Goal: Task Accomplishment & Management: Manage account settings

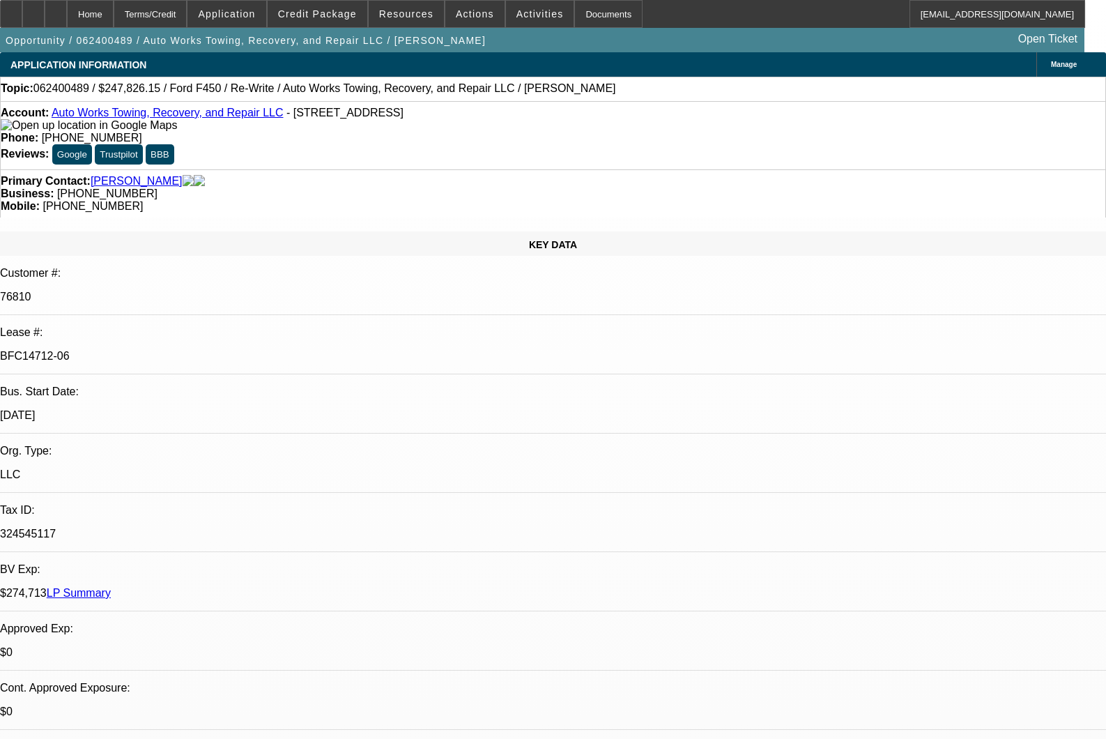
select select "0"
select select "1.5"
select select "2"
select select "0.1"
select select "4"
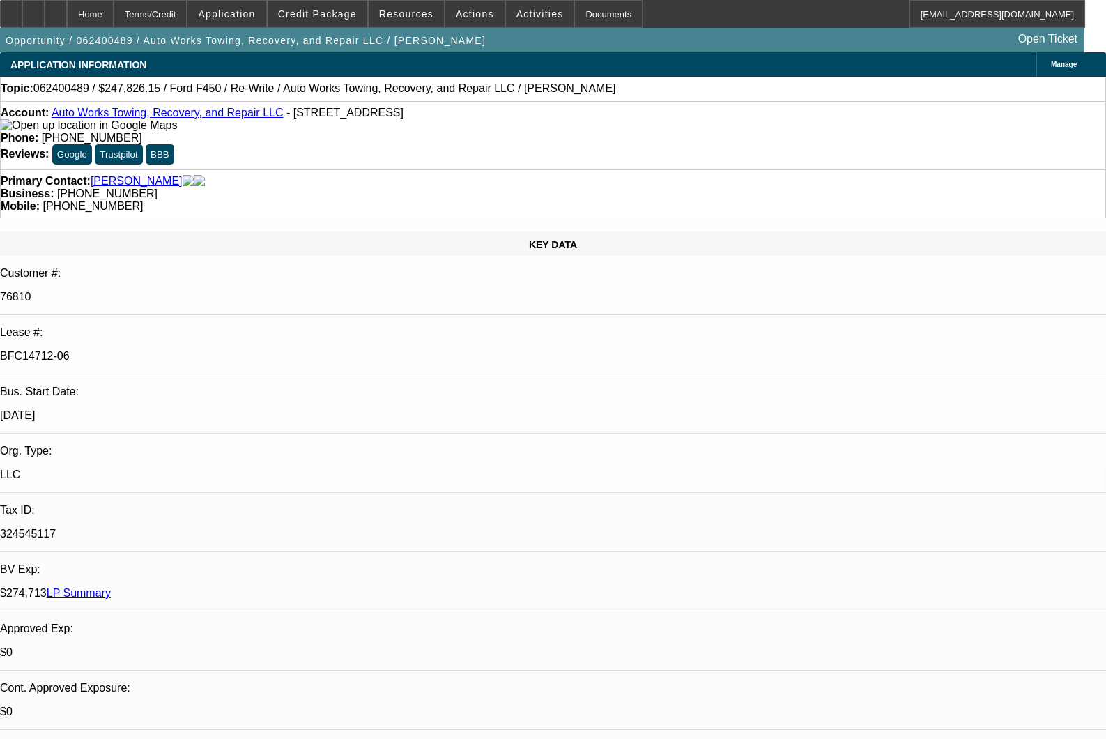
select select "0"
select select "2"
select select "0.1"
select select "4"
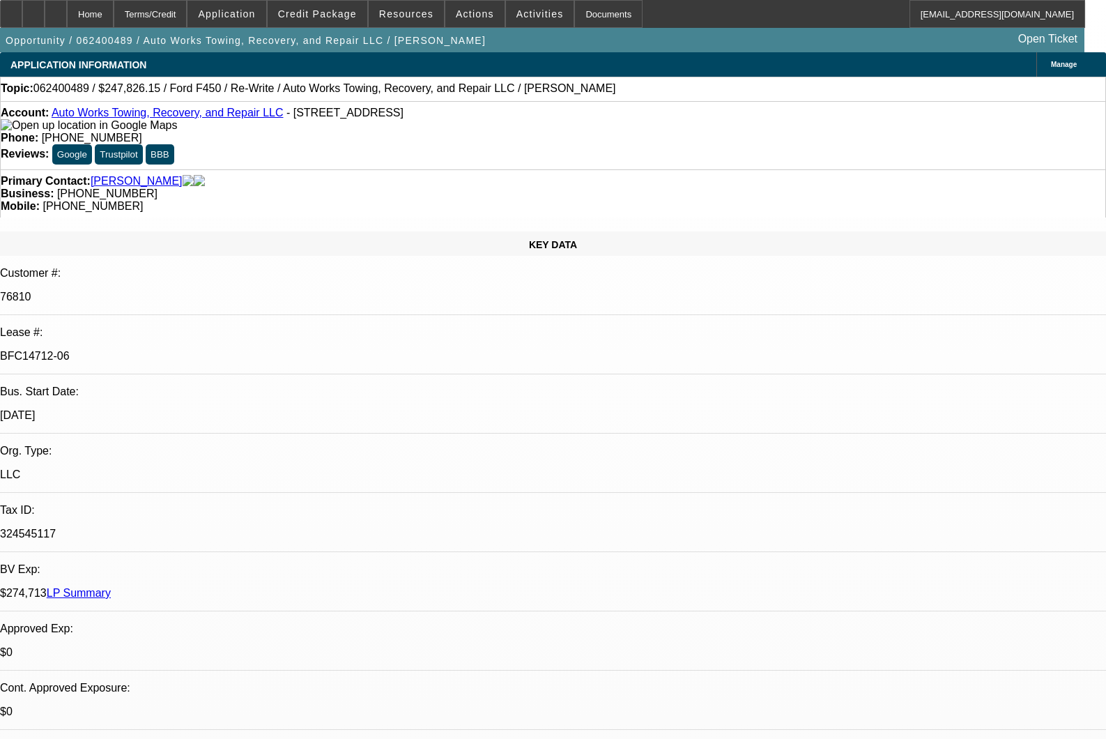
select select "0"
select select "2"
select select "0.1"
select select "4"
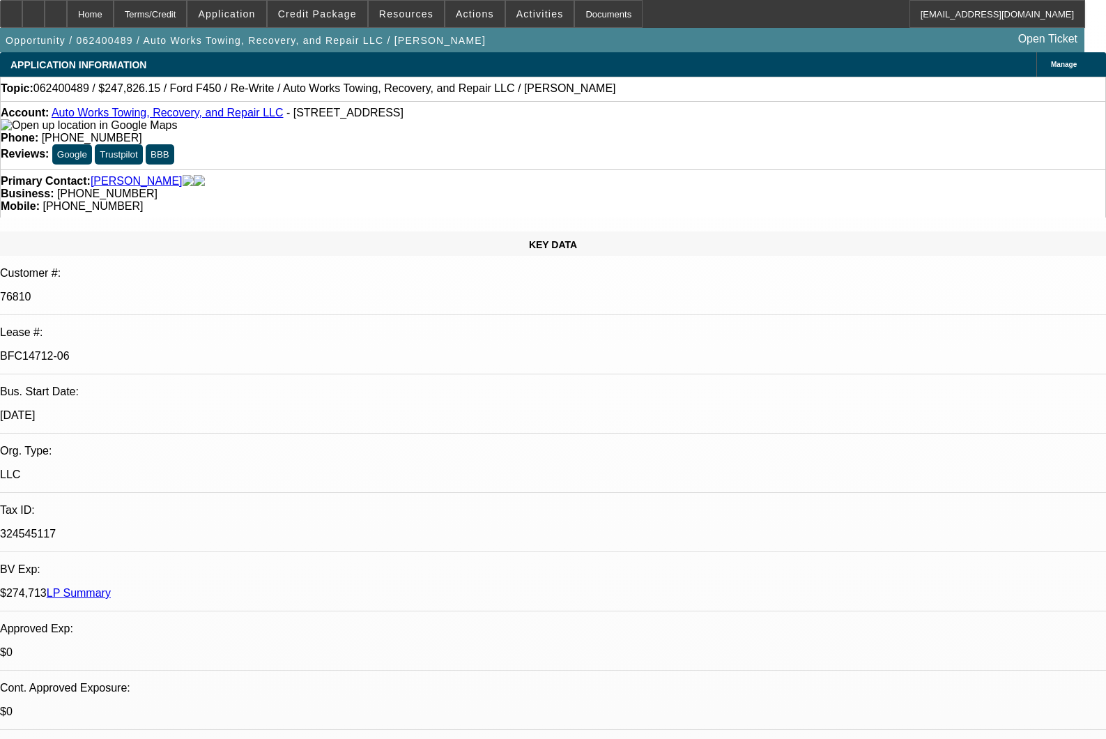
select select "0"
select select "1.5"
select select "2"
select select "0.1"
select select "4"
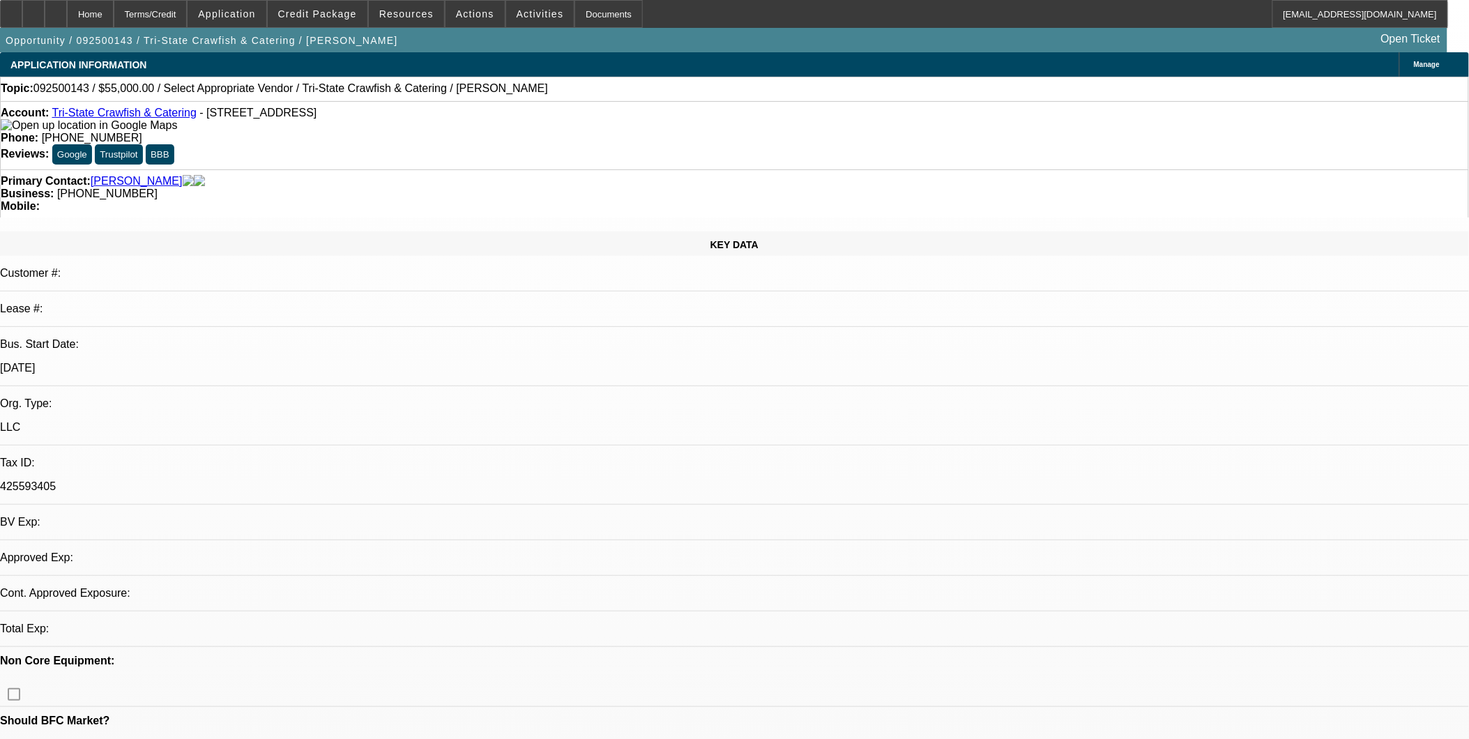
select select "0"
select select "2"
select select "0.1"
select select "1"
select select "2"
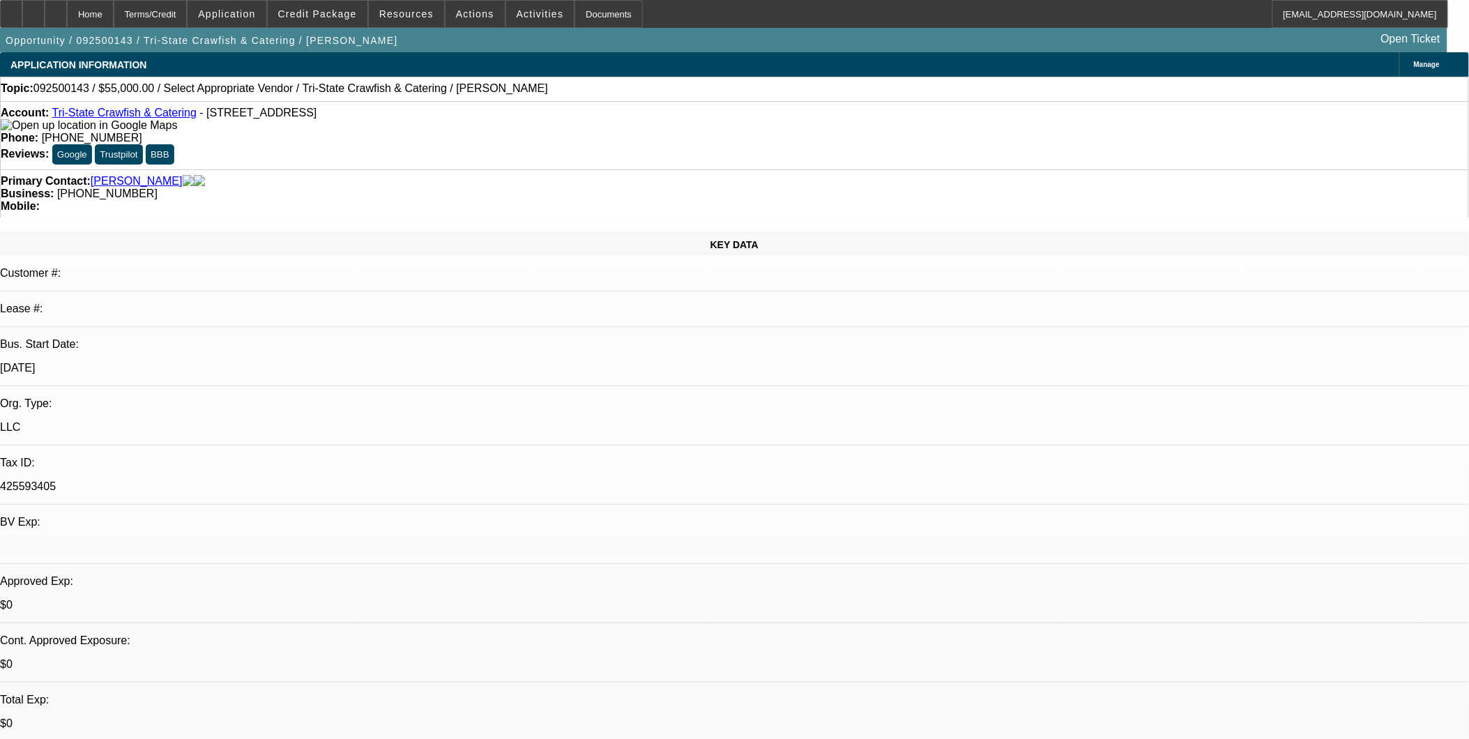
select select "4"
click at [1399, 73] on div "Manage" at bounding box center [1434, 64] width 70 height 24
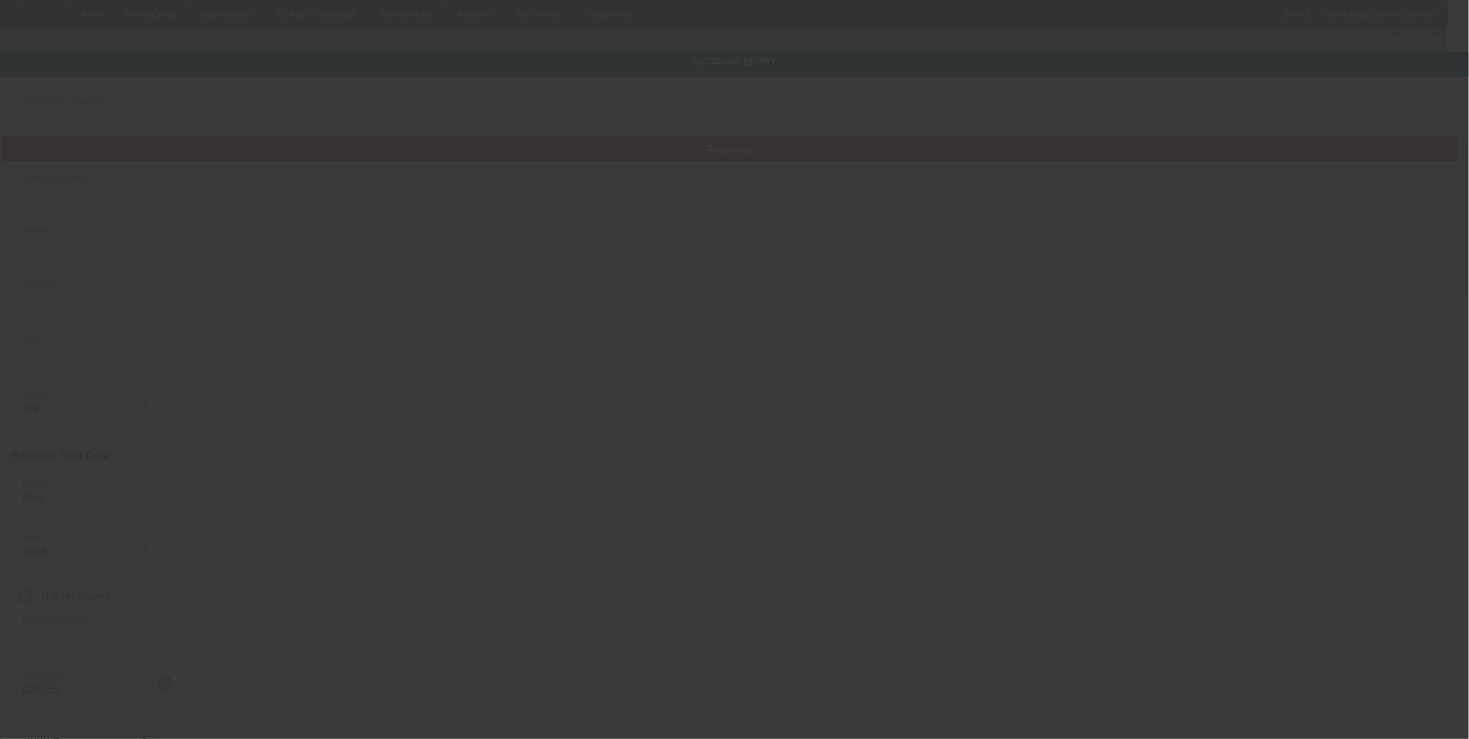
type input "Tri-State Crawfish & Catering"
type input "63 county rd 279"
type input "38852"
type input "luka"
type input "(662) 664-4031"
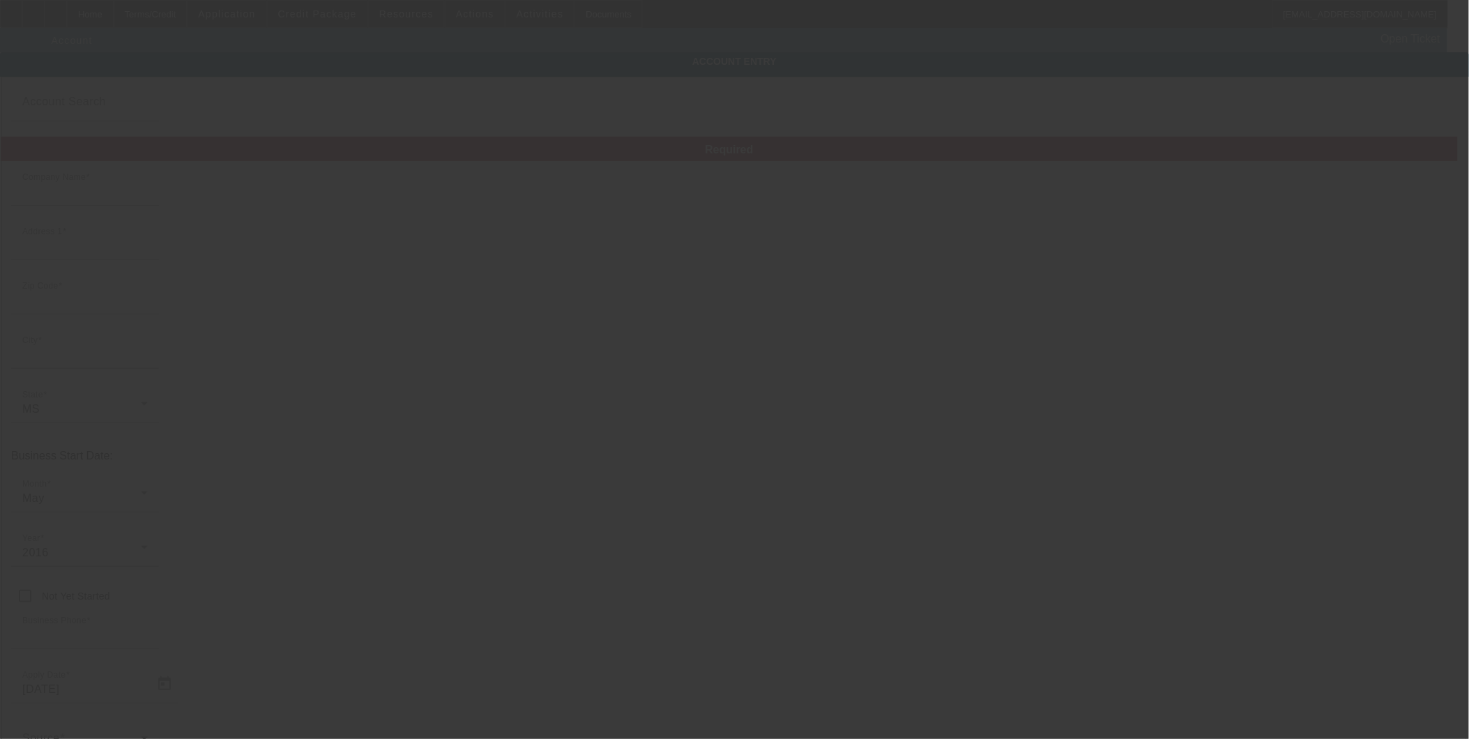
type input "j.w.parsons86@gmail.com"
type input "425593405"
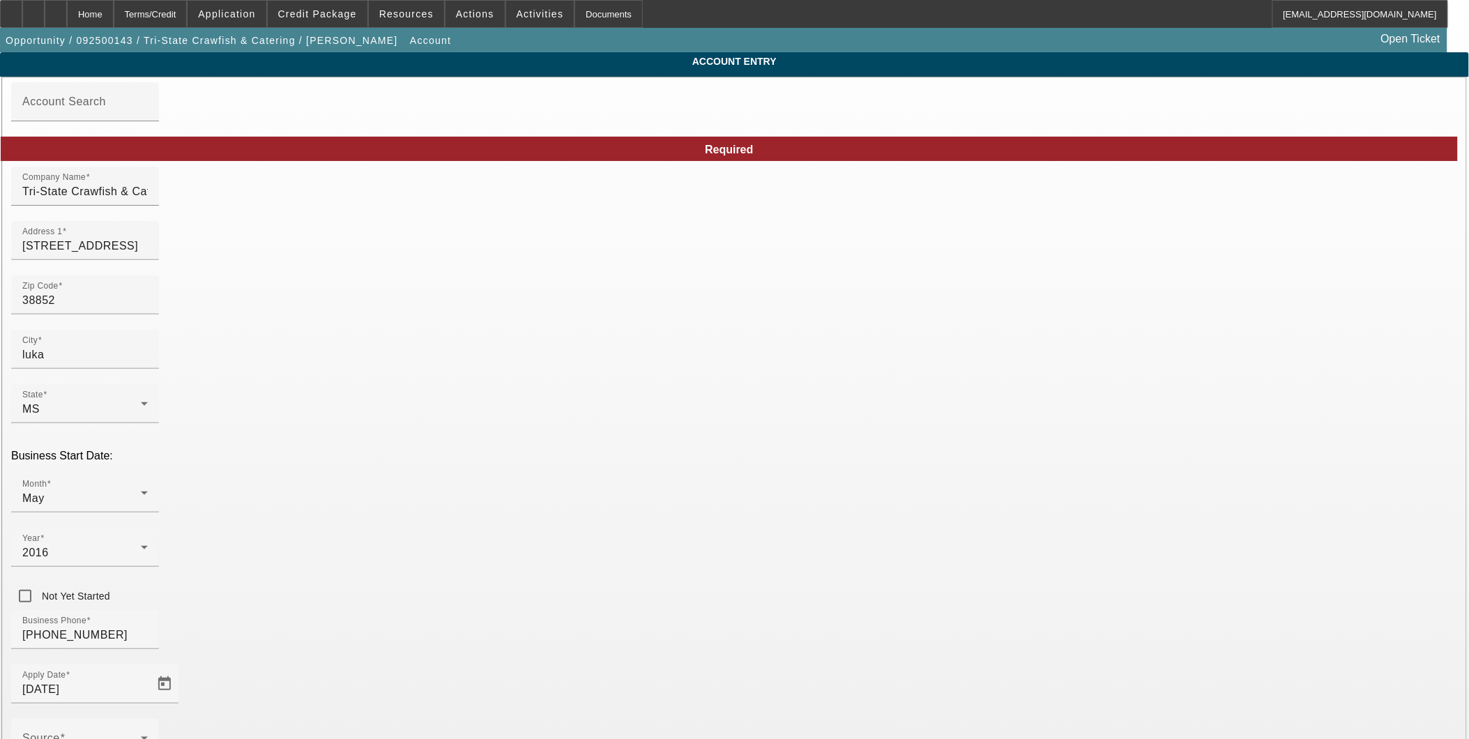
type input "Smarter Equipment Finance L.L.C."
click at [114, 13] on div "Home" at bounding box center [90, 14] width 47 height 28
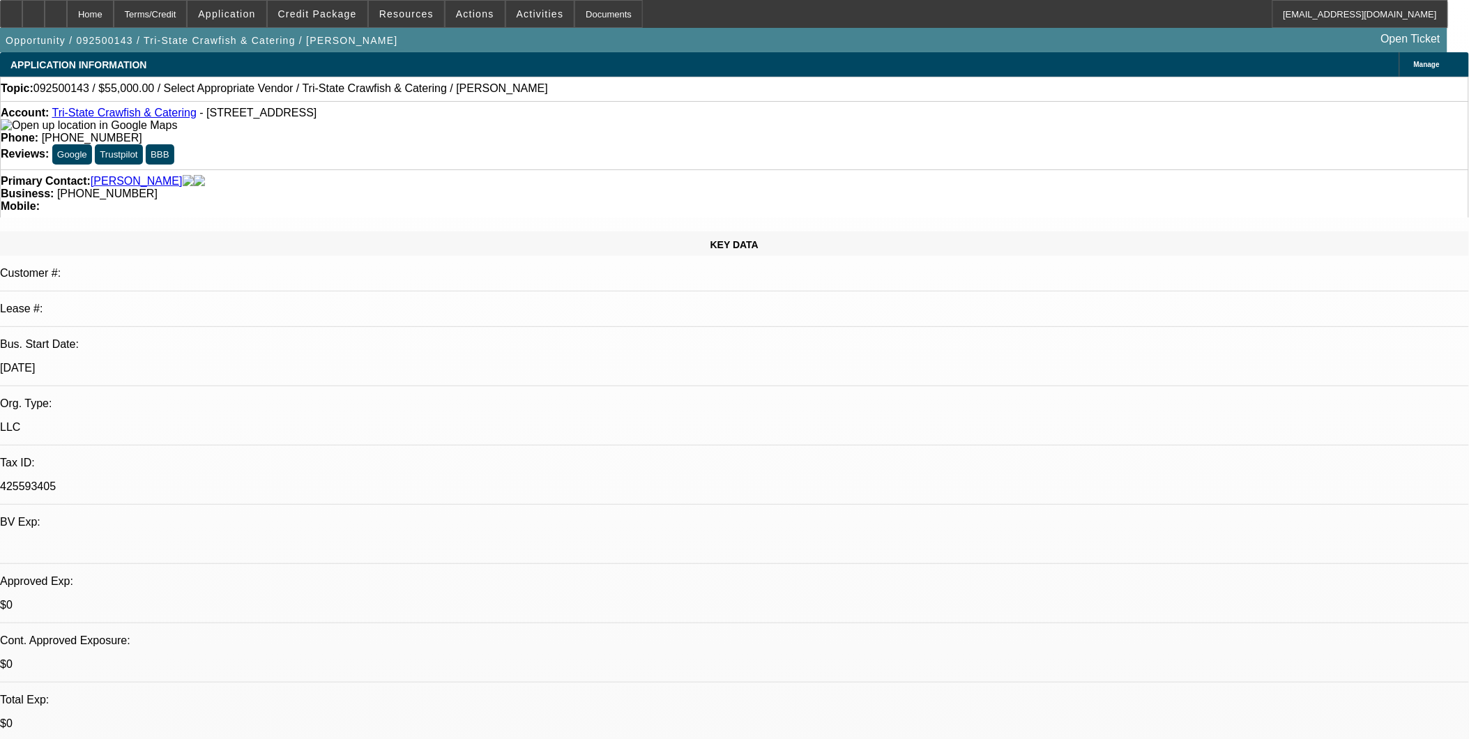
select select "0"
select select "2"
select select "0.1"
select select "4"
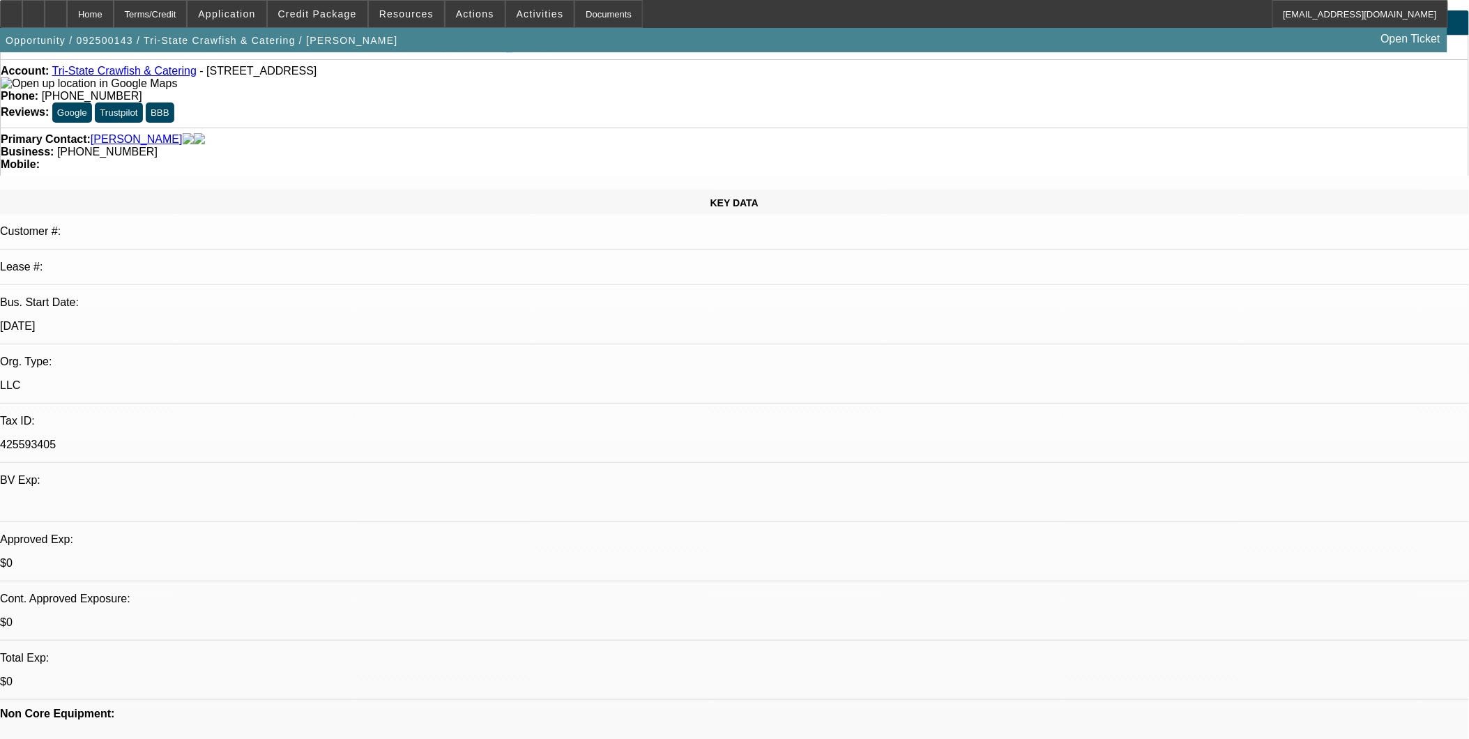
scroll to position [77, 0]
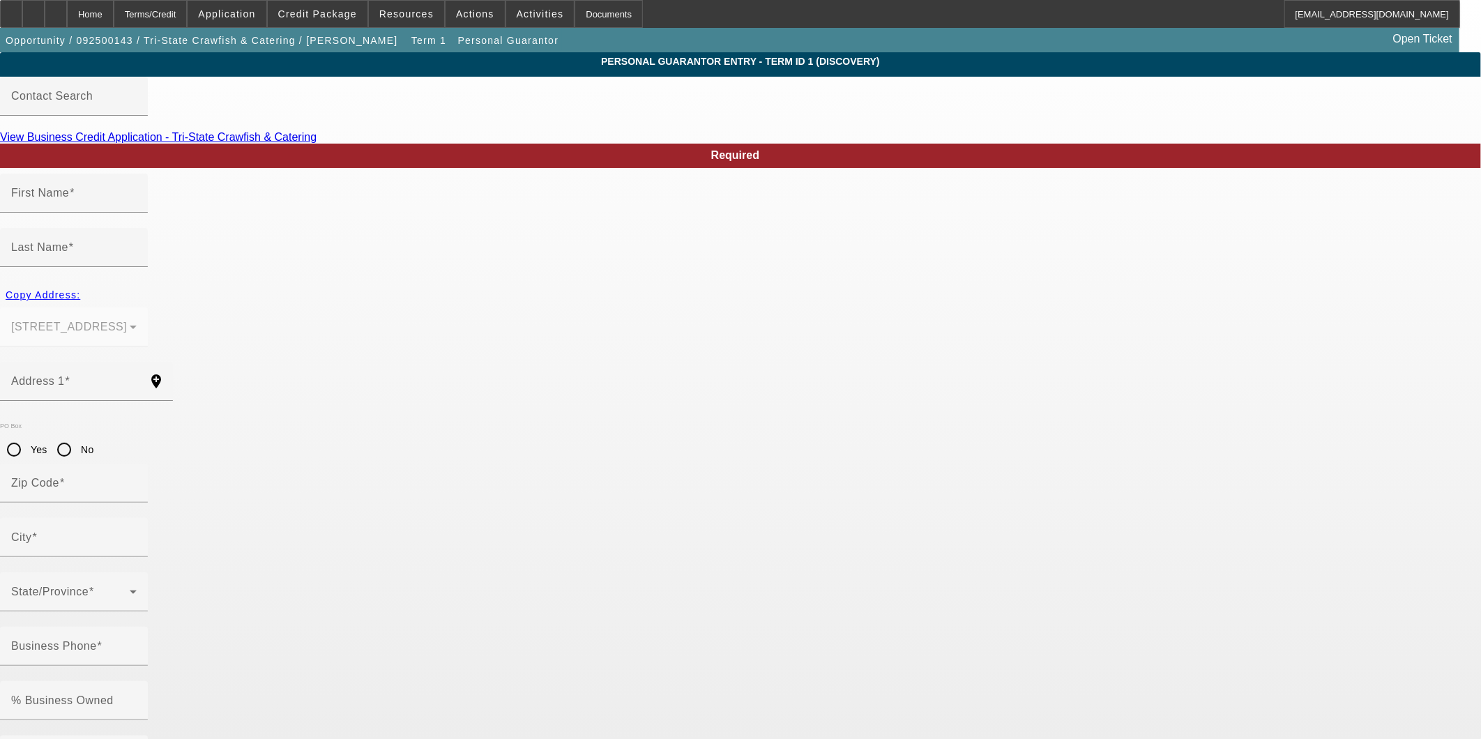
type input "Jason"
type input "Parsons"
type input "63 county rd 279"
radio input "true"
type input "38852"
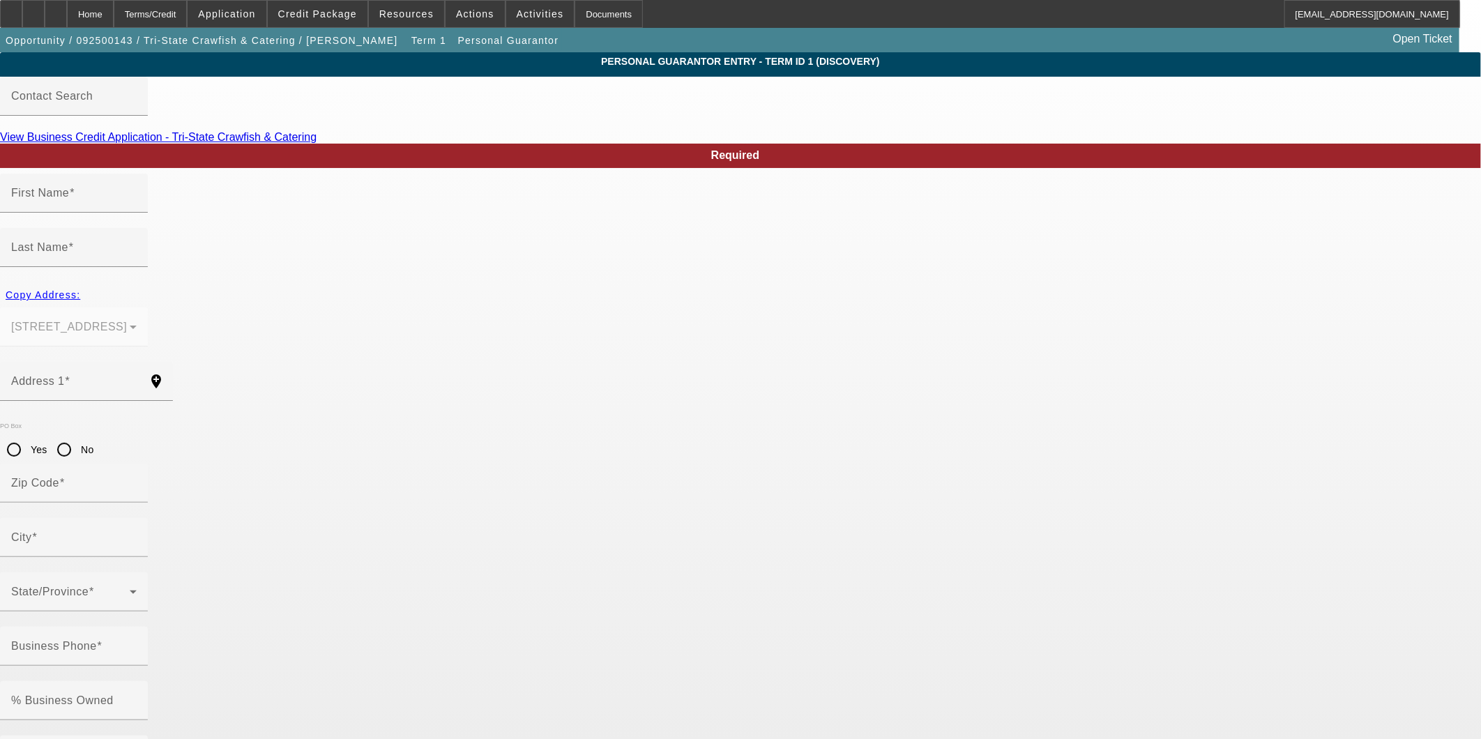
type input "luka"
type input "(662) 664-4031"
type input "100"
type input "425-59-3405"
type input "j.w.parsons86@gmail.com"
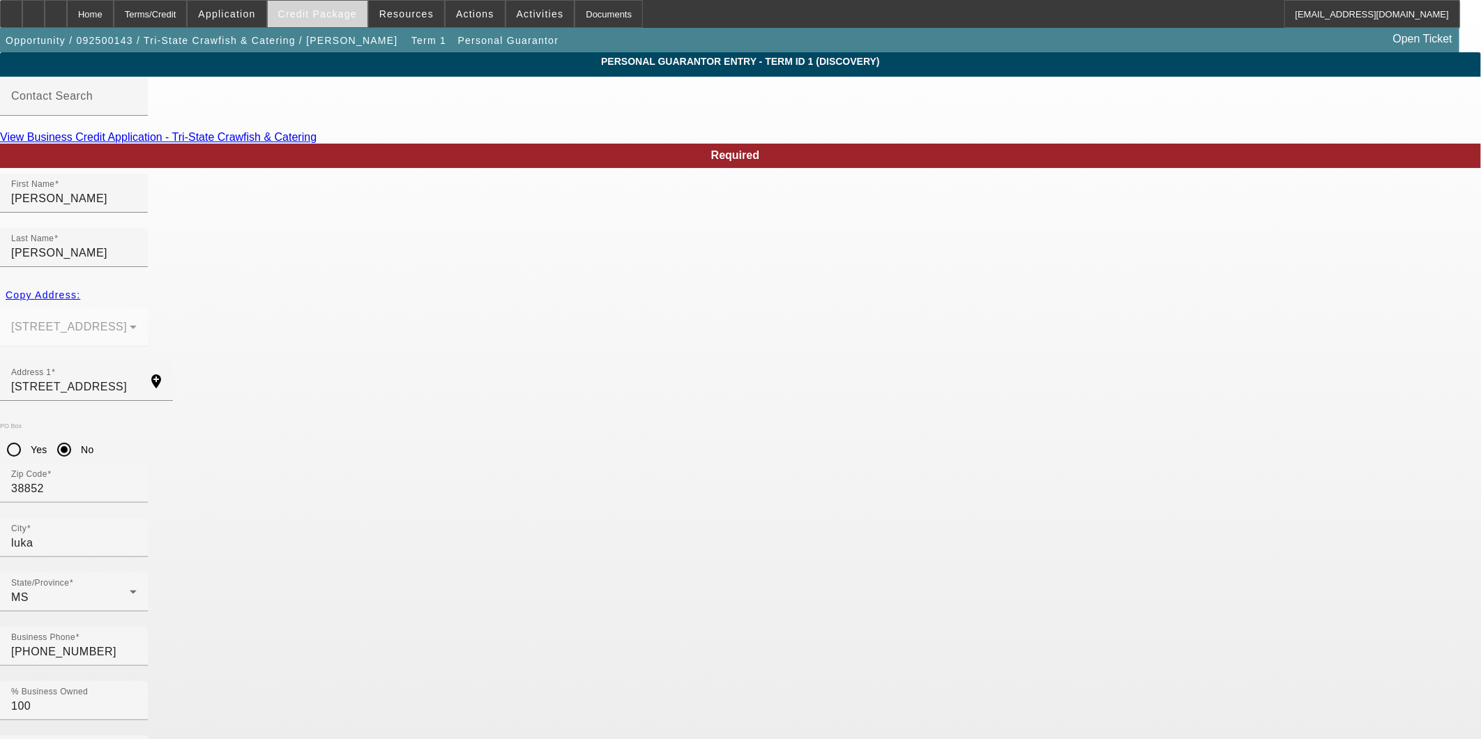
click at [333, 22] on span at bounding box center [318, 13] width 100 height 33
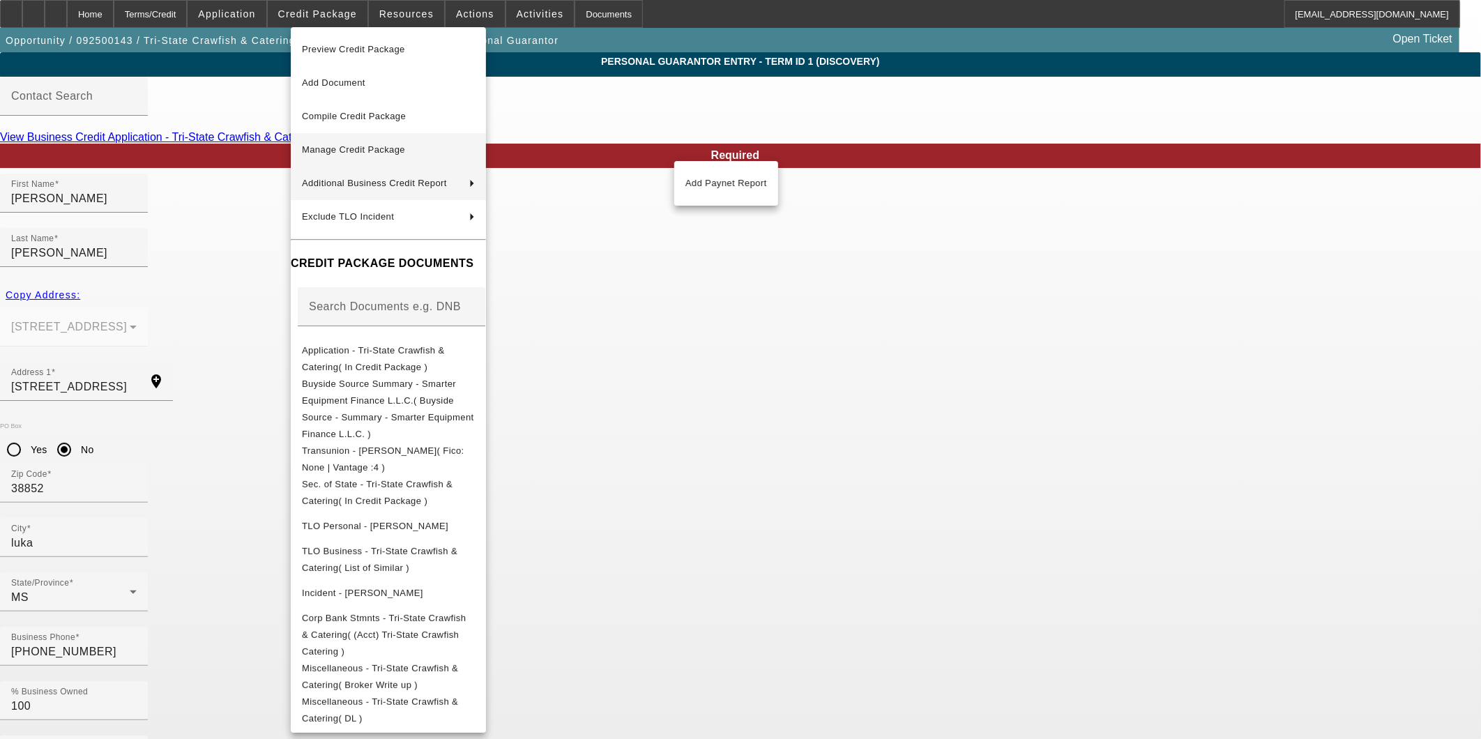
click at [356, 151] on span "Manage Credit Package" at bounding box center [353, 149] width 103 height 10
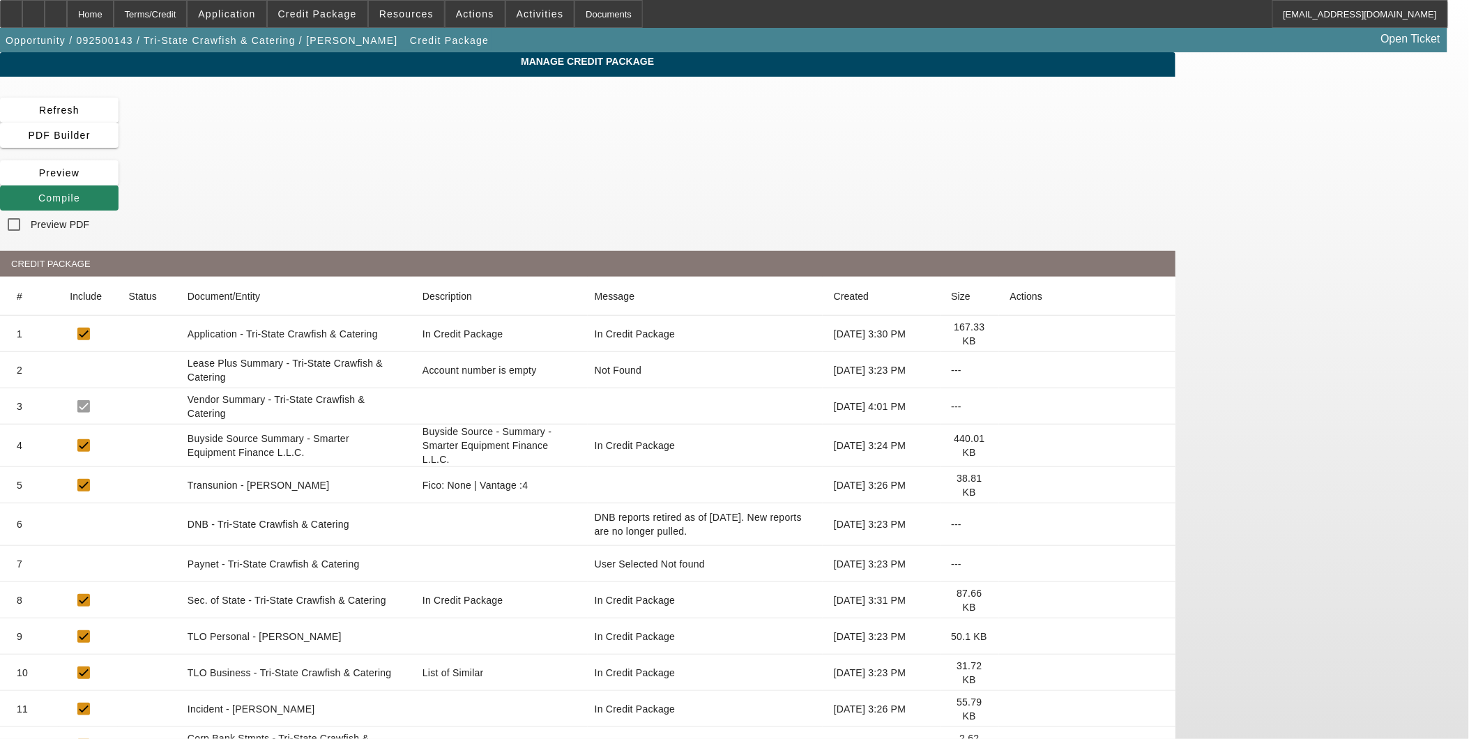
click at [1010, 485] on icon at bounding box center [1010, 485] width 0 height 0
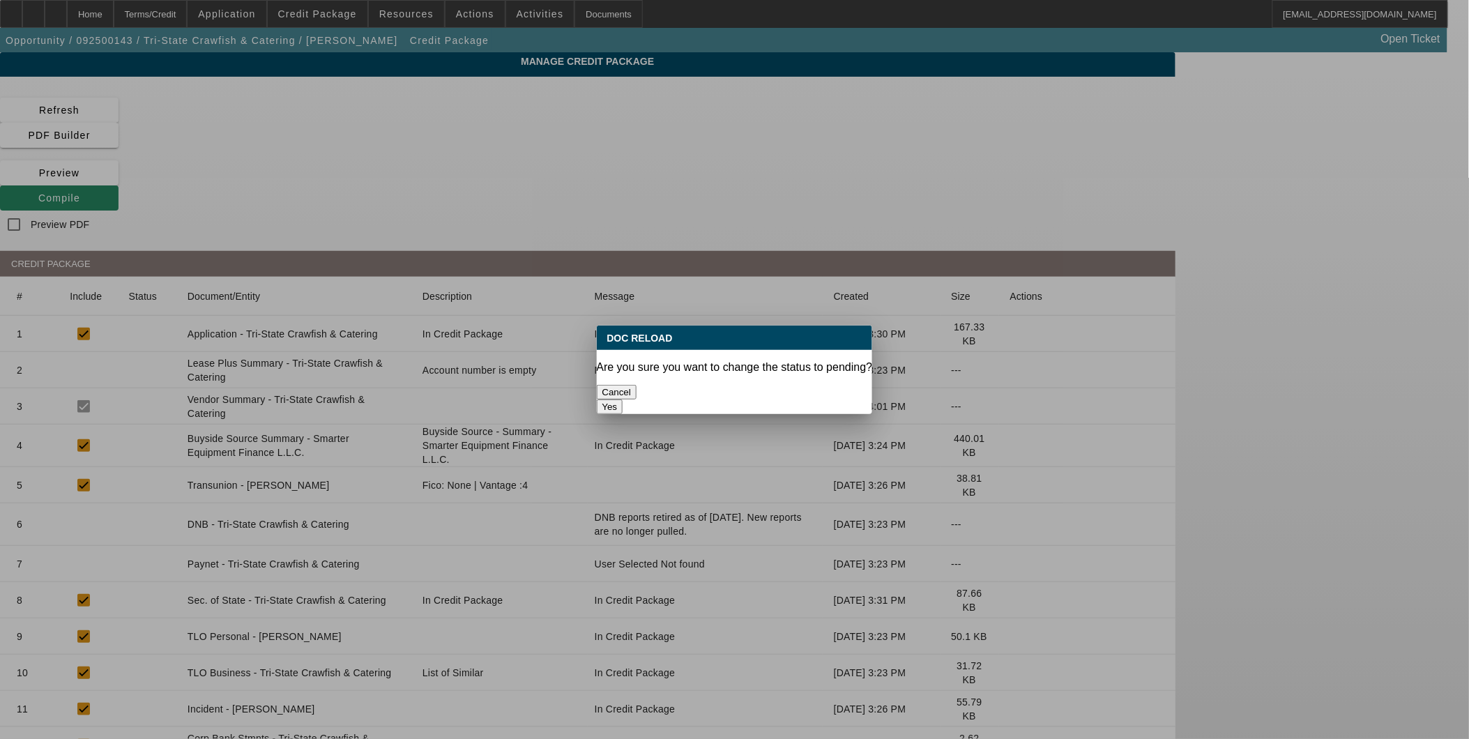
click at [623, 399] on button "Yes" at bounding box center [610, 406] width 26 height 15
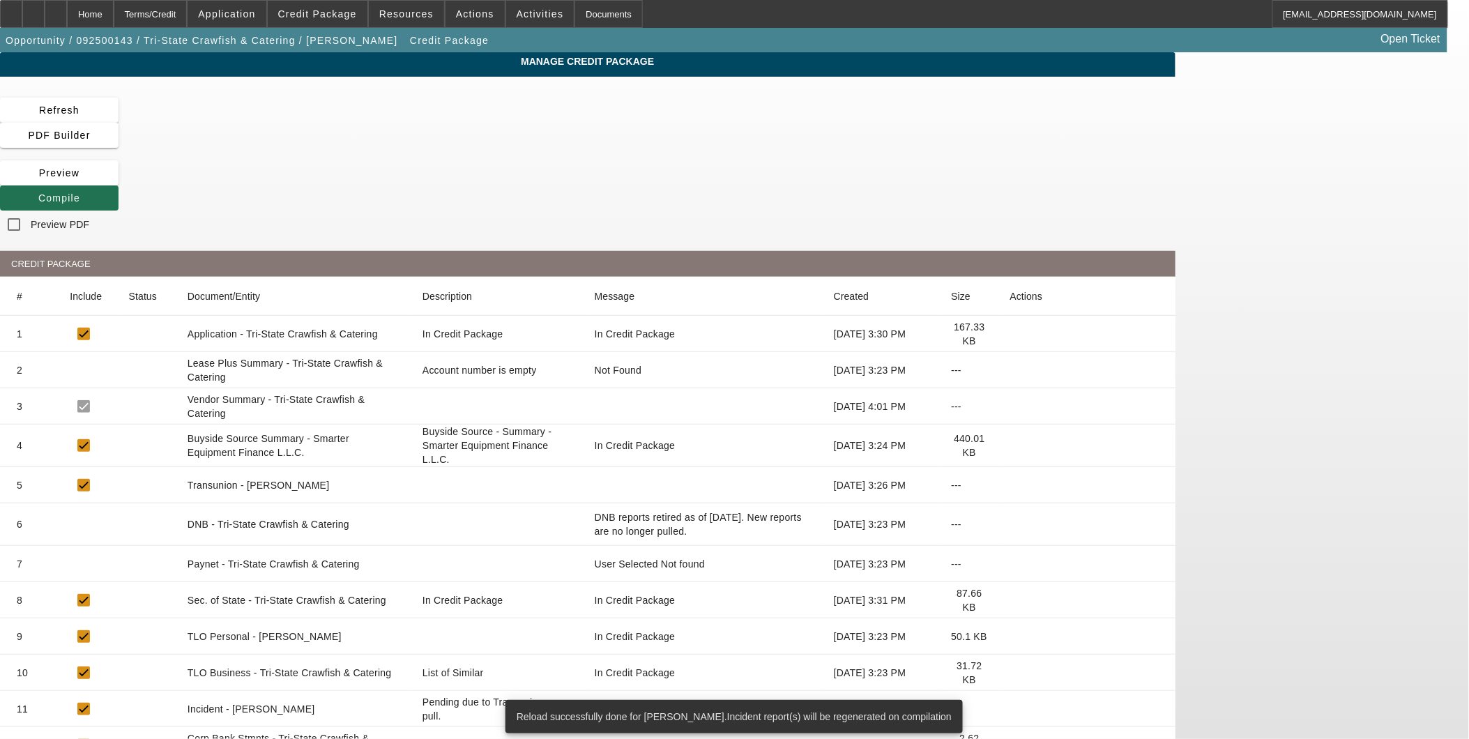
click at [80, 192] on span "Compile" at bounding box center [59, 197] width 42 height 11
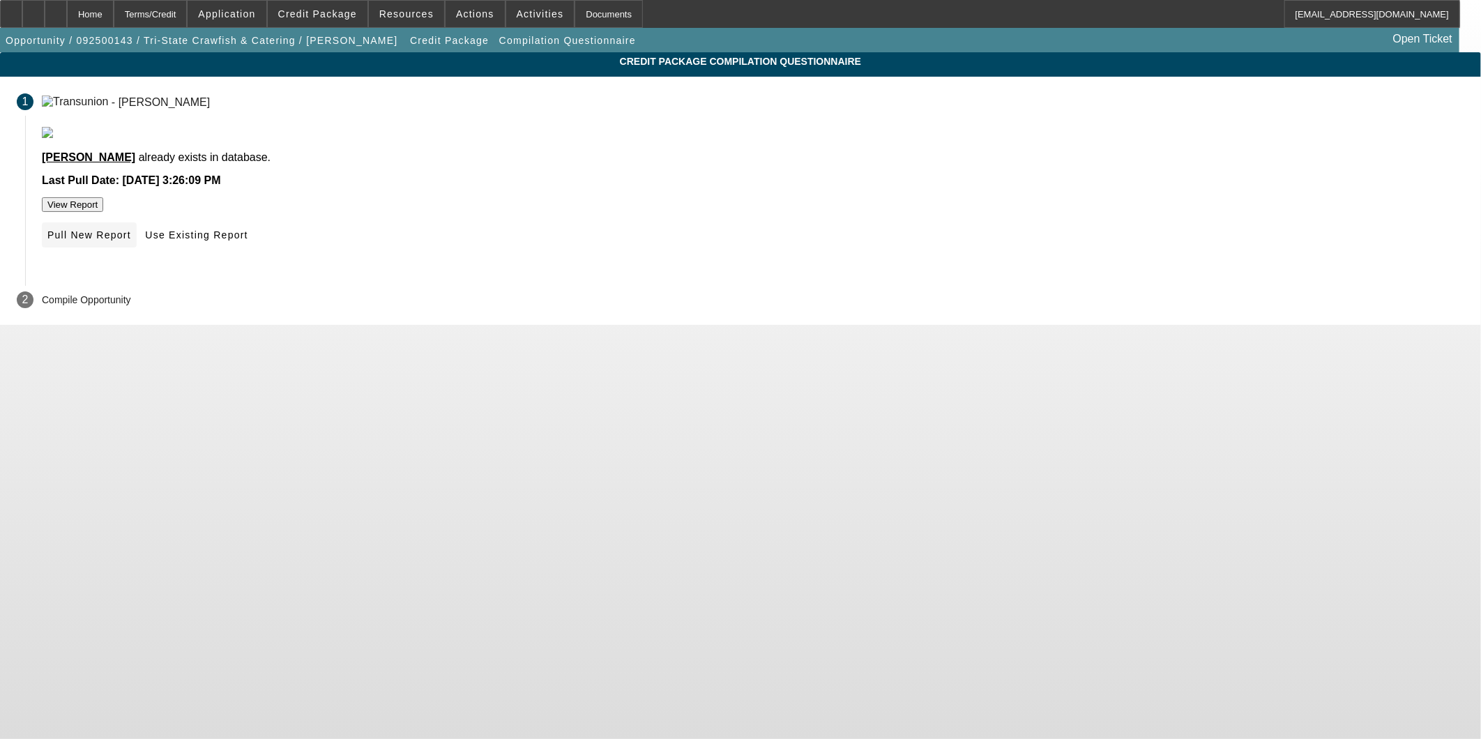
click at [131, 241] on span "Pull New Report" at bounding box center [89, 234] width 84 height 11
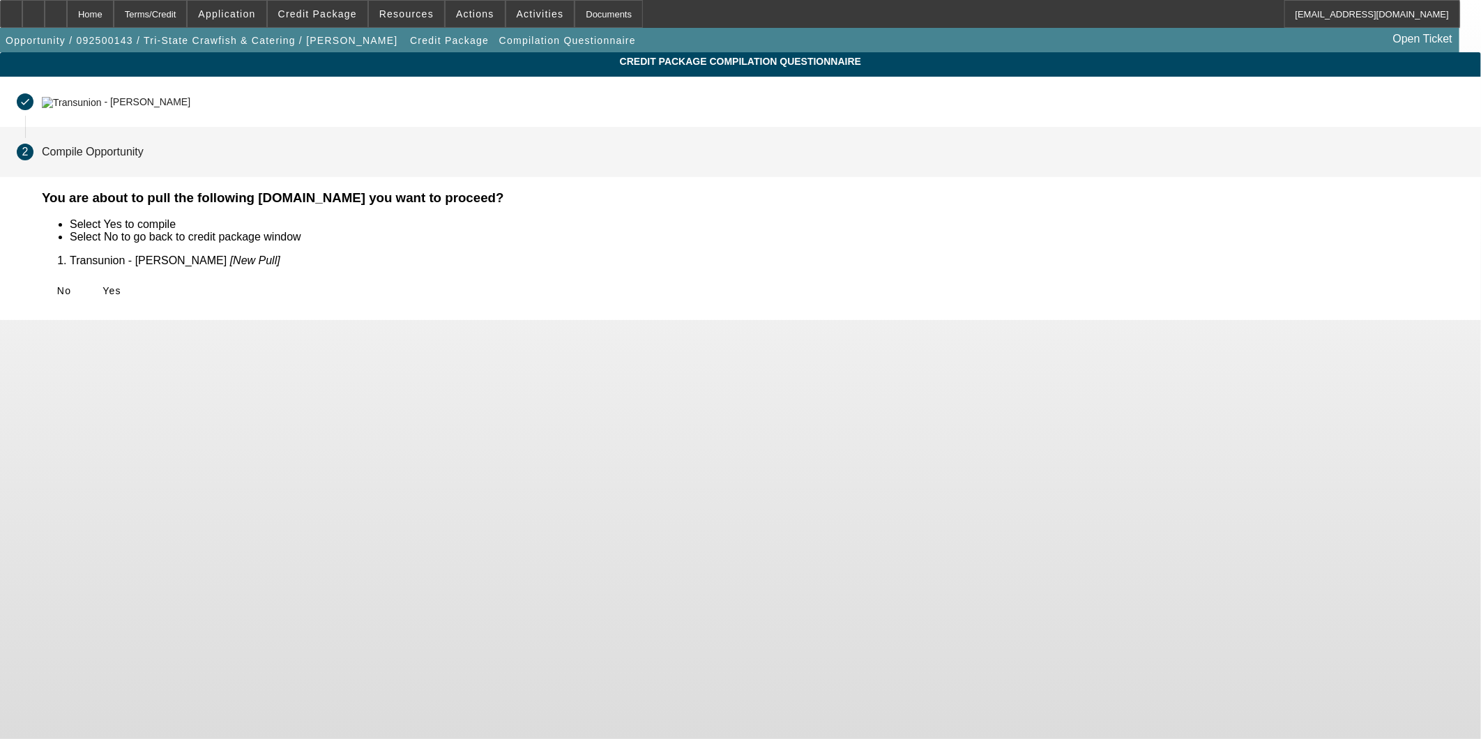
click at [134, 296] on span at bounding box center [111, 290] width 45 height 33
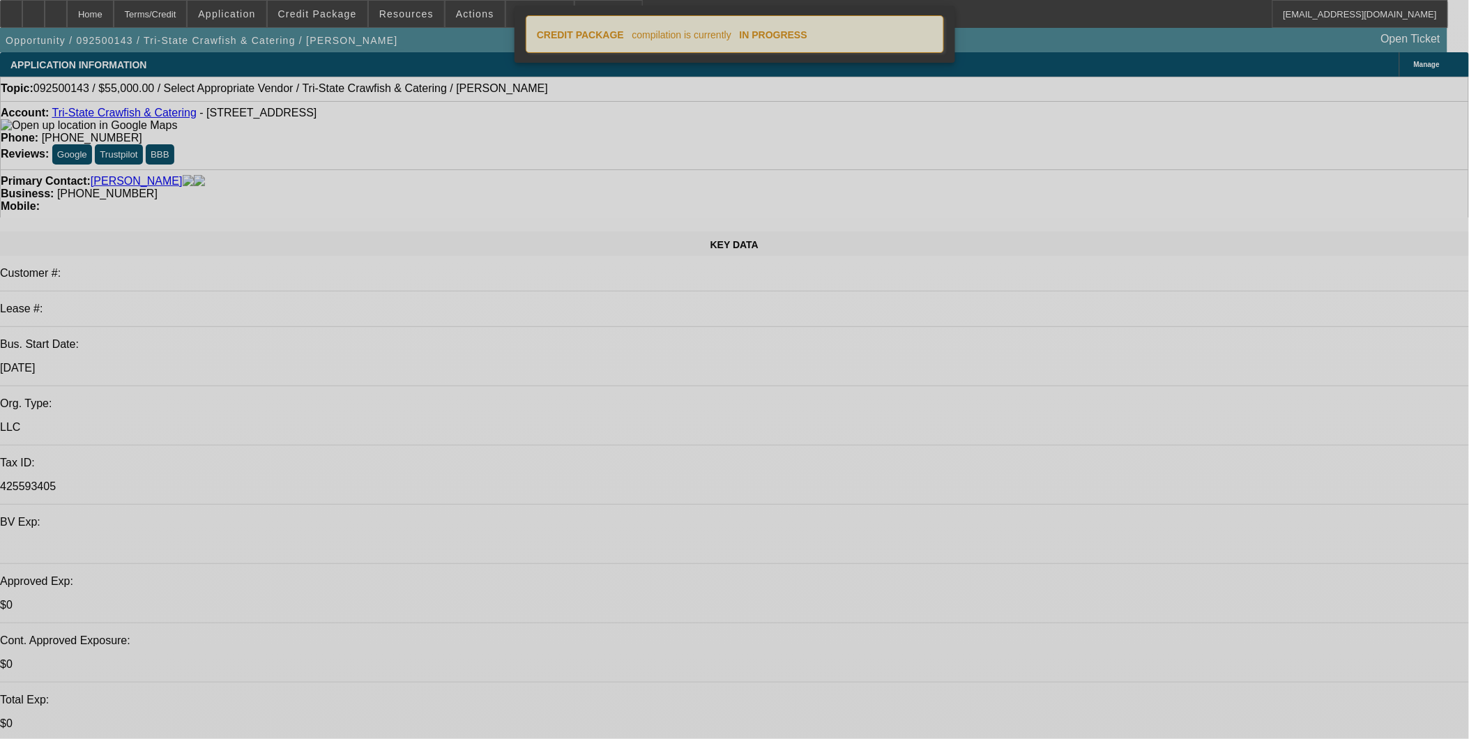
select select "0"
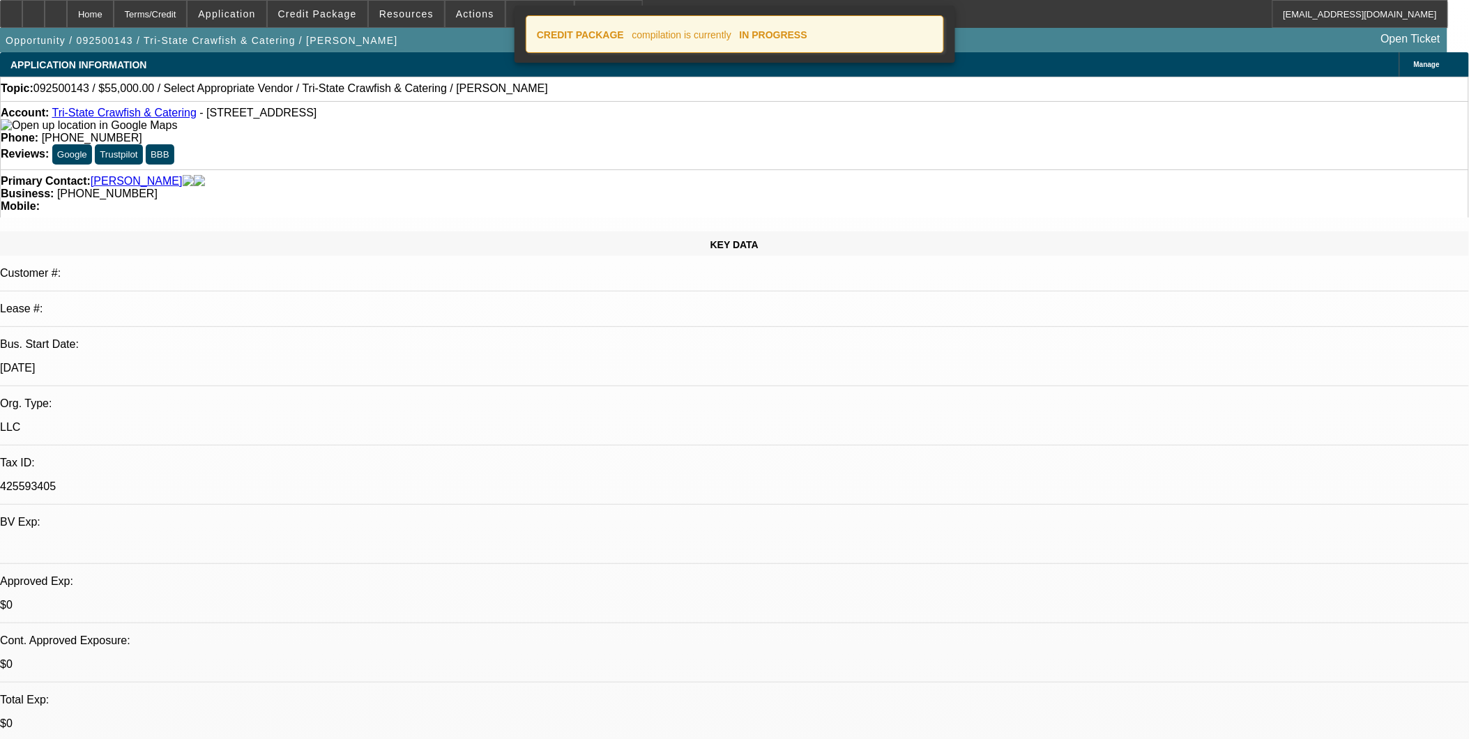
select select "2"
select select "0.1"
select select "4"
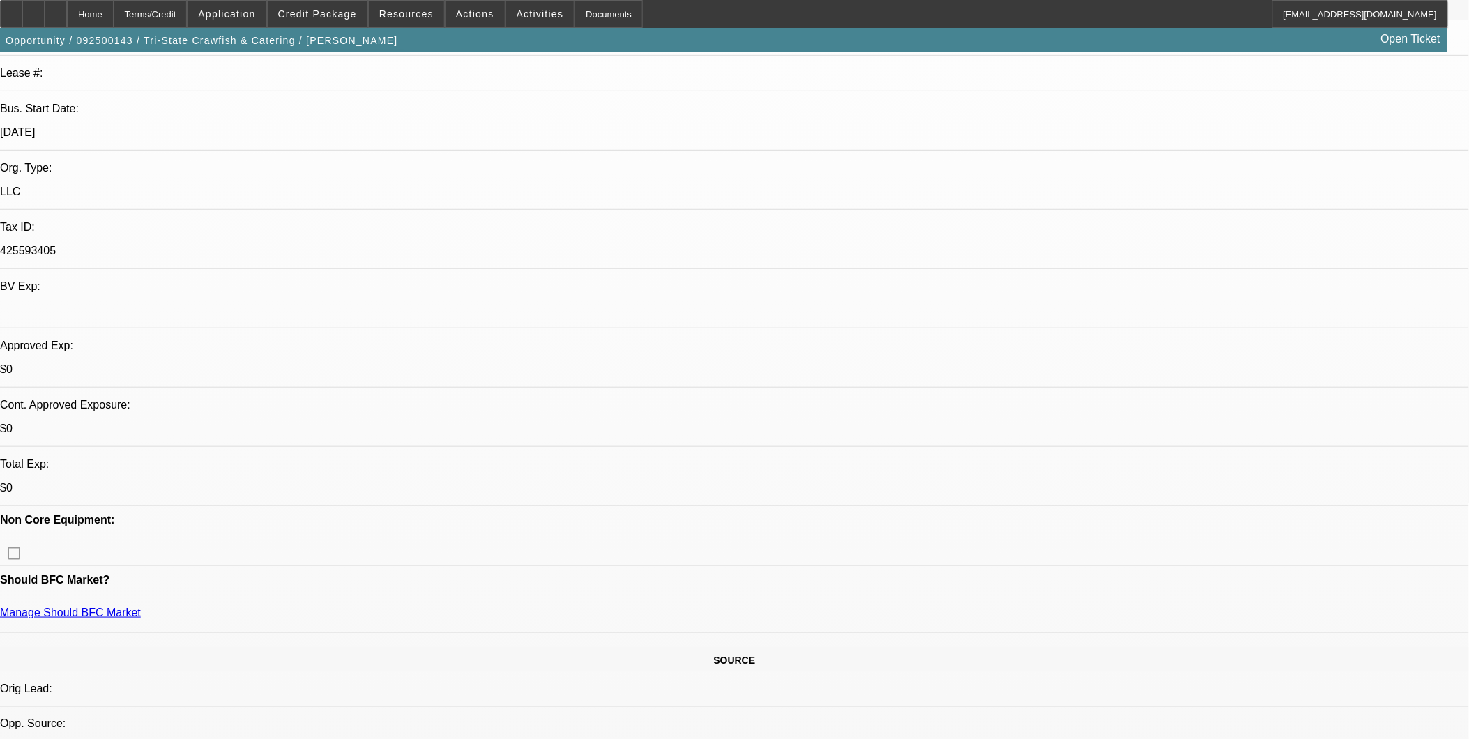
scroll to position [77, 0]
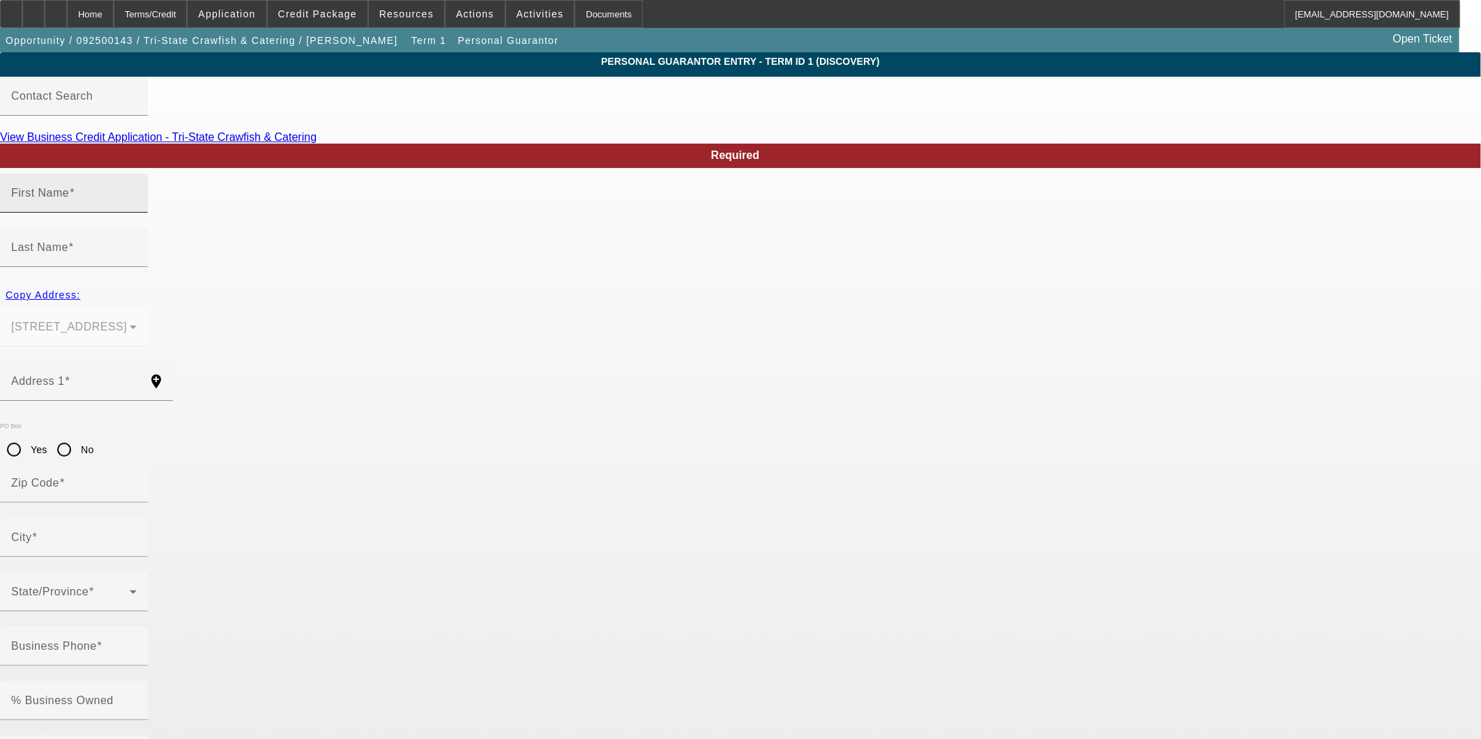
type input "Jason"
type input "Parsons"
type input "63 county rd 279"
radio input "true"
type input "38852"
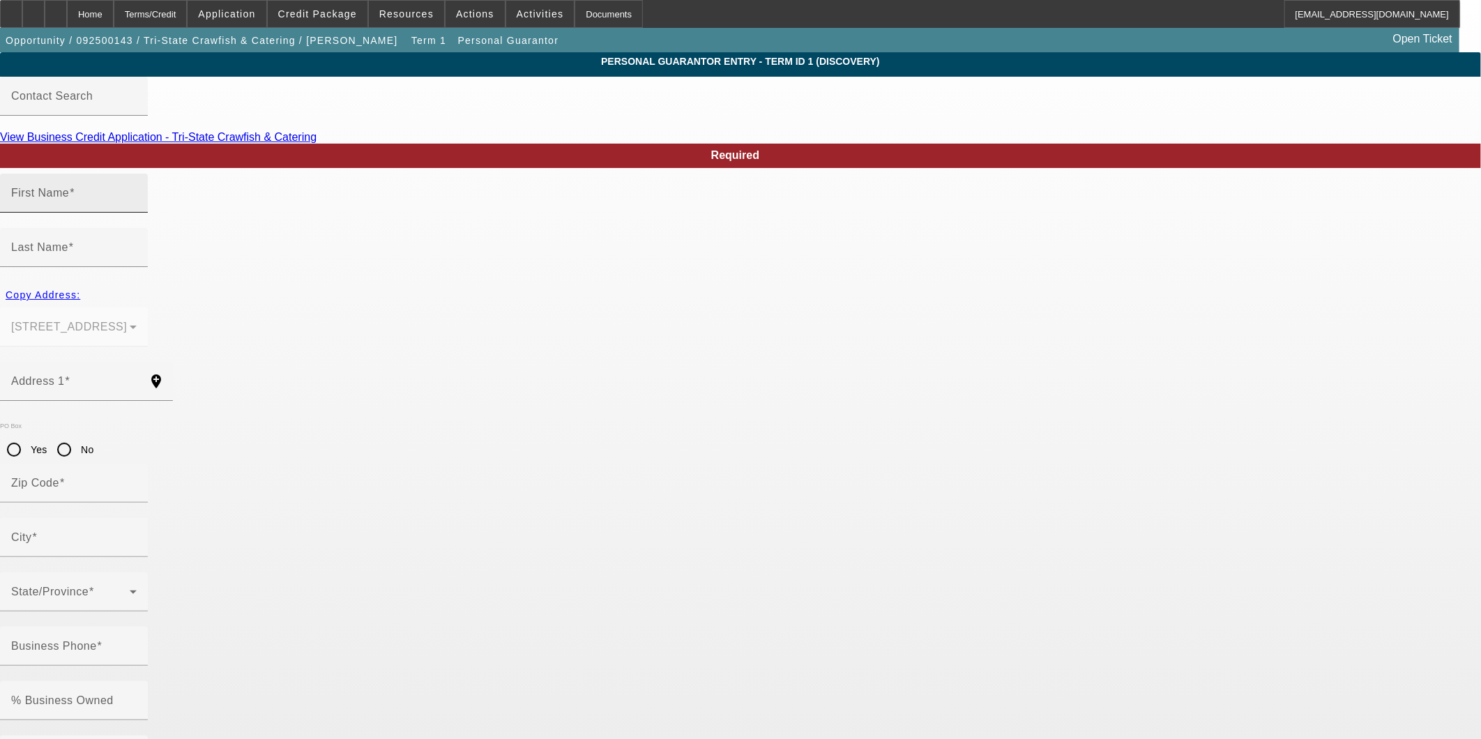
type input "luka"
type input "(662) 664-4031"
type input "100"
type input "425-59-3405"
type input "j.w.parsons86@gmail.com"
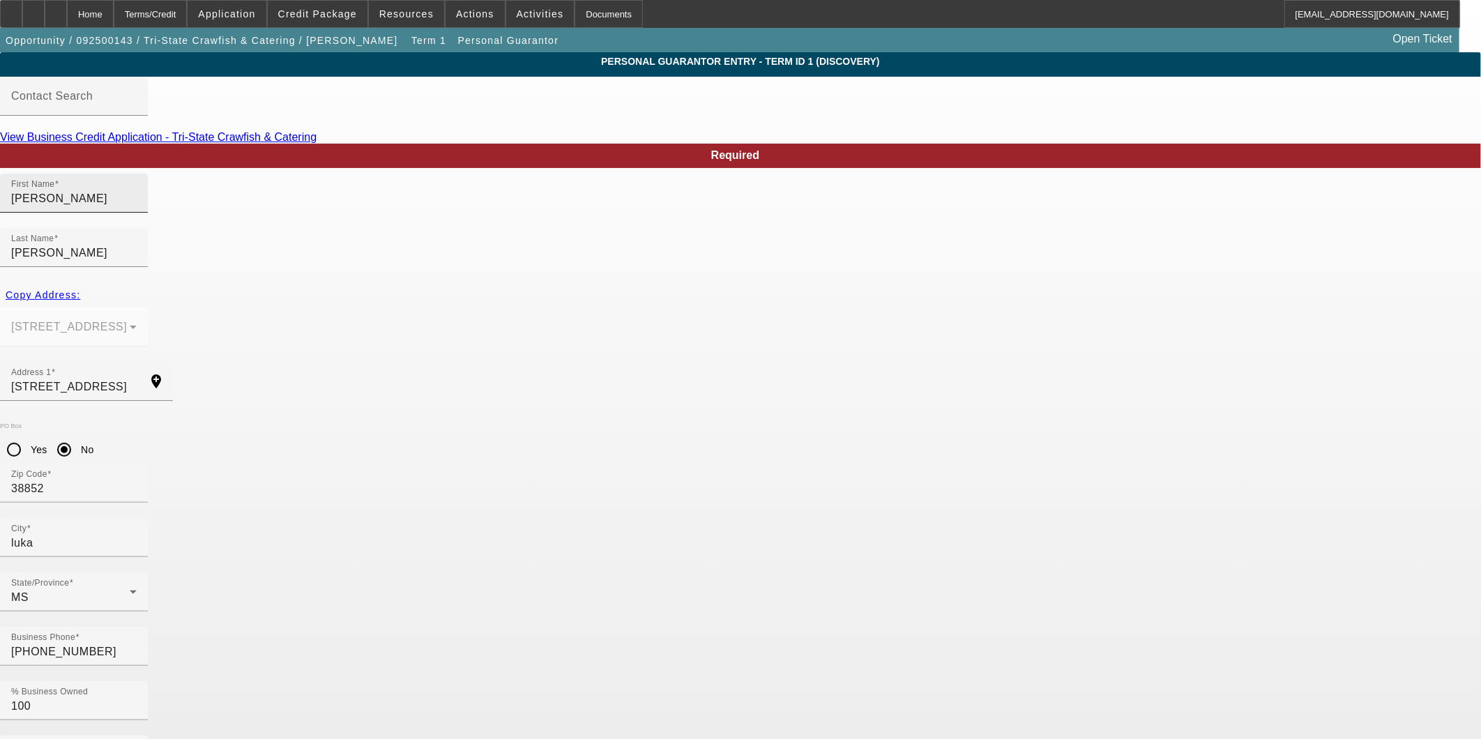
click at [137, 207] on input "Jason" at bounding box center [73, 198] width 125 height 17
click at [137, 207] on input "jus" at bounding box center [73, 198] width 125 height 17
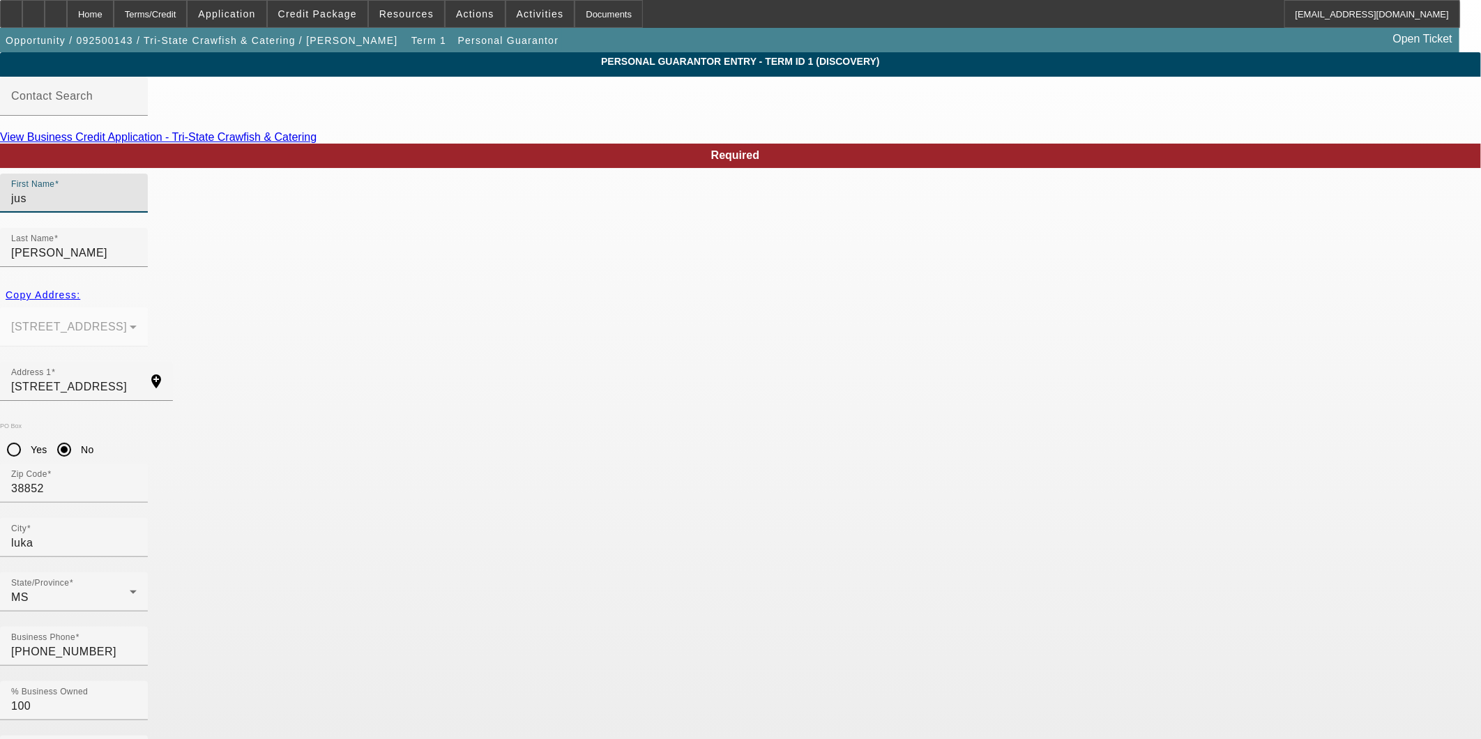
click at [137, 207] on input "jus" at bounding box center [73, 198] width 125 height 17
type input "j"
type input "Justin"
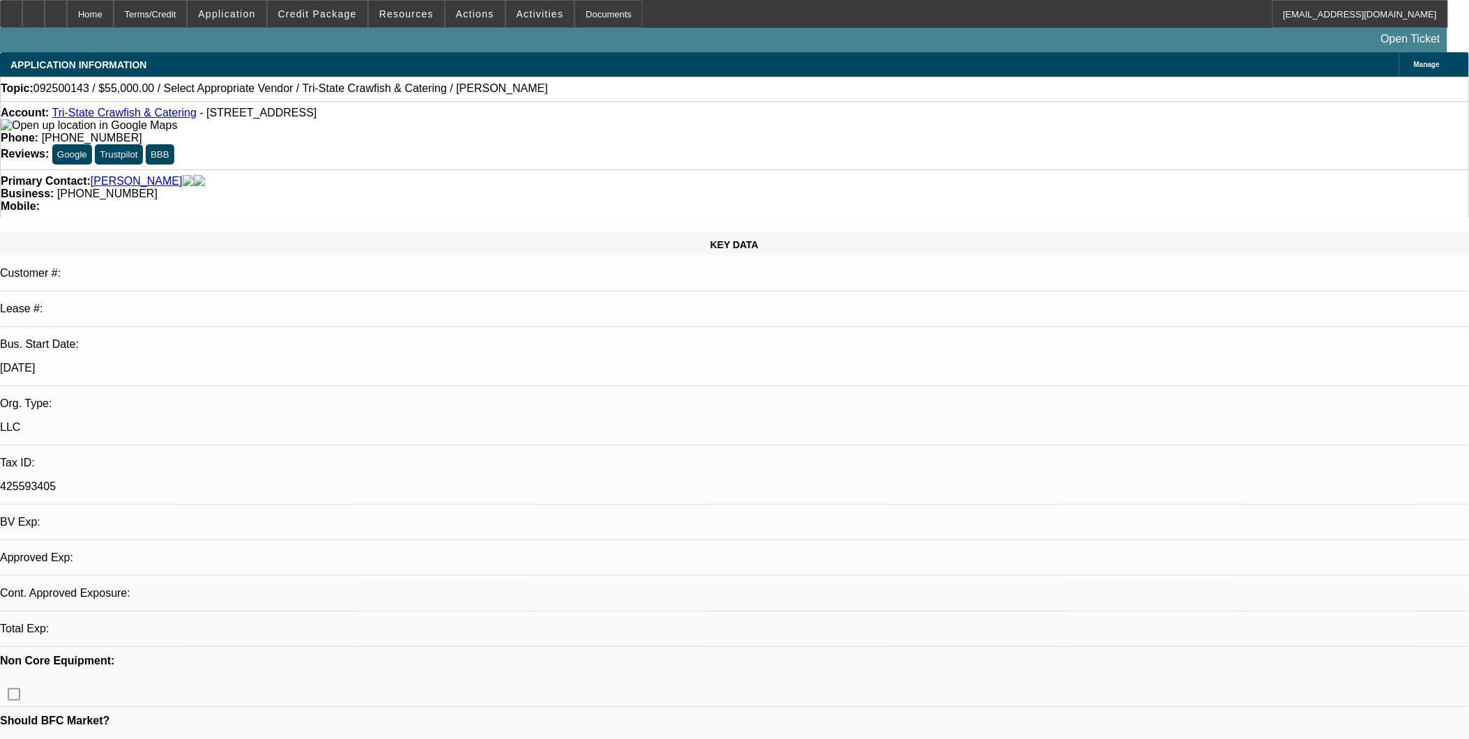
select select "0"
select select "2"
select select "0.1"
select select "4"
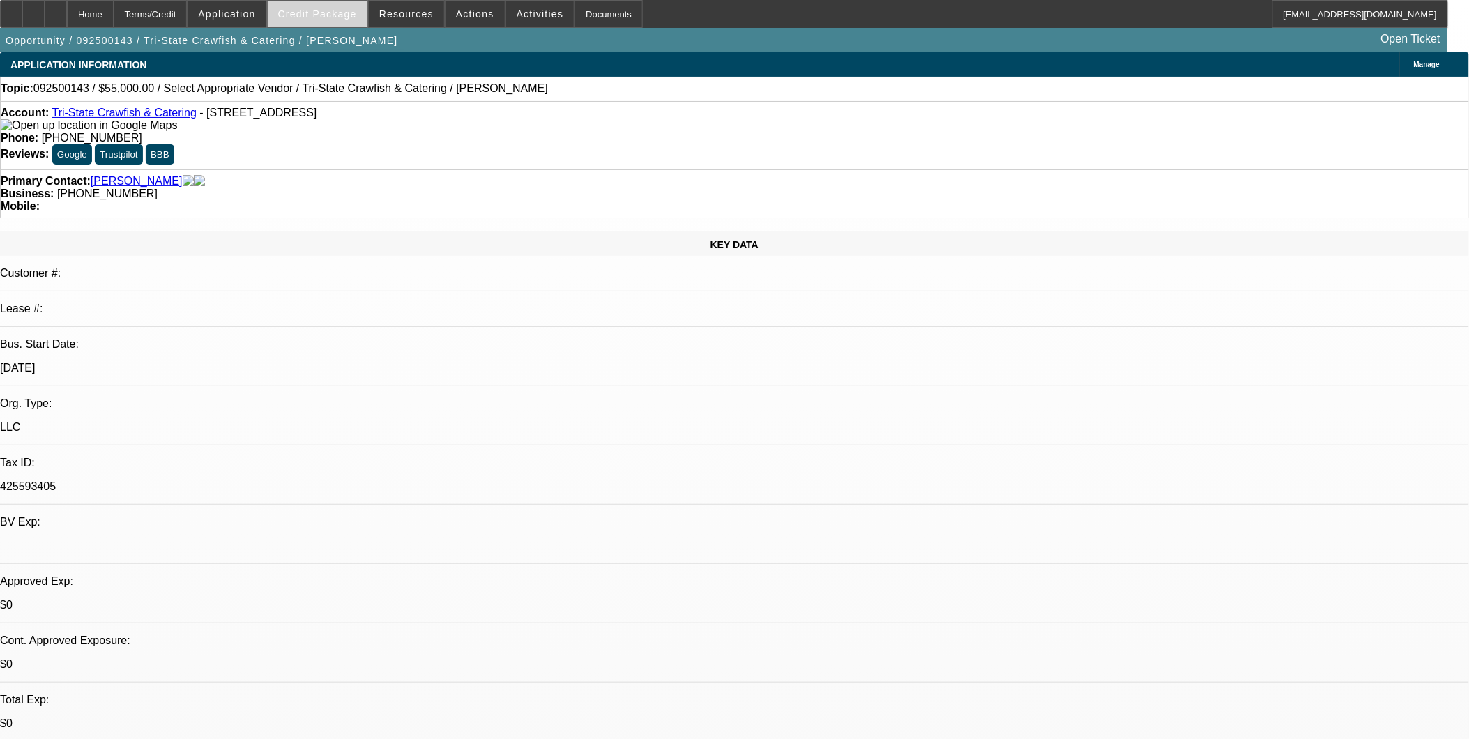
click at [337, 17] on span "Credit Package" at bounding box center [317, 13] width 79 height 11
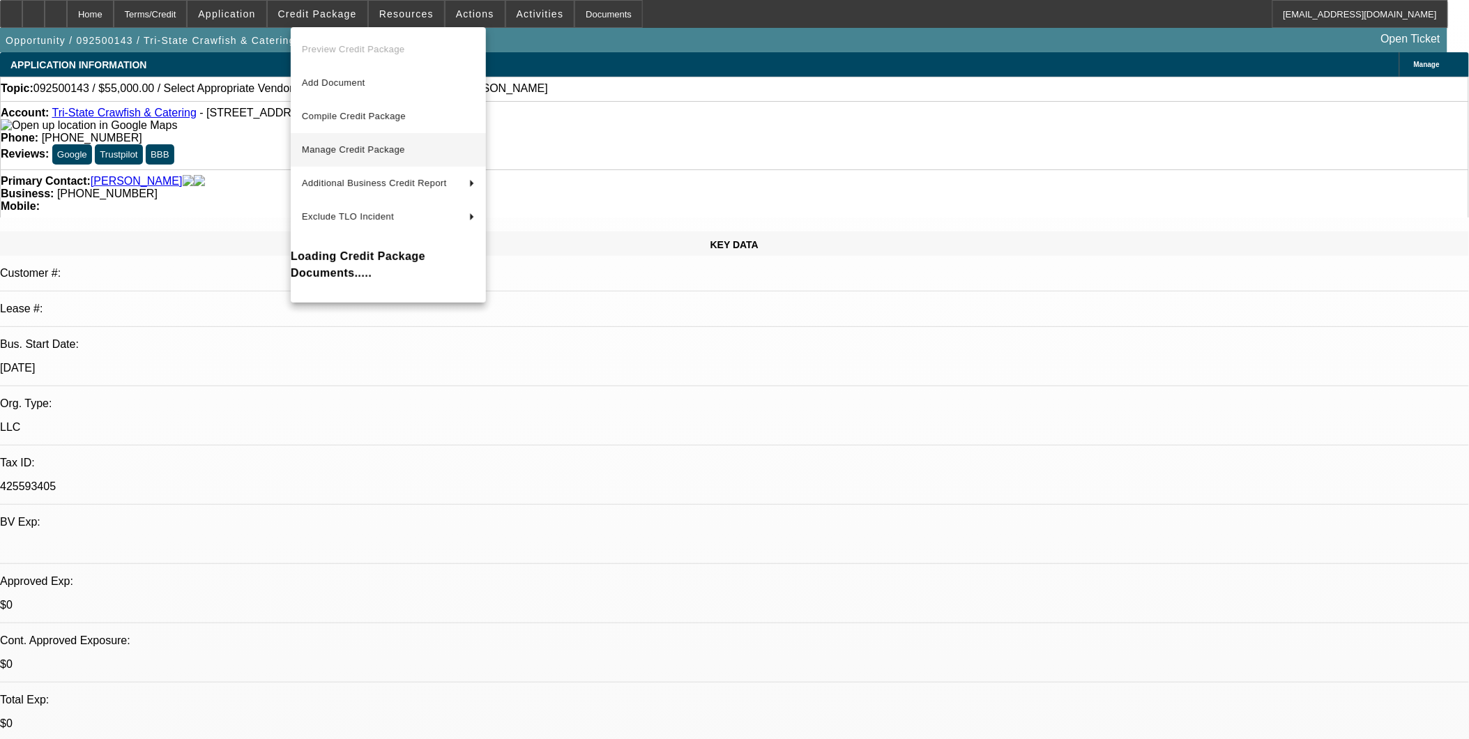
click at [378, 142] on span "Manage Credit Package" at bounding box center [388, 150] width 173 height 17
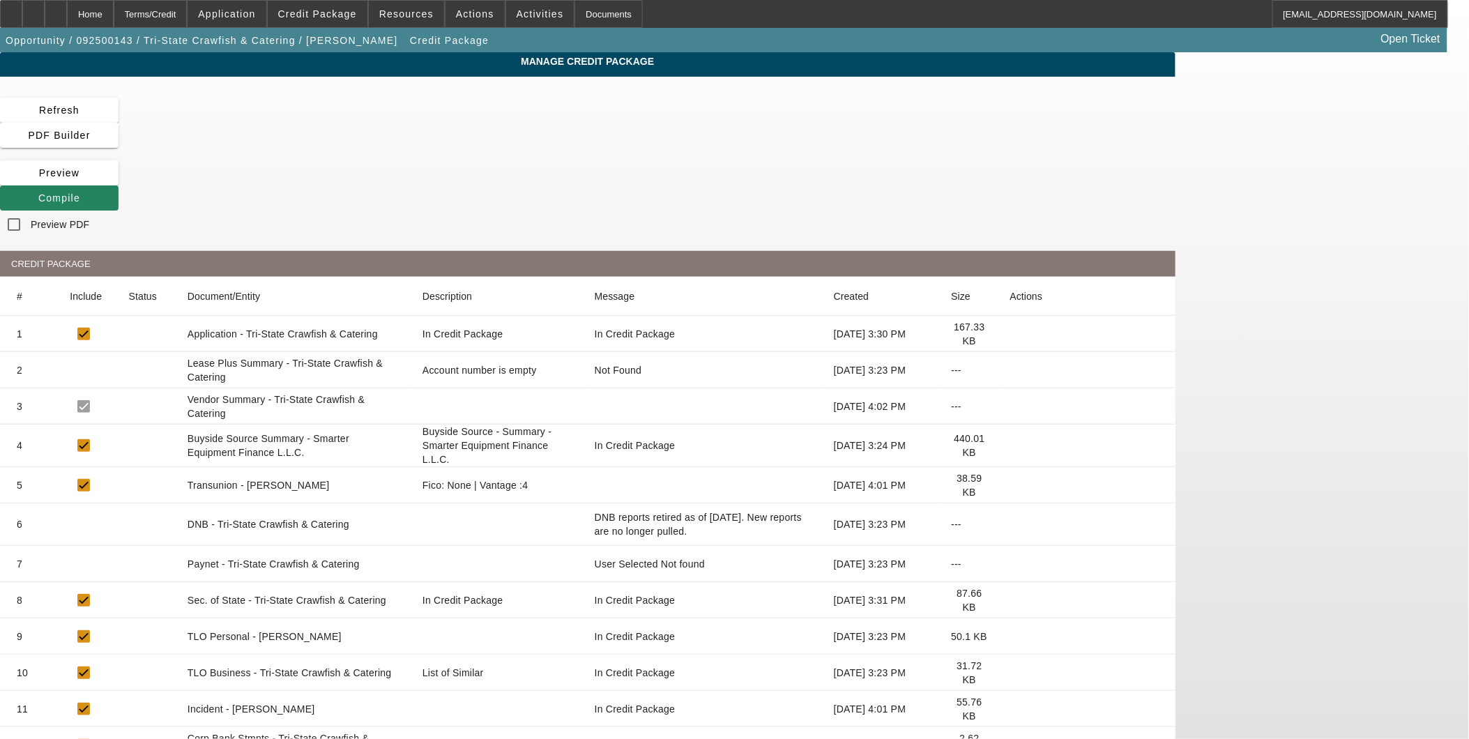
click at [1010, 485] on icon at bounding box center [1010, 485] width 0 height 0
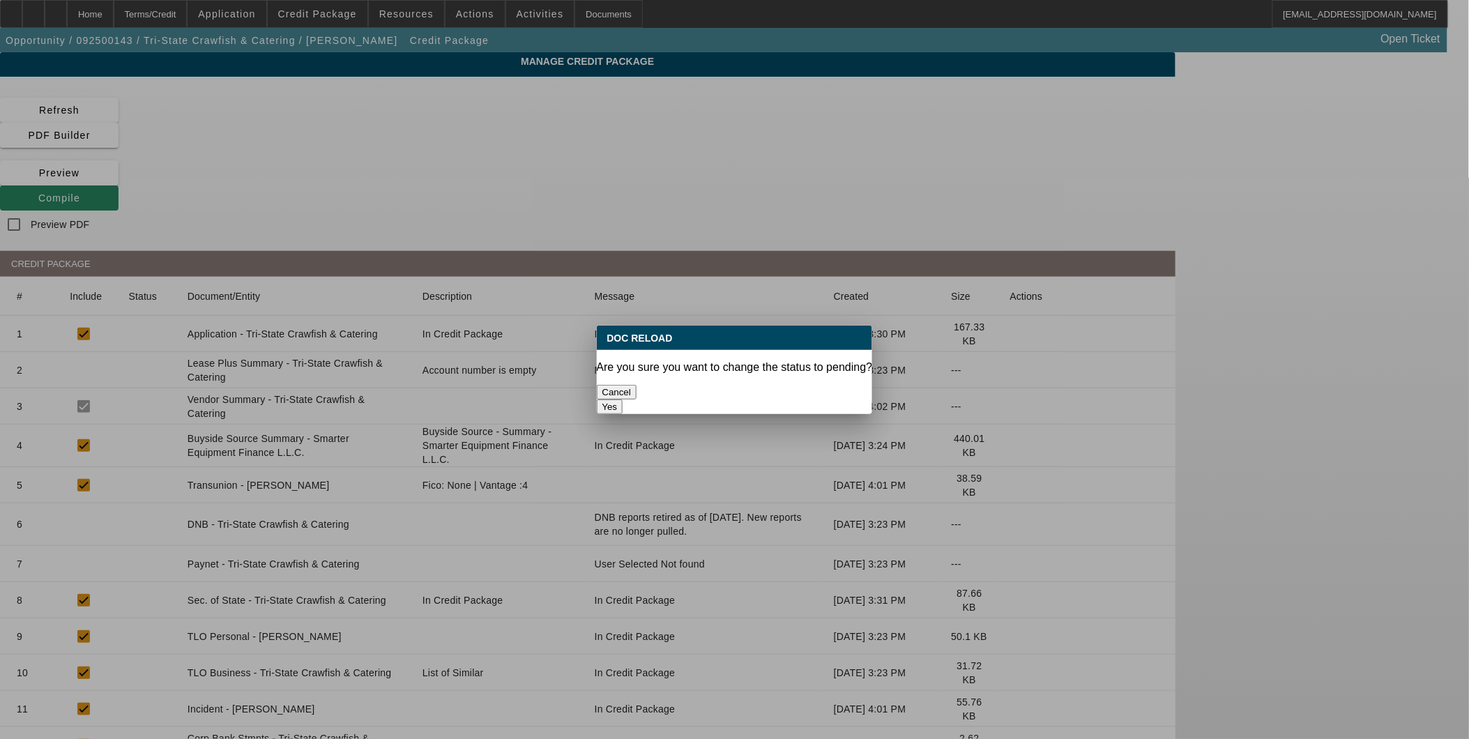
click at [623, 399] on button "Yes" at bounding box center [610, 406] width 26 height 15
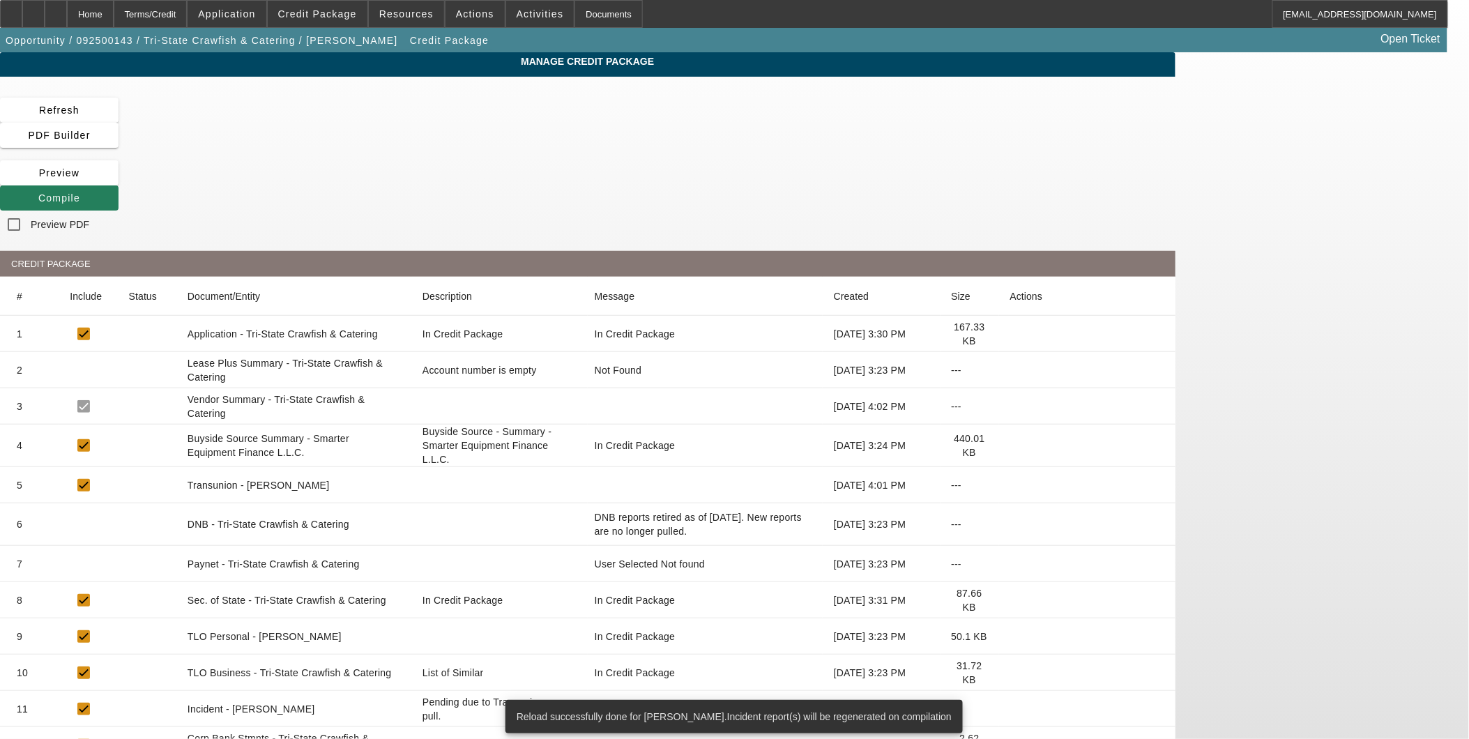
click at [119, 181] on span at bounding box center [59, 197] width 119 height 33
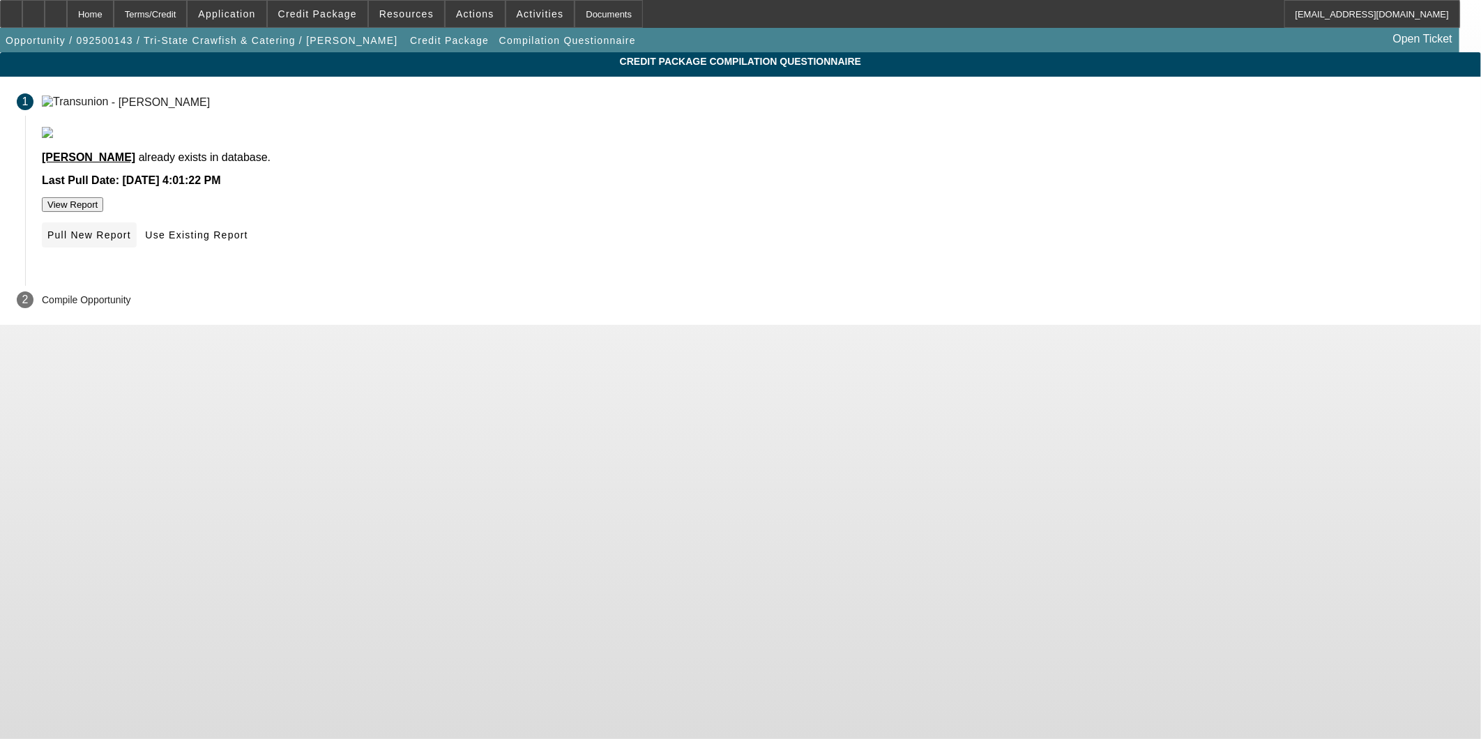
click at [131, 241] on span "Pull New Report" at bounding box center [89, 234] width 84 height 11
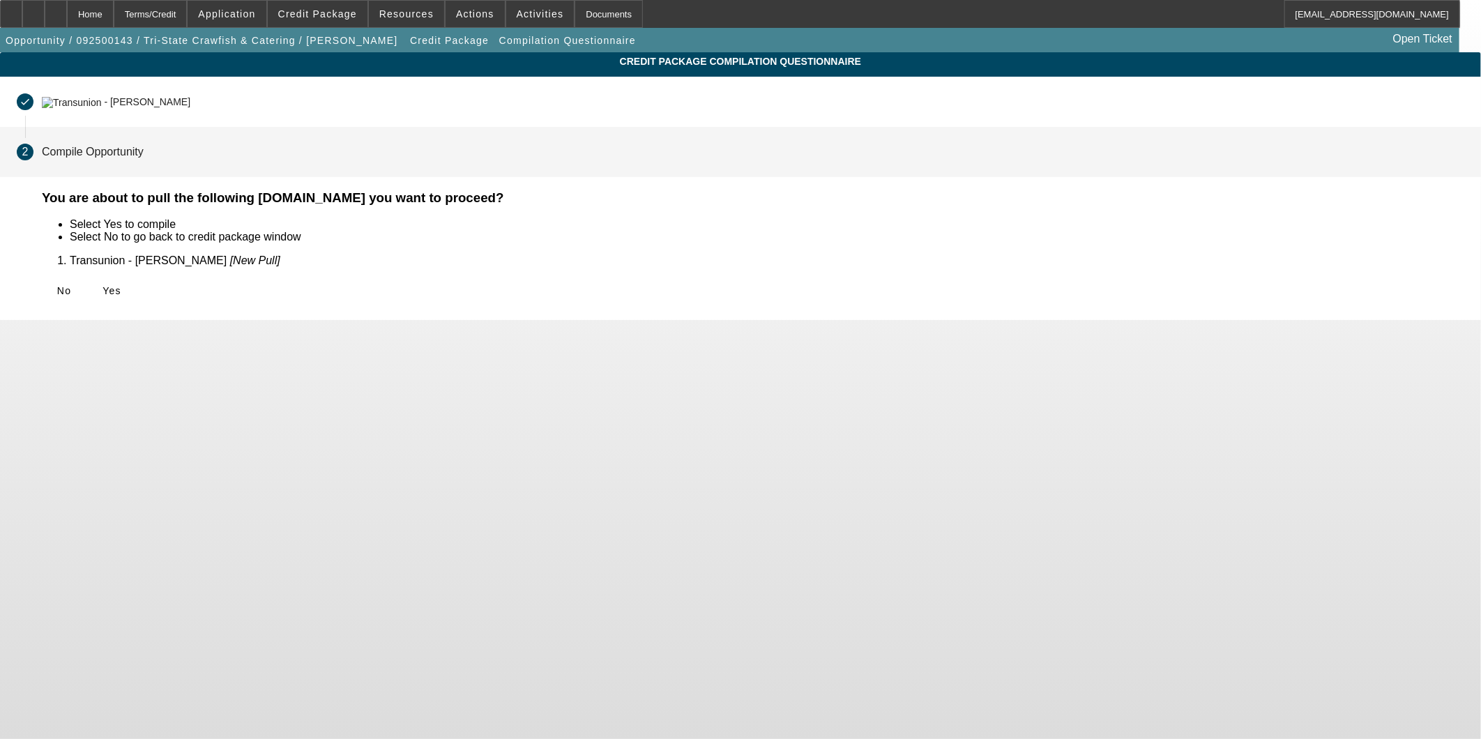
click at [457, 294] on div "No Yes" at bounding box center [753, 290] width 1422 height 25
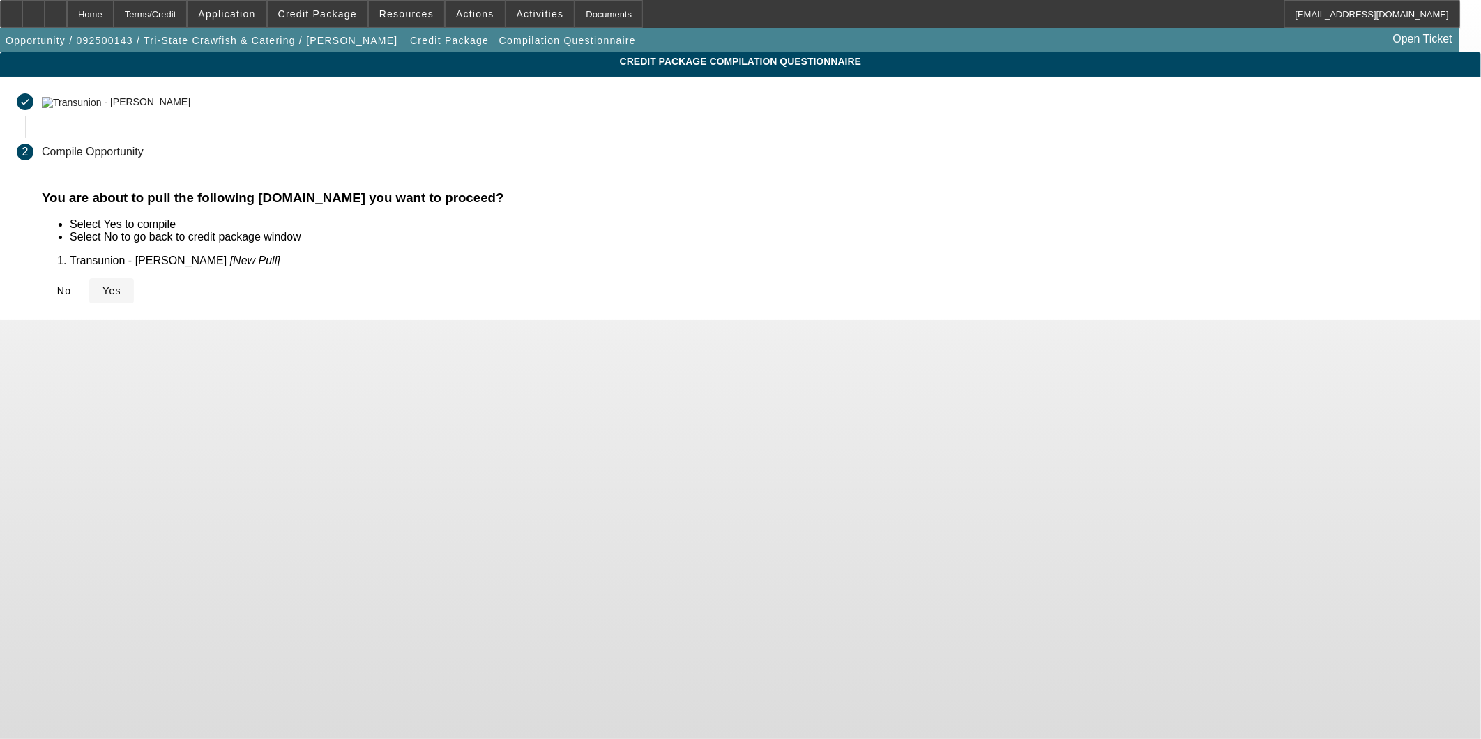
click at [121, 288] on span "Yes" at bounding box center [111, 290] width 19 height 11
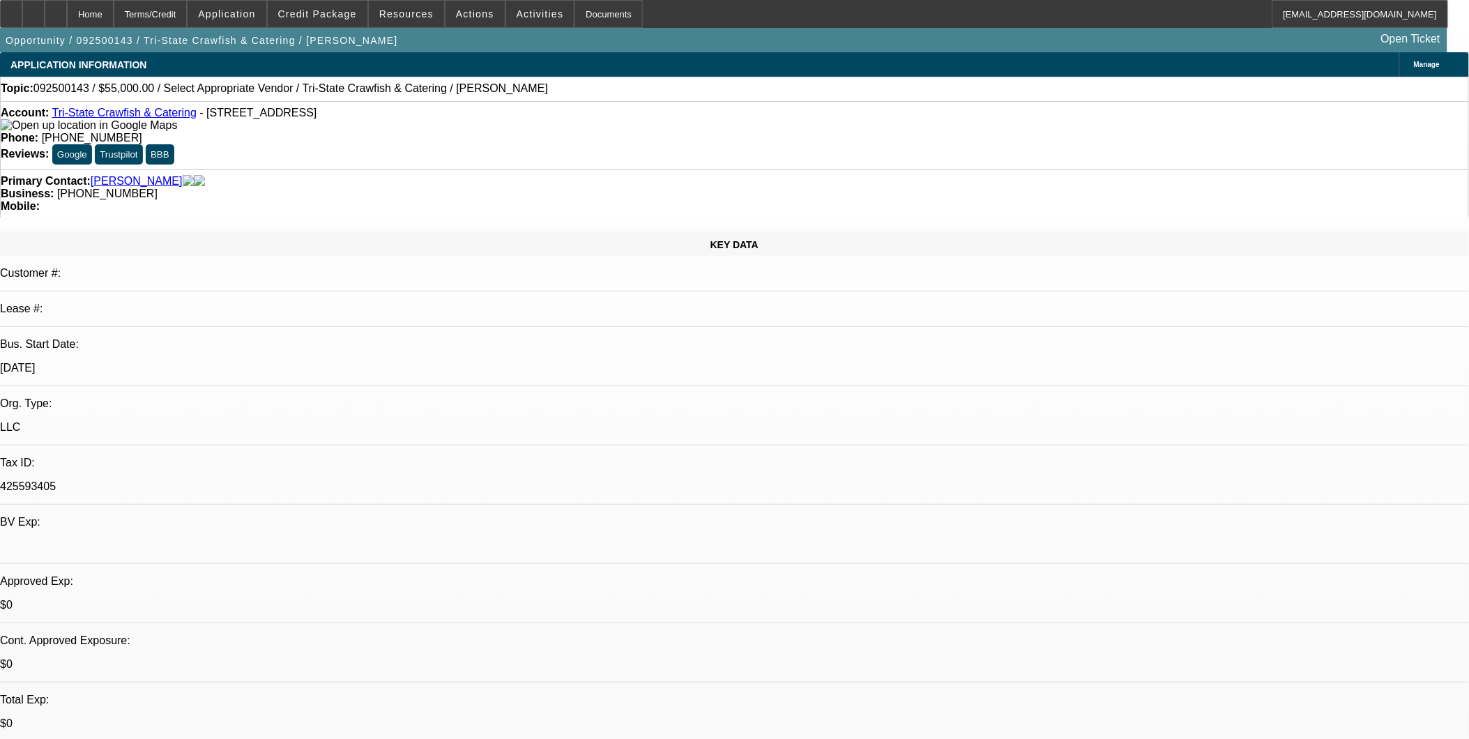
select select "0"
select select "2"
select select "0.1"
select select "4"
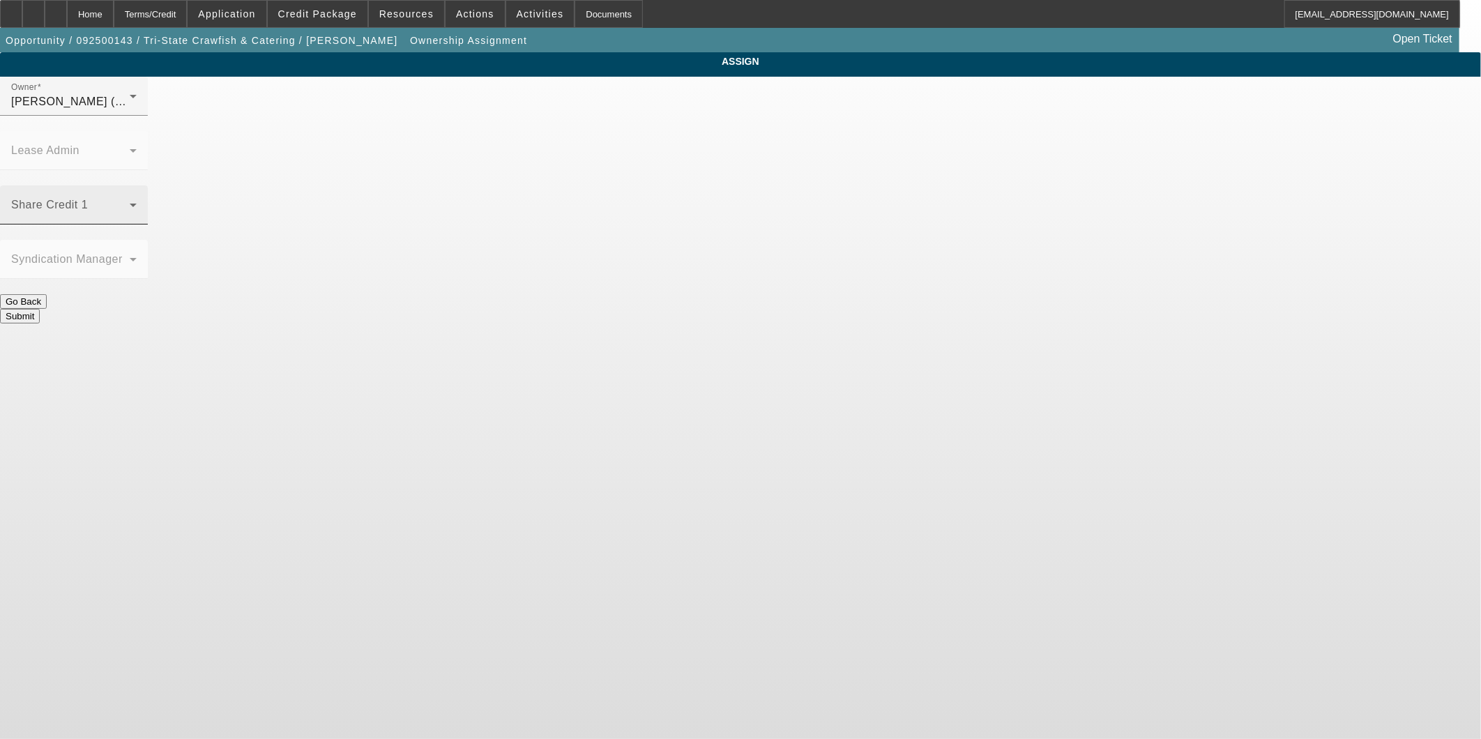
click at [137, 185] on div "Share Credit 1" at bounding box center [73, 204] width 125 height 39
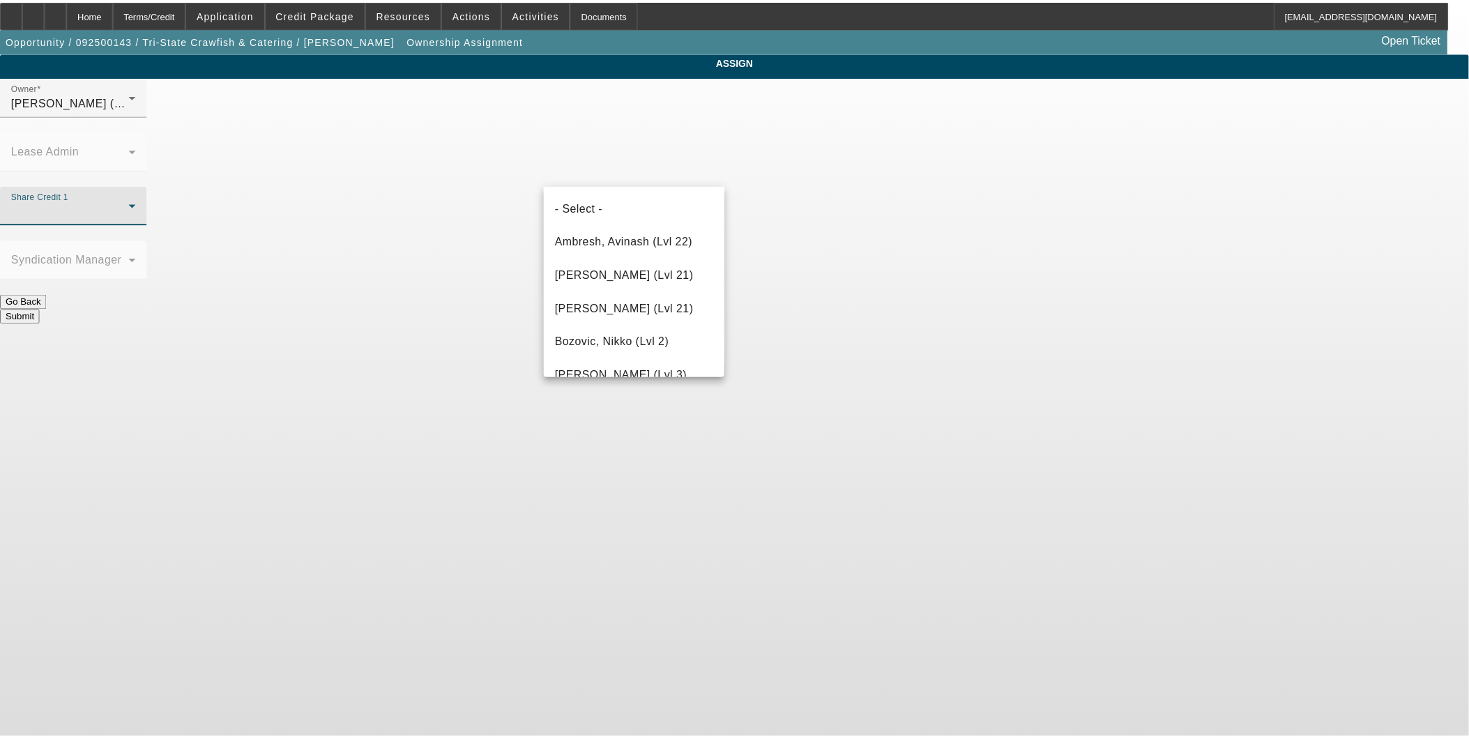
scroll to position [1152, 0]
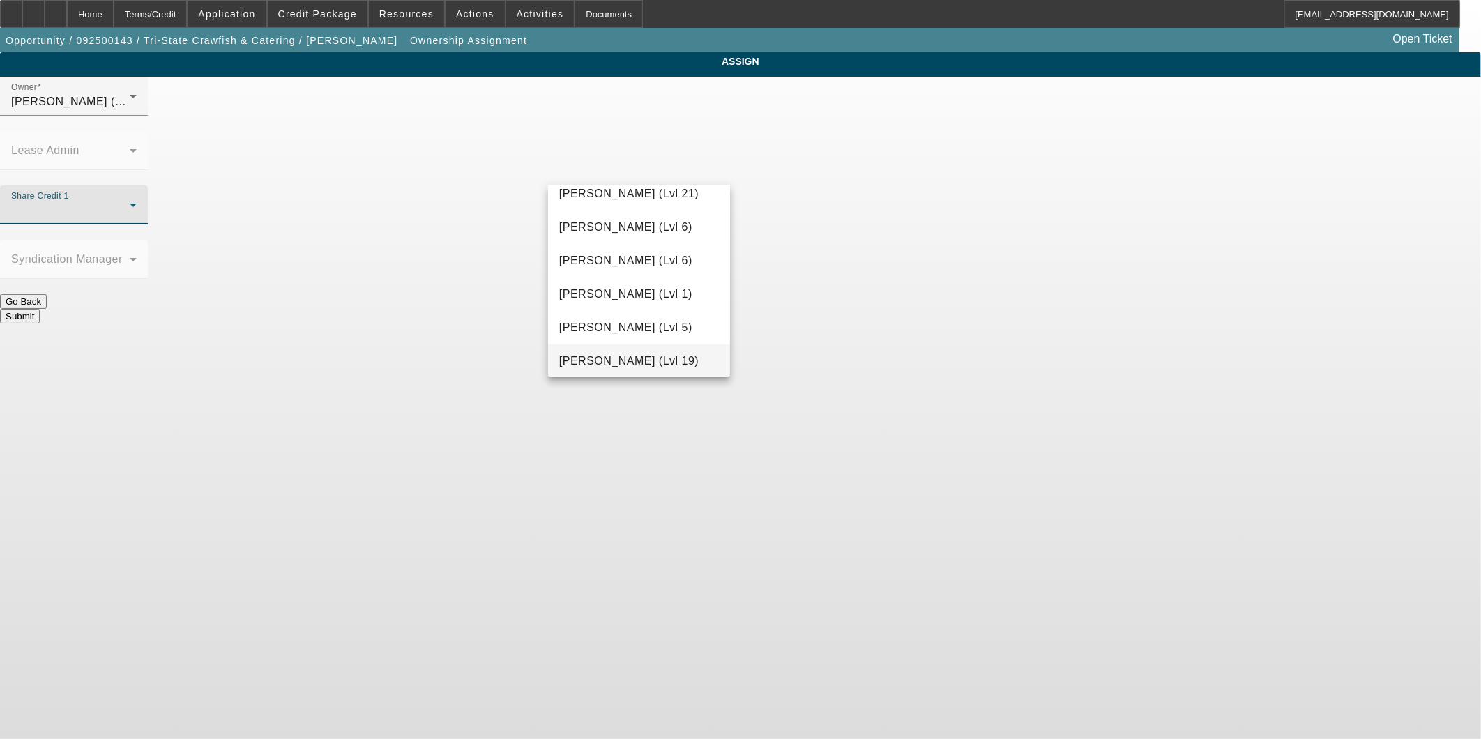
click at [636, 358] on span "O'Connor, Kevin (Lvl 19)" at bounding box center [628, 361] width 139 height 17
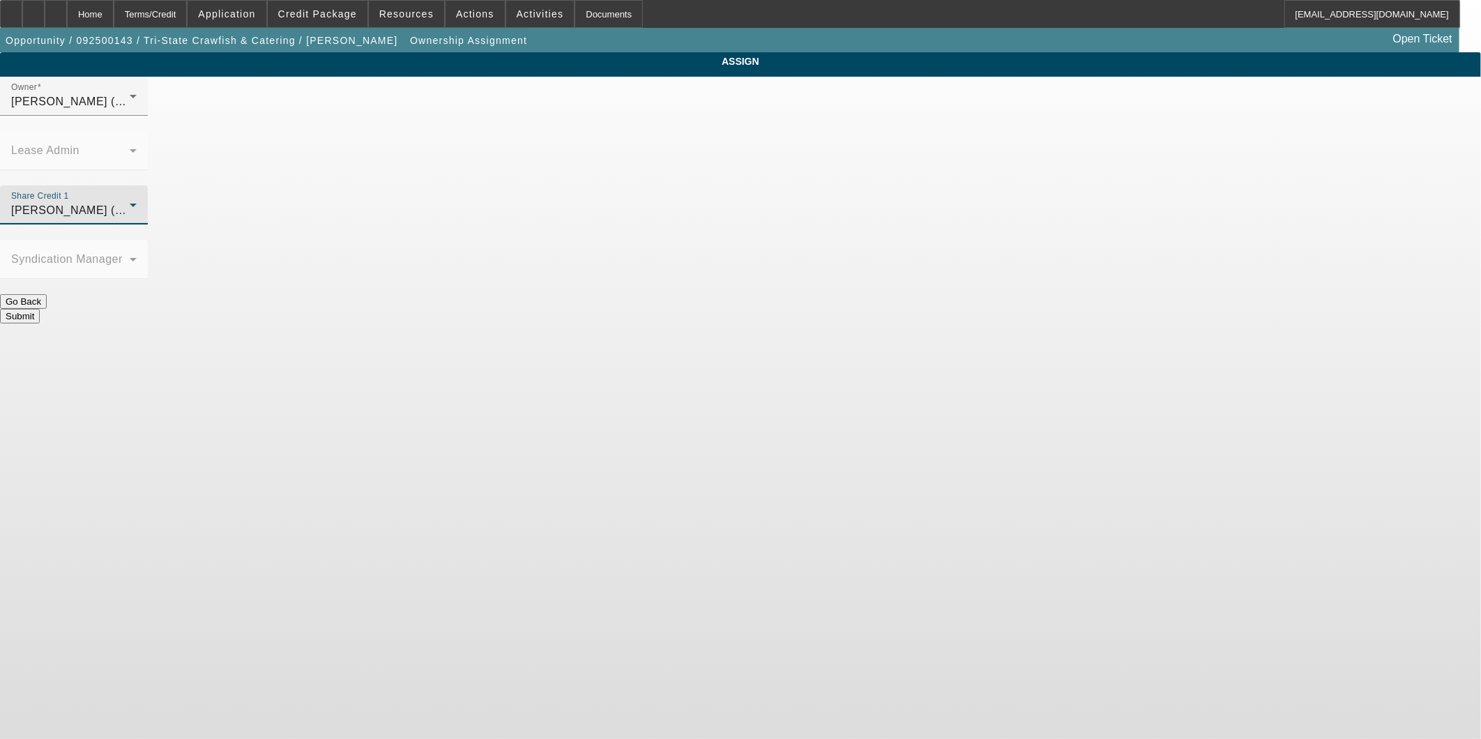
click at [40, 309] on button "Submit" at bounding box center [20, 316] width 40 height 15
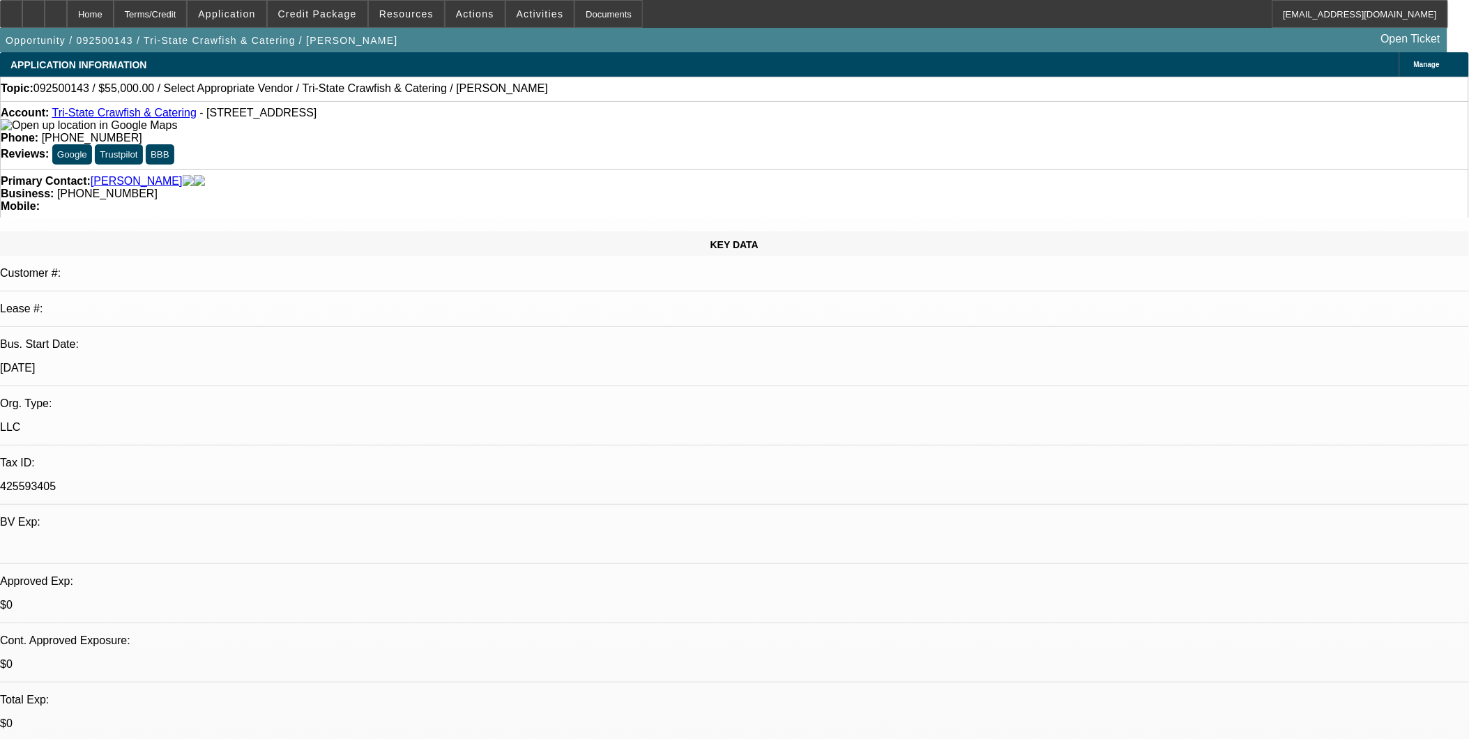
select select "0"
select select "2"
select select "0.1"
select select "4"
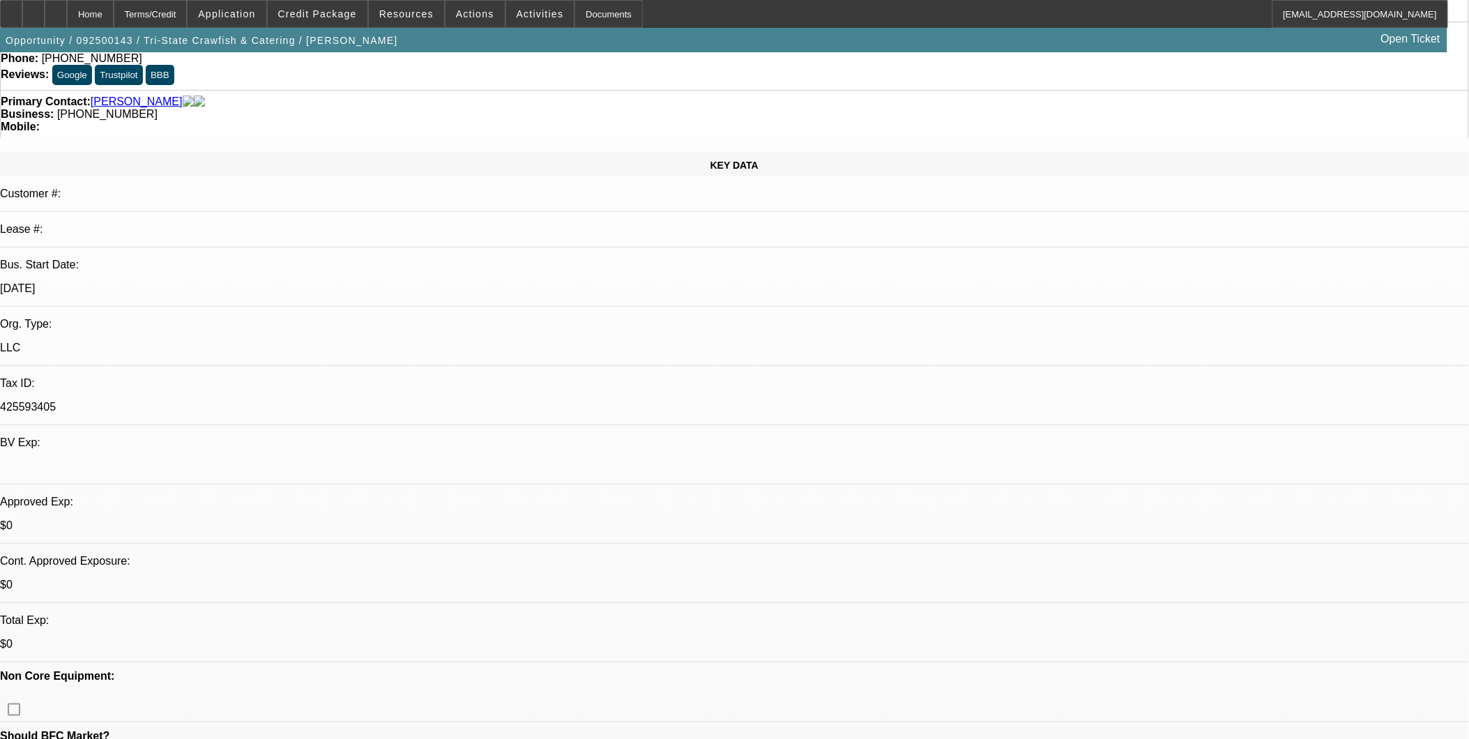
scroll to position [155, 0]
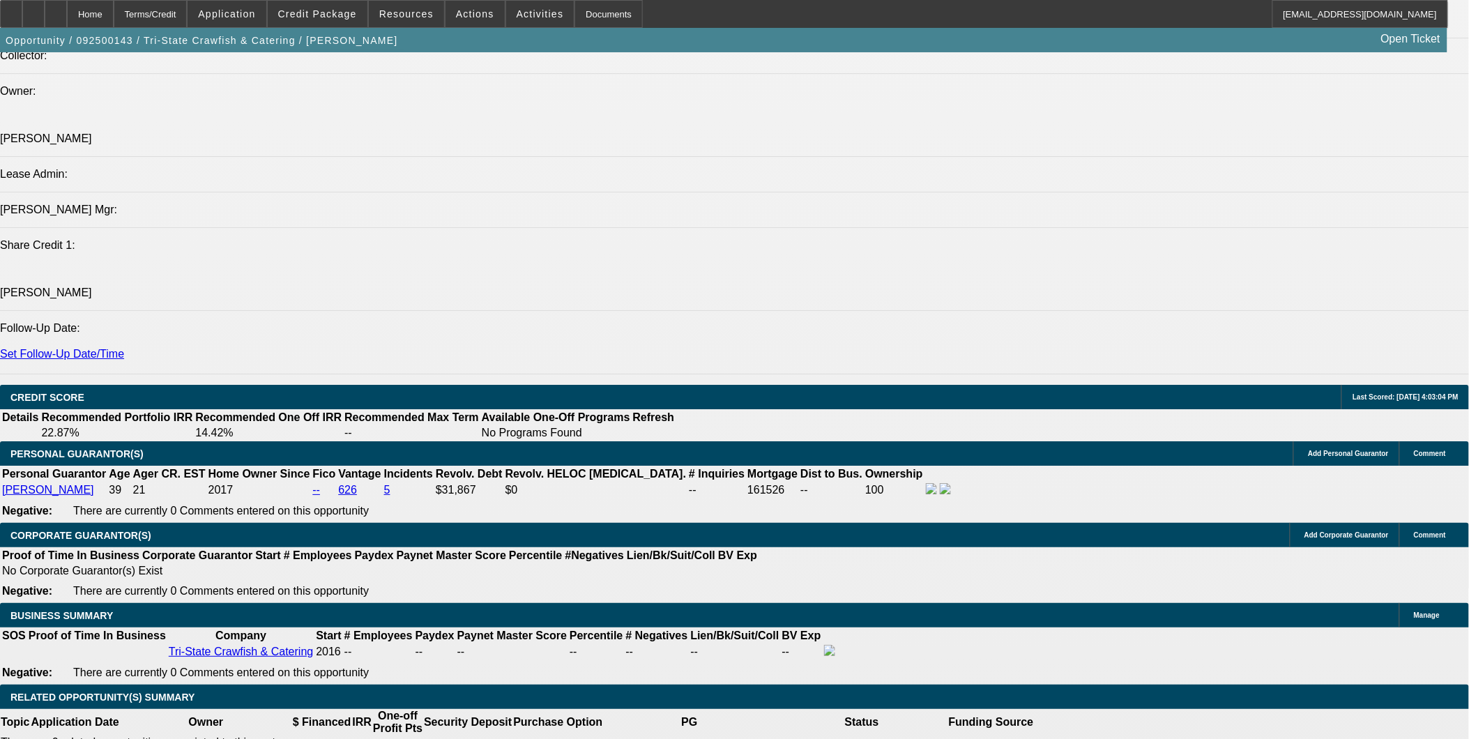
scroll to position [1704, 0]
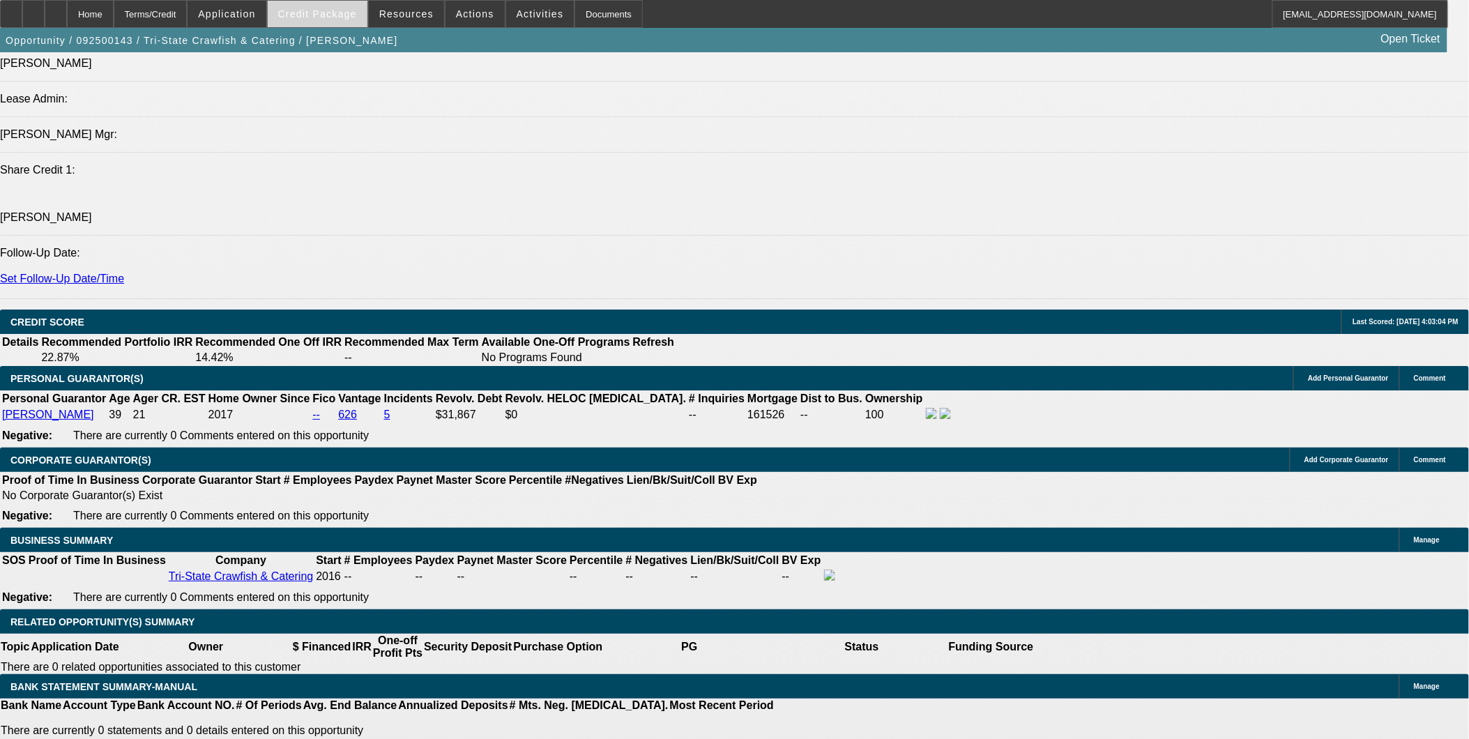
click at [349, 18] on span "Credit Package" at bounding box center [317, 13] width 79 height 11
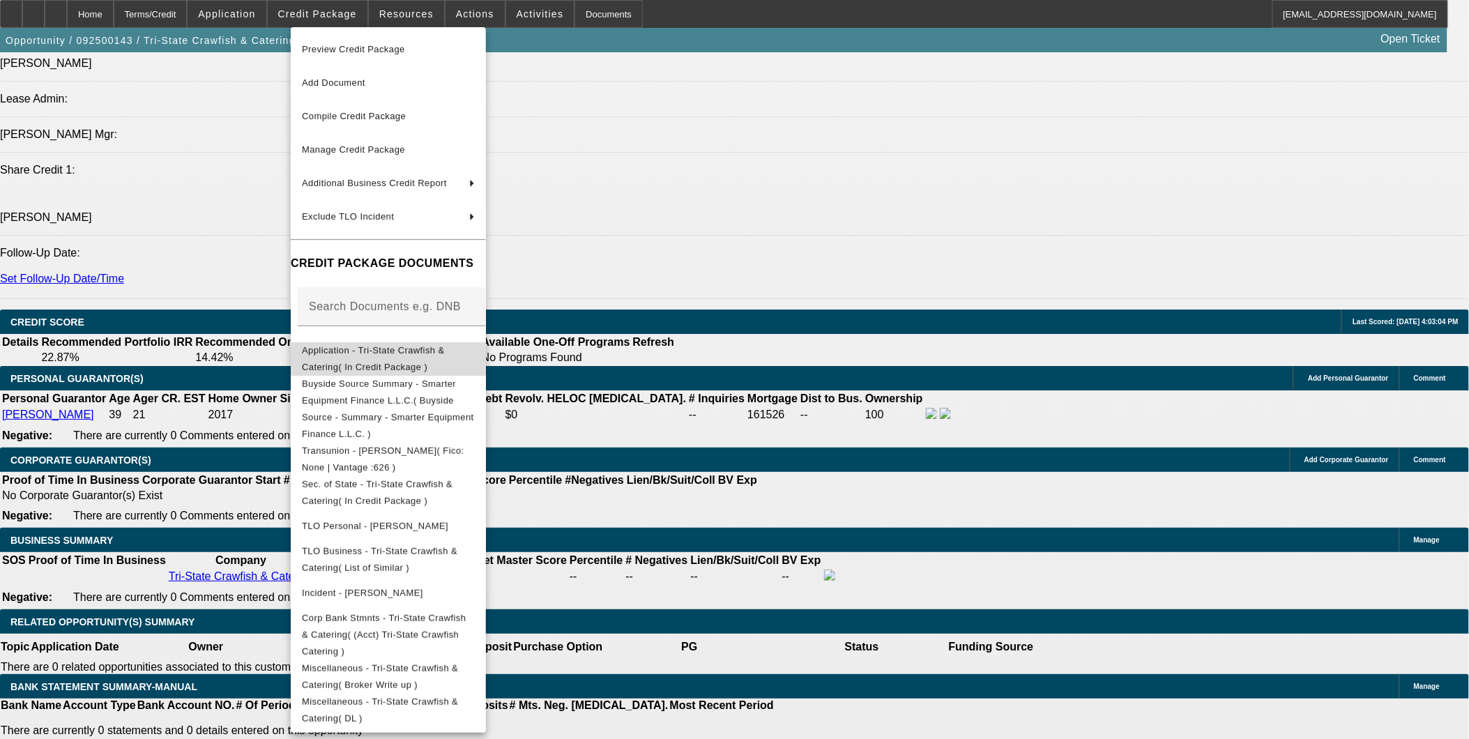
click at [420, 357] on span "Application - Tri-State Crawfish & Catering( In Credit Package )" at bounding box center [373, 357] width 143 height 27
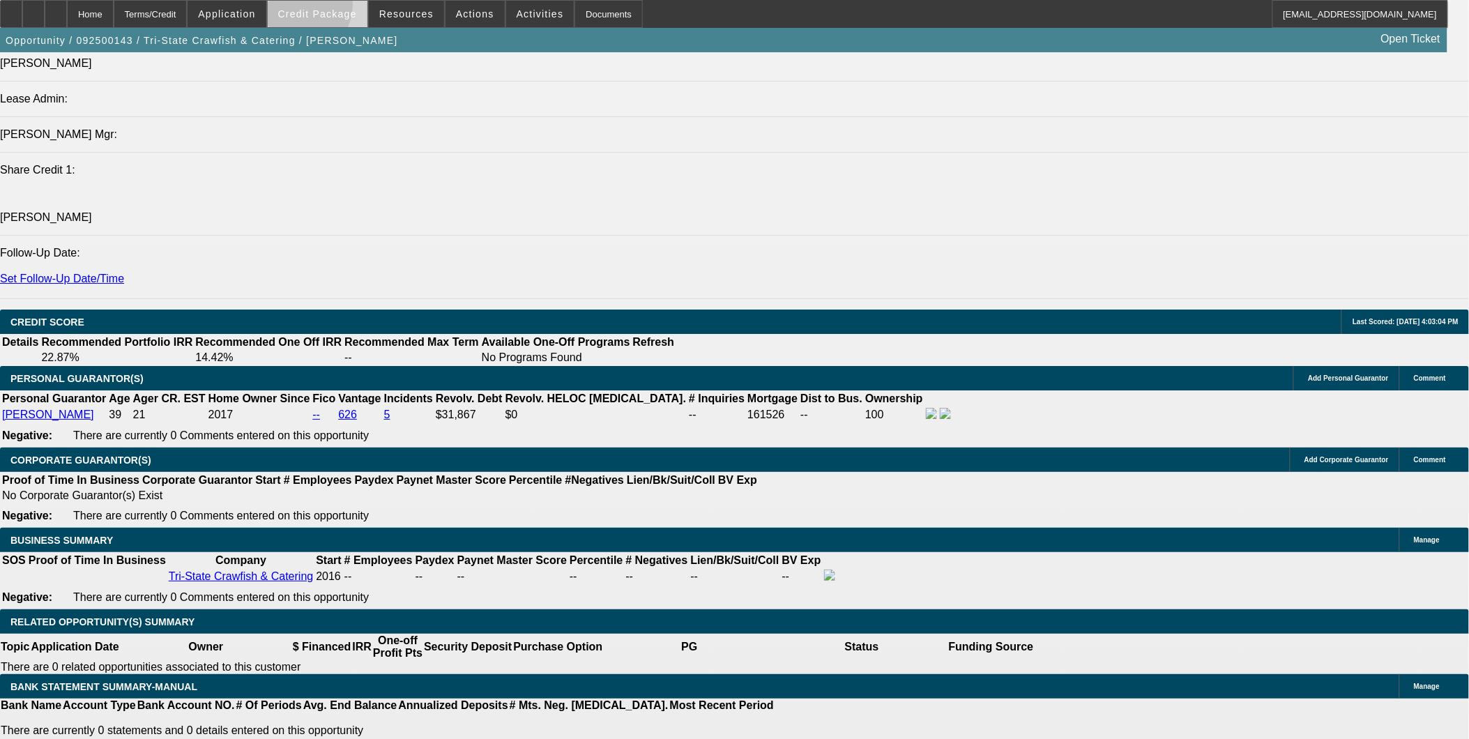
click at [319, 8] on span at bounding box center [318, 13] width 100 height 33
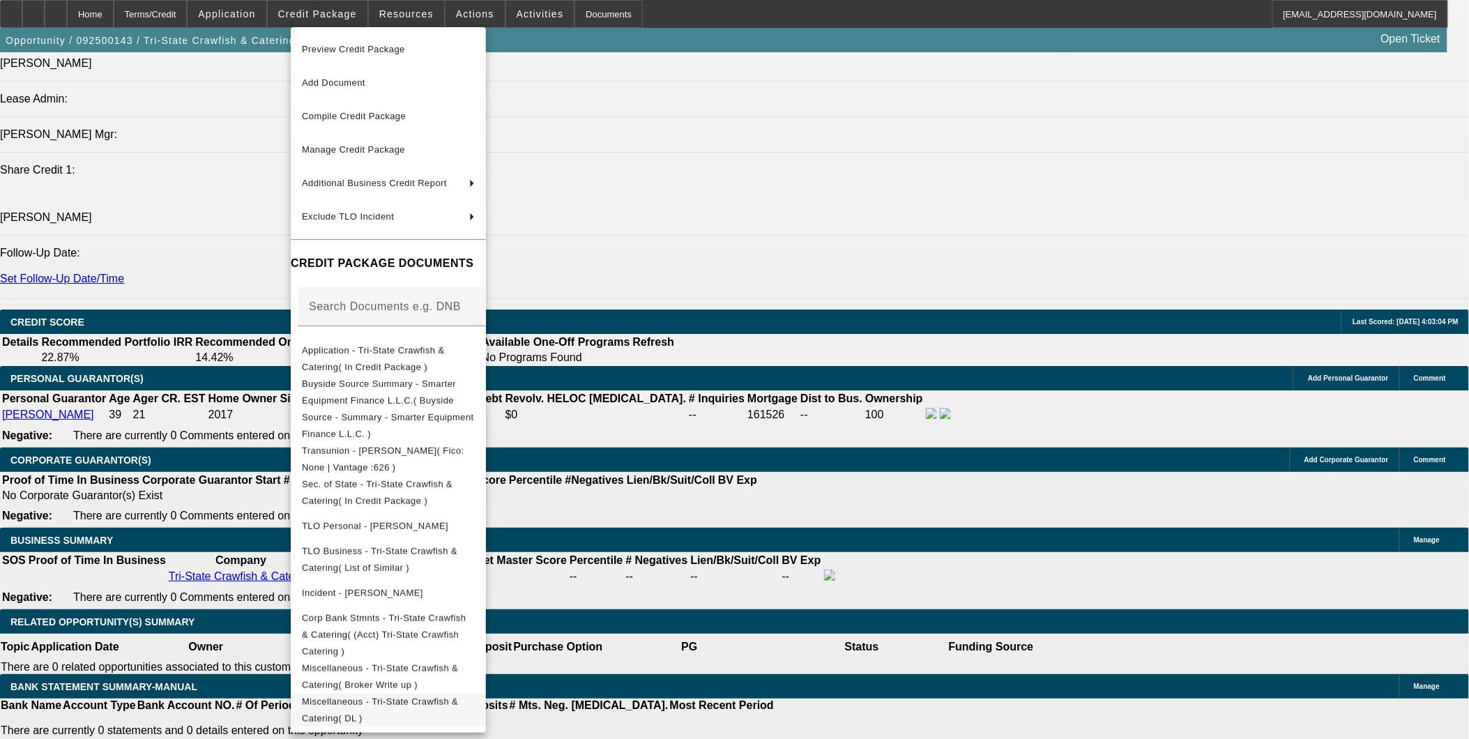
click at [393, 693] on button "Miscellaneous - Tri-State Crawfish & Catering( DL )" at bounding box center [388, 709] width 195 height 33
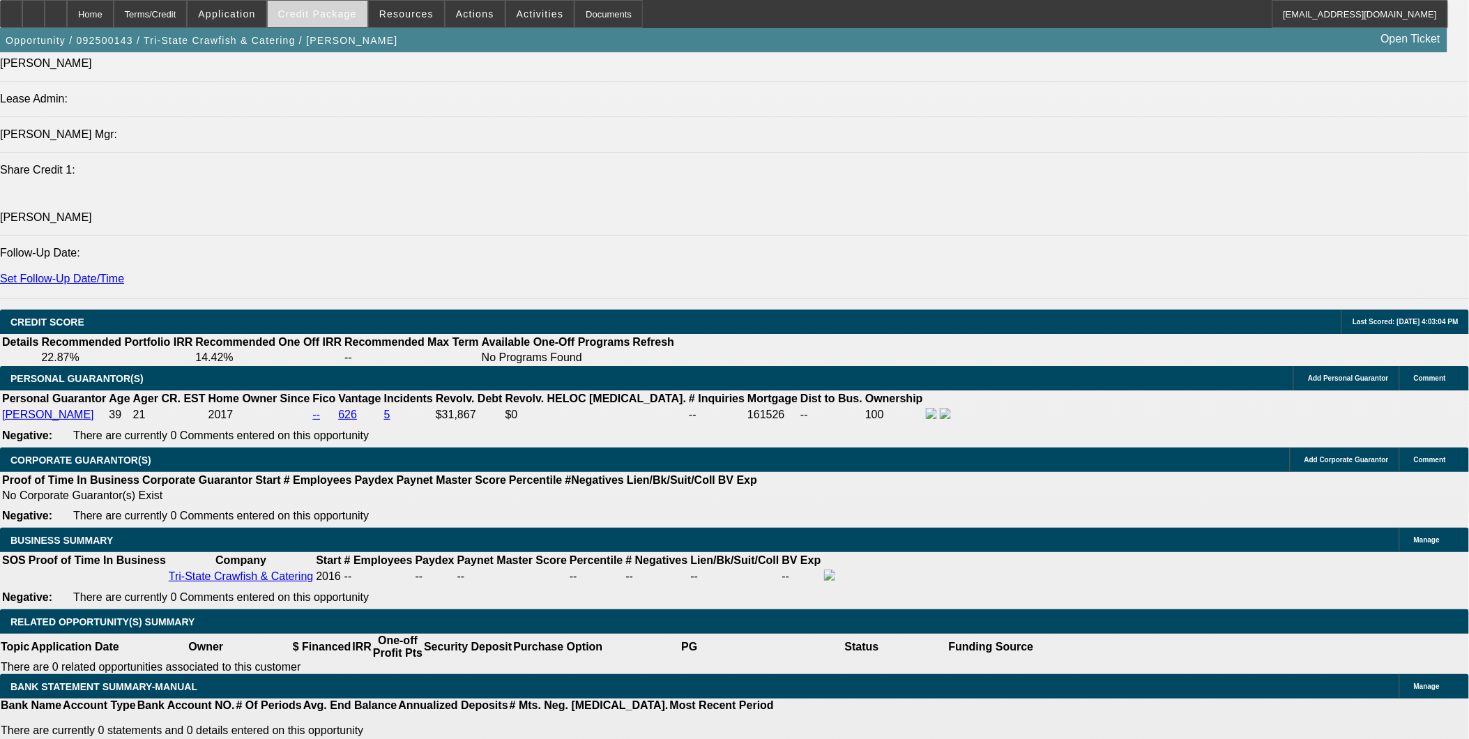
click at [351, 21] on span at bounding box center [318, 13] width 100 height 33
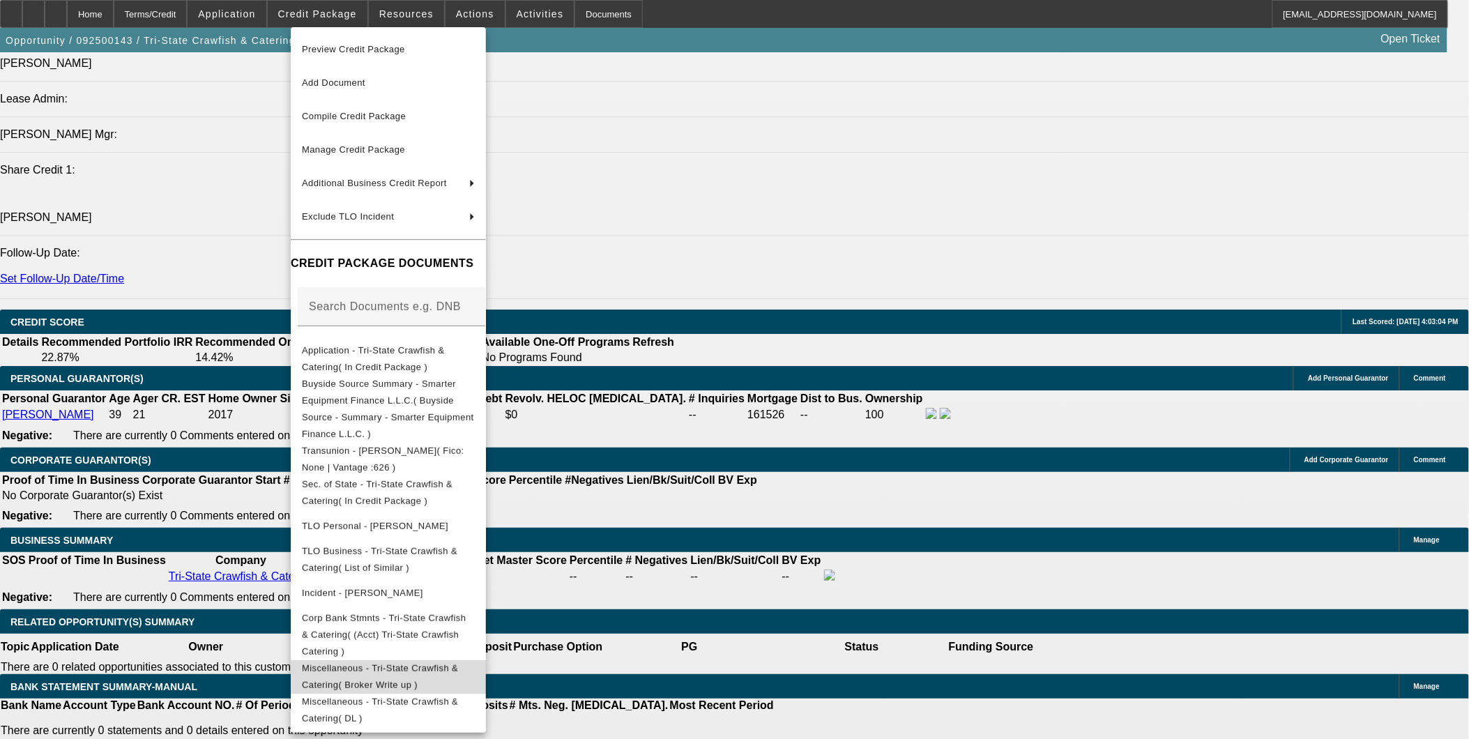
click at [458, 662] on span "Miscellaneous - Tri-State Crawfish & Catering( Broker Write up )" at bounding box center [380, 675] width 156 height 27
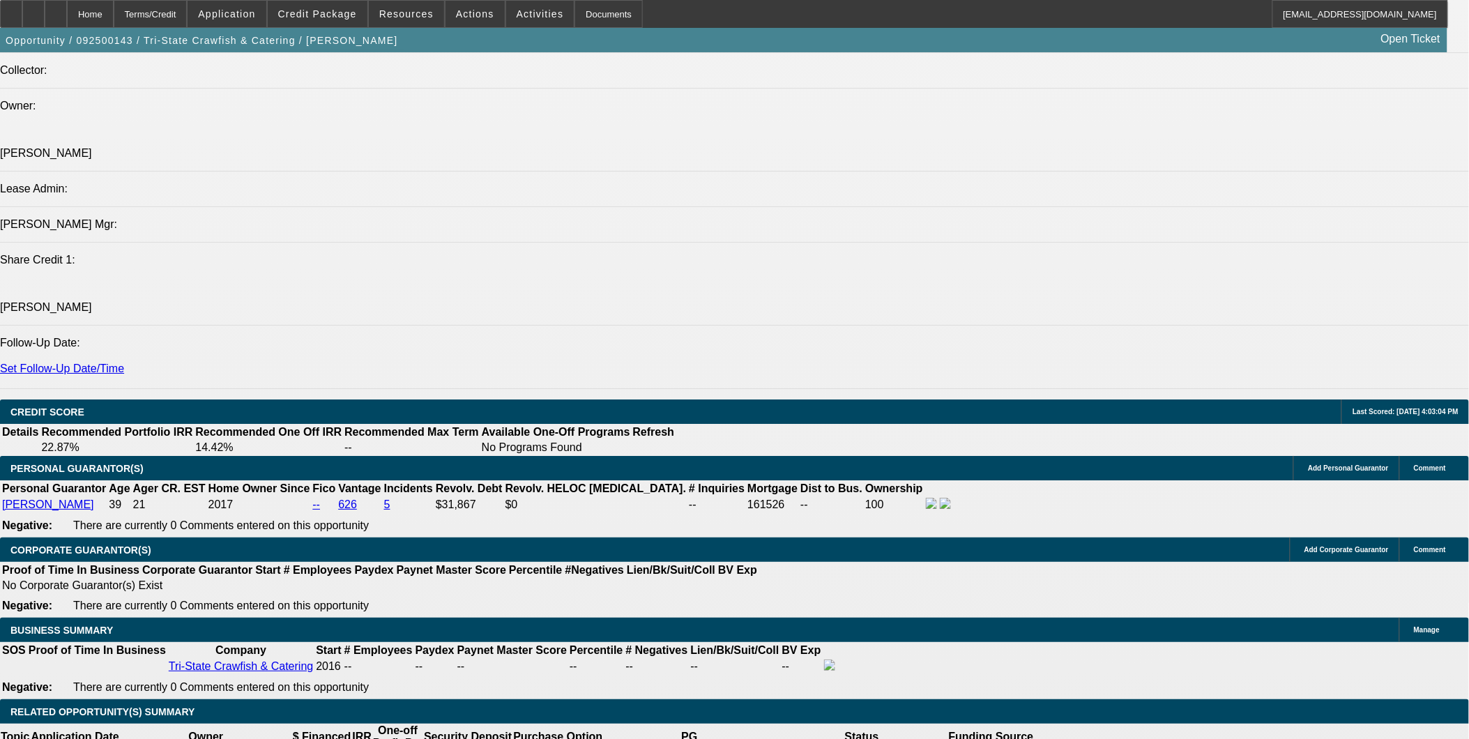
scroll to position [1472, 0]
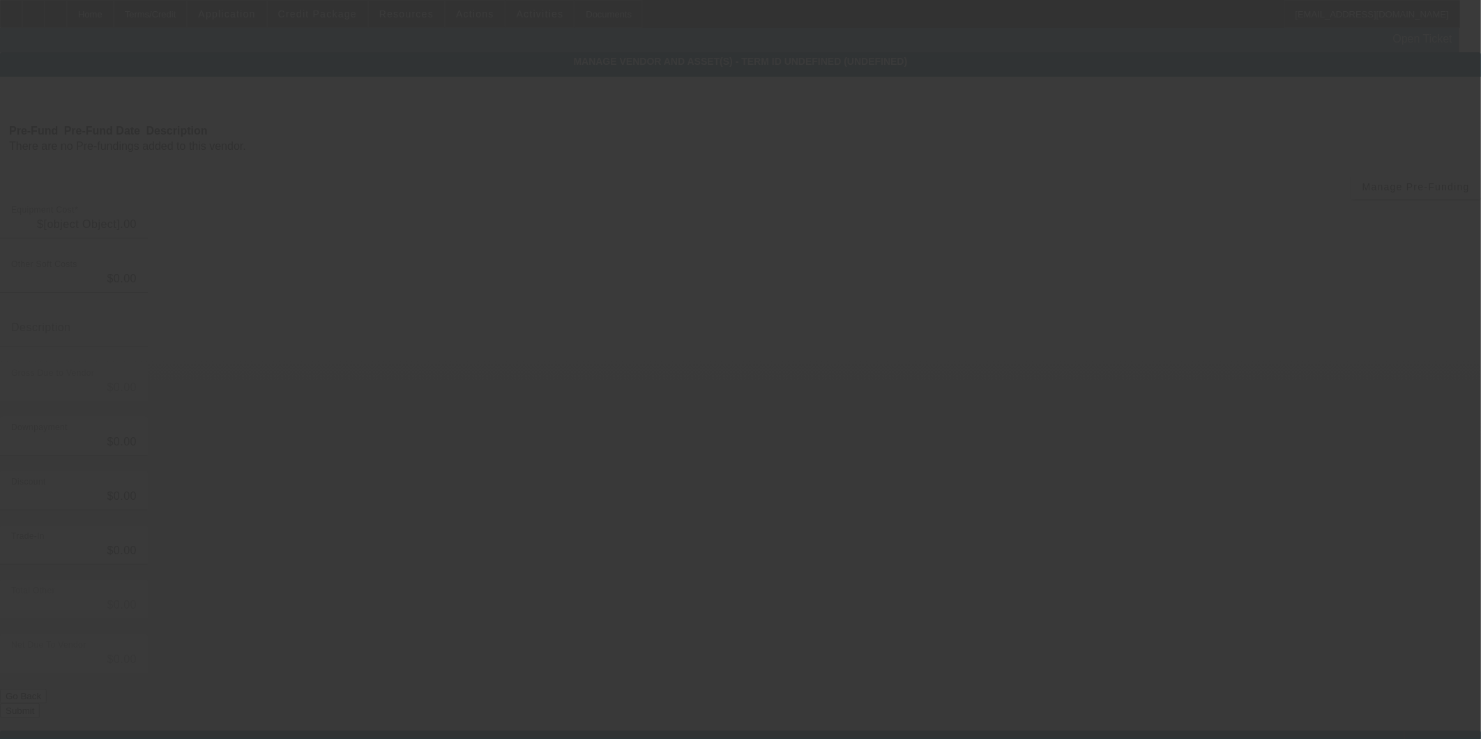
type input "$55,000.00"
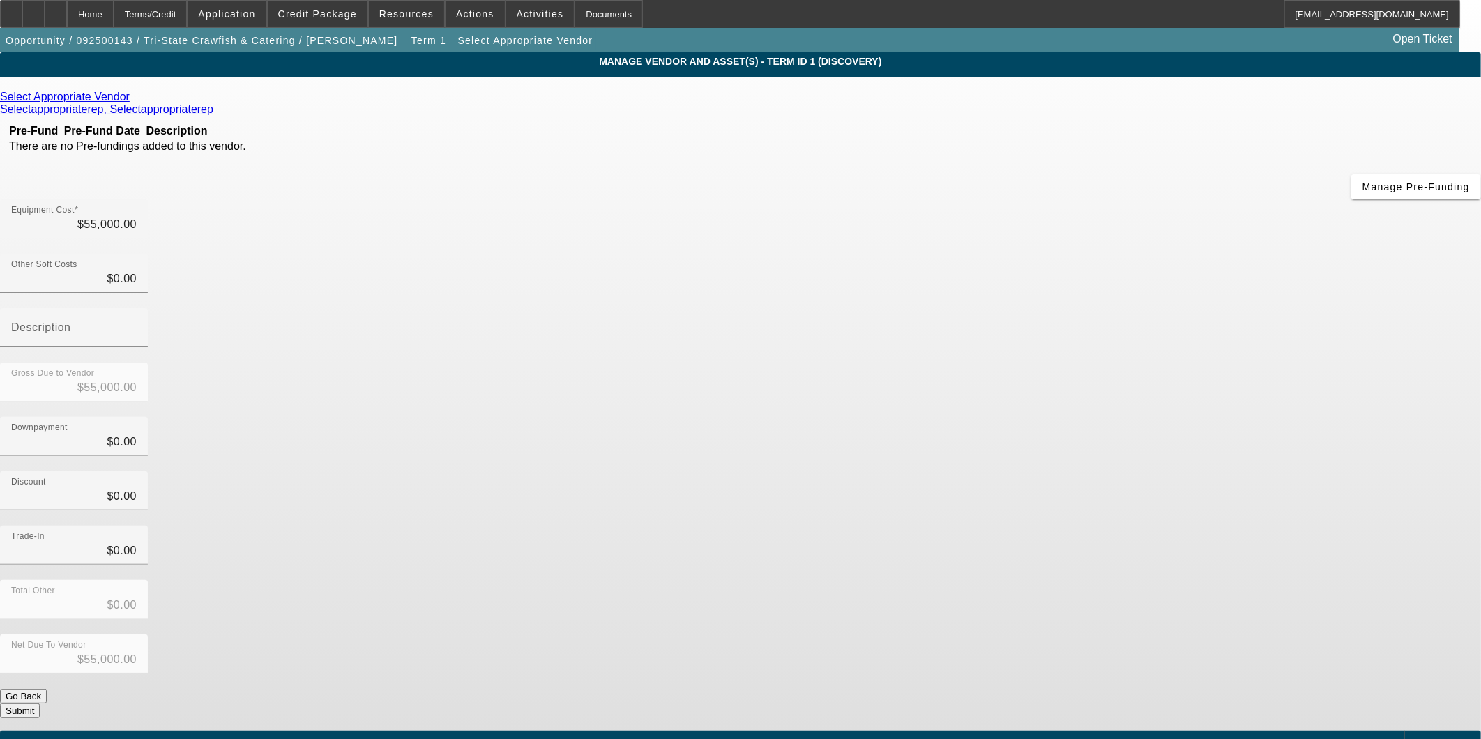
click at [133, 102] on icon at bounding box center [133, 97] width 0 height 12
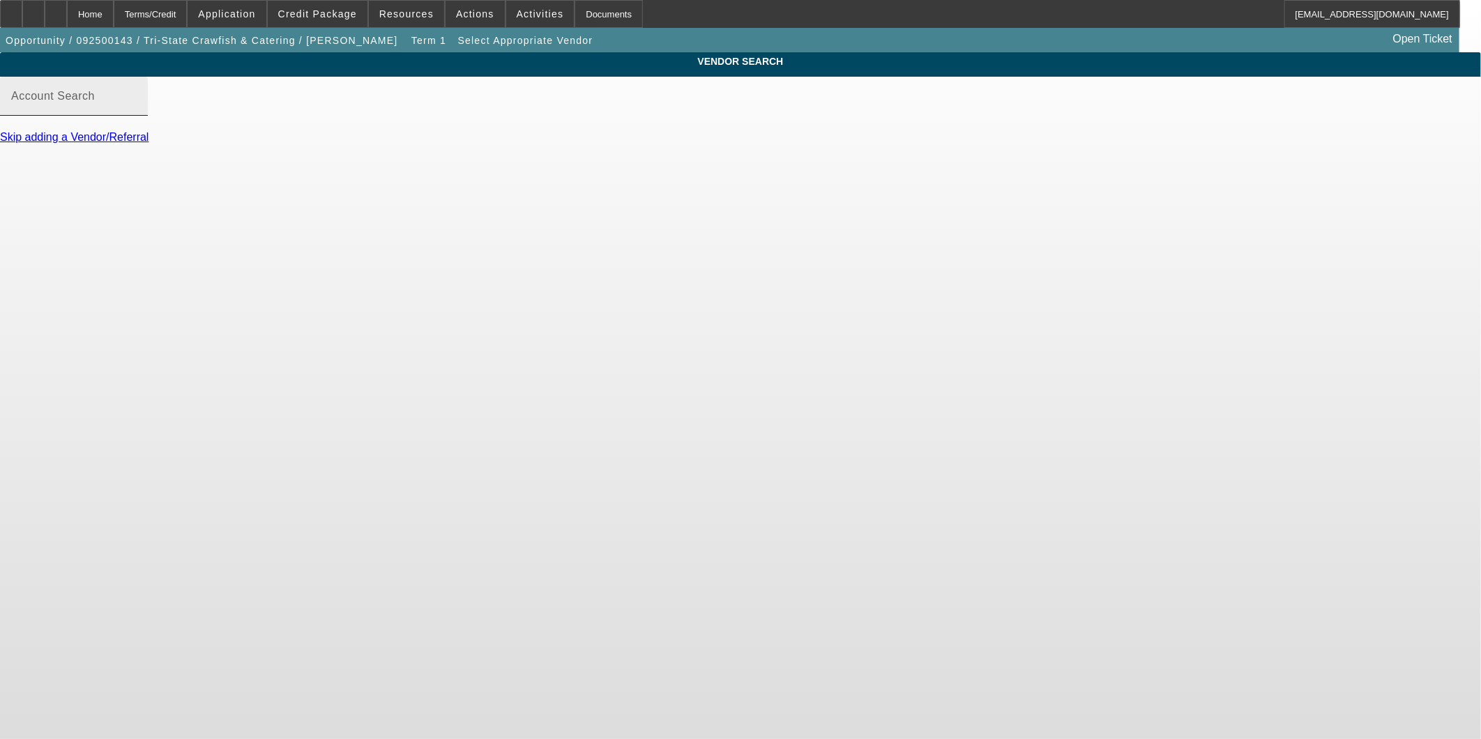
click at [137, 109] on input "Account Search" at bounding box center [73, 101] width 125 height 17
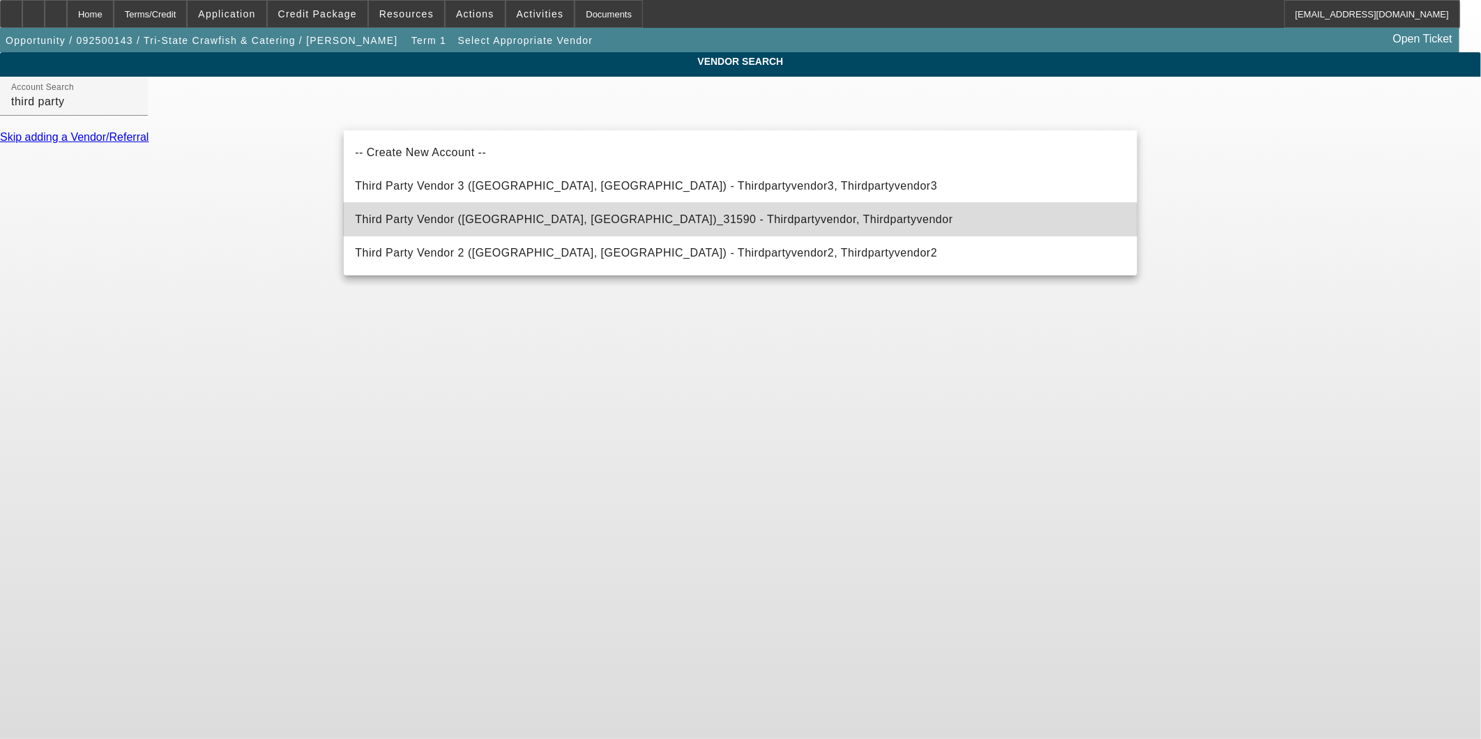
click at [475, 226] on span "Third Party Vendor (Northbrook, IL)_31590 - Thirdpartyvendor, Thirdpartyvendor" at bounding box center [653, 219] width 597 height 17
type input "Third Party Vendor (Northbrook, IL)_31590 - Thirdpartyvendor, Thirdpartyvendor"
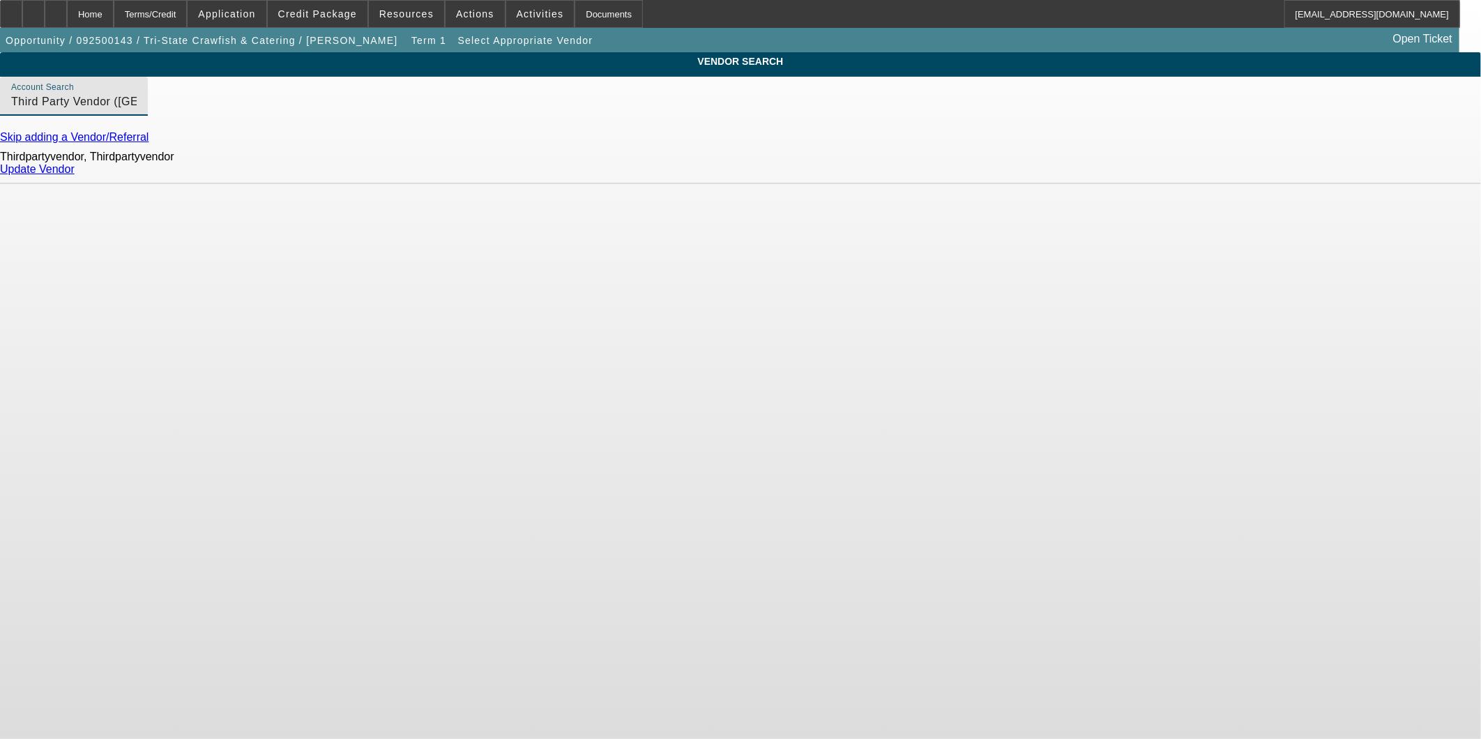
click at [75, 175] on link "Update Vendor" at bounding box center [37, 169] width 75 height 12
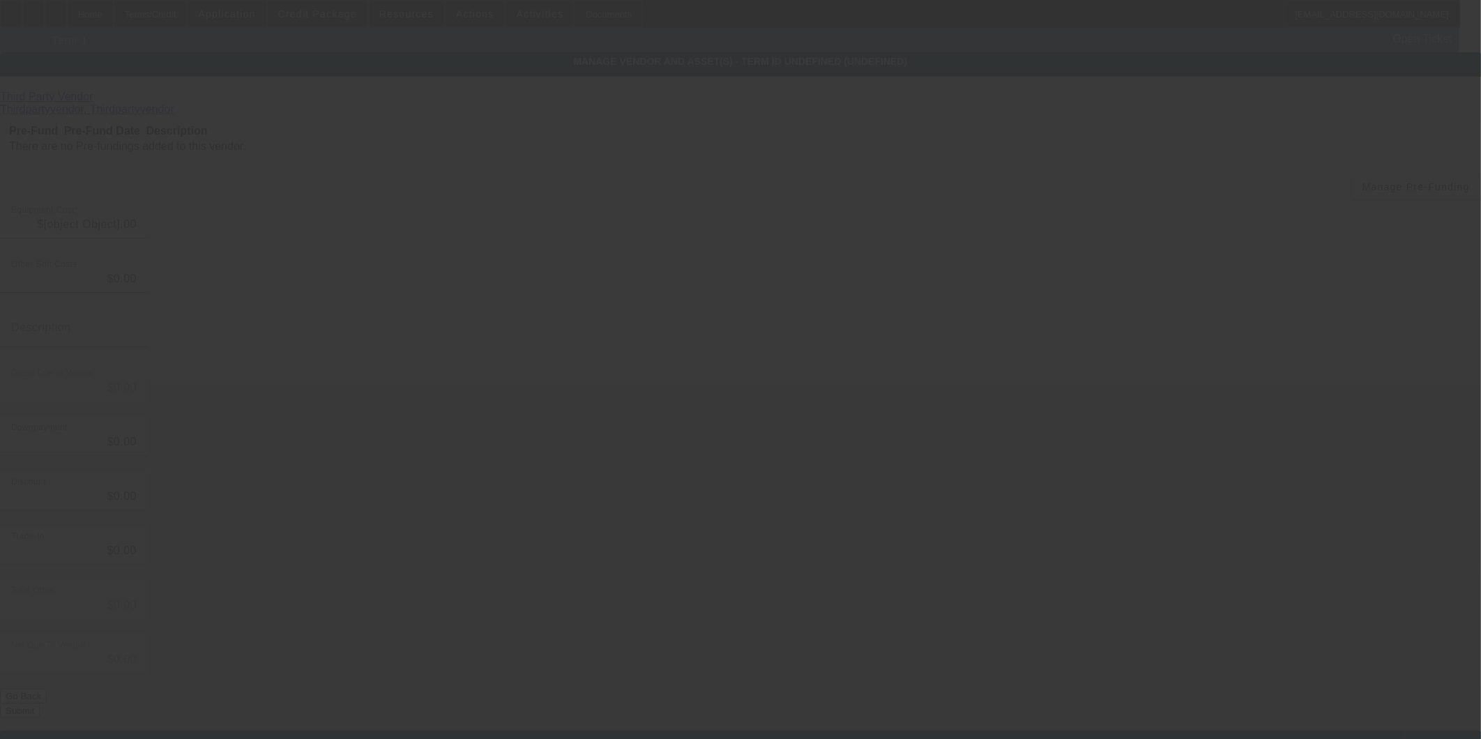
type input "$55,000.00"
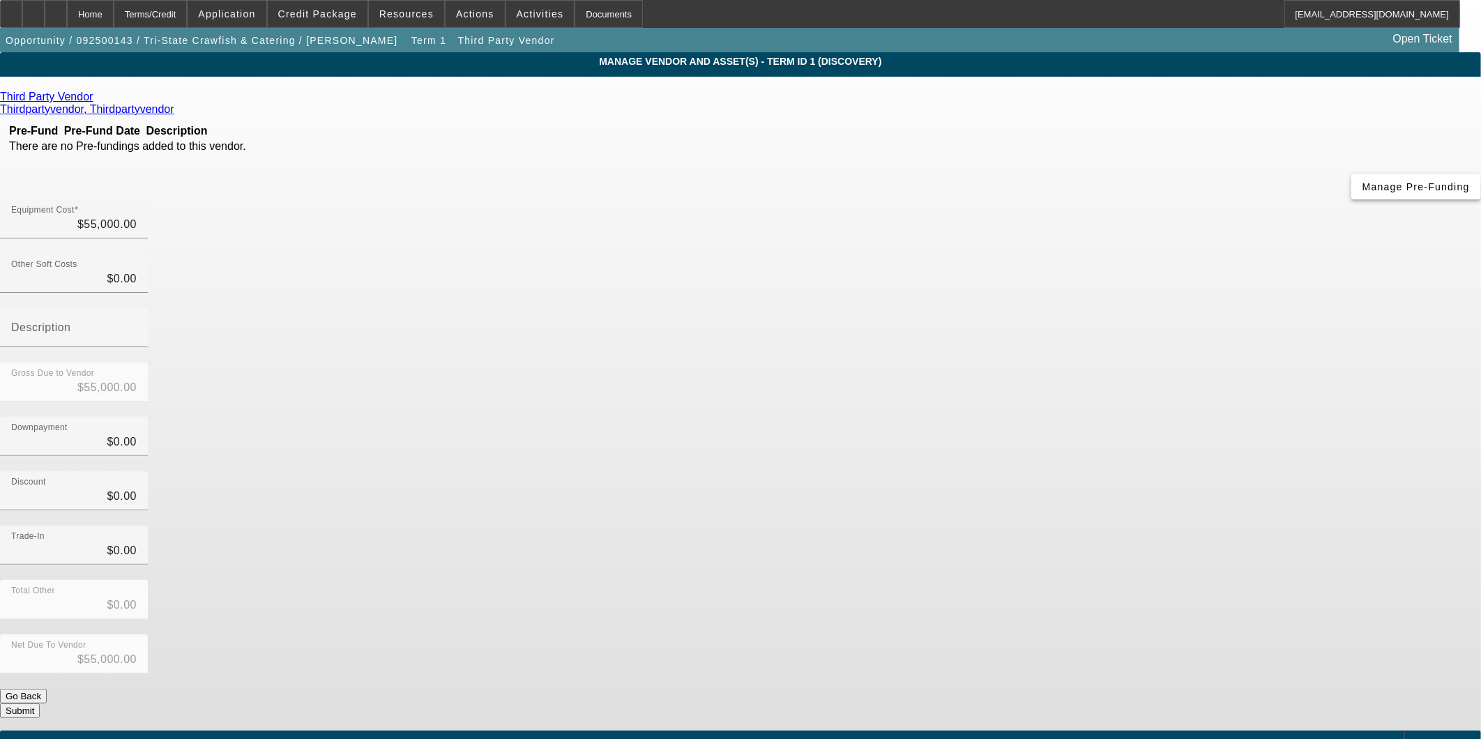
click at [1362, 192] on span "Manage Pre-Funding" at bounding box center [1415, 186] width 107 height 11
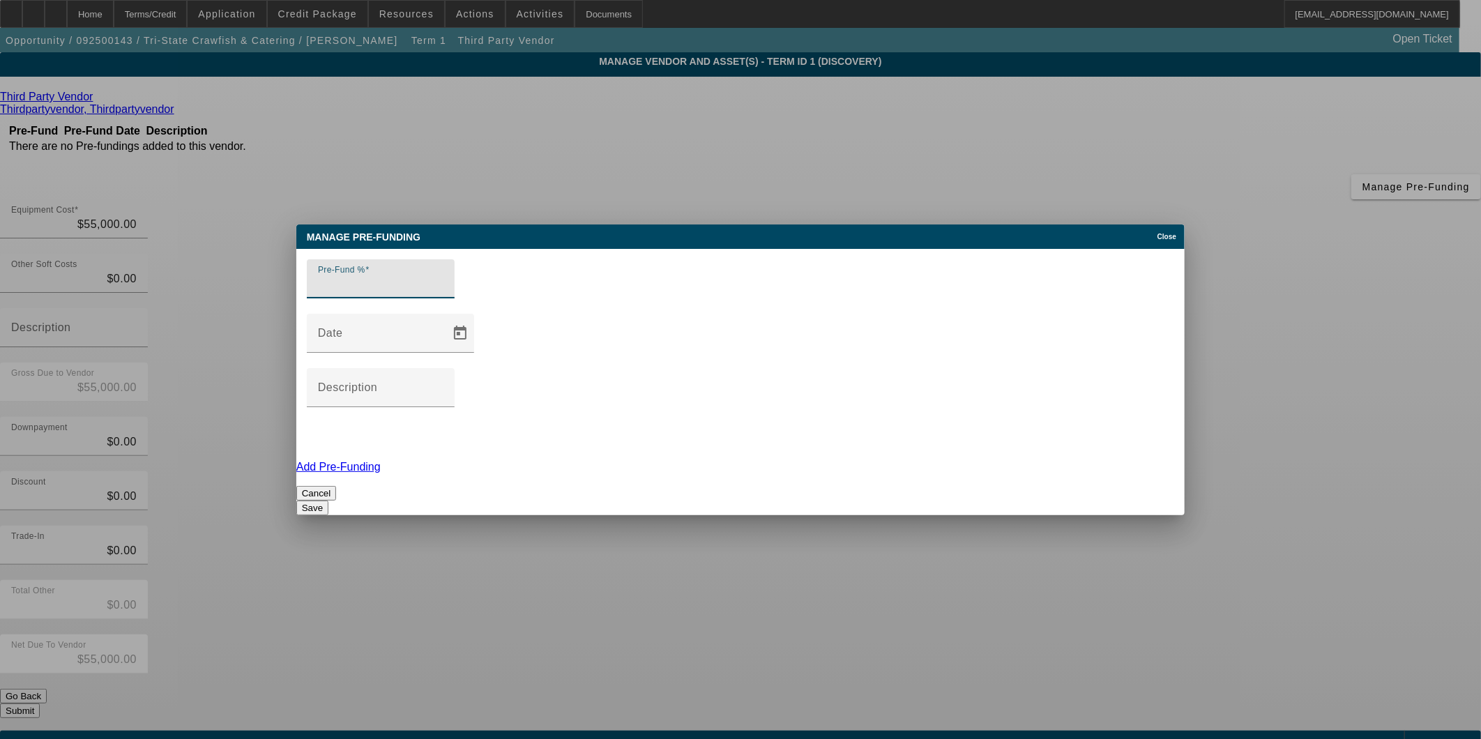
click at [429, 293] on input "Pre-Fund %" at bounding box center [380, 284] width 125 height 17
type input "0"
click at [328, 501] on button "Save" at bounding box center [312, 508] width 32 height 15
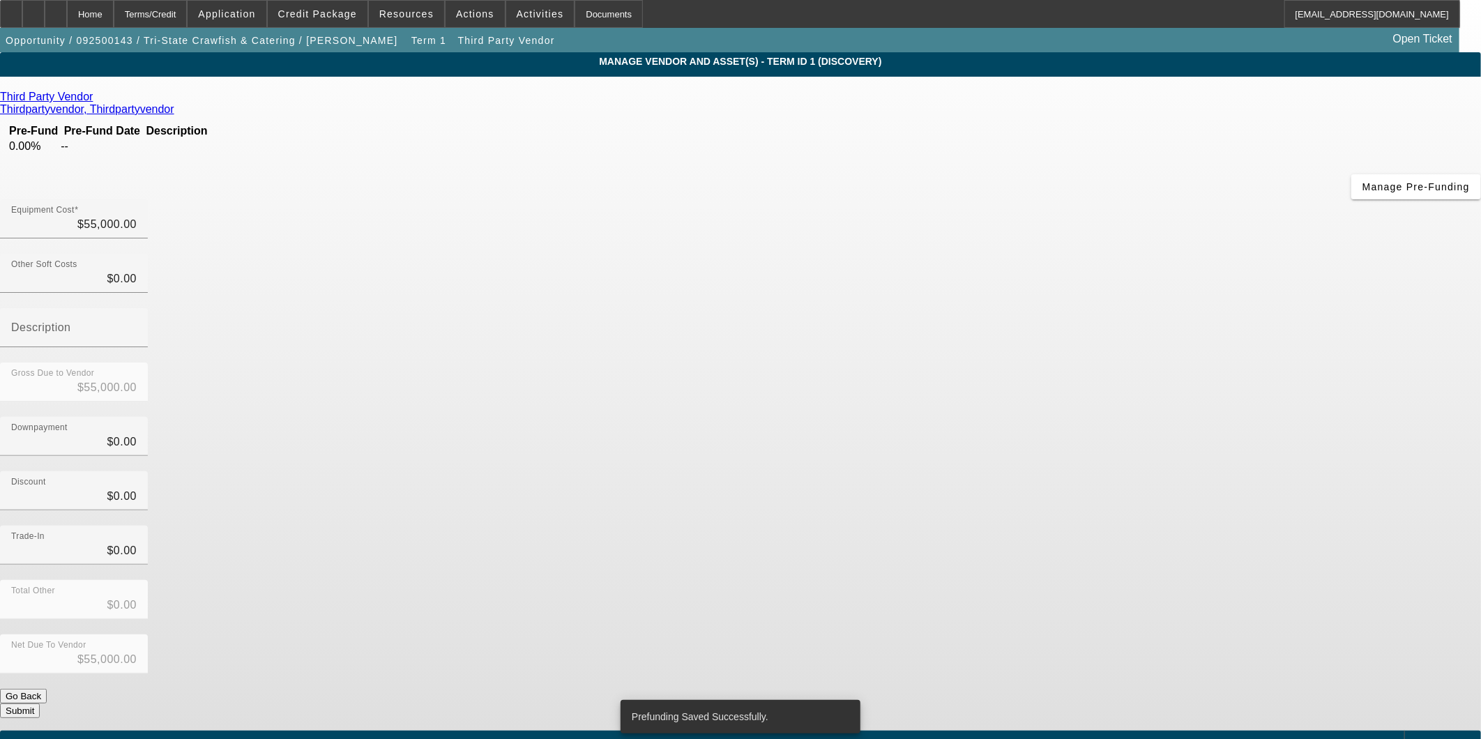
click at [1419, 738] on span "Add Equipment" at bounding box center [1445, 743] width 52 height 8
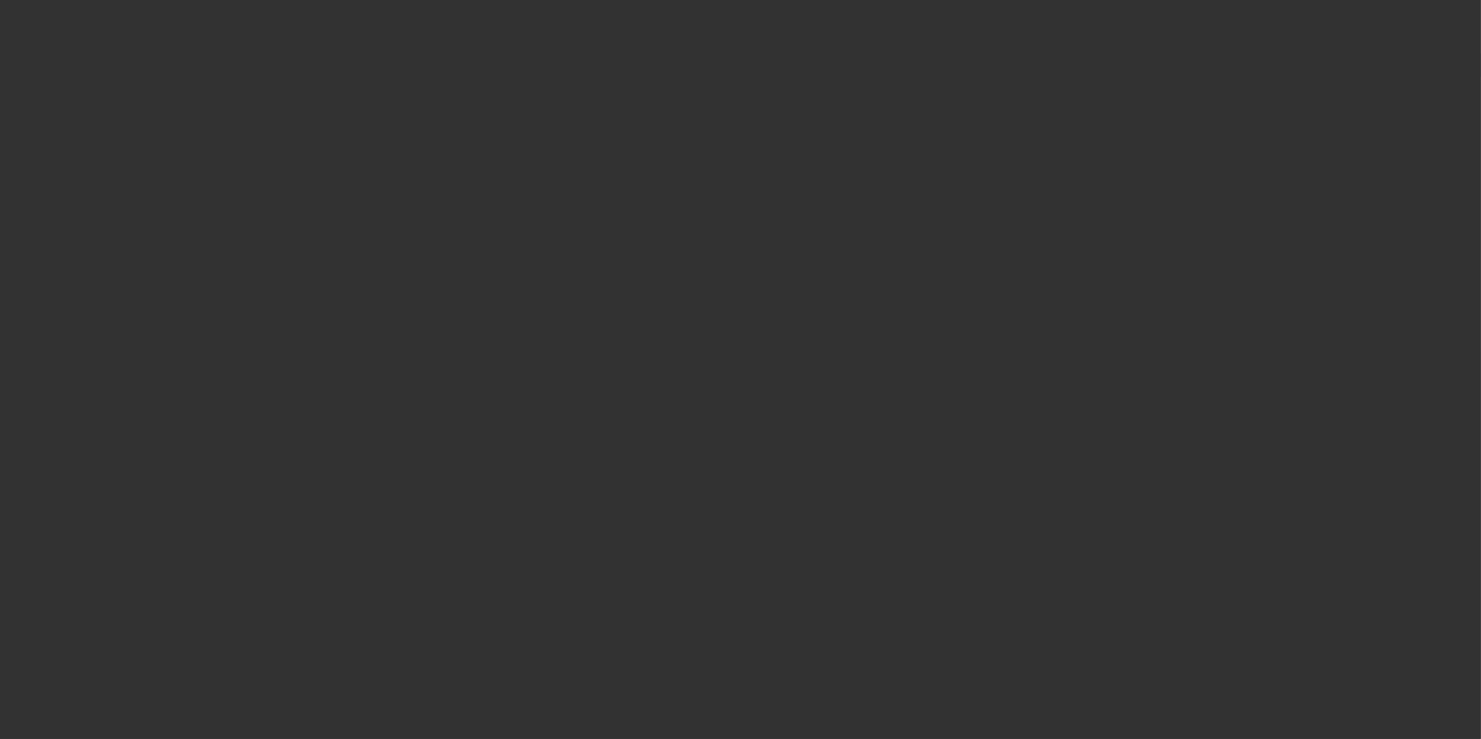
type input "63 county rd 279"
type input "luka"
type input "38852"
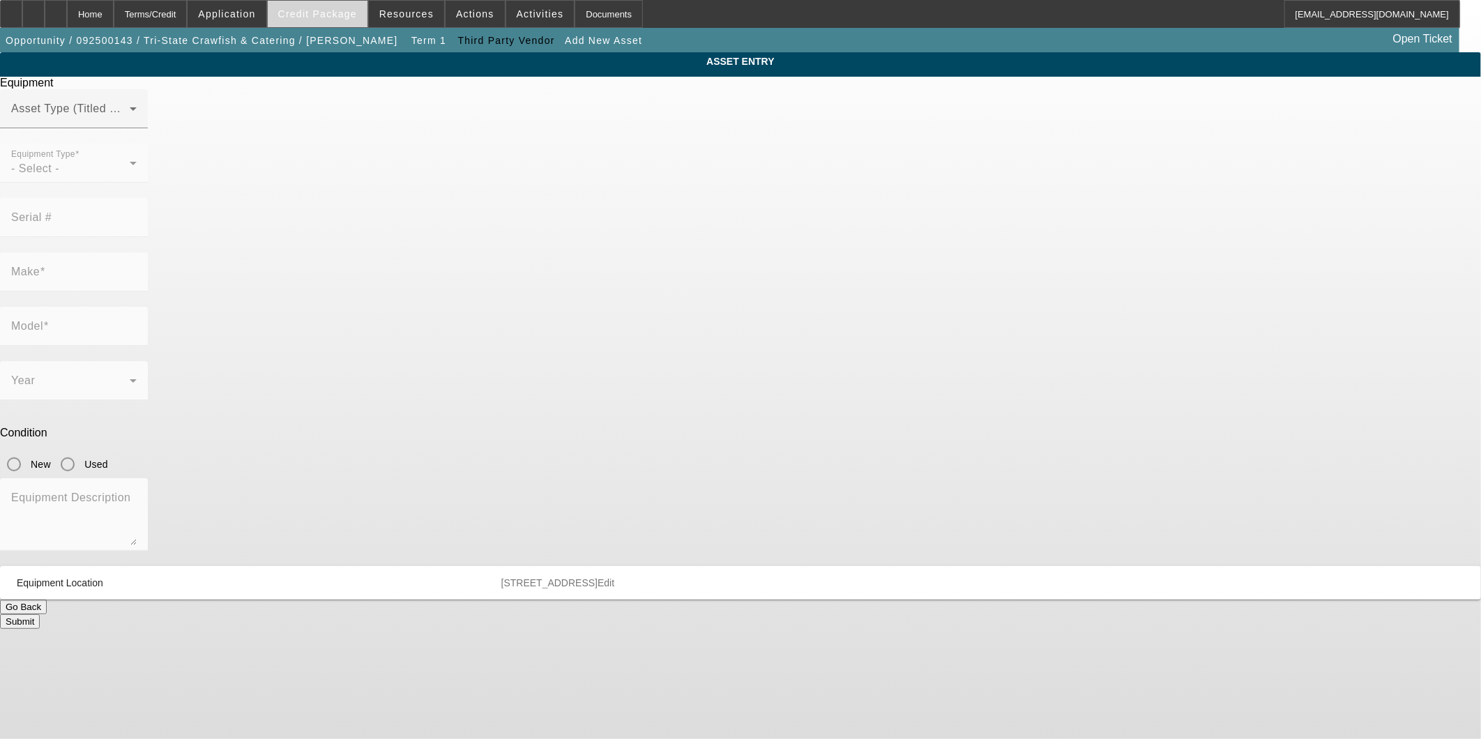
click at [332, 17] on span "Credit Package" at bounding box center [317, 13] width 79 height 11
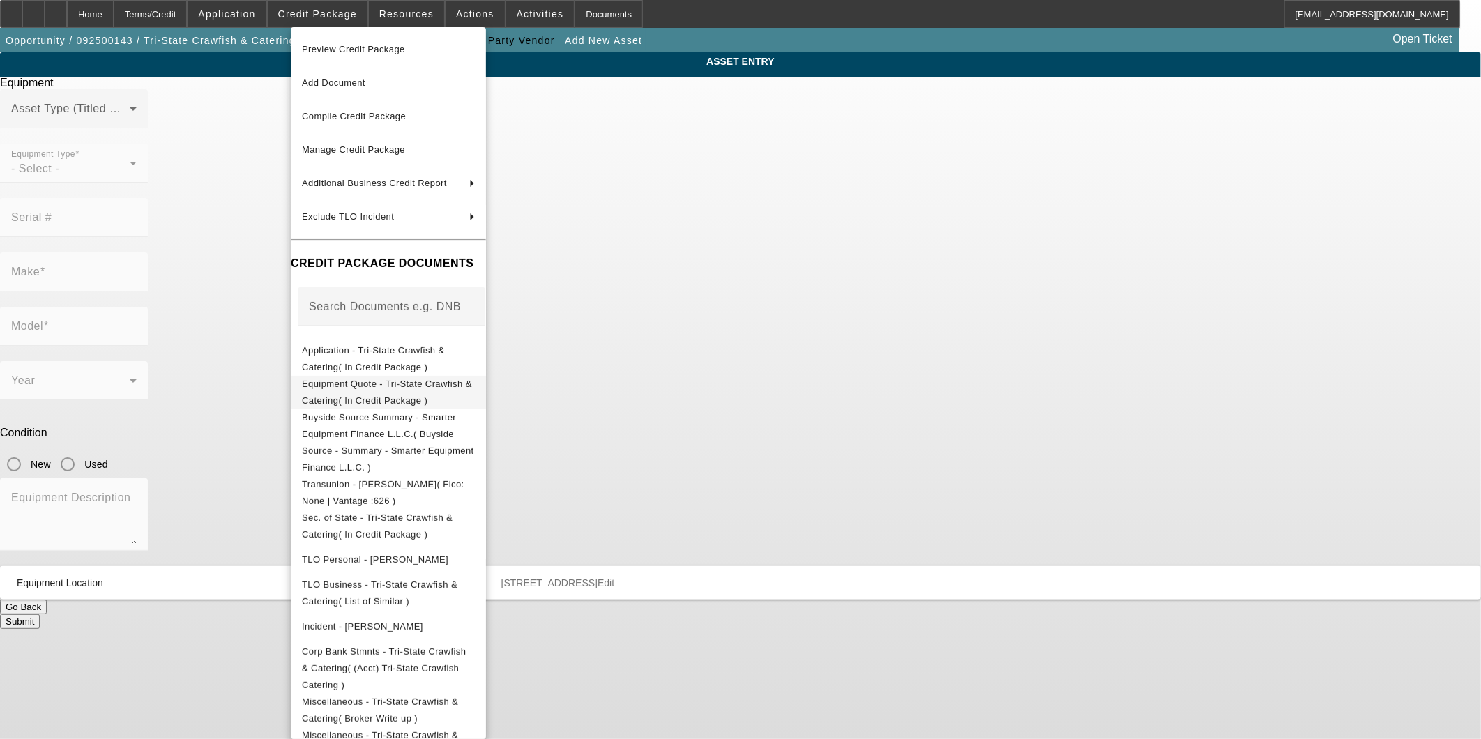
click at [392, 379] on span "Equipment Quote - Tri-State Crawfish & Catering( In Credit Package )" at bounding box center [388, 391] width 173 height 33
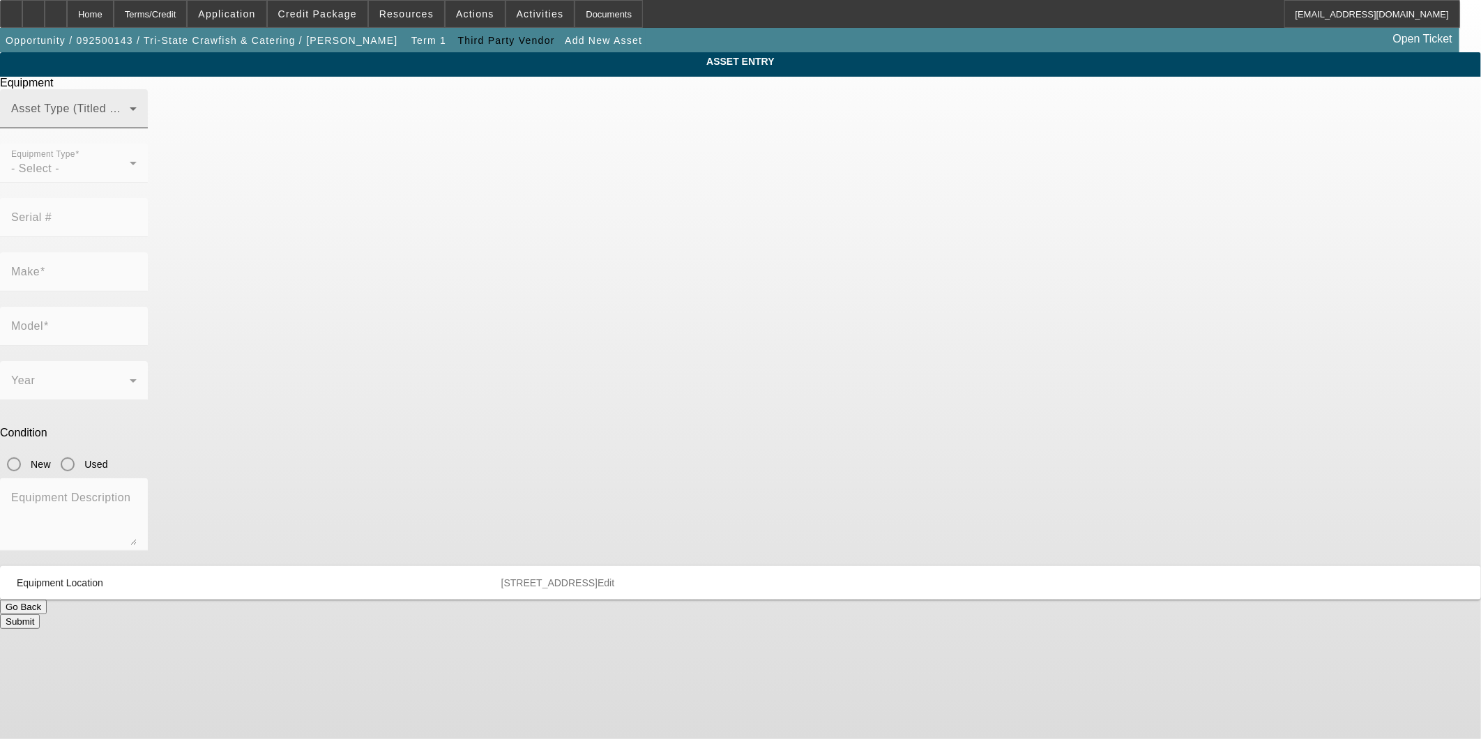
click at [130, 123] on span at bounding box center [70, 114] width 119 height 17
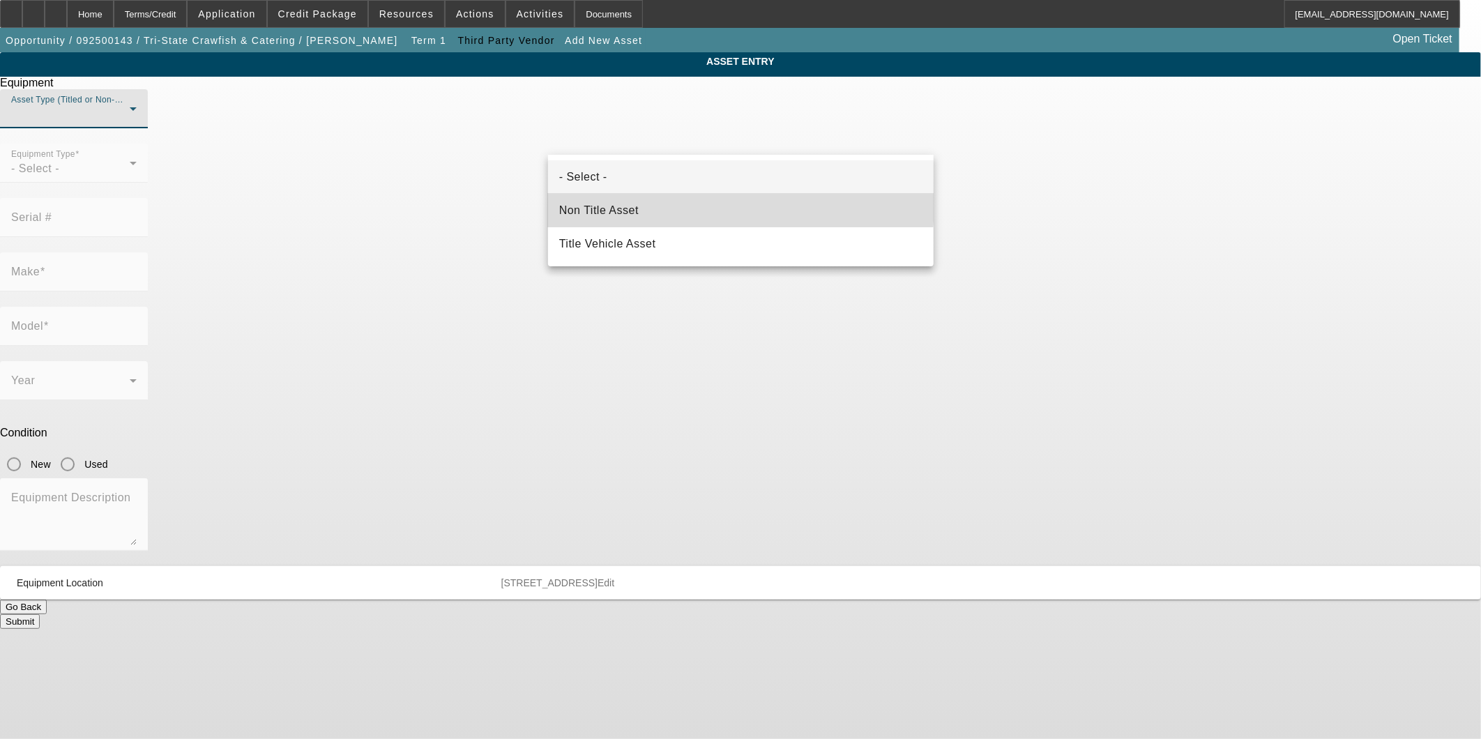
click at [618, 203] on span "Non Title Asset" at bounding box center [598, 210] width 79 height 17
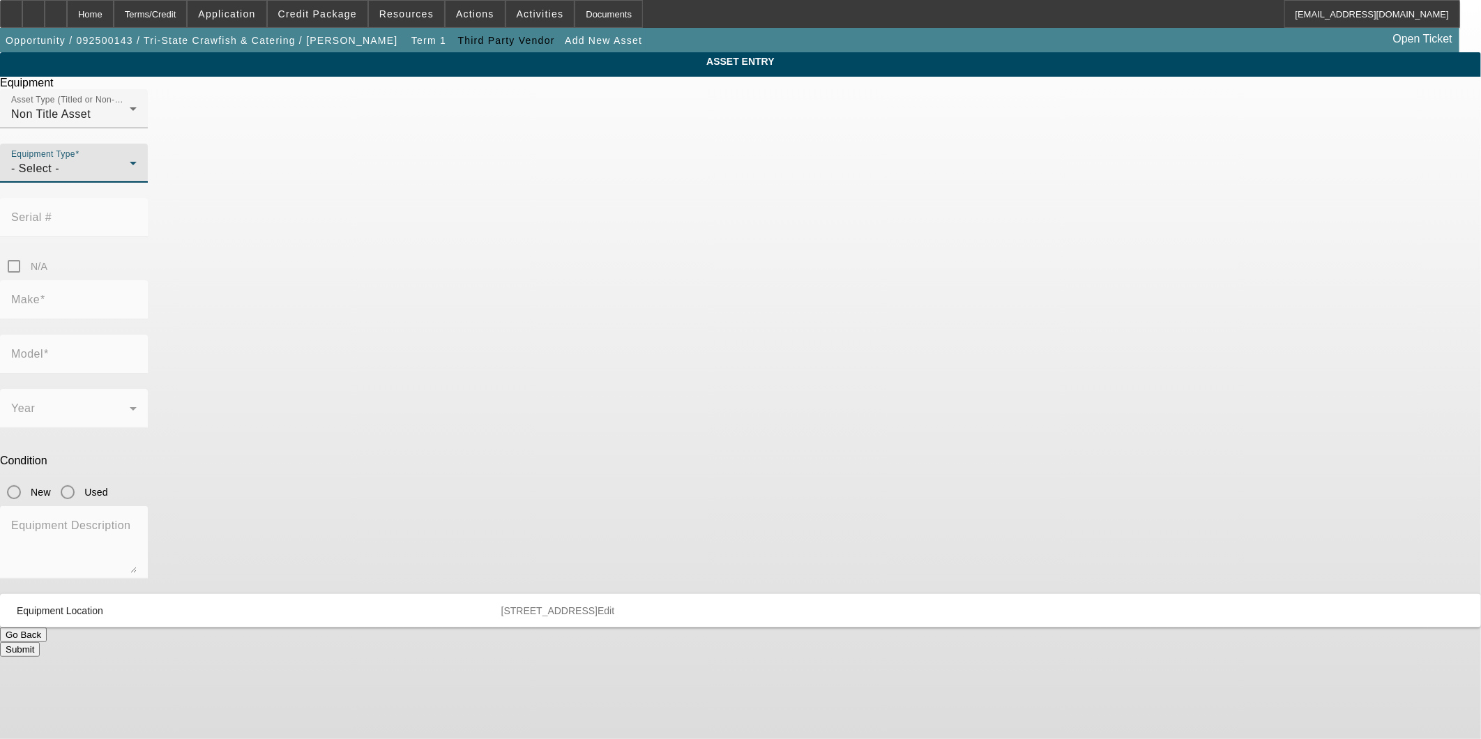
click at [130, 177] on div "- Select -" at bounding box center [70, 168] width 119 height 17
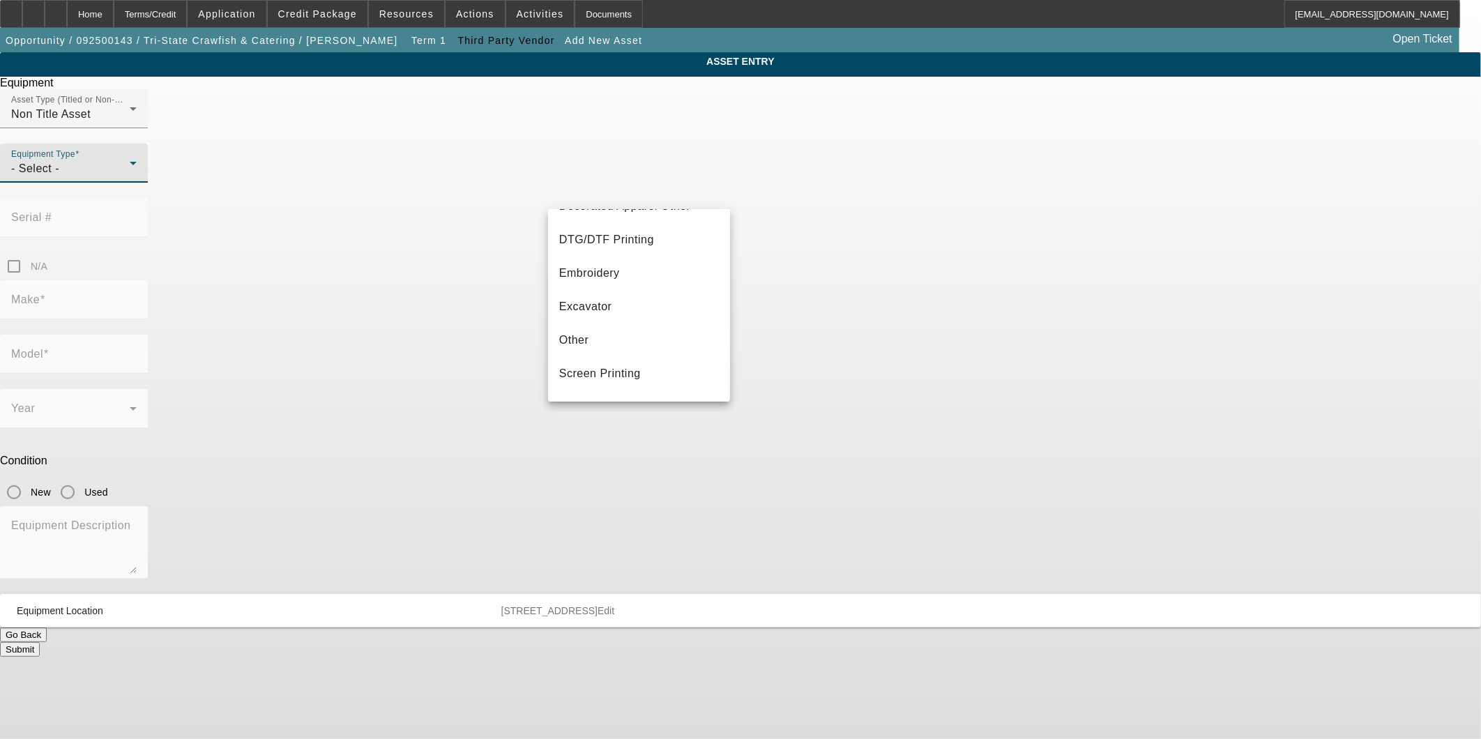
scroll to position [155, 0]
click at [618, 340] on mat-option "Excavator" at bounding box center [639, 344] width 182 height 33
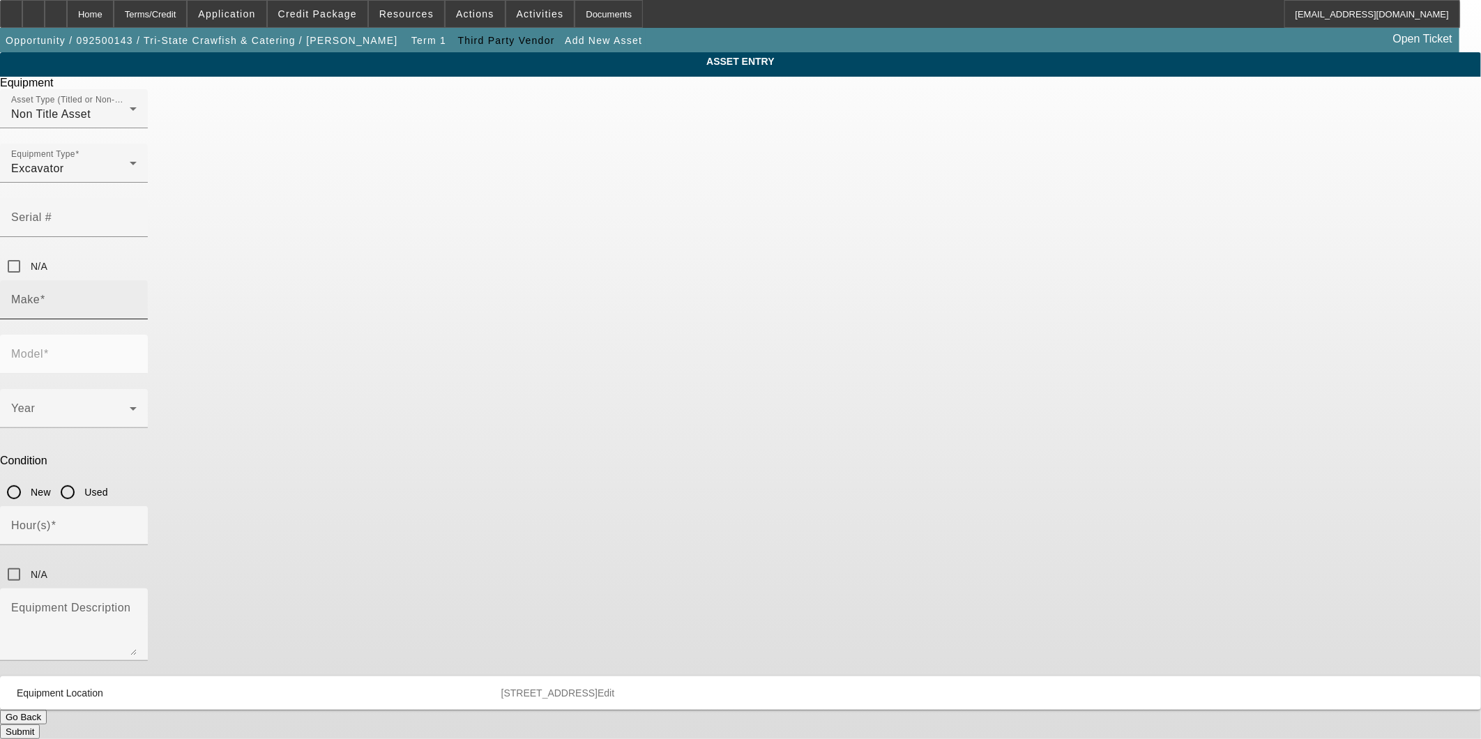
click at [137, 280] on div "Make" at bounding box center [73, 299] width 125 height 39
click at [574, 322] on span "XCMG" at bounding box center [576, 320] width 35 height 12
type input "XCMG"
click at [43, 348] on mat-label "Model" at bounding box center [27, 354] width 32 height 12
click at [137, 351] on input "Model" at bounding box center [73, 359] width 125 height 17
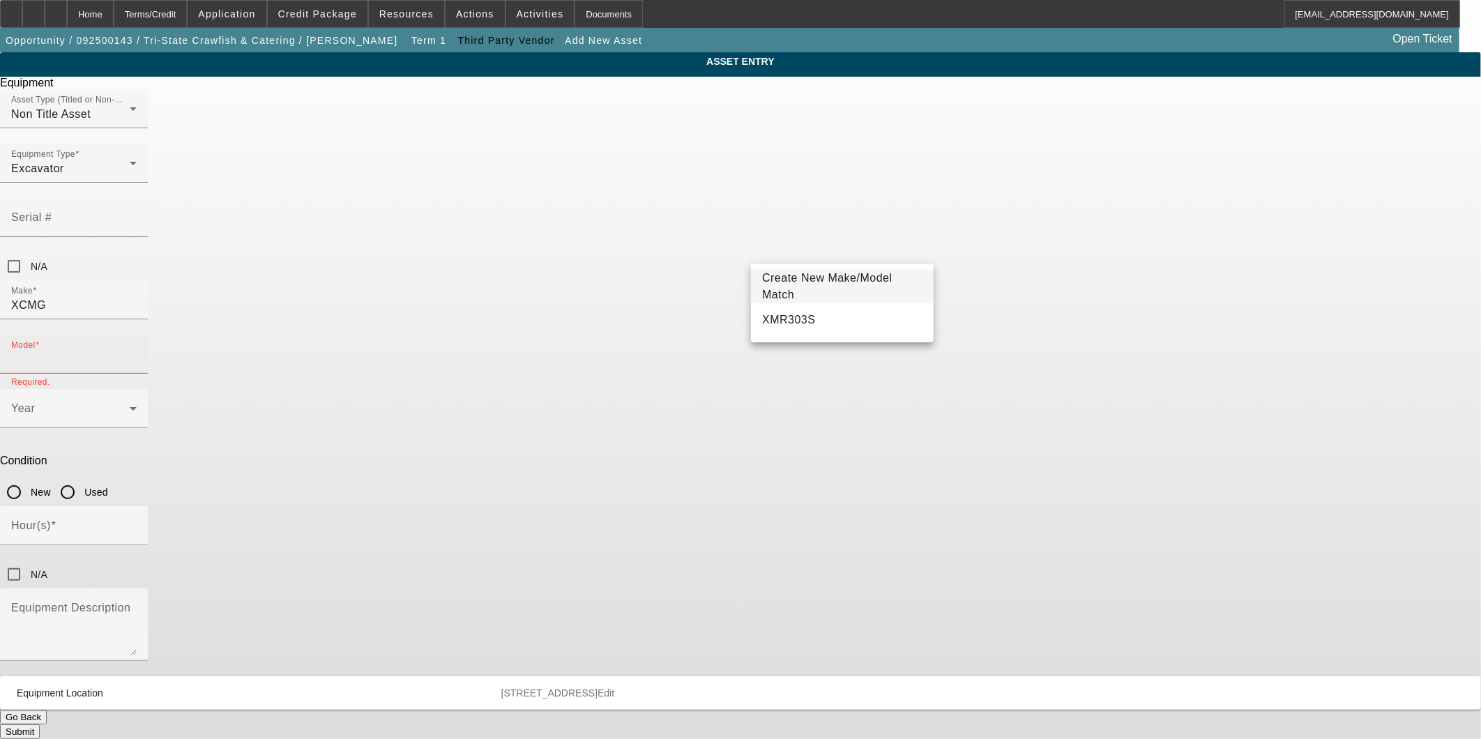
click at [137, 351] on input "Model" at bounding box center [73, 359] width 125 height 17
type input "e75"
click at [860, 284] on span "Create New Make/Model Match" at bounding box center [827, 286] width 130 height 29
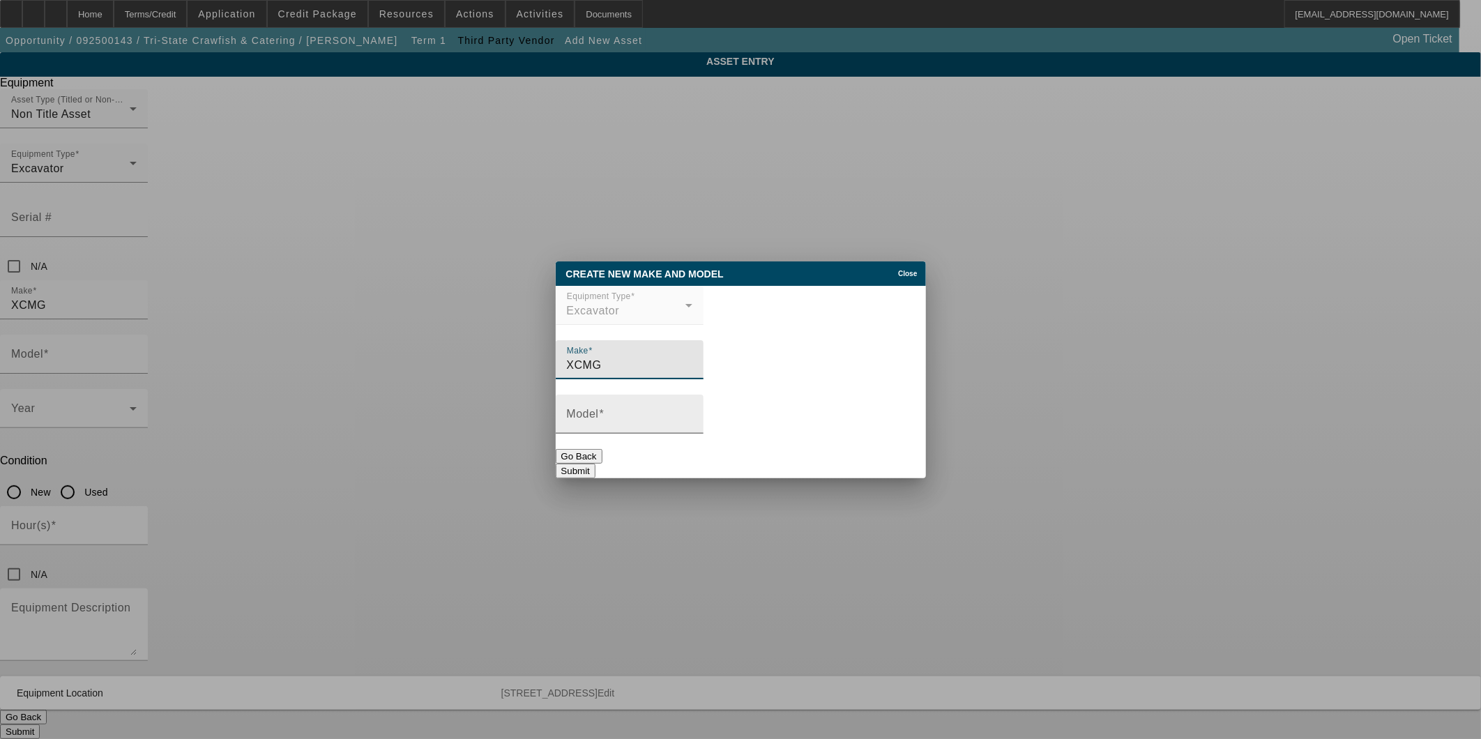
click at [625, 406] on div "Model" at bounding box center [629, 414] width 125 height 39
click at [625, 412] on div "Model" at bounding box center [629, 414] width 125 height 39
type input "E75U"
click at [595, 465] on button "Submit" at bounding box center [576, 471] width 40 height 15
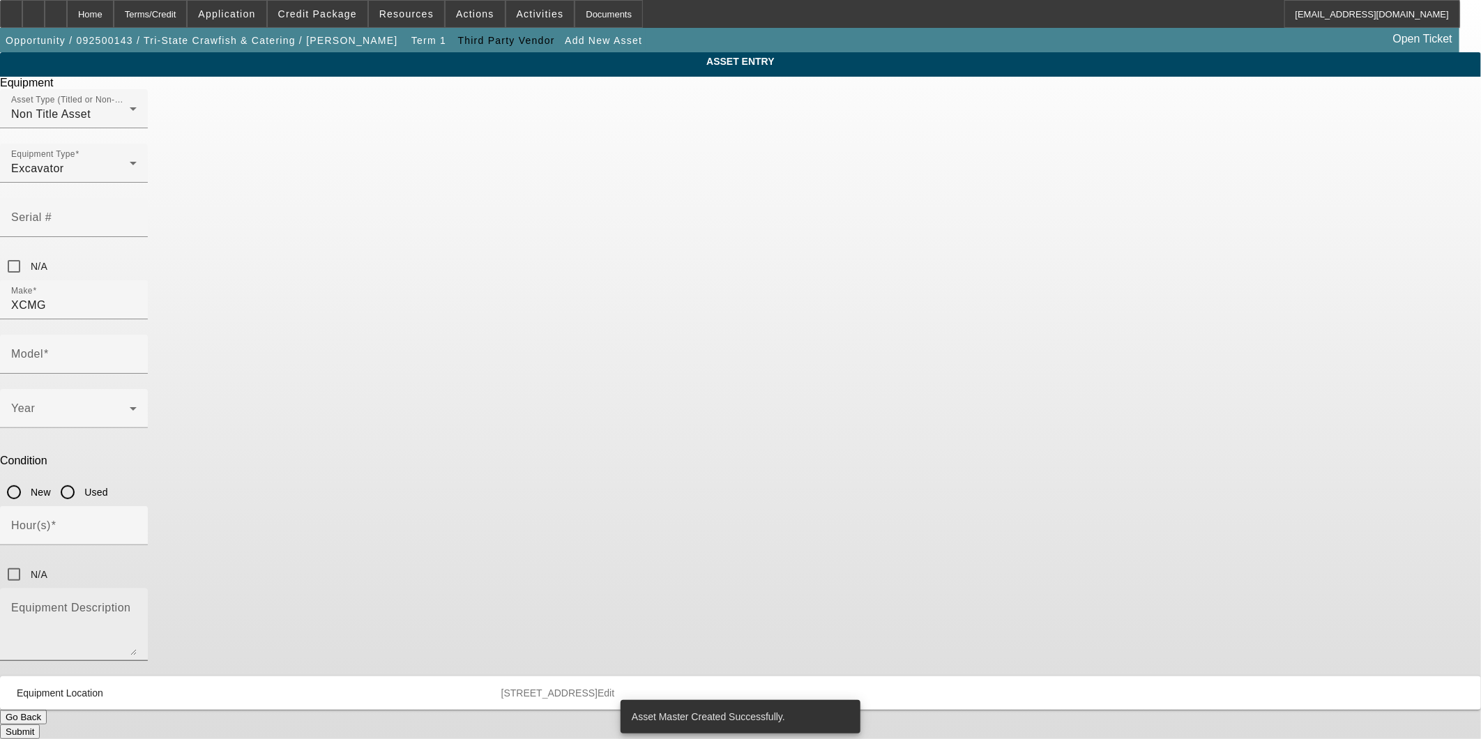
type input "E75U"
click at [137, 633] on div at bounding box center [137, 633] width 0 height 0
click at [130, 406] on span at bounding box center [70, 414] width 119 height 17
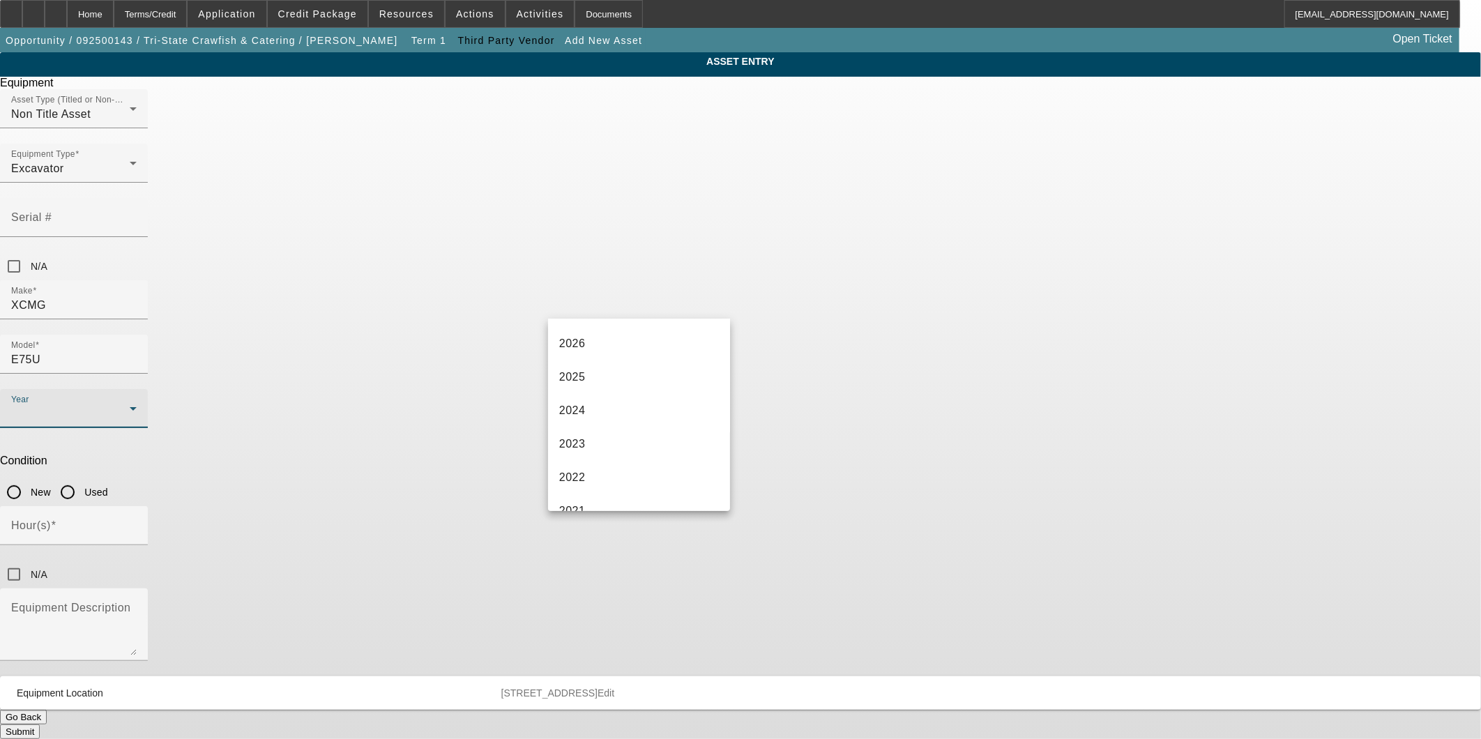
scroll to position [155, 0]
click at [610, 394] on mat-option "2022" at bounding box center [639, 387] width 182 height 33
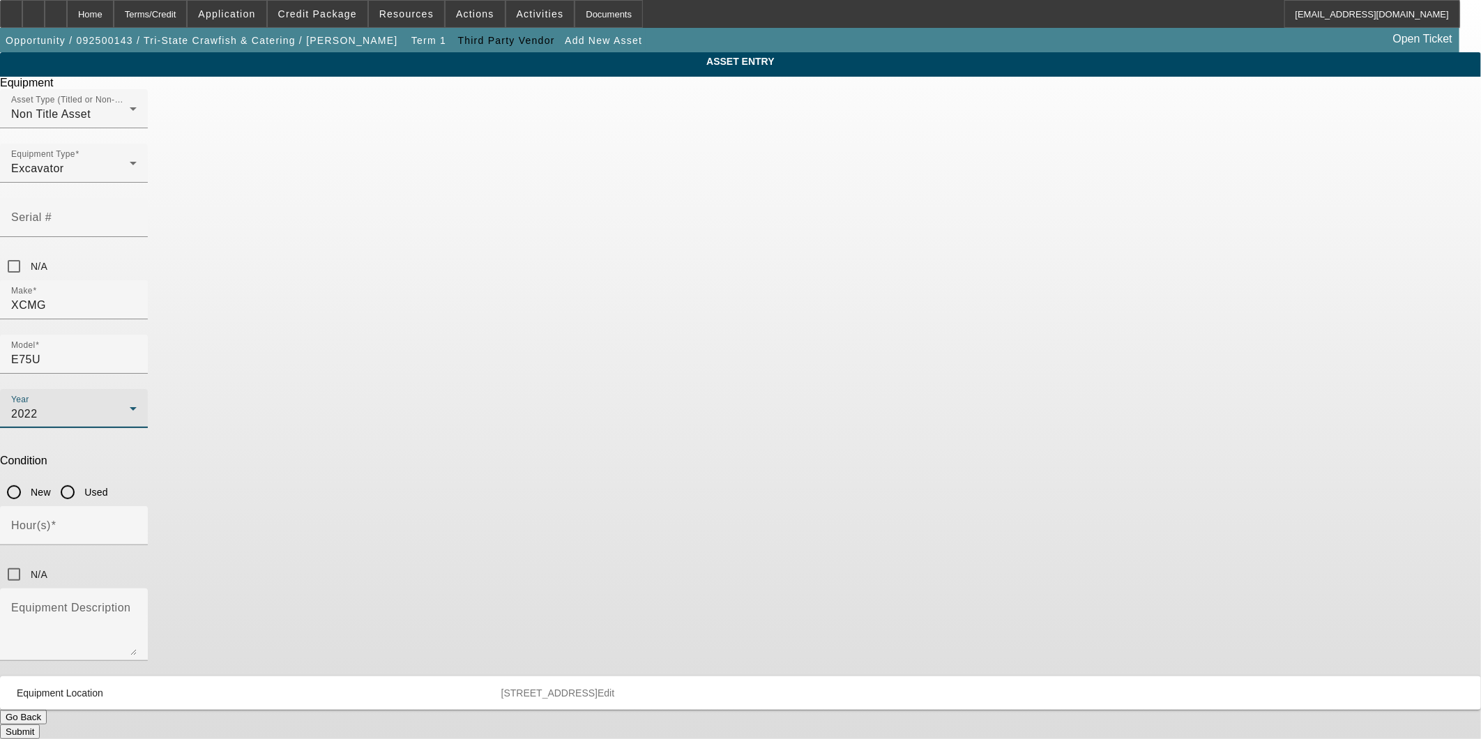
click at [82, 478] on input "Used" at bounding box center [68, 492] width 28 height 28
radio input "true"
click at [137, 523] on input "Hour(s)" at bounding box center [73, 531] width 125 height 17
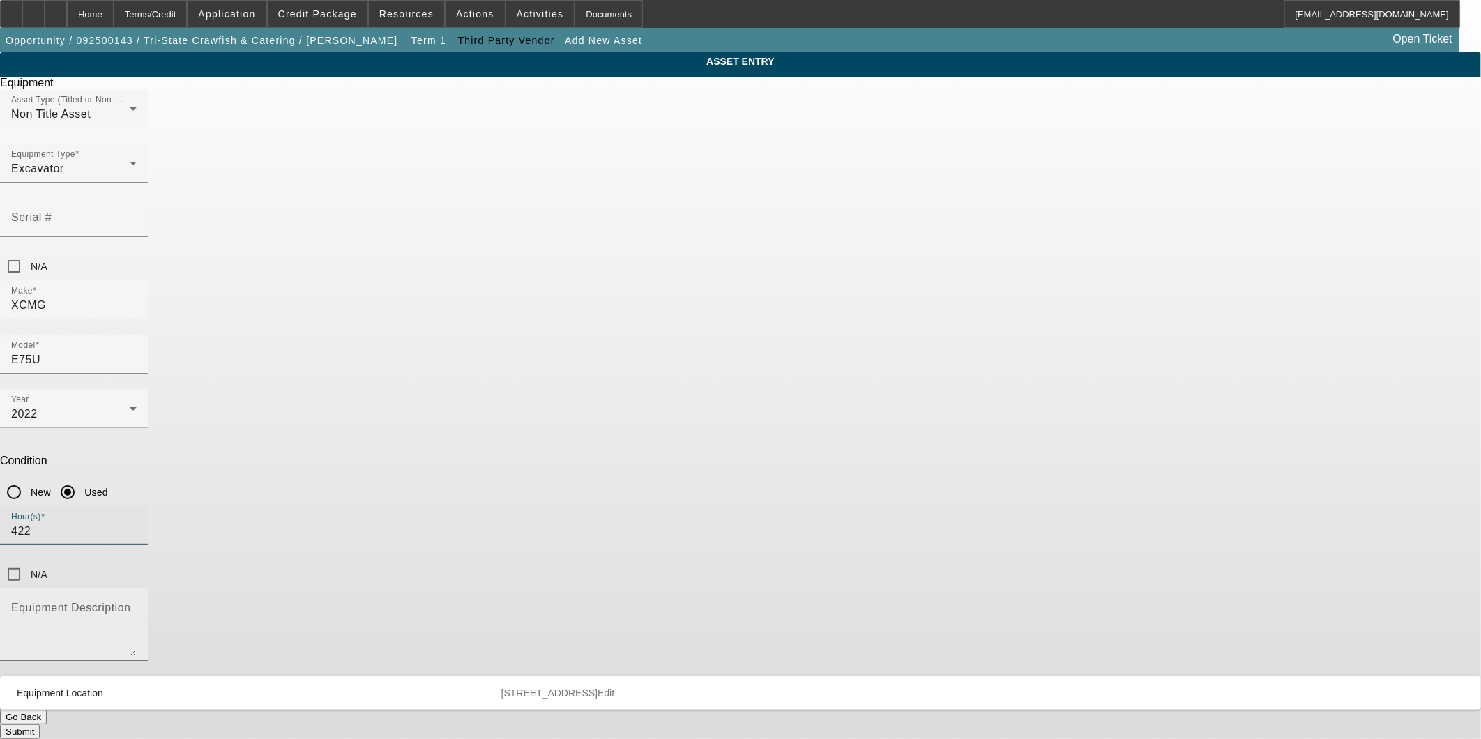
type input "422"
click at [130, 602] on mat-label "Equipment Description" at bounding box center [70, 608] width 119 height 12
click at [137, 605] on textarea "Equipment Description" at bounding box center [73, 630] width 125 height 50
type textarea "Mini-Excavator"
click at [28, 252] on input "N/A" at bounding box center [14, 266] width 28 height 28
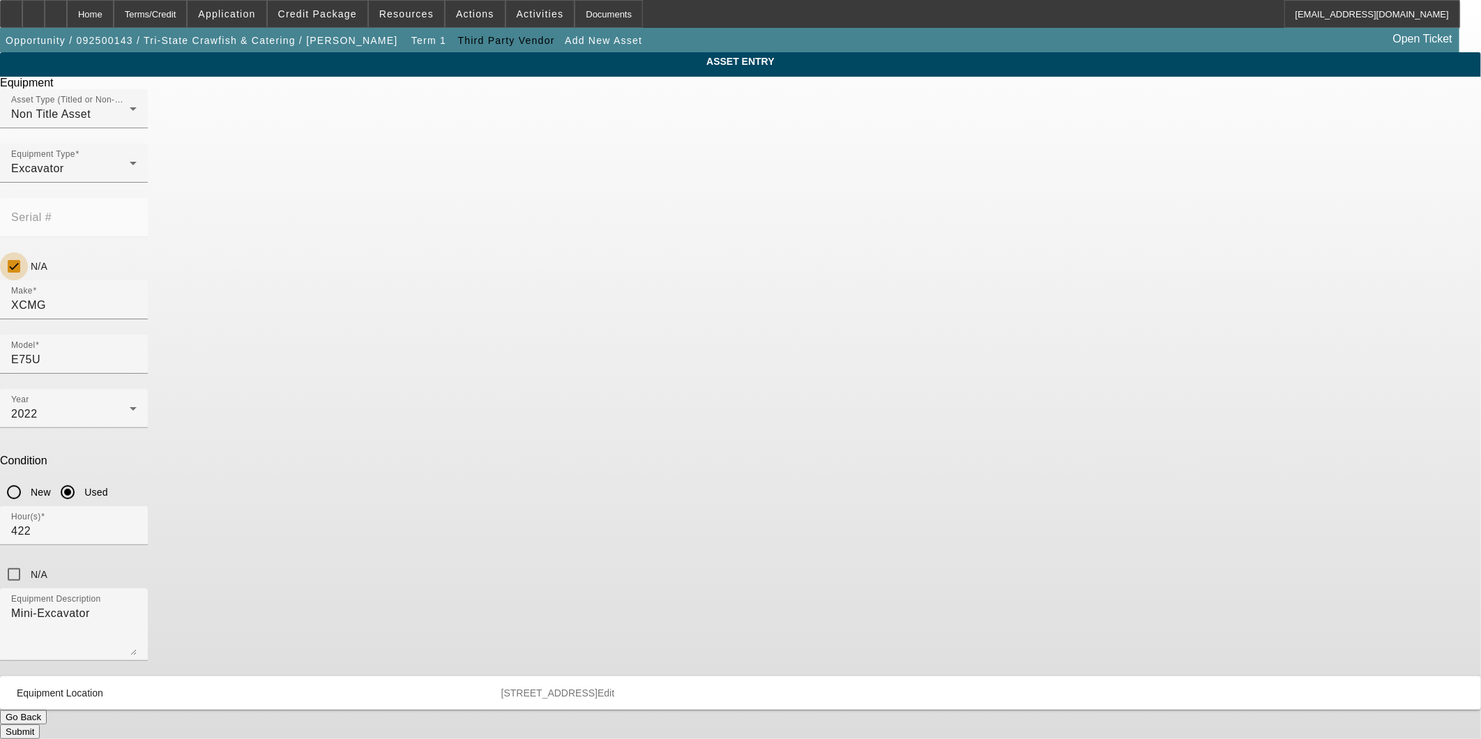
click at [28, 252] on input "N/A" at bounding box center [14, 266] width 28 height 28
checkbox input "false"
click at [40, 724] on button "Submit" at bounding box center [20, 731] width 40 height 15
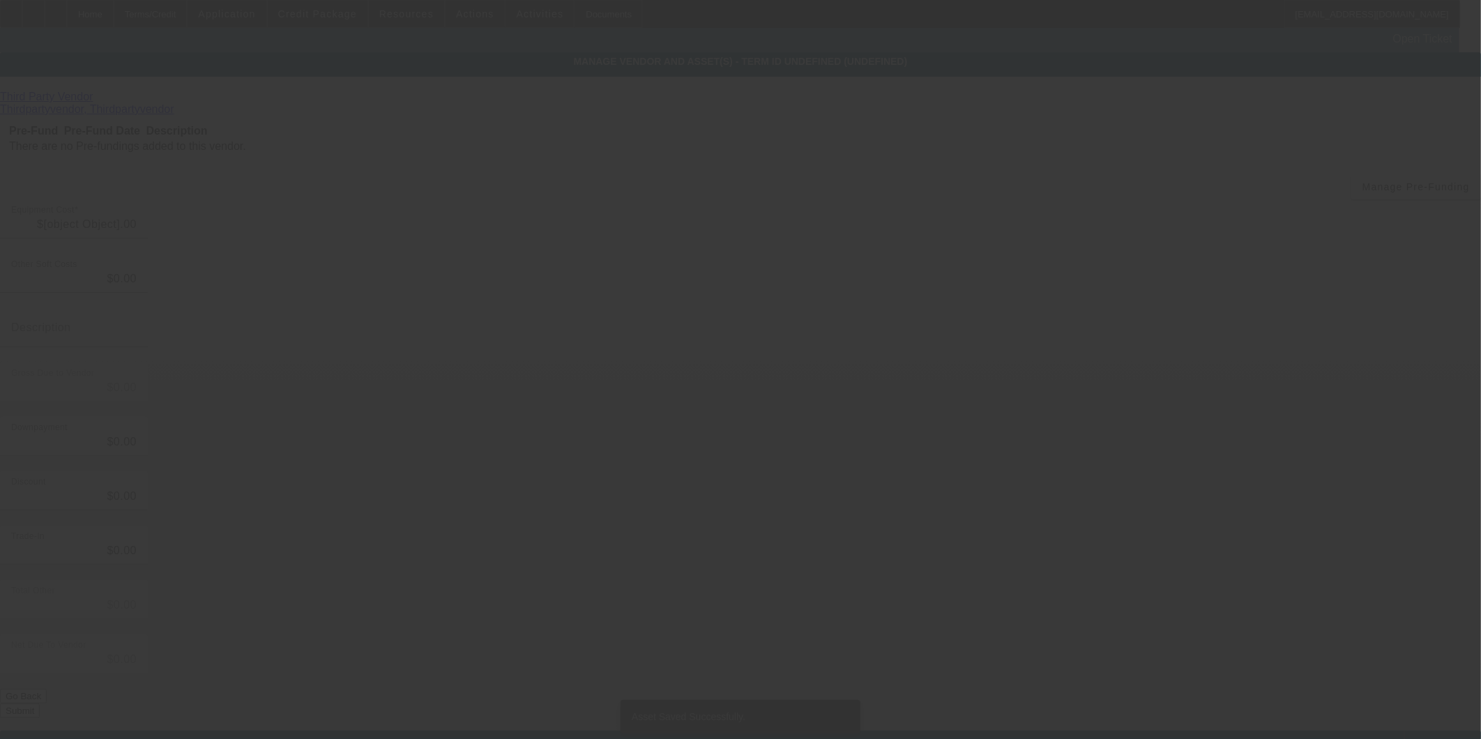
type input "$55,000.00"
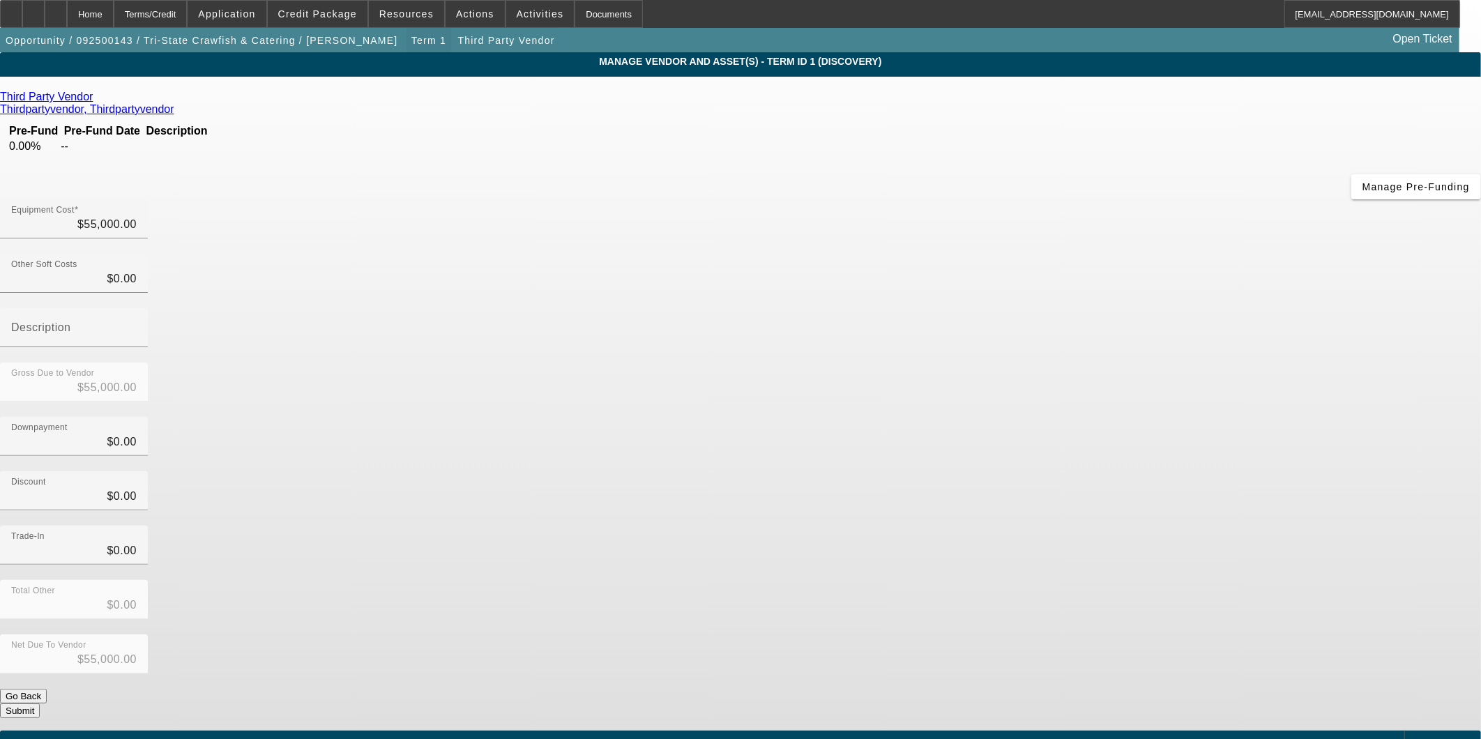
click at [411, 37] on span "Term 1" at bounding box center [428, 40] width 35 height 11
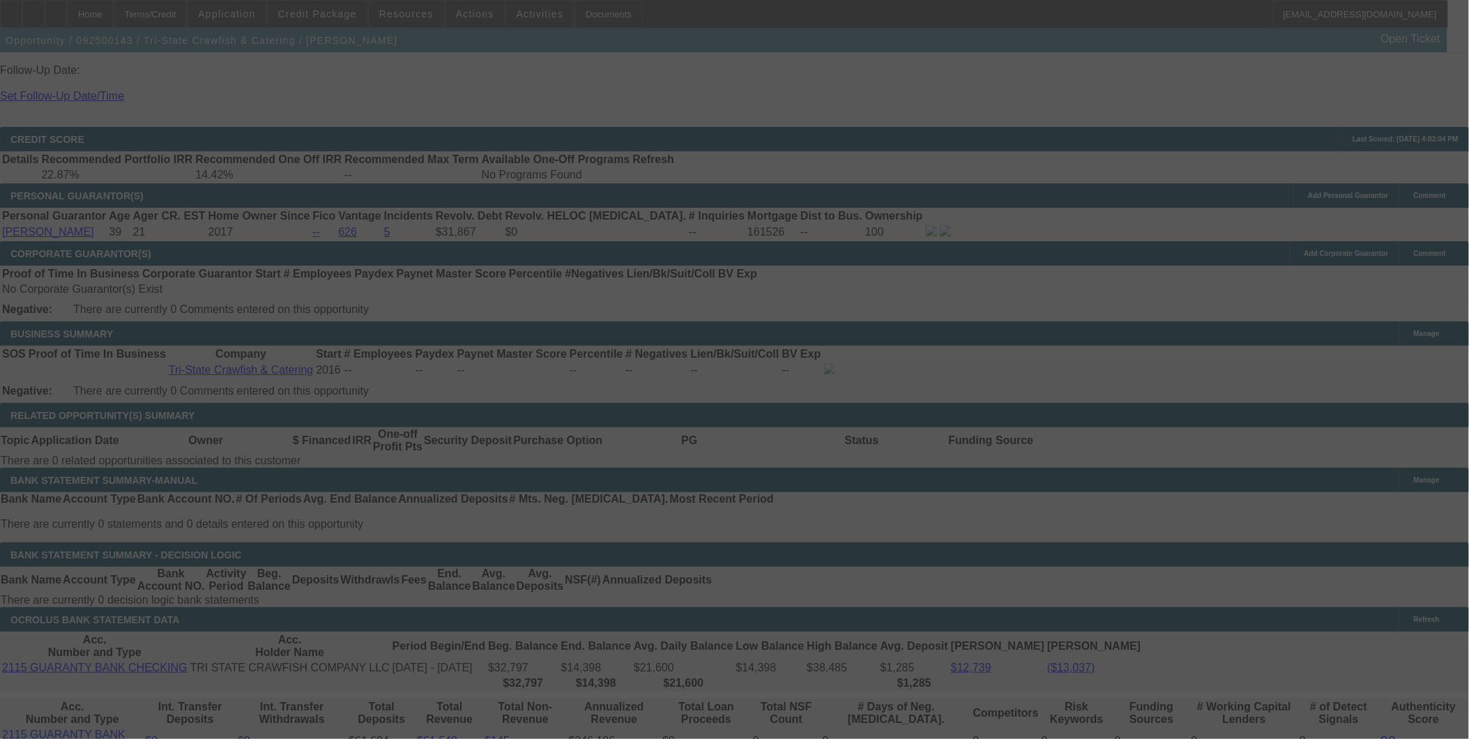
scroll to position [1899, 0]
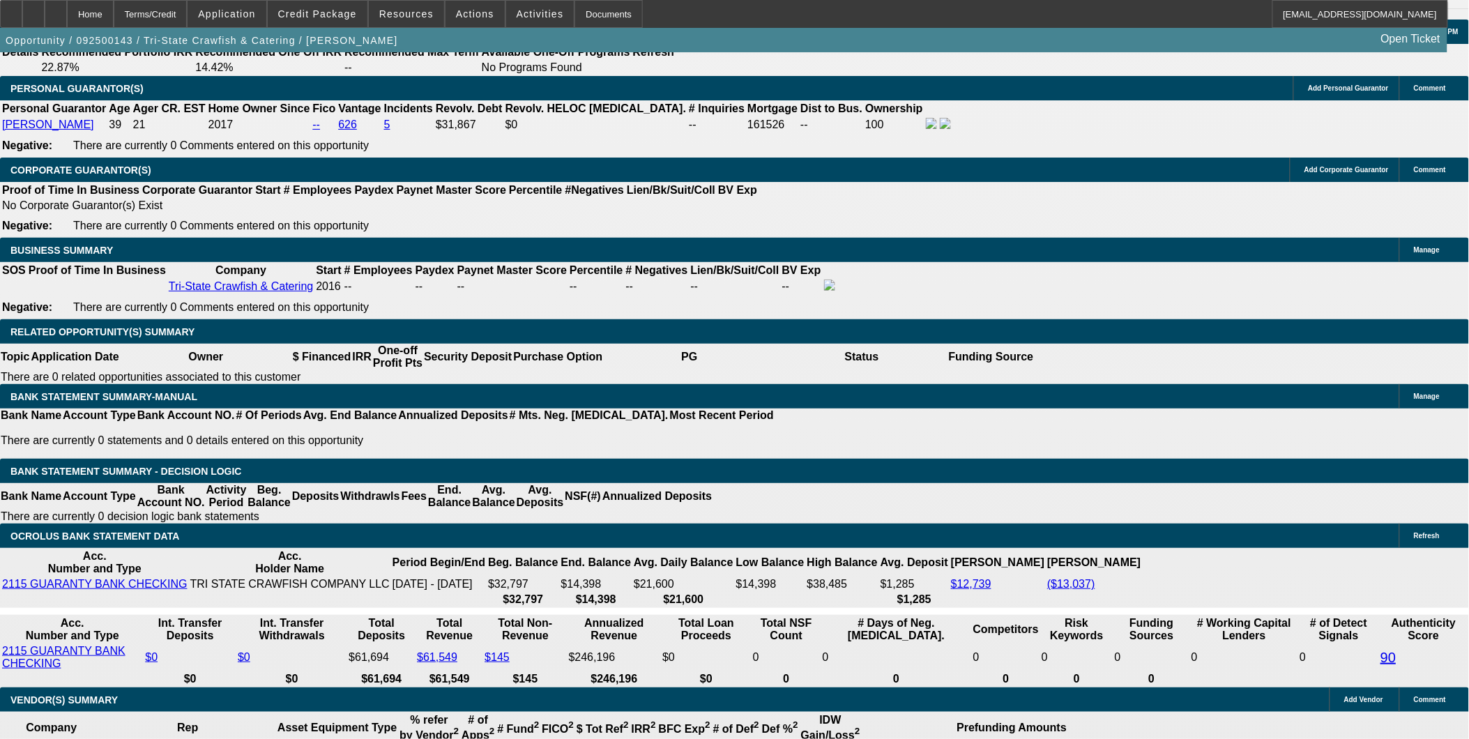
select select "0"
select select "2"
select select "0.1"
select select "4"
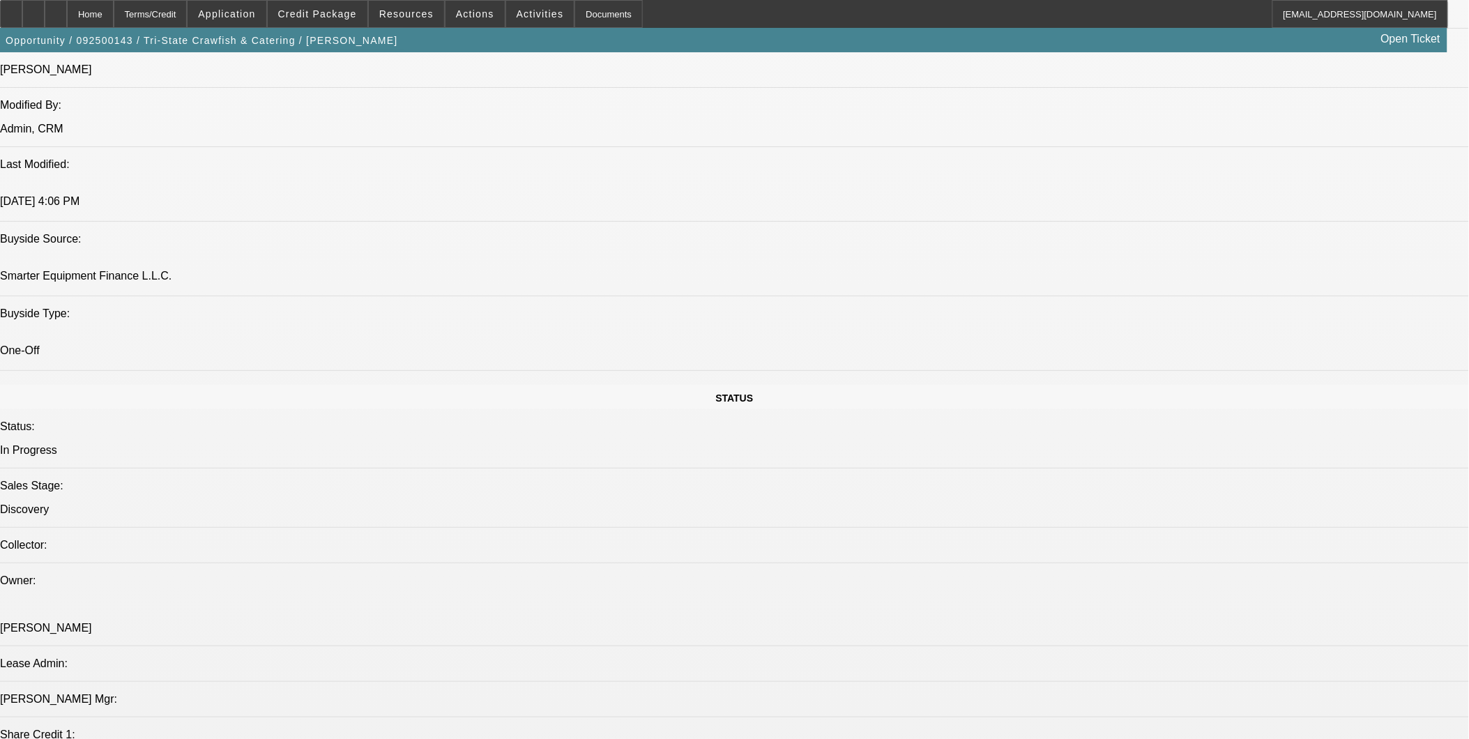
scroll to position [1124, 0]
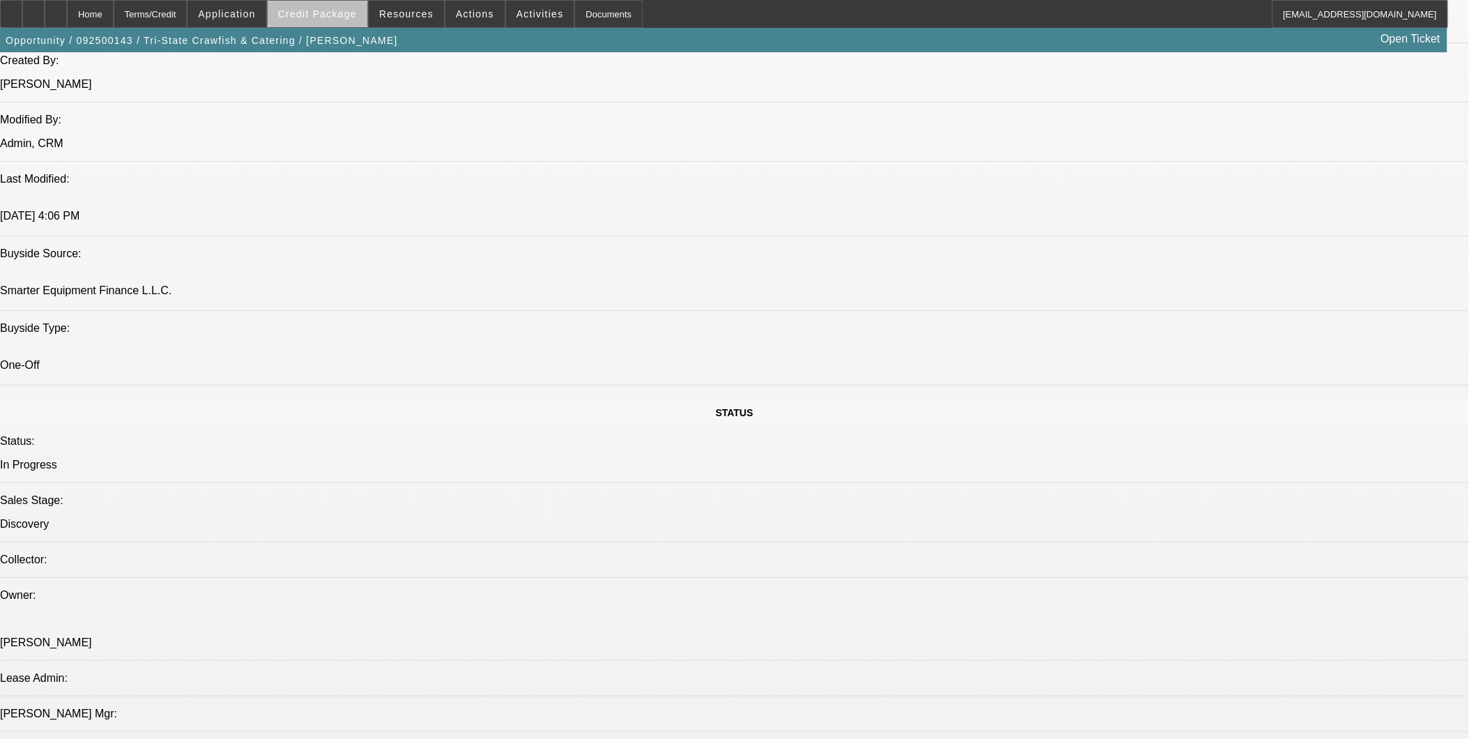
click at [367, 6] on span at bounding box center [318, 13] width 100 height 33
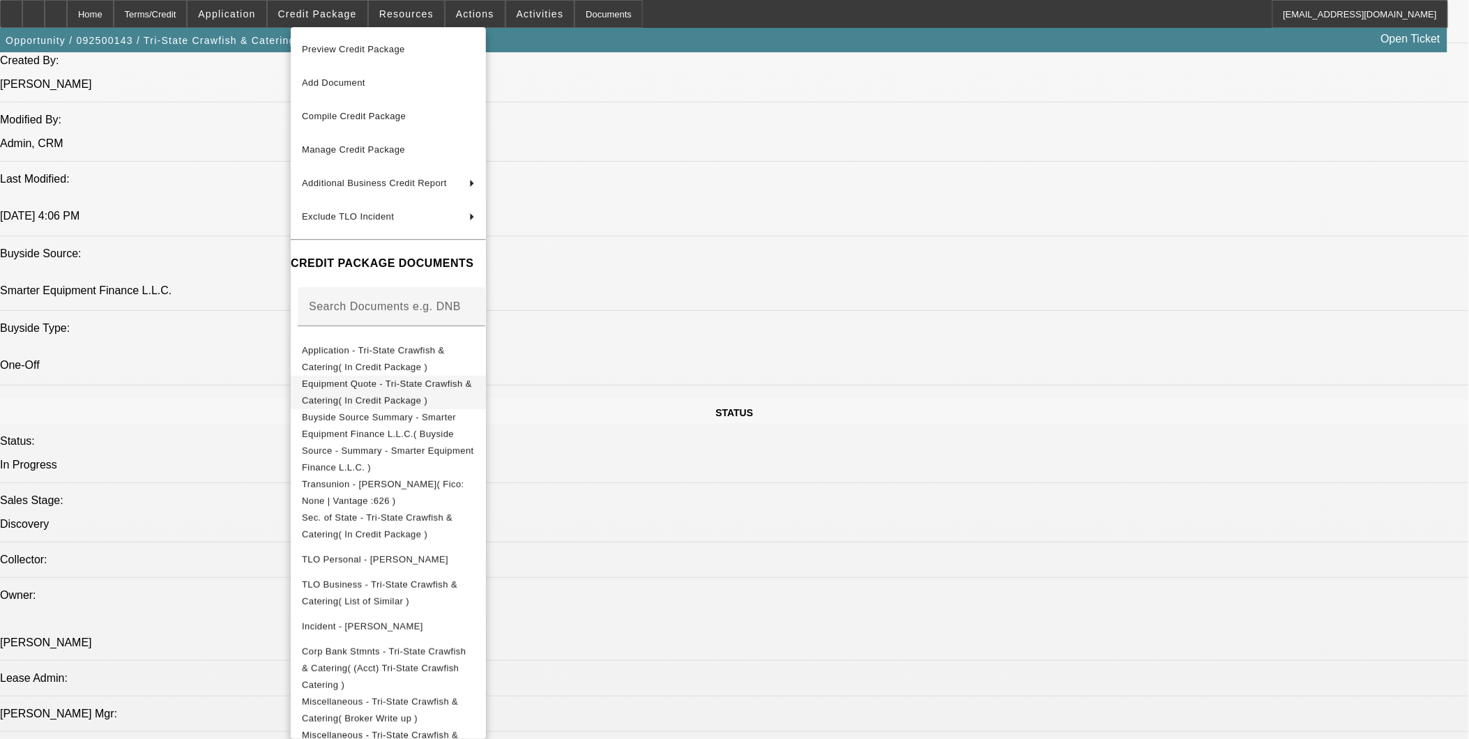
click at [462, 379] on span "Equipment Quote - Tri-State Crawfish & Catering( In Credit Package )" at bounding box center [388, 391] width 173 height 33
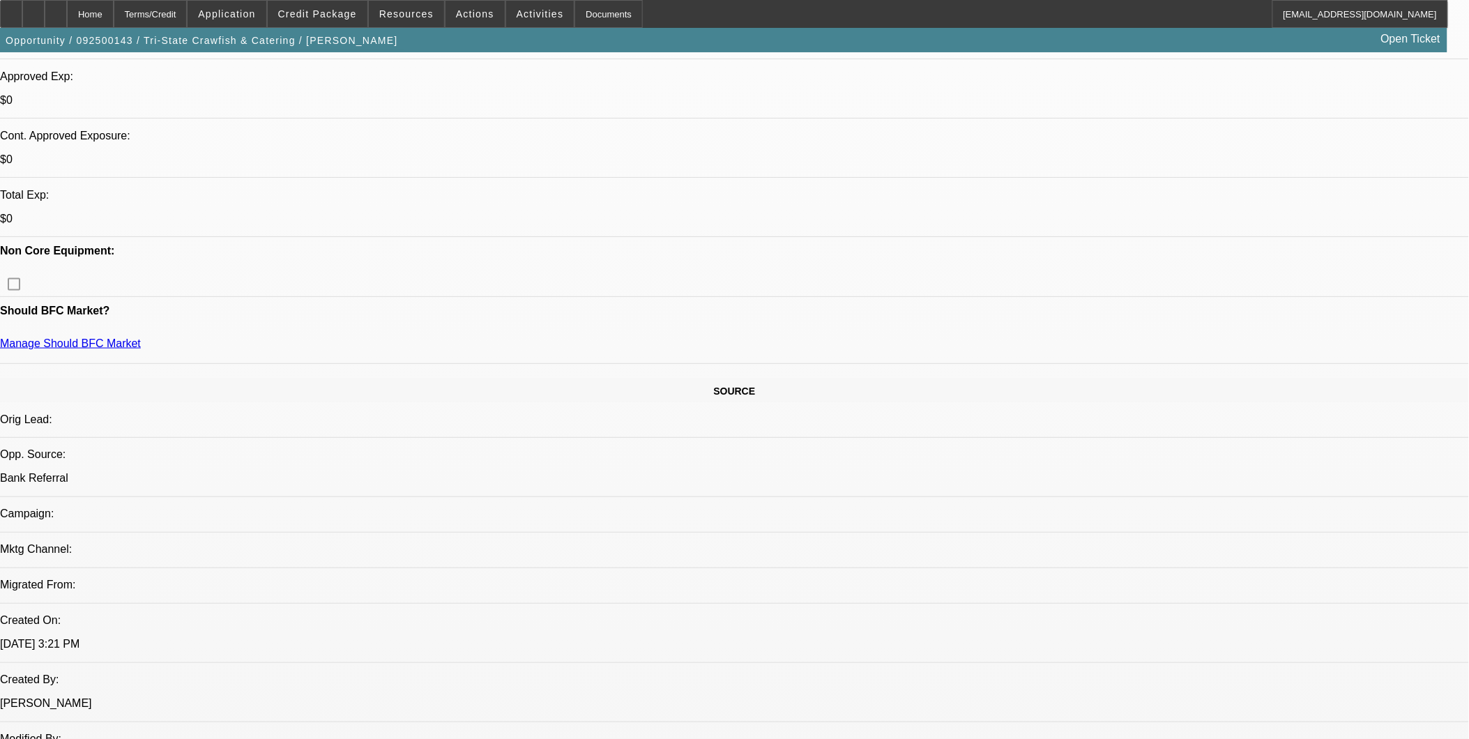
scroll to position [427, 0]
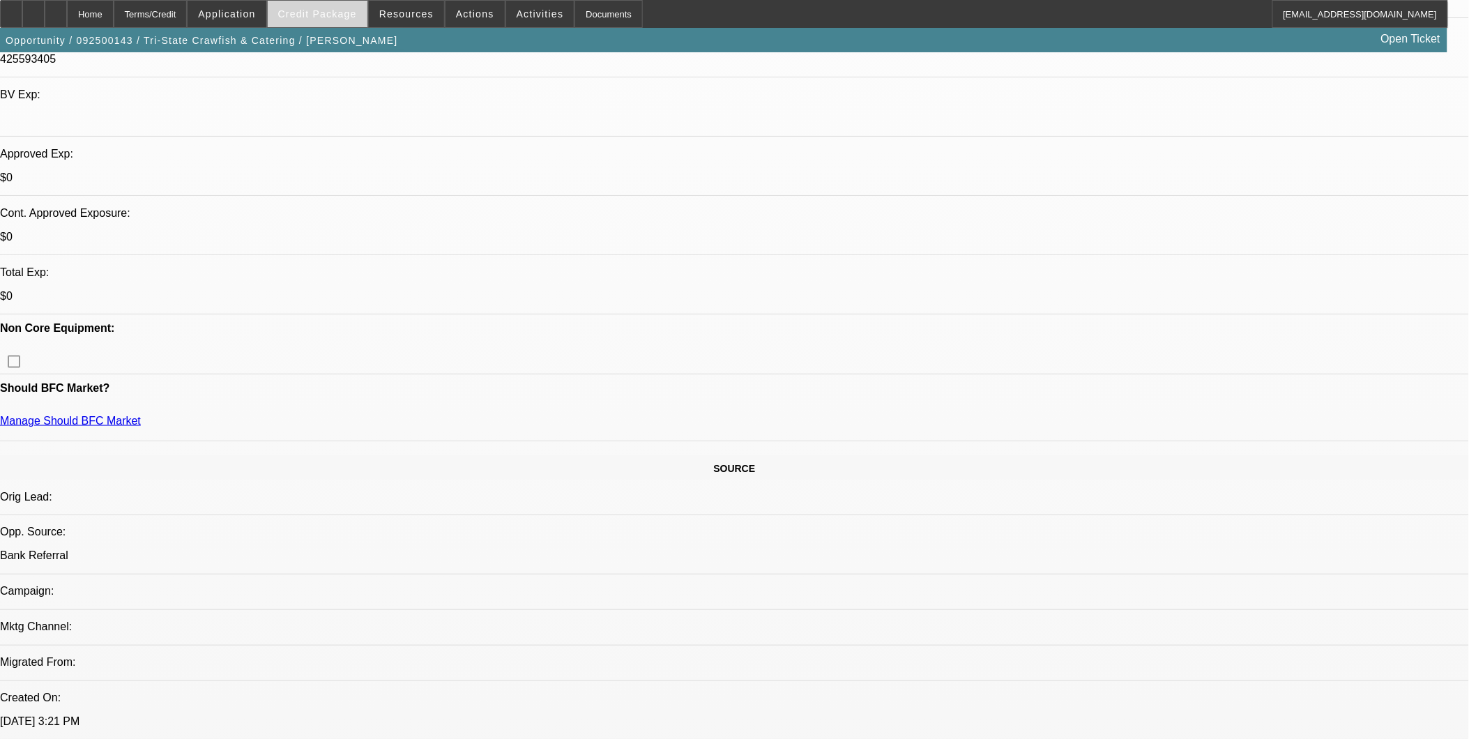
click at [351, 14] on span "Credit Package" at bounding box center [317, 13] width 79 height 11
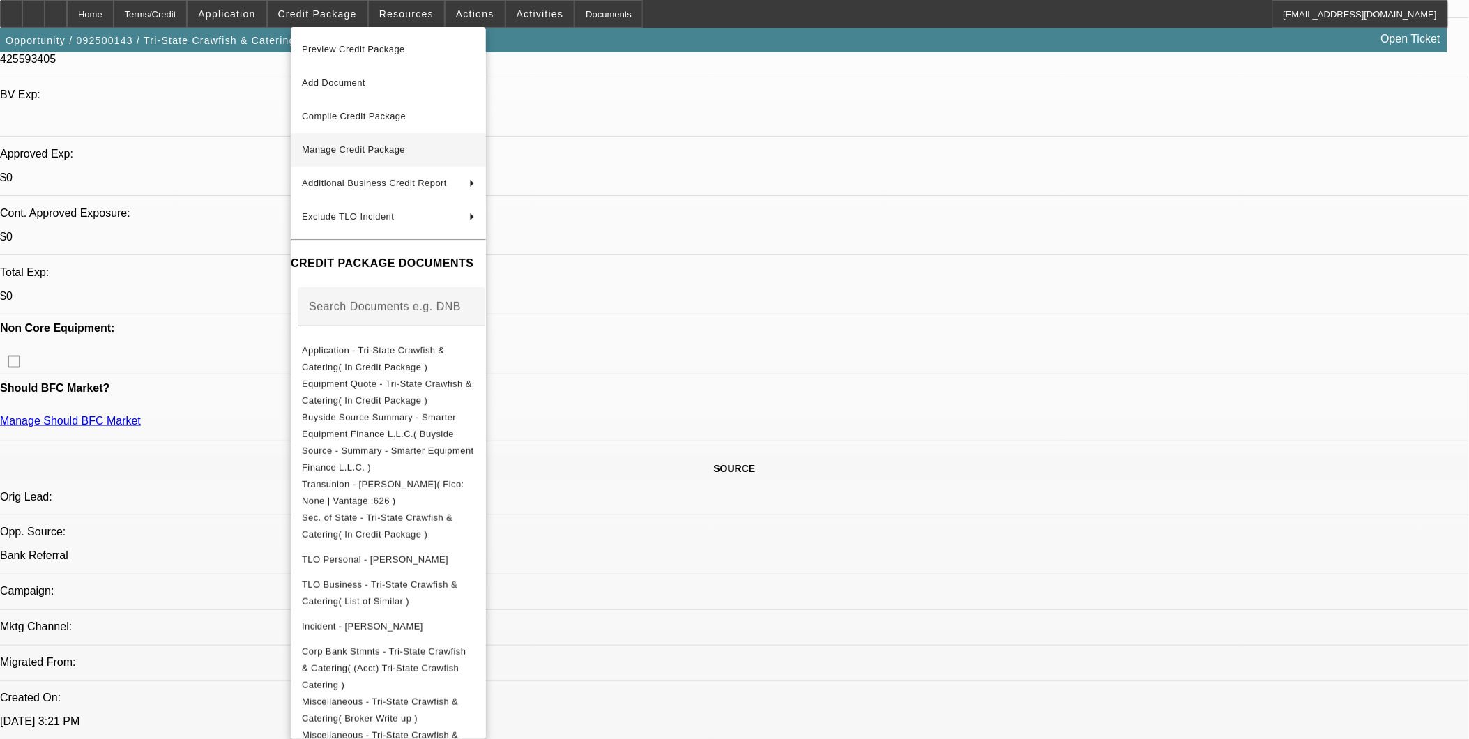
click at [364, 143] on span "Manage Credit Package" at bounding box center [388, 150] width 173 height 17
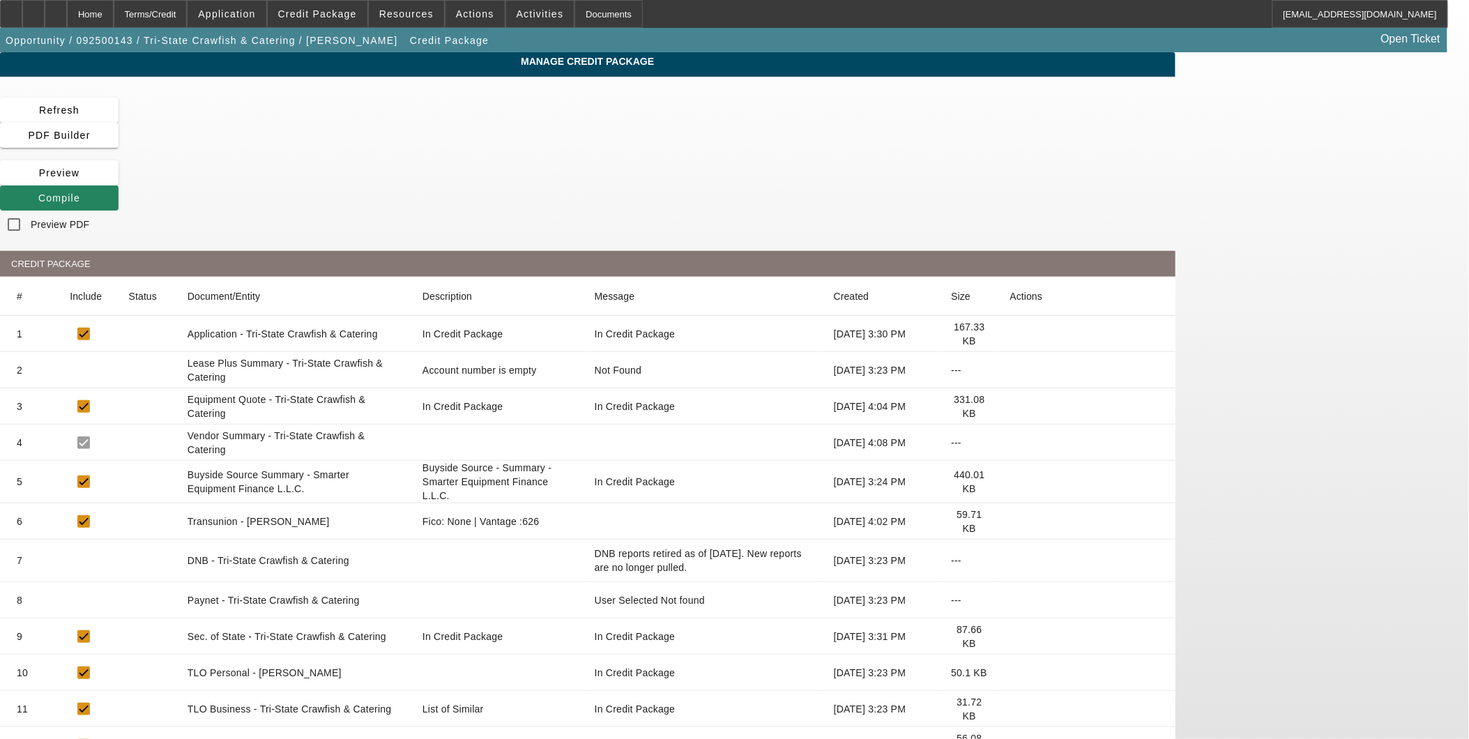
click at [1010, 600] on icon at bounding box center [1010, 600] width 0 height 0
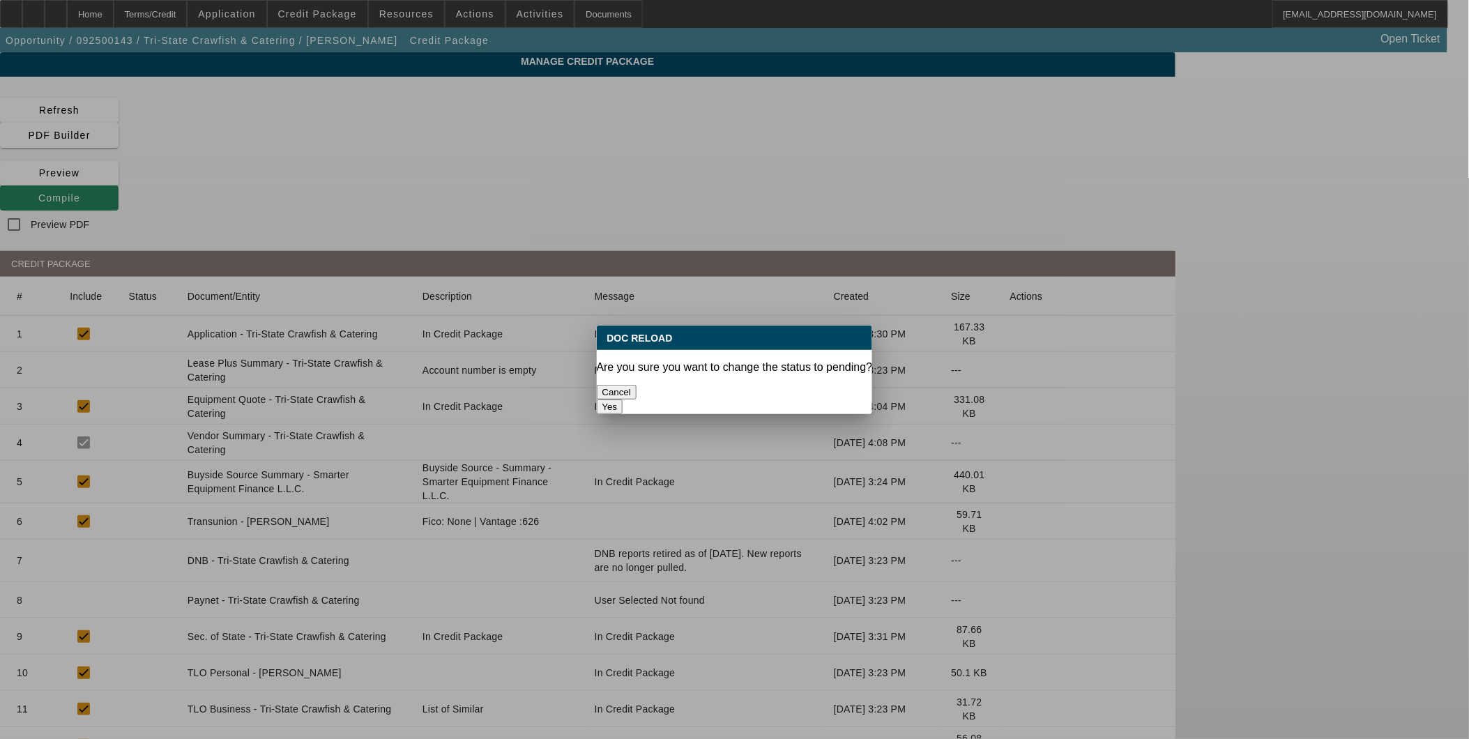
click at [623, 399] on button "Yes" at bounding box center [610, 406] width 26 height 15
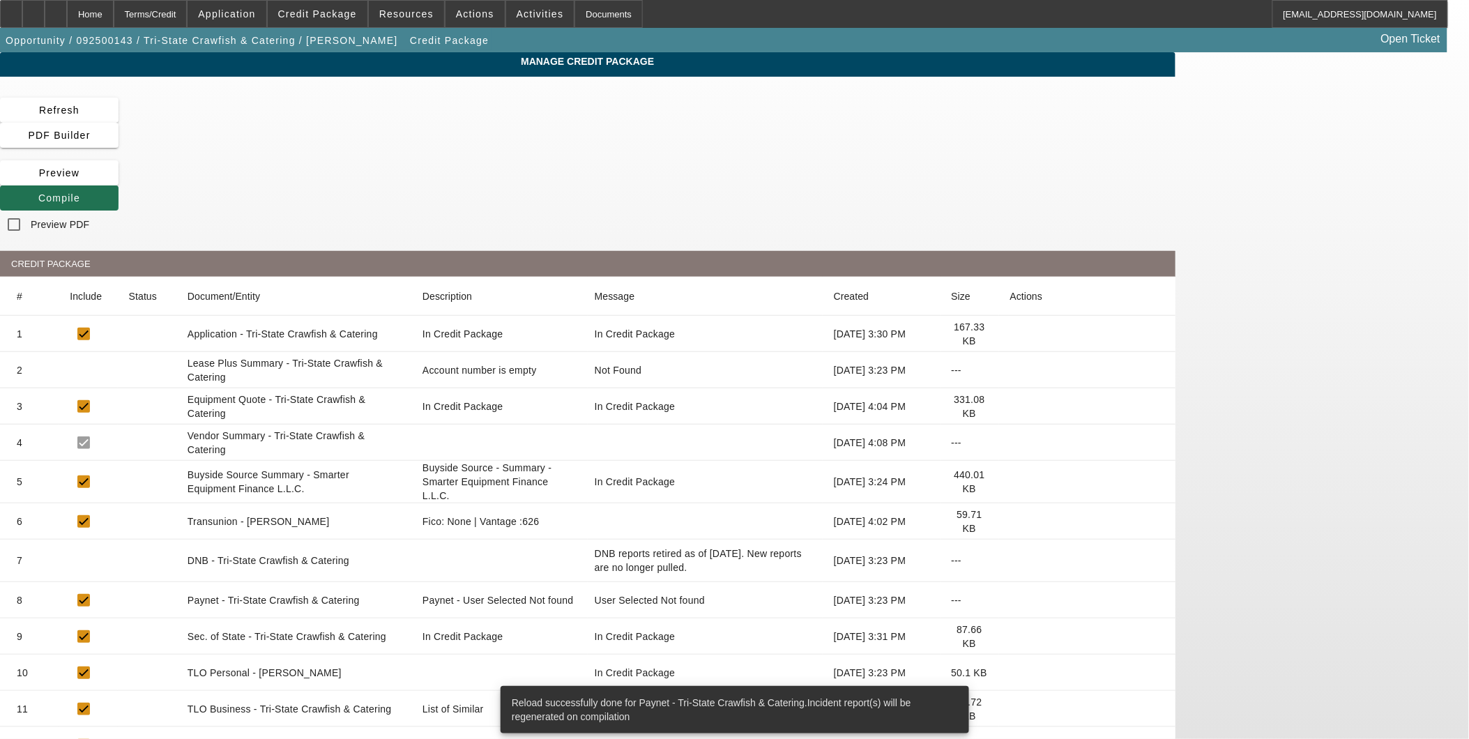
click at [80, 192] on span "Compile" at bounding box center [59, 197] width 42 height 11
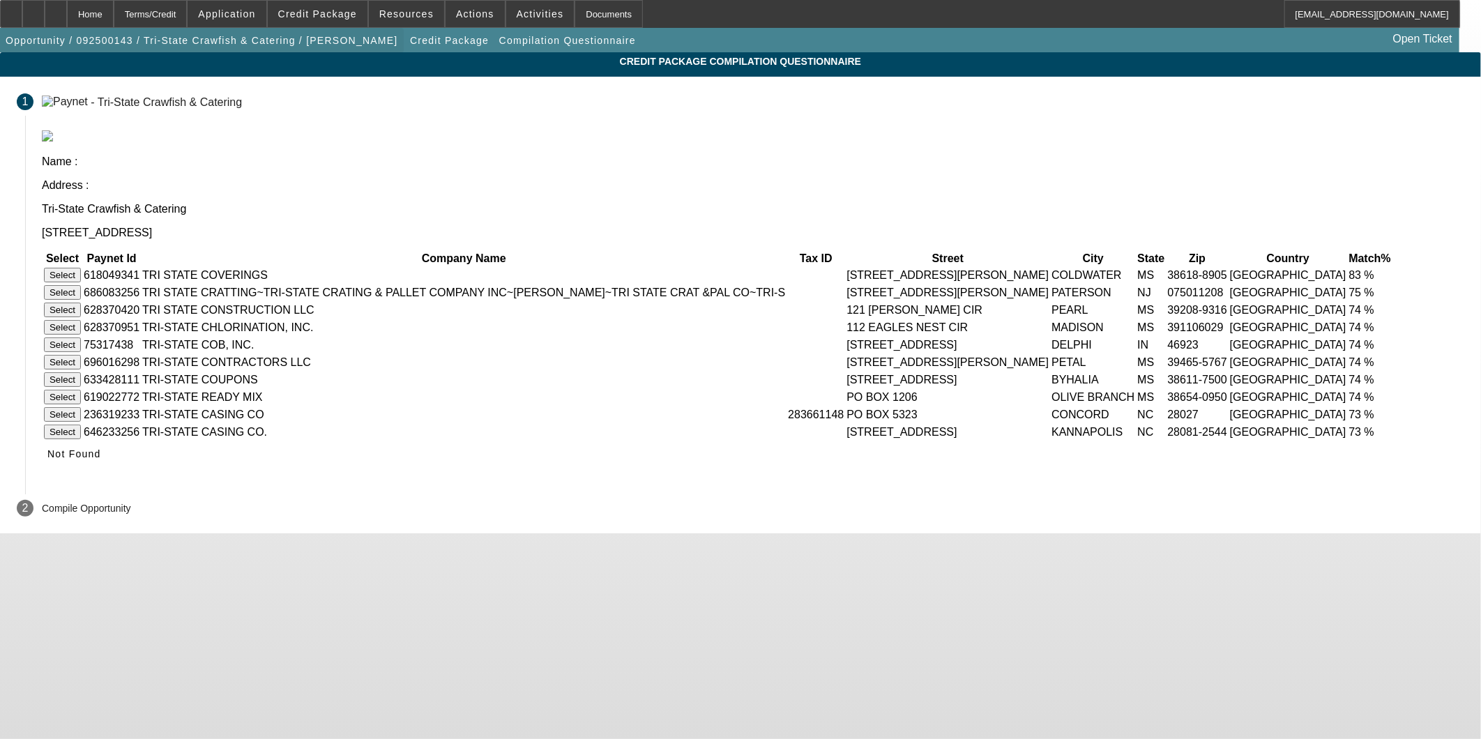
drag, startPoint x: 132, startPoint y: 16, endPoint x: 190, endPoint y: 39, distance: 61.6
click at [114, 16] on div "Home" at bounding box center [90, 14] width 47 height 28
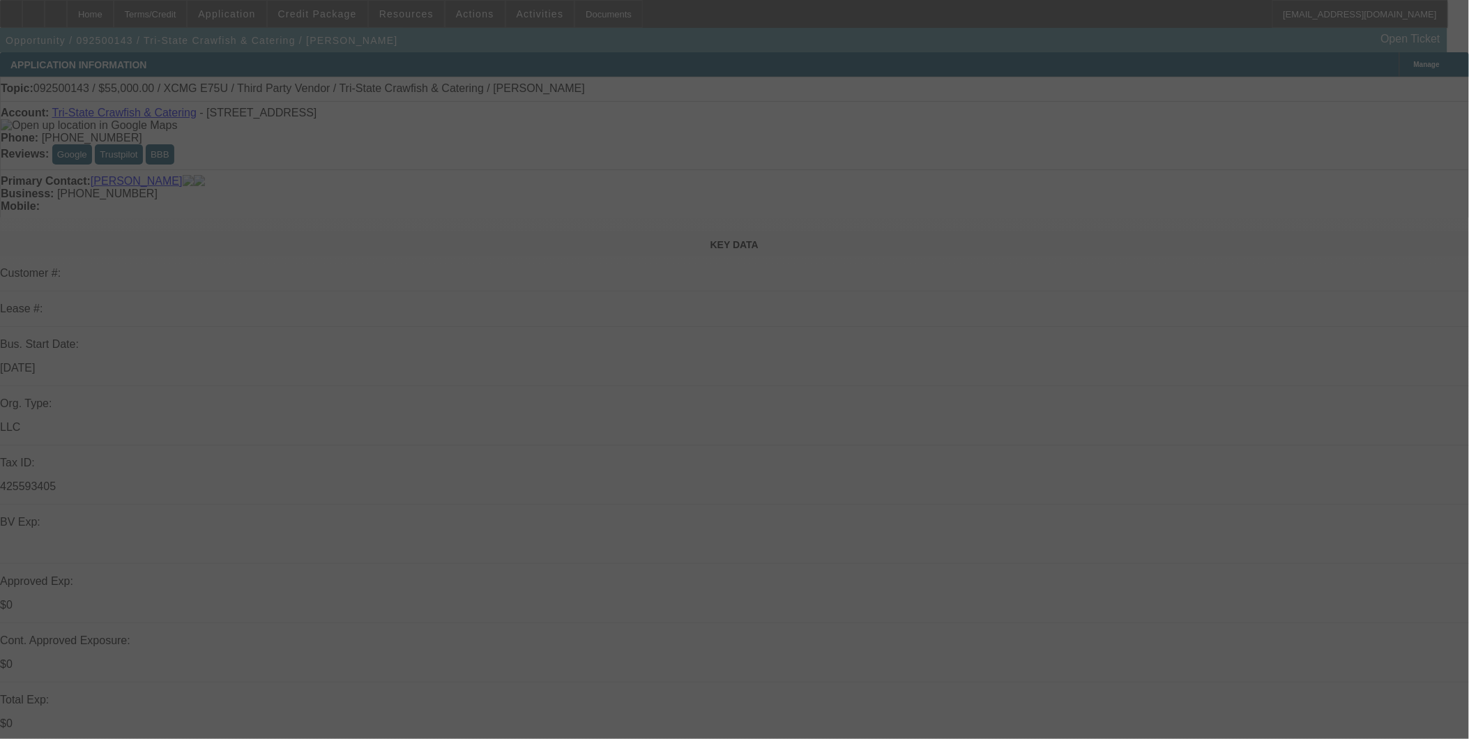
click at [507, 282] on div at bounding box center [734, 369] width 1469 height 739
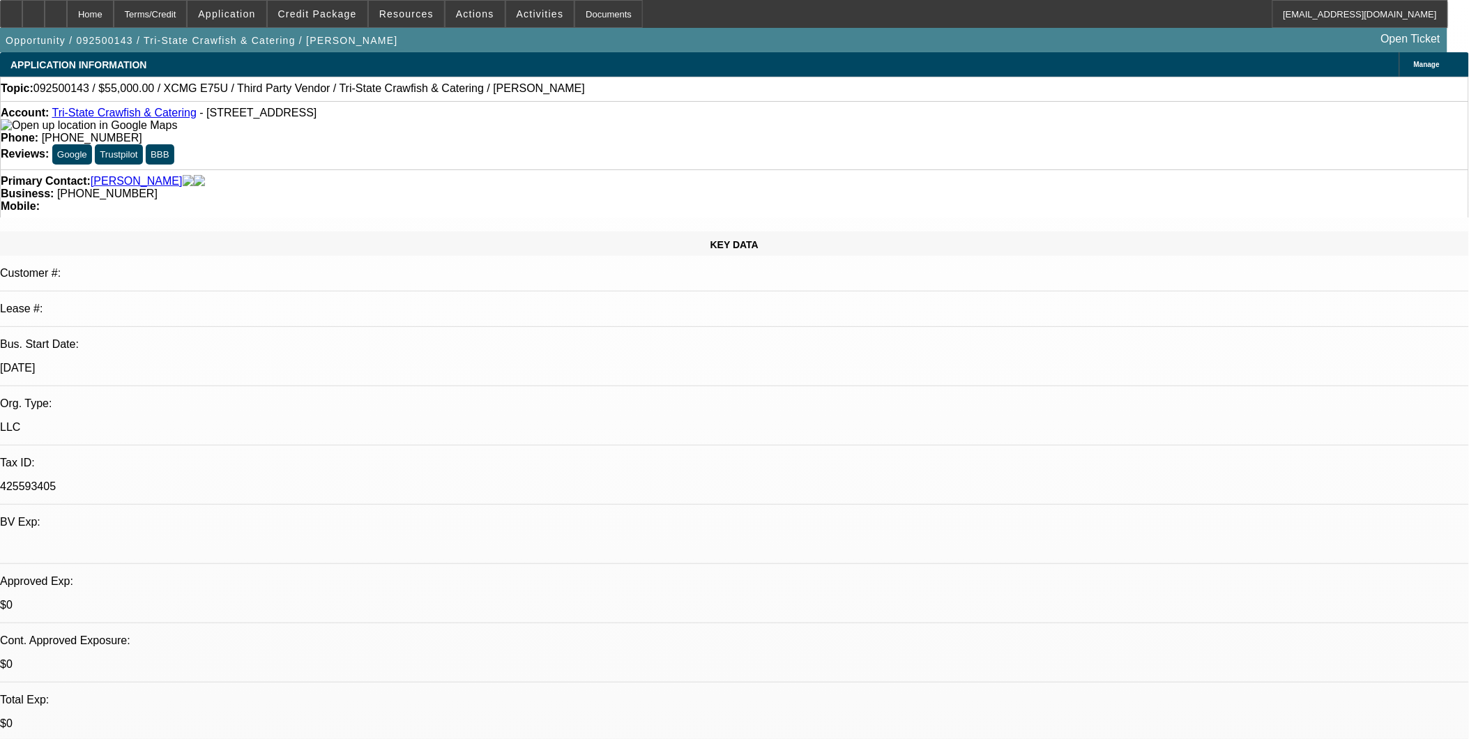
select select "0"
select select "2"
select select "0.1"
select select "4"
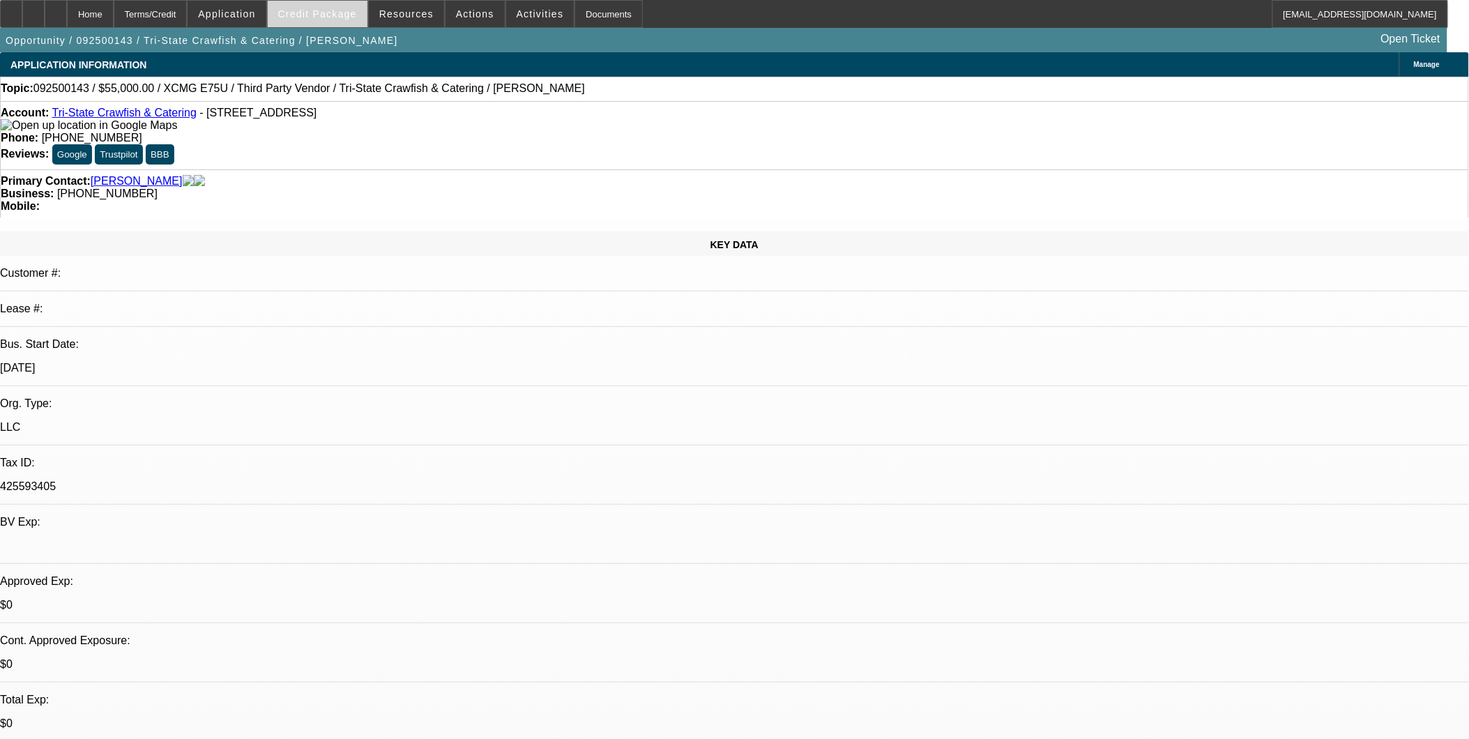
click at [357, 8] on span "Credit Package" at bounding box center [317, 13] width 79 height 11
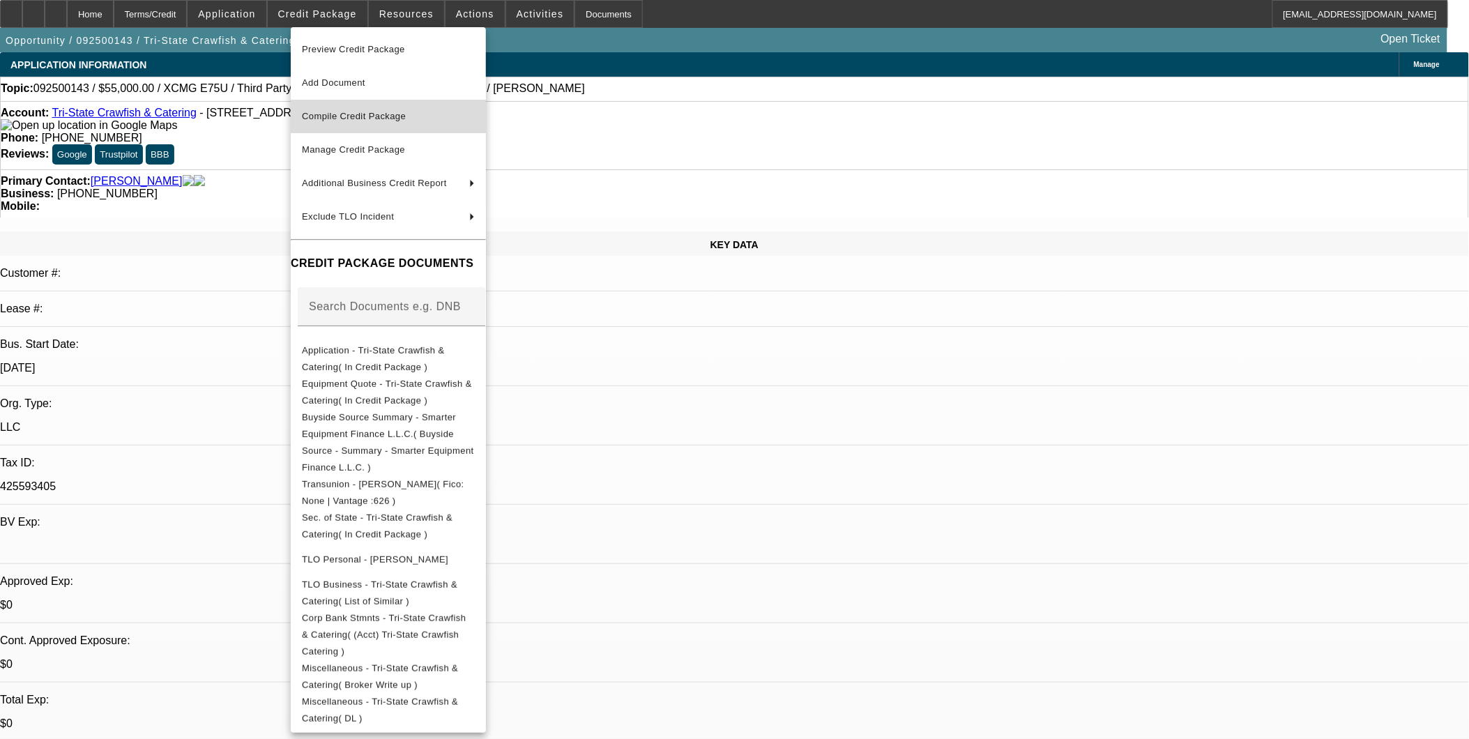
click at [367, 119] on span "Compile Credit Package" at bounding box center [354, 116] width 104 height 10
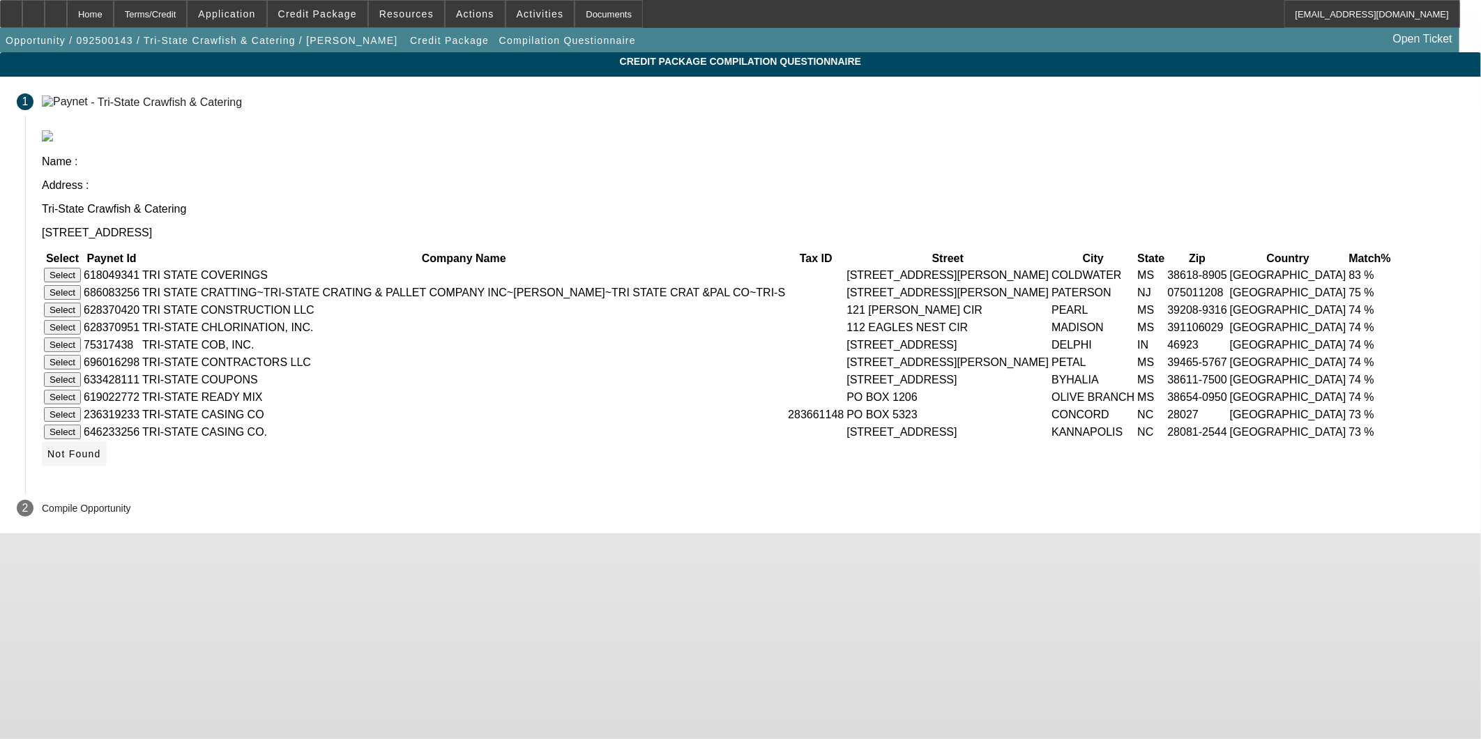
click at [101, 459] on span "Not Found" at bounding box center [74, 453] width 54 height 11
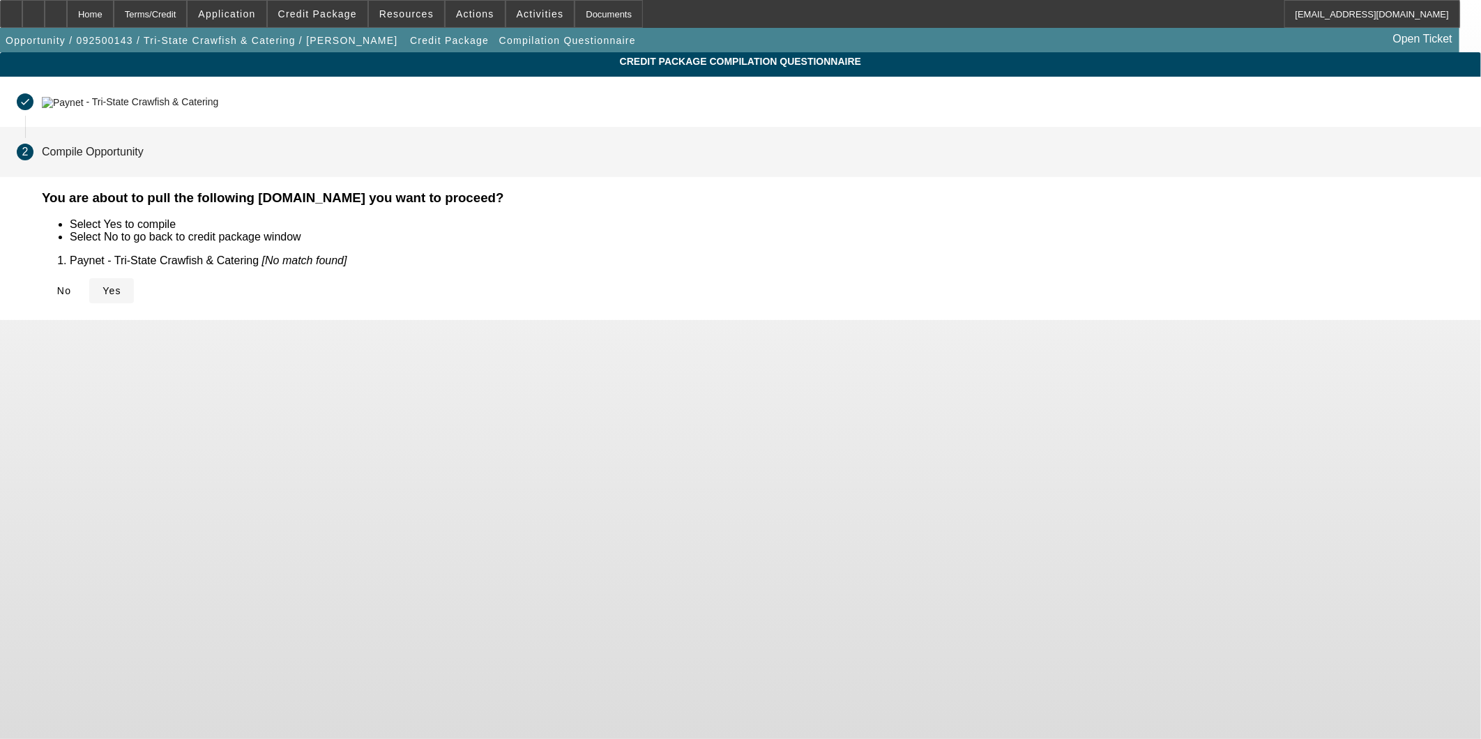
click at [121, 295] on span "Yes" at bounding box center [111, 290] width 19 height 11
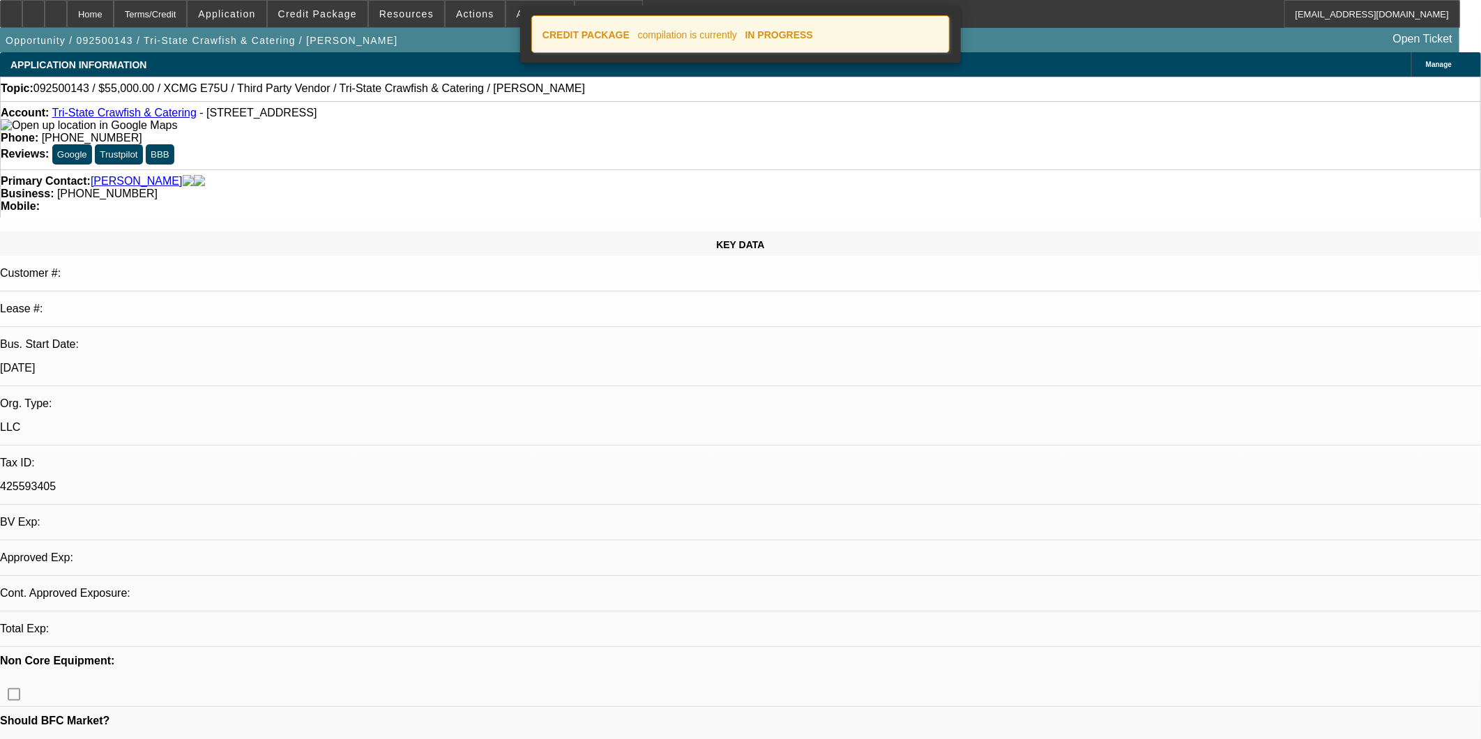
select select "0"
select select "2"
select select "0.1"
select select "4"
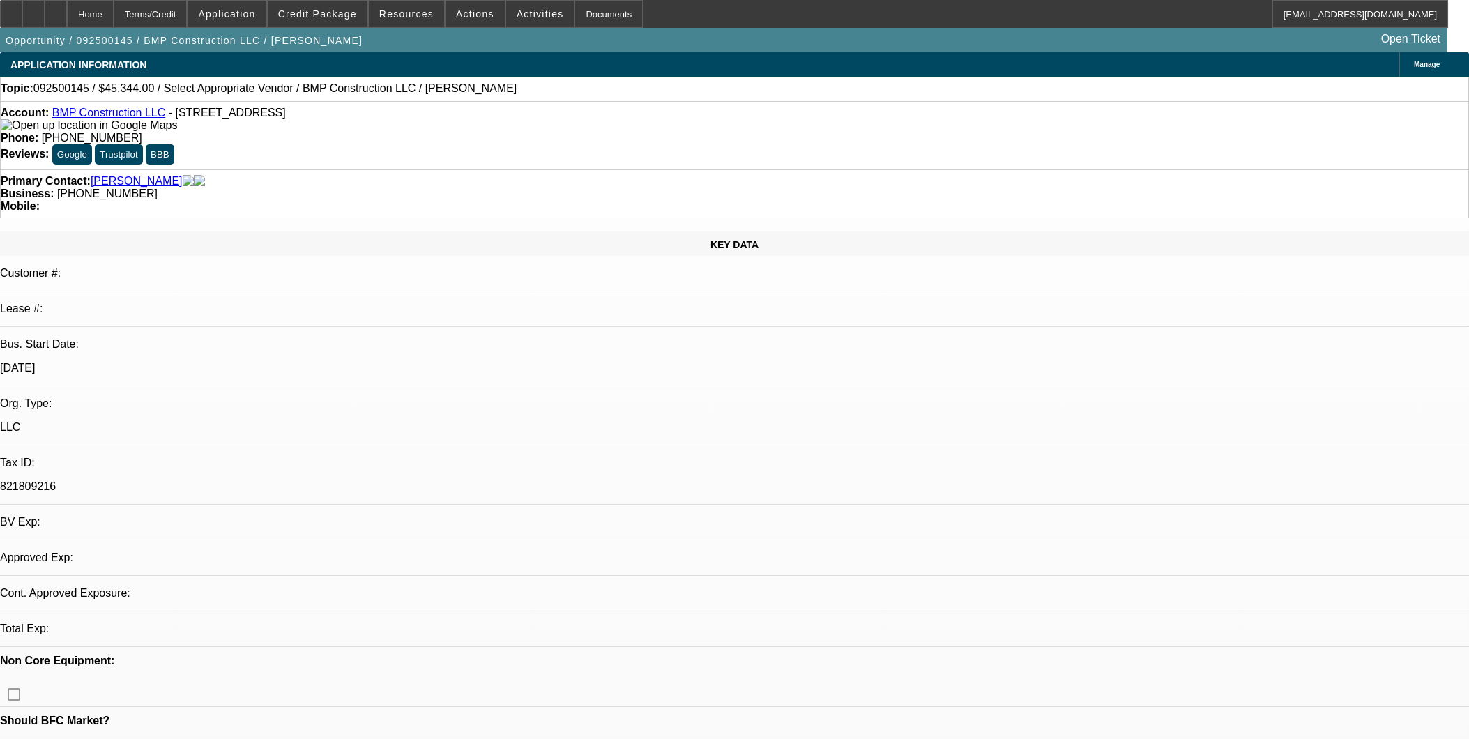
select select "0"
select select "2"
select select "0.1"
select select "4"
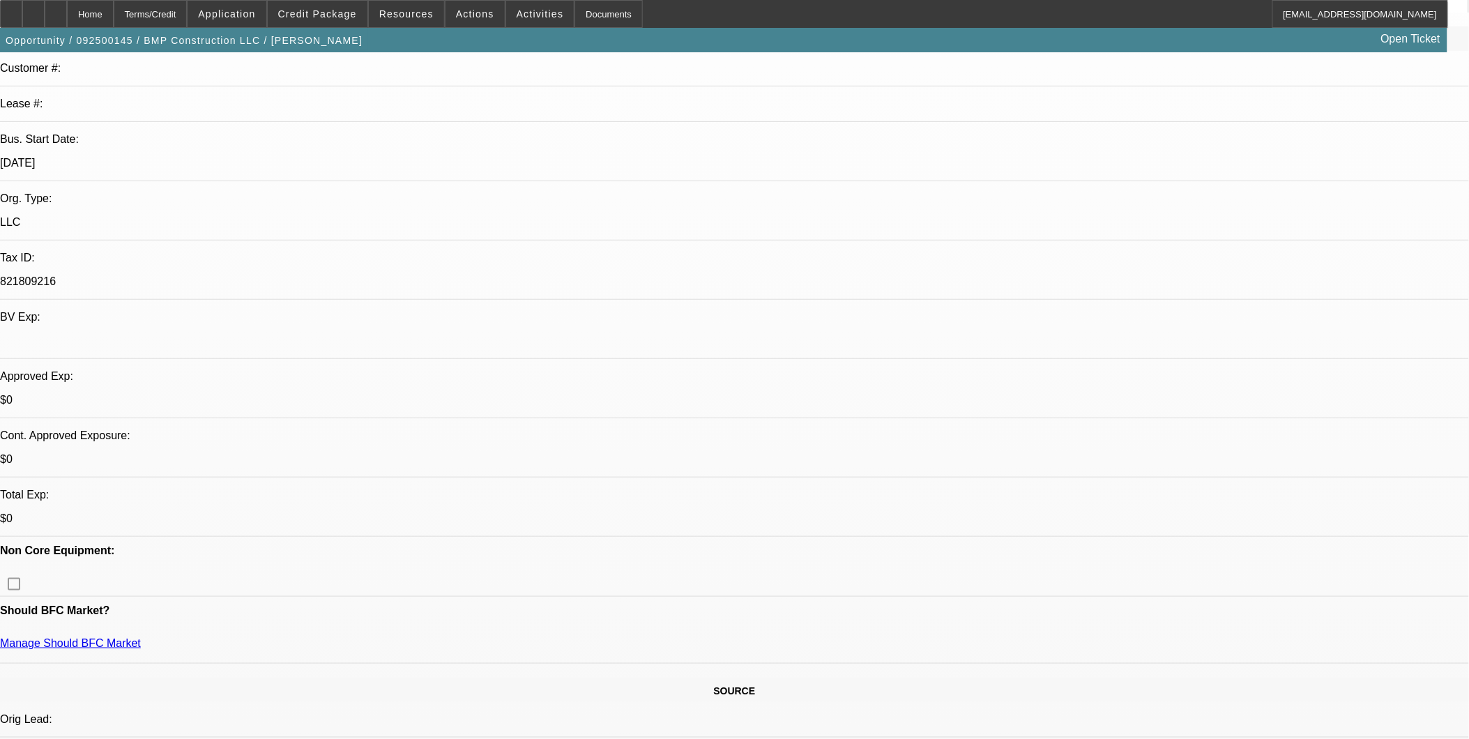
scroll to position [232, 0]
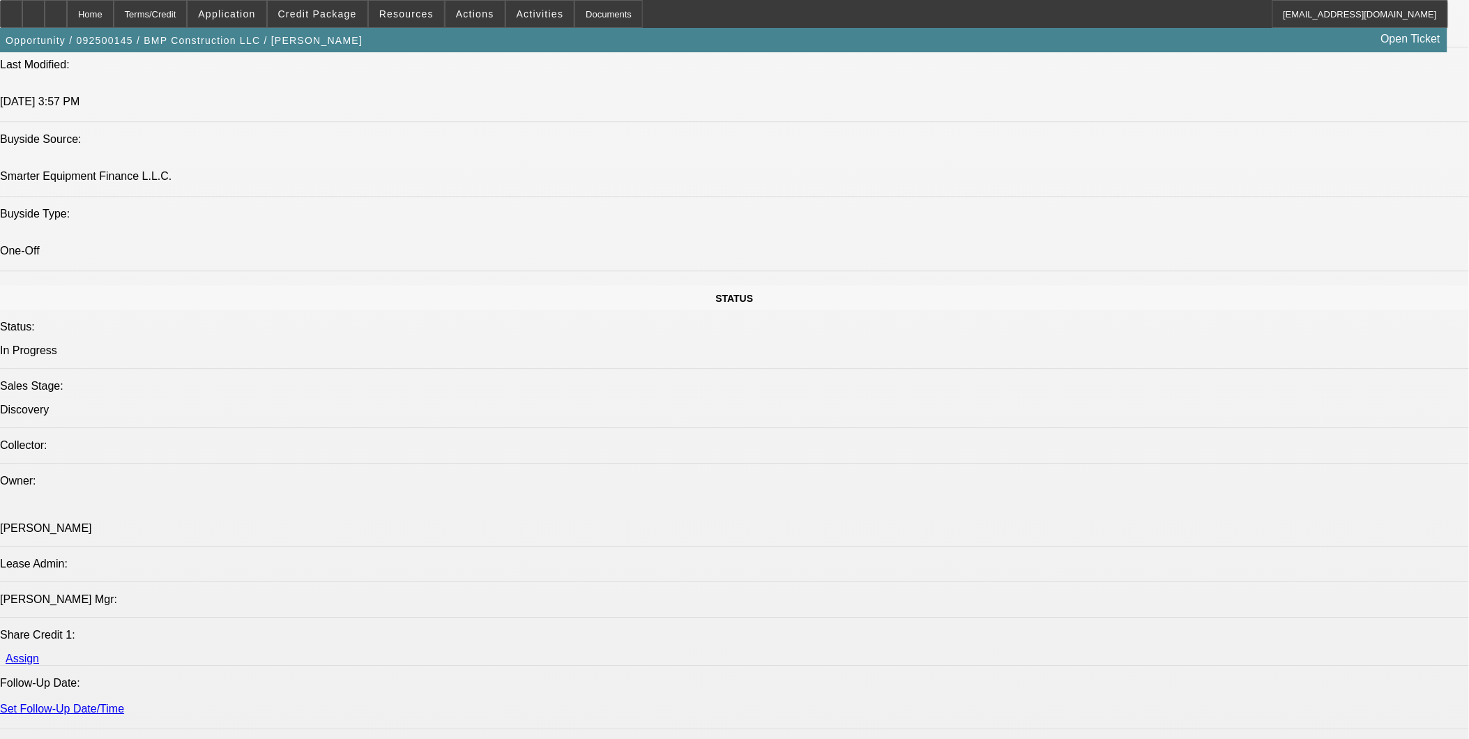
scroll to position [1549, 0]
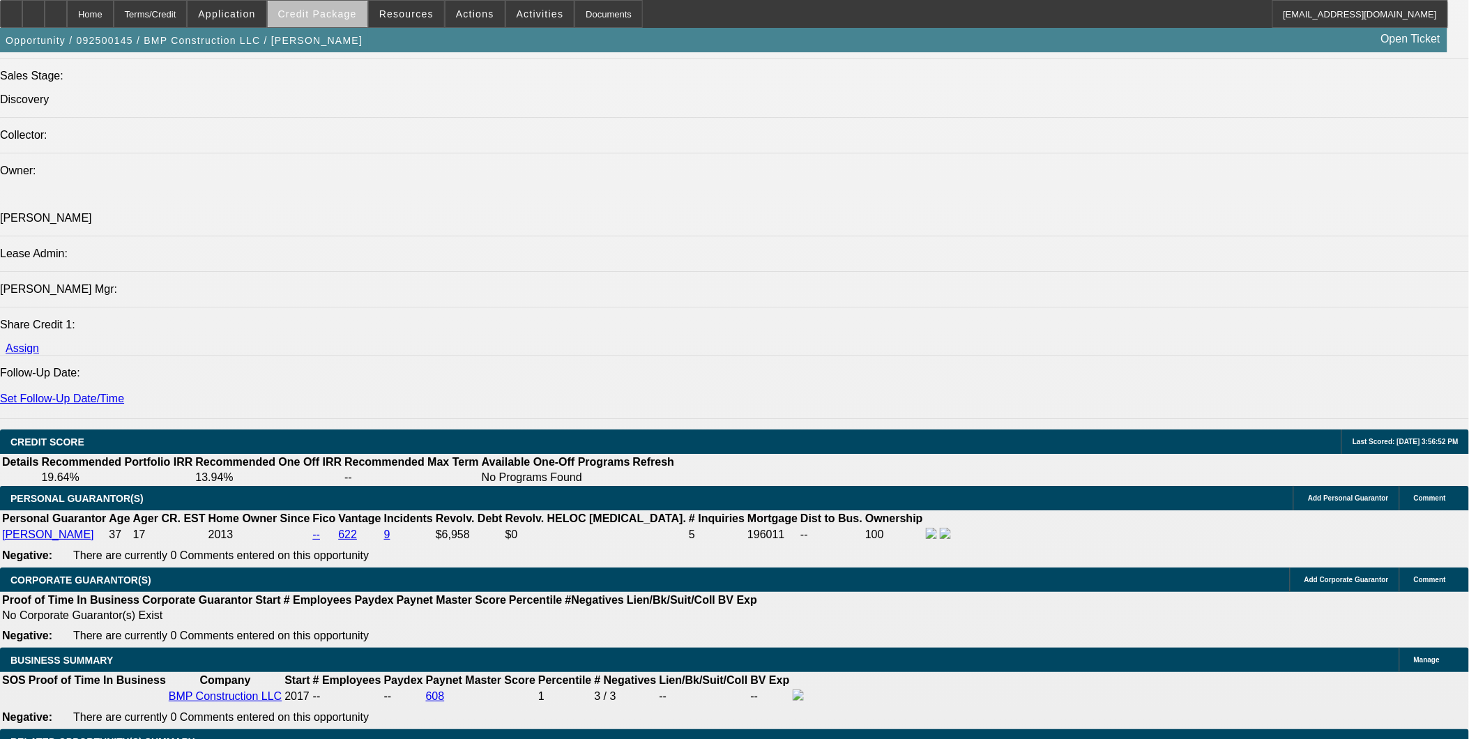
click at [352, 19] on span at bounding box center [318, 13] width 100 height 33
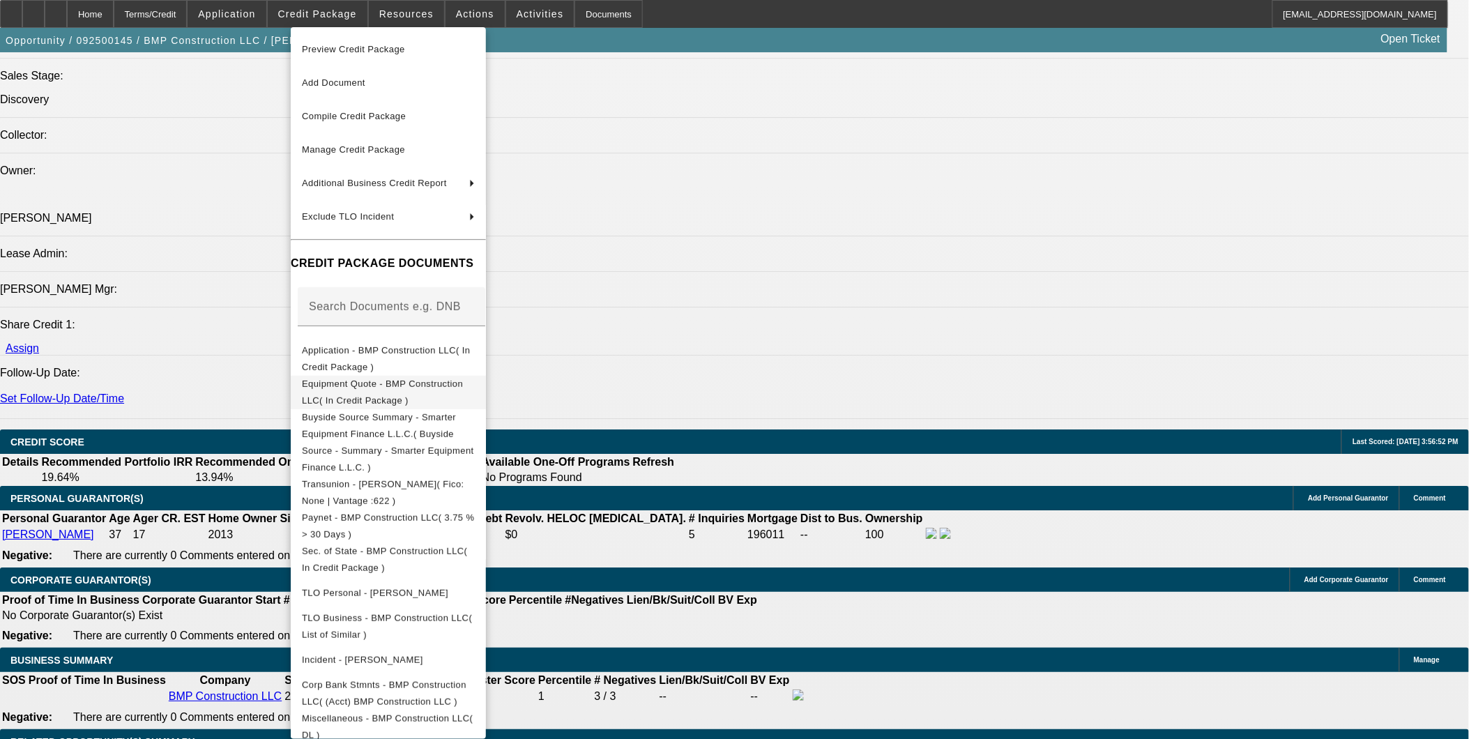
click at [391, 380] on span "Equipment Quote - BMP Construction LLC( In Credit Package )" at bounding box center [388, 391] width 173 height 33
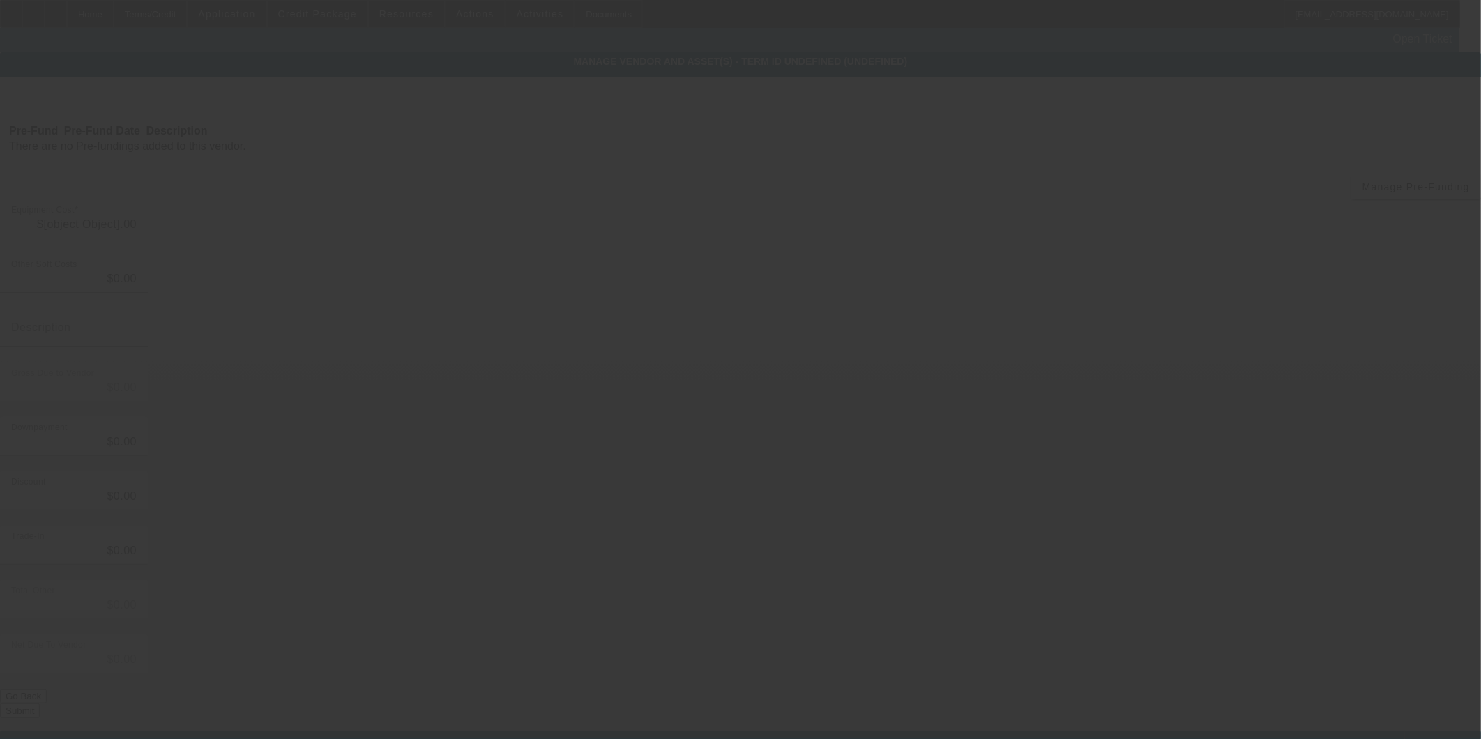
type input "$45,344.00"
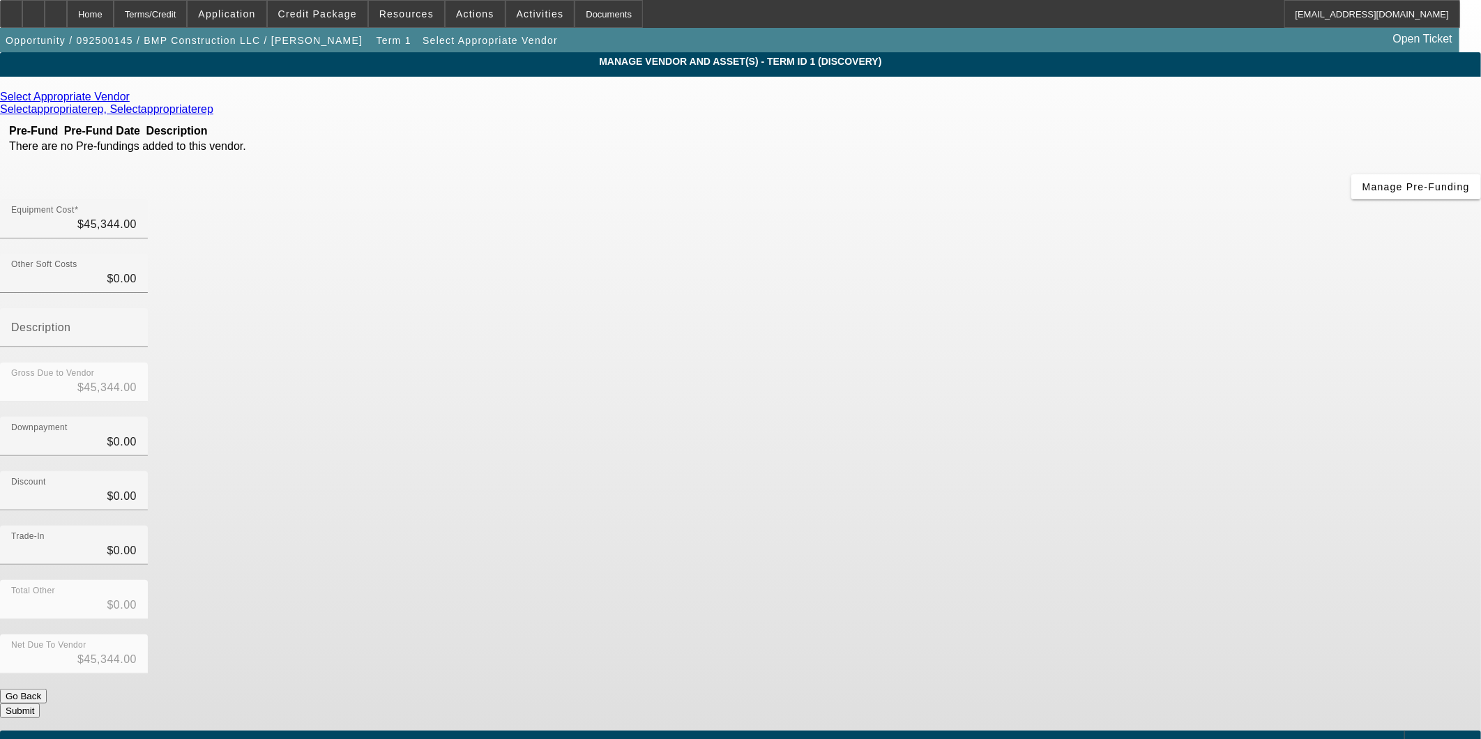
click at [133, 101] on icon at bounding box center [133, 97] width 0 height 12
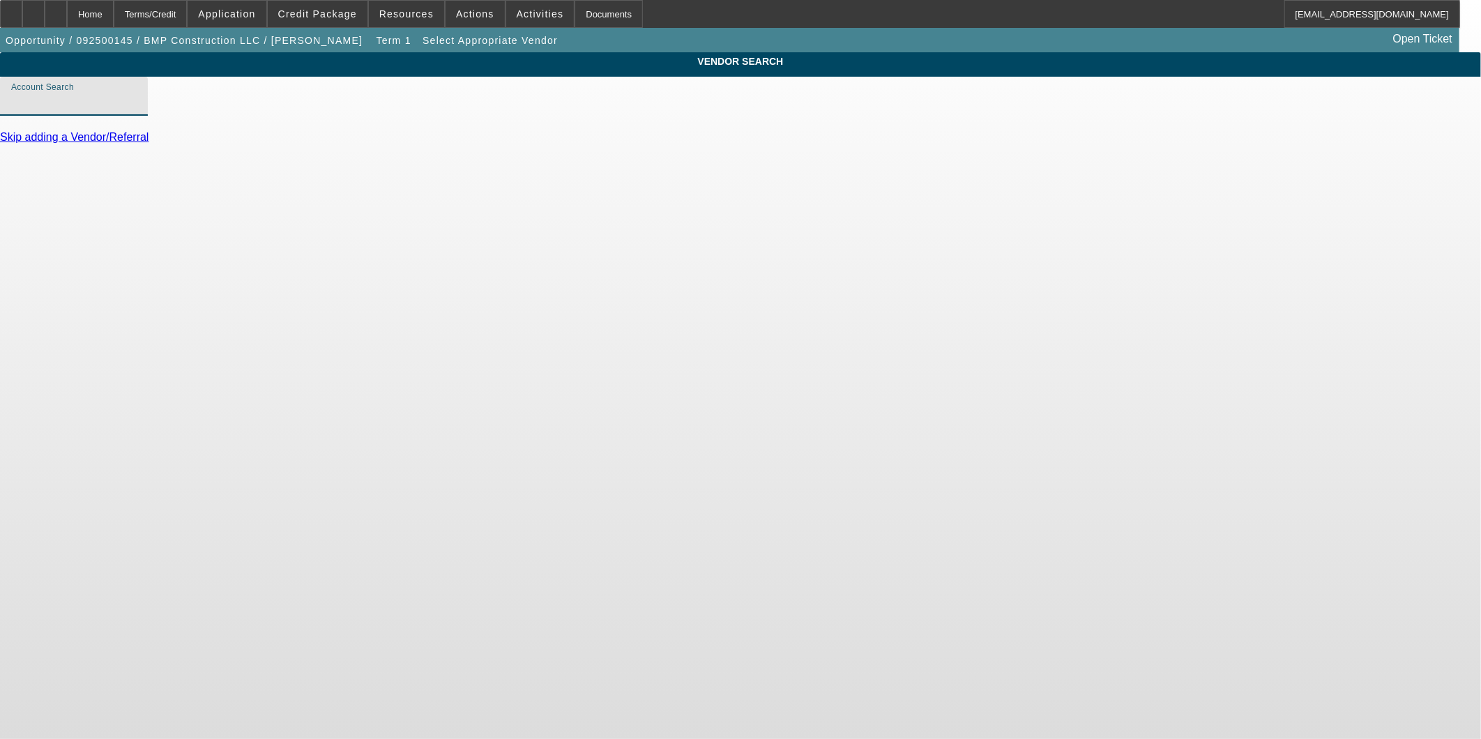
click at [137, 110] on input "Account Search" at bounding box center [73, 101] width 125 height 17
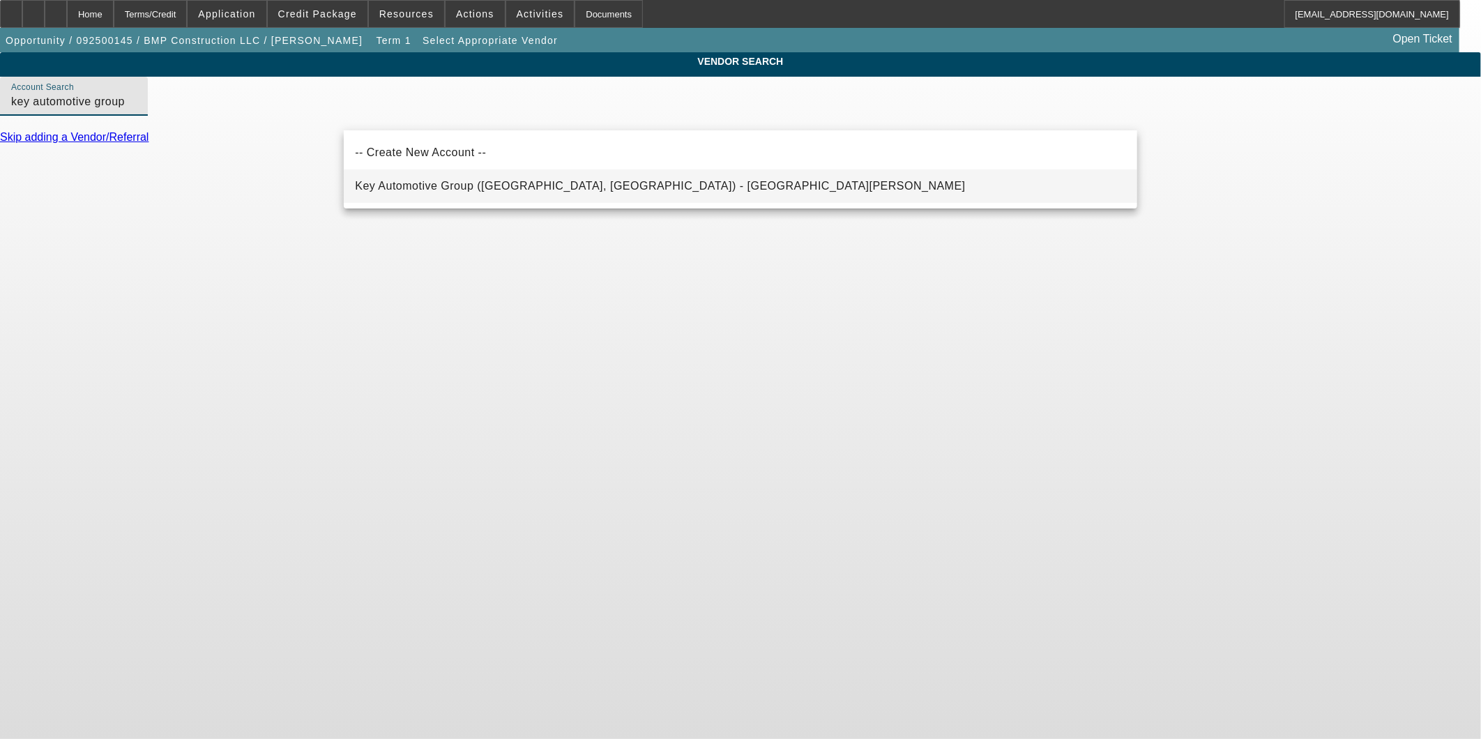
click at [547, 196] on mat-option "Key Automotive Group (Stokesdale, NC) - Lamb, Joshua" at bounding box center [740, 185] width 793 height 33
type input "Key Automotive Group (Stokesdale, NC) - Lamb, Joshua"
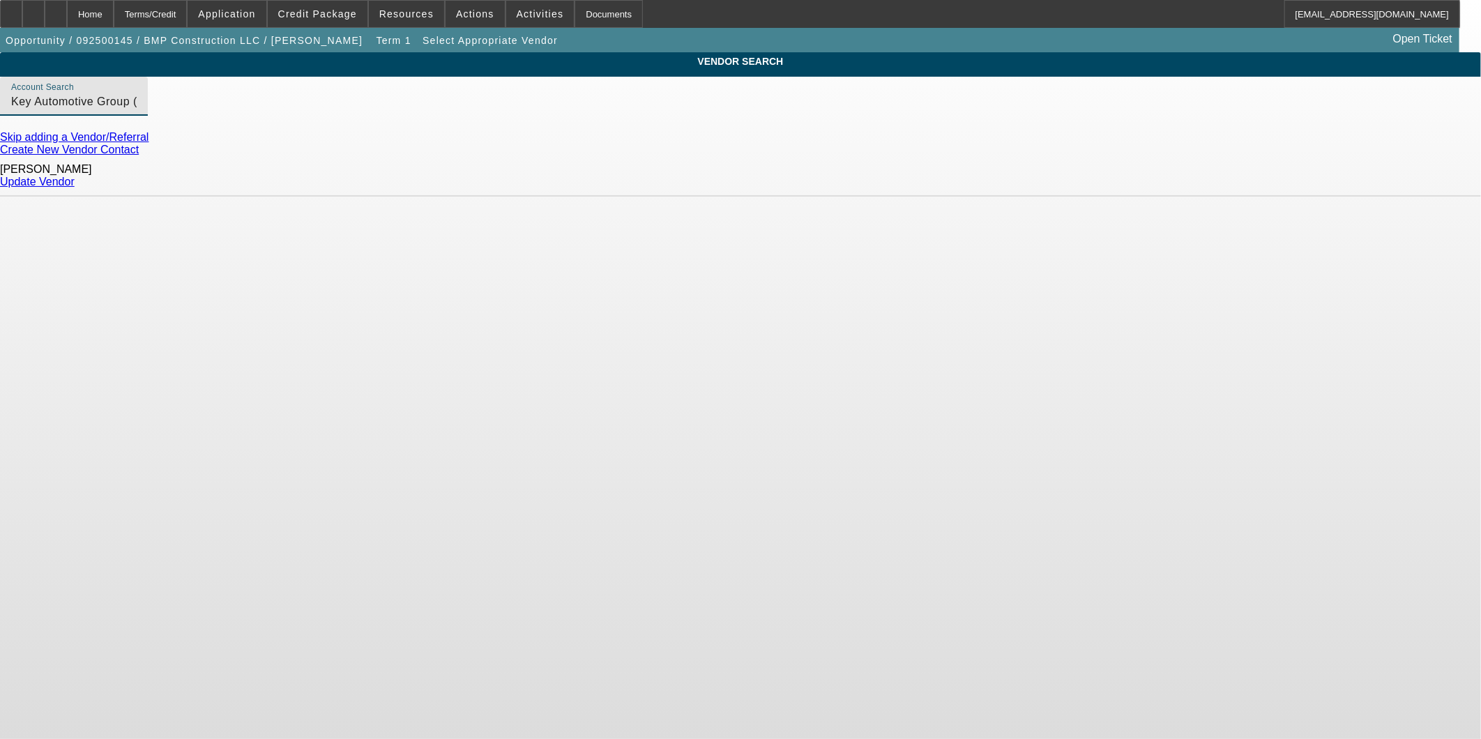
click at [75, 182] on link "Update Vendor" at bounding box center [37, 182] width 75 height 12
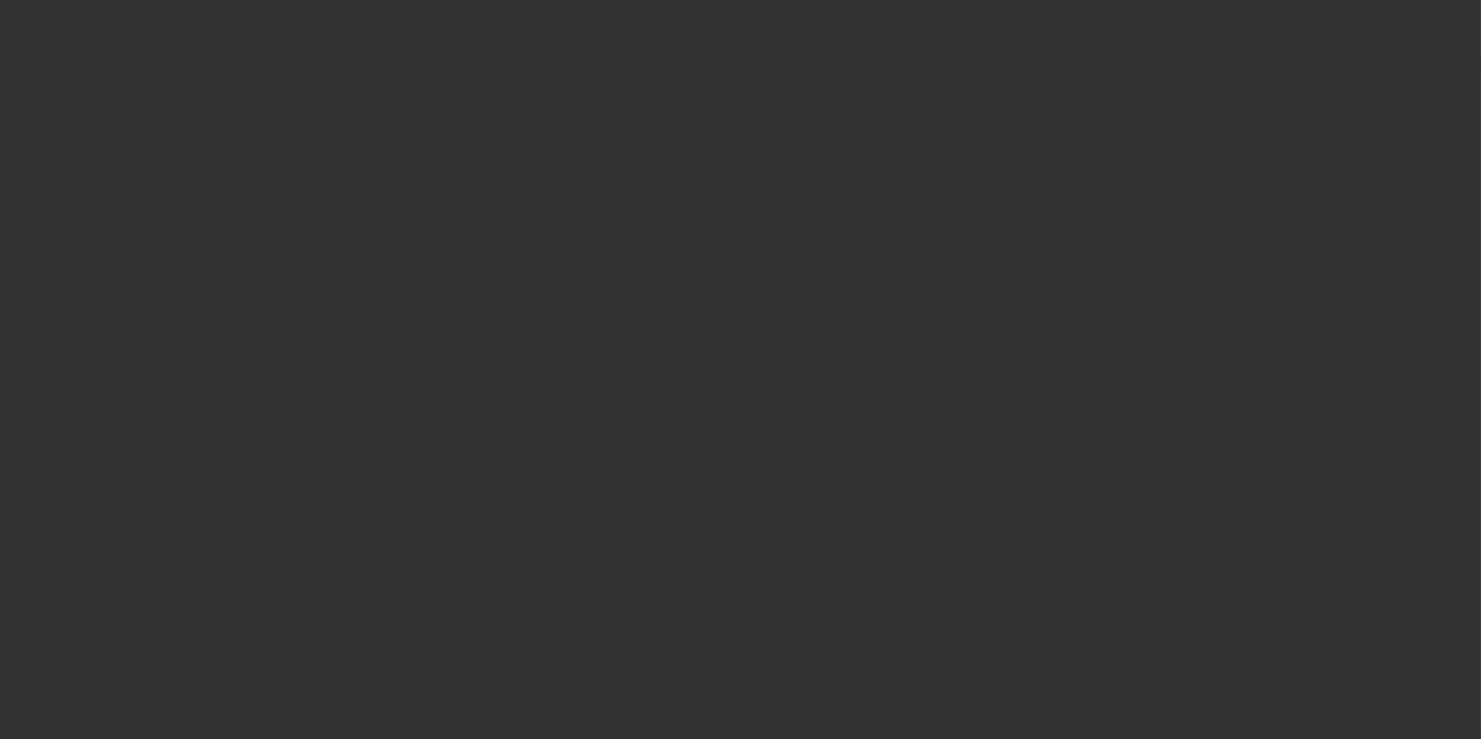
type input "$45,344.00"
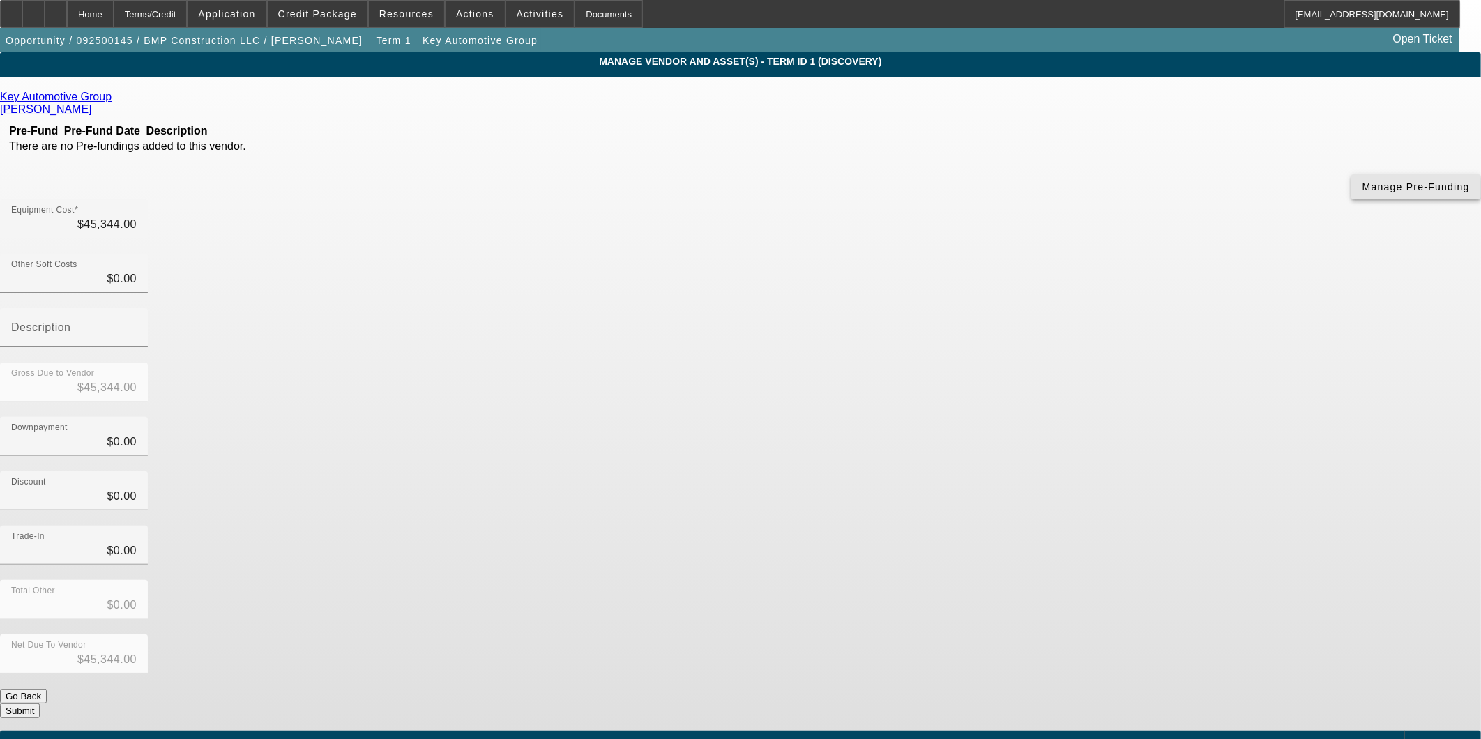
click at [1351, 204] on span "button" at bounding box center [1416, 186] width 130 height 33
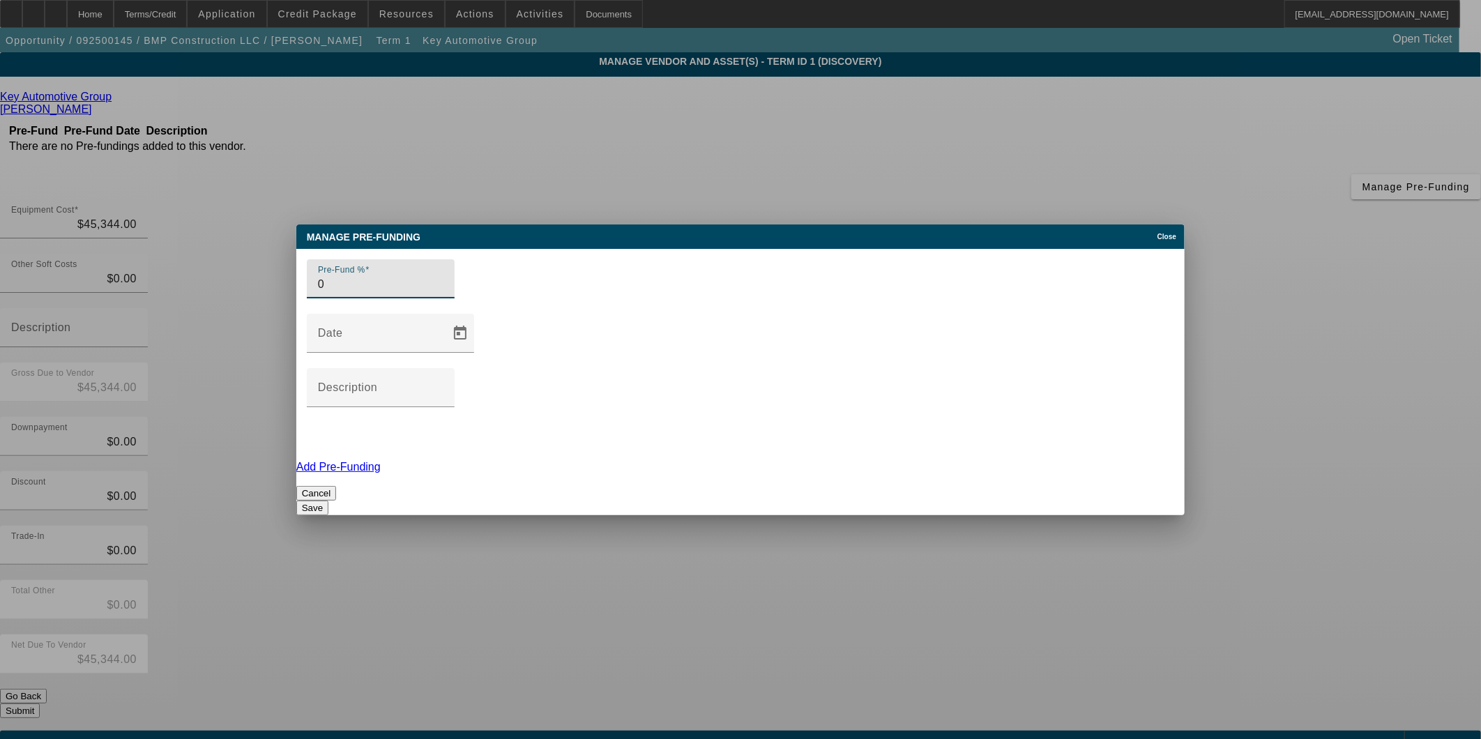
type input "0"
click at [328, 501] on button "Save" at bounding box center [312, 508] width 32 height 15
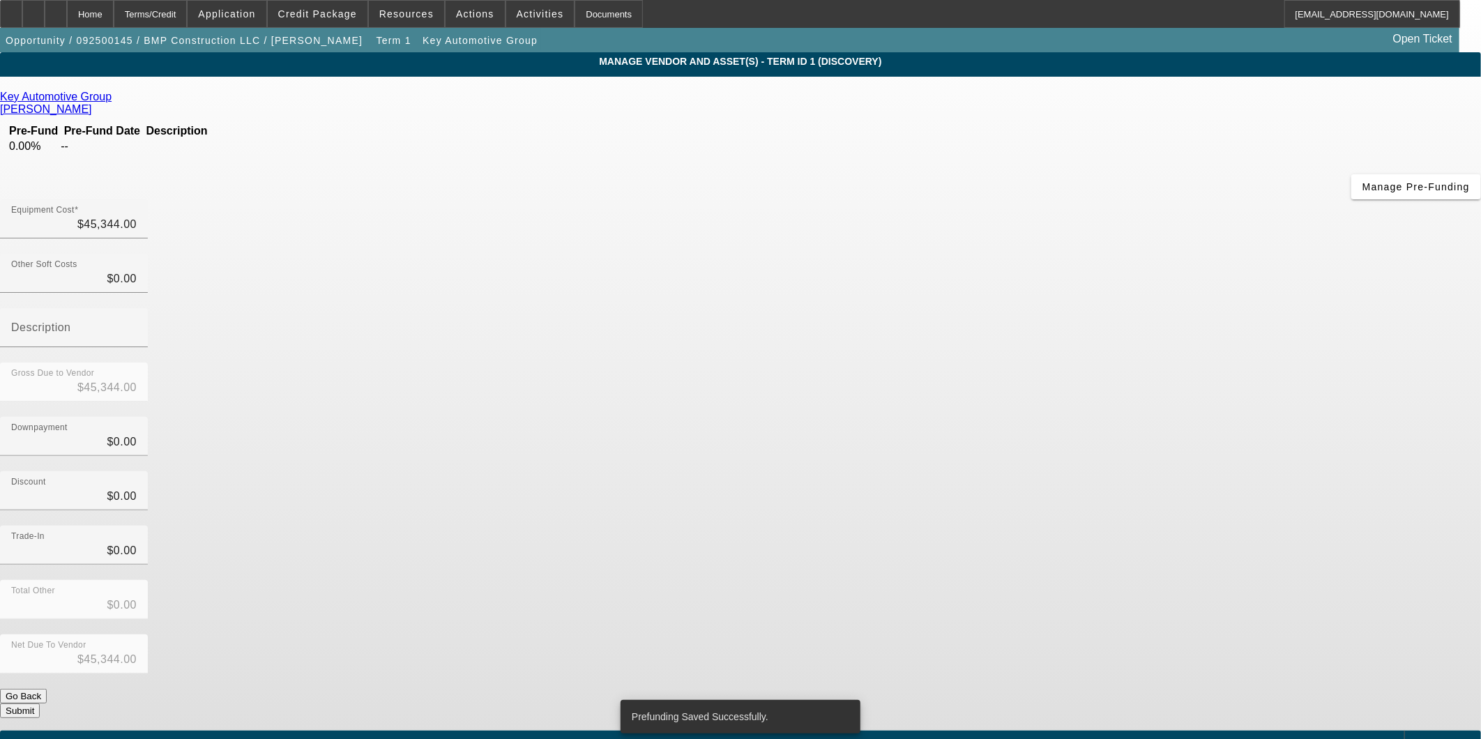
click at [1419, 738] on span "Add Equipment" at bounding box center [1445, 743] width 52 height 8
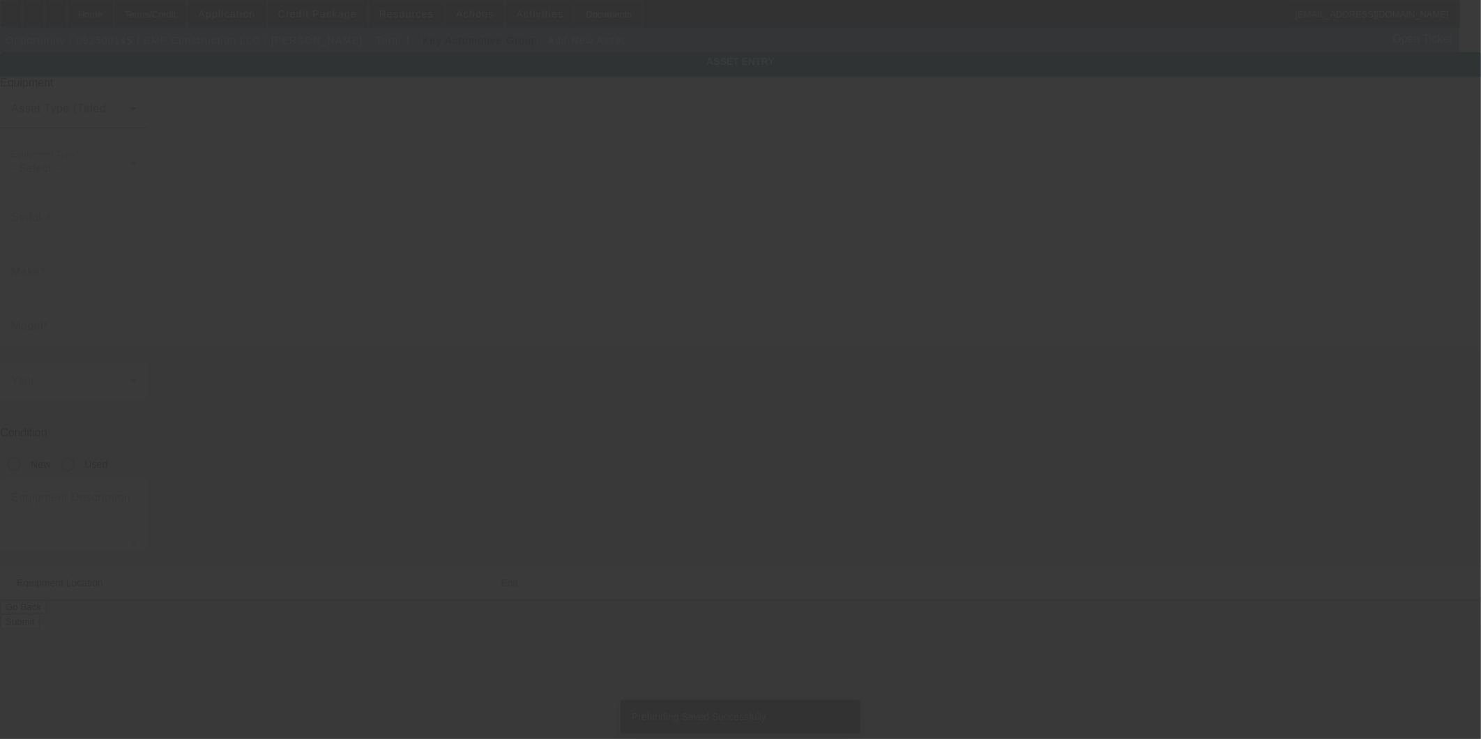
type input "3370 Wilkinsville Hwy"
type input "Gaffney"
type input "29340"
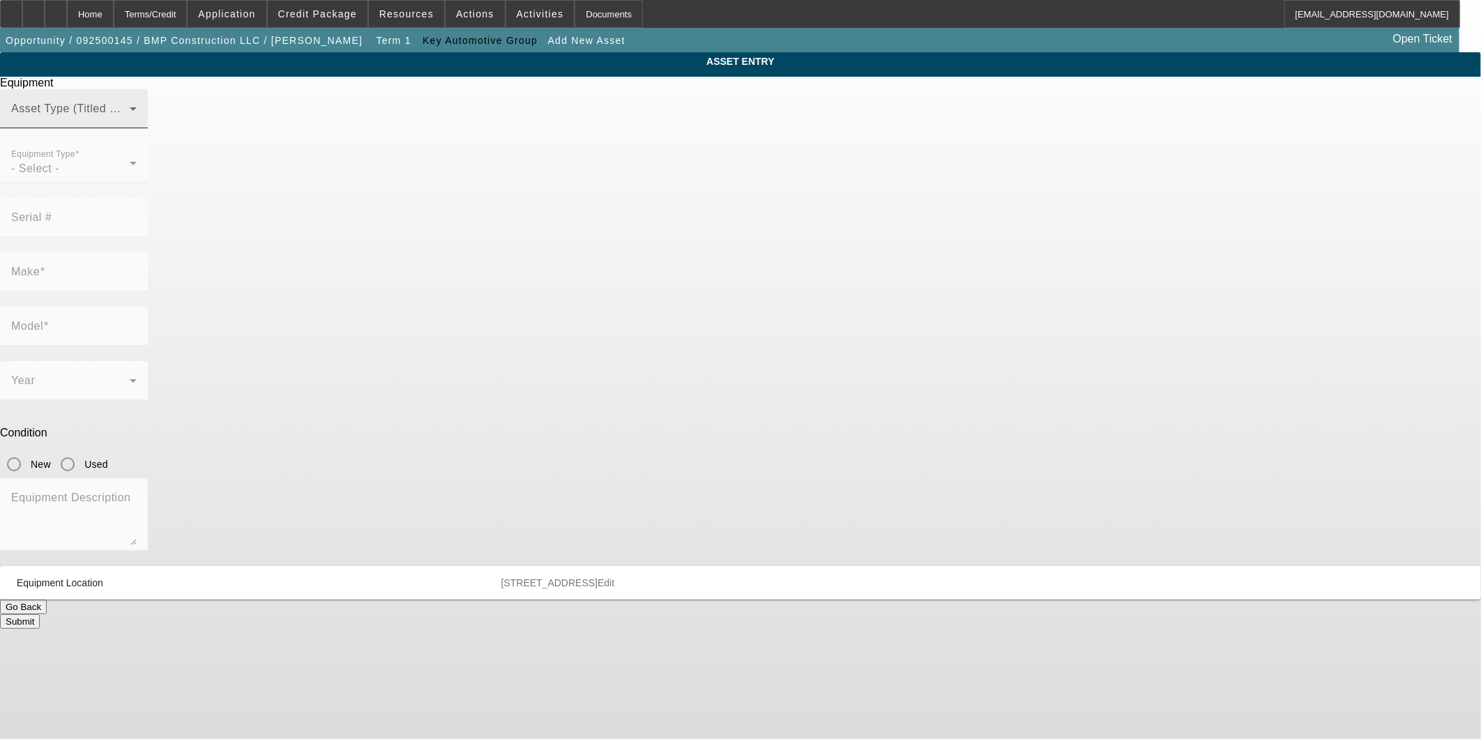
click at [130, 123] on span at bounding box center [70, 114] width 119 height 17
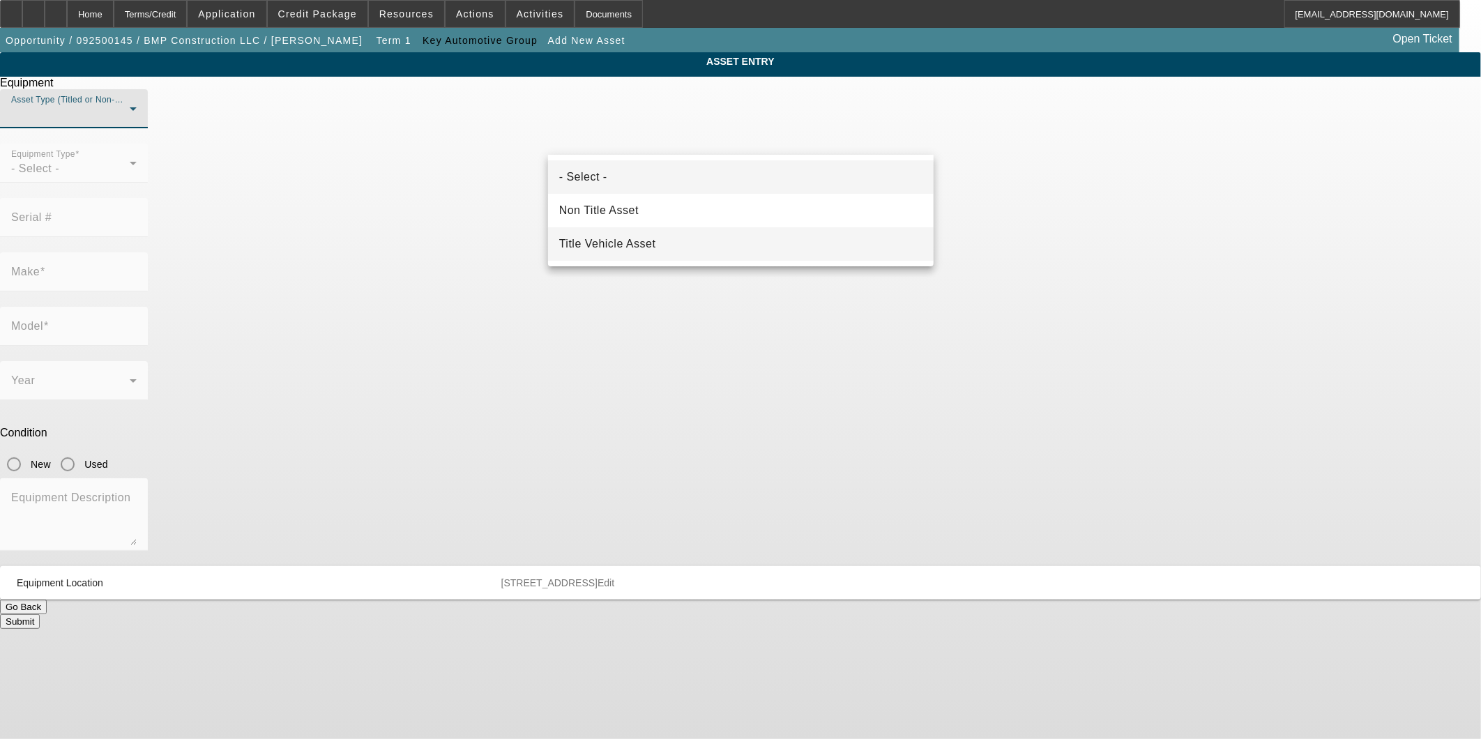
click at [611, 243] on span "Title Vehicle Asset" at bounding box center [607, 244] width 97 height 17
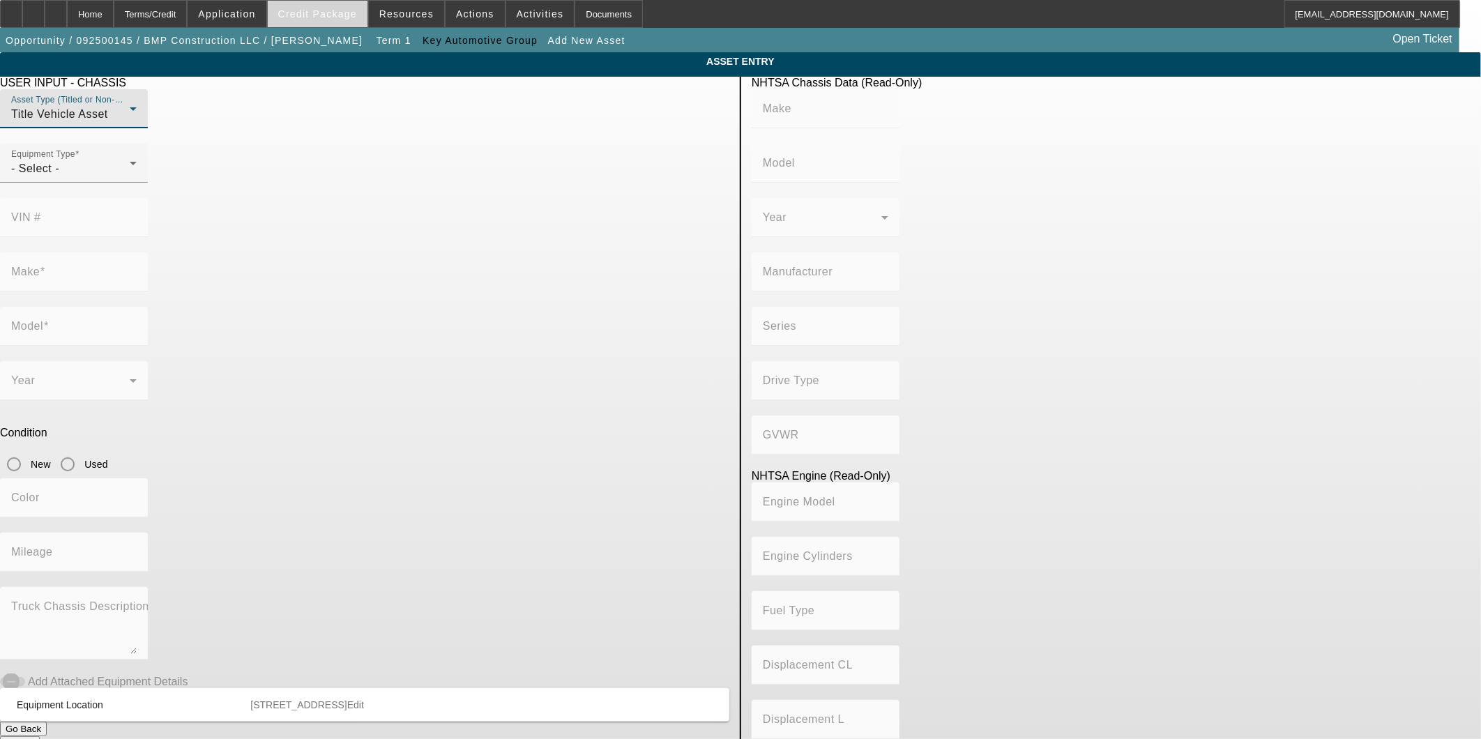
click at [357, 21] on span at bounding box center [318, 13] width 100 height 33
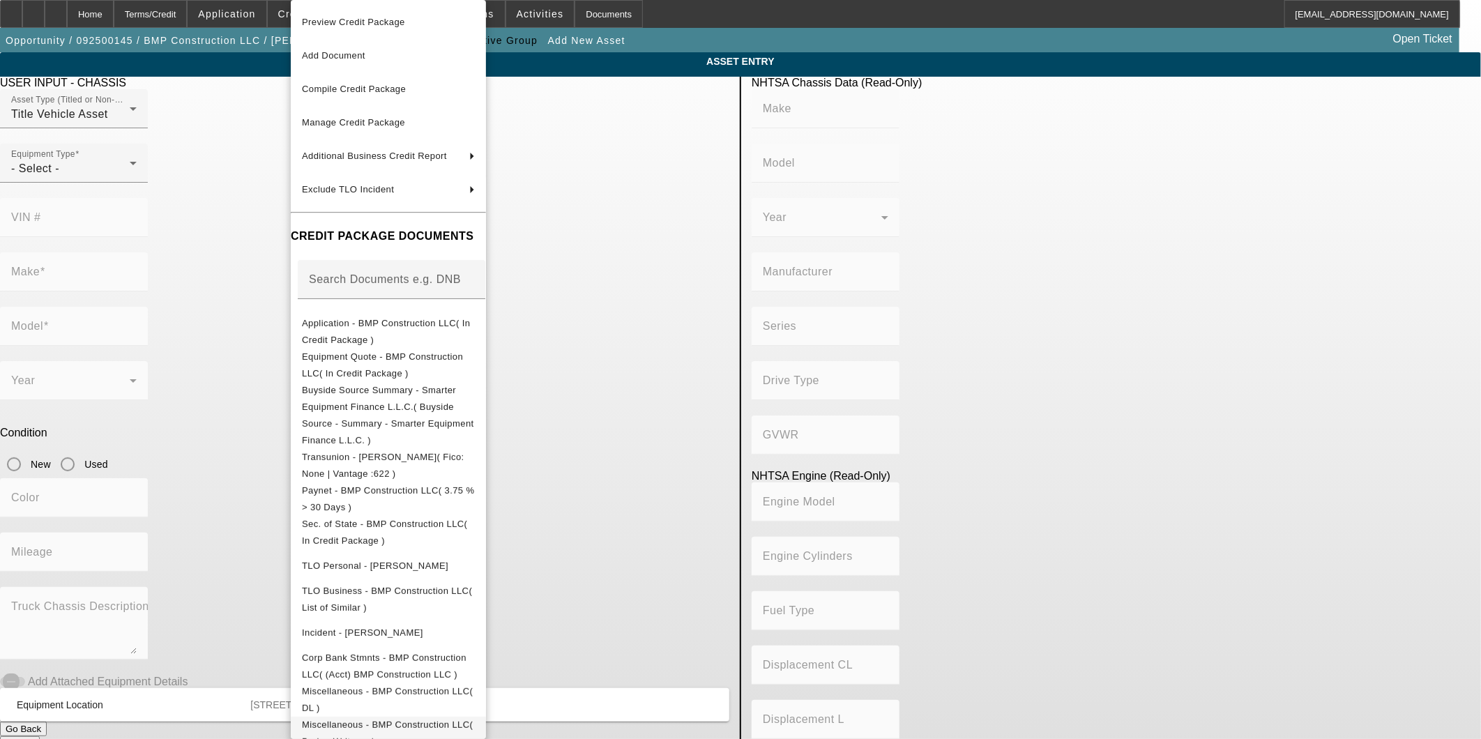
click at [455, 717] on button "Miscellaneous - BMP Construction LLC( Broker Write up )" at bounding box center [388, 733] width 195 height 33
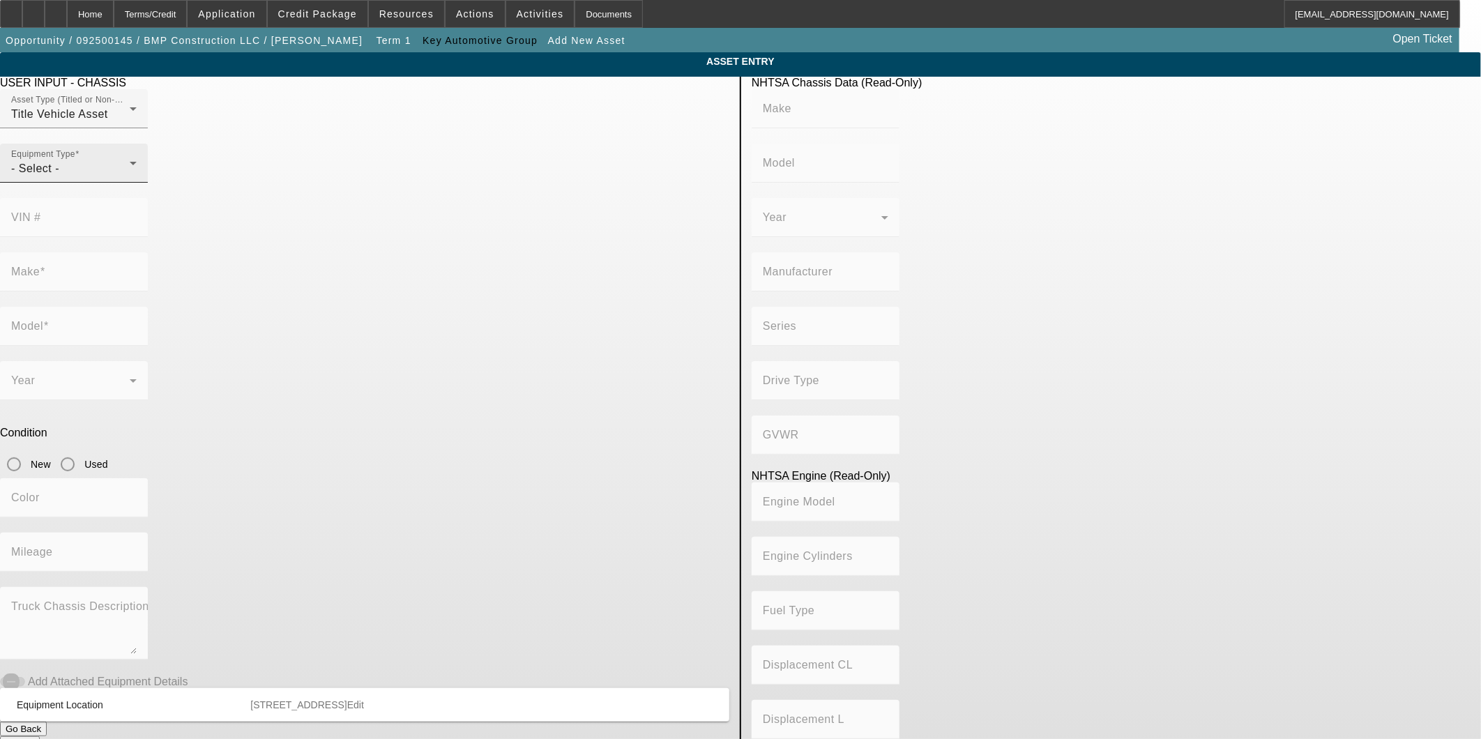
click at [130, 177] on div "- Select -" at bounding box center [70, 168] width 119 height 17
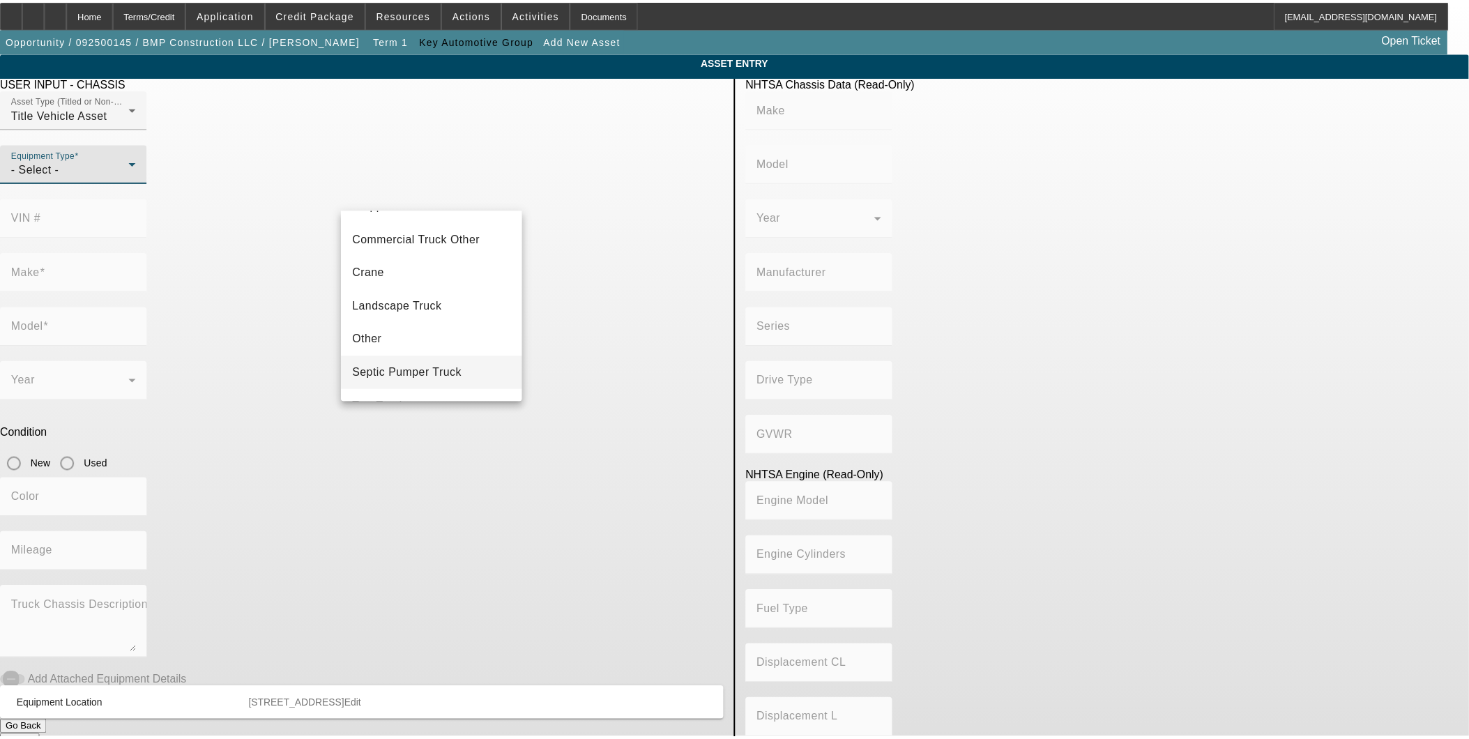
scroll to position [77, 0]
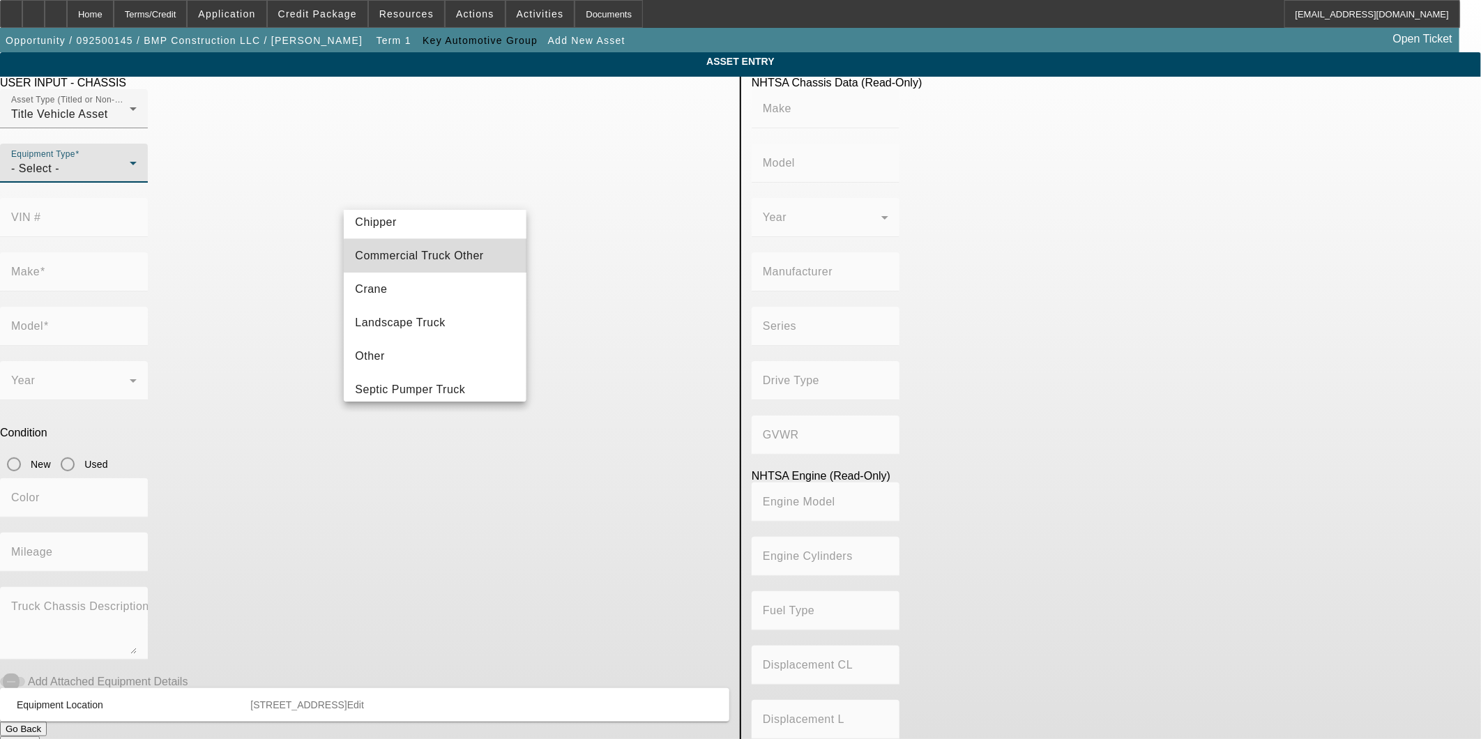
click at [442, 268] on mat-option "Commercial Truck Other" at bounding box center [435, 255] width 182 height 33
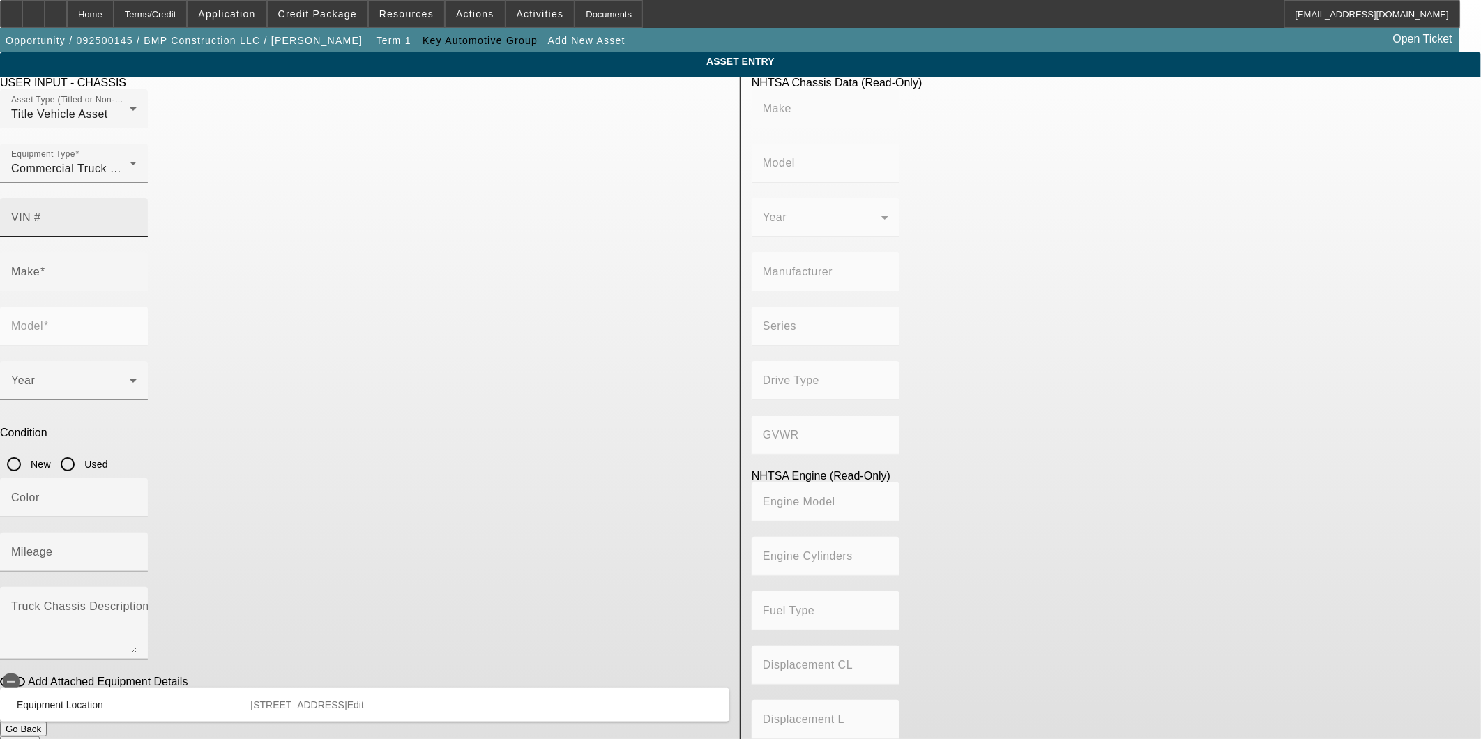
click at [137, 215] on input "VIN #" at bounding box center [73, 223] width 125 height 17
type input "1GB1KVE85FF608617"
type input "CHEVROLET"
type input "Silverado"
type input "GENERAL MOTORS LLC"
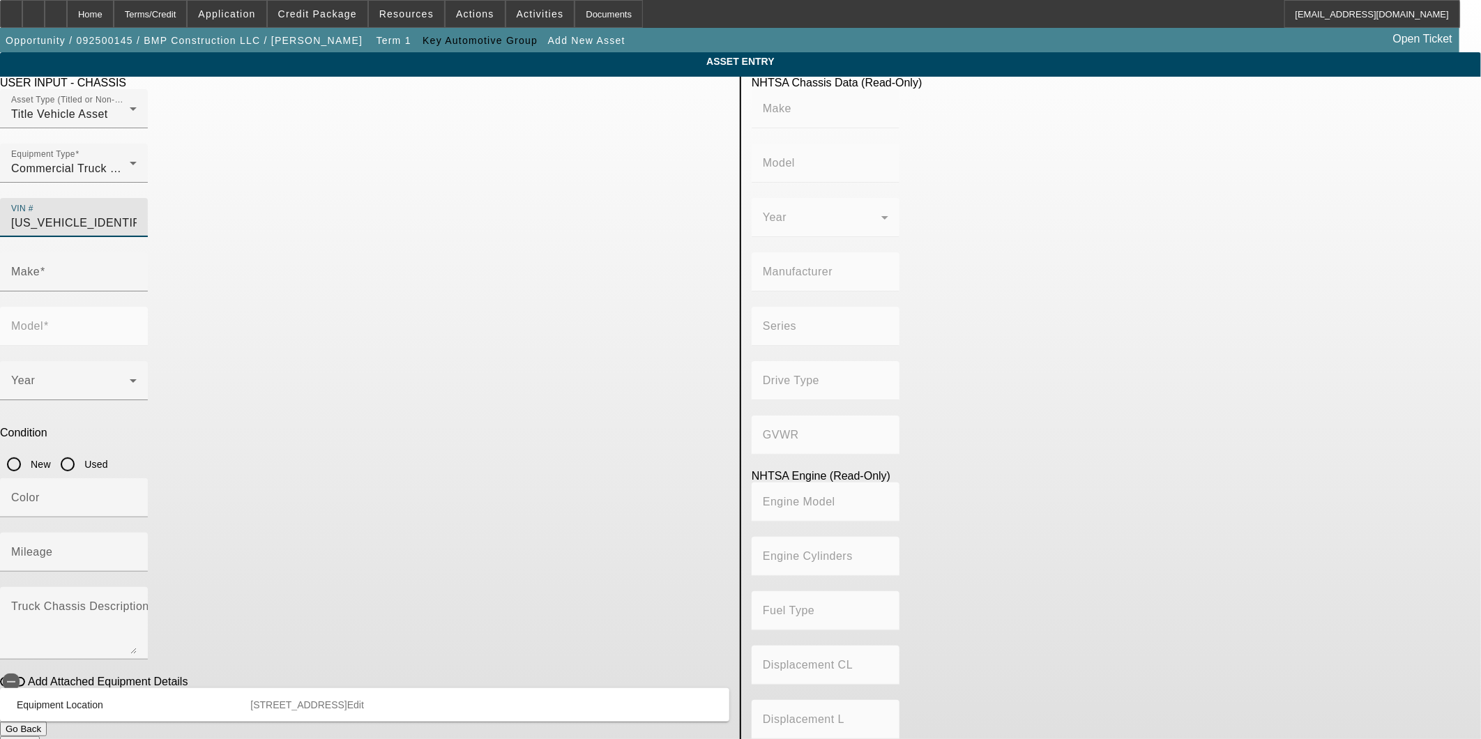
type input "2500"
type input "4WD/4-Wheel Drive/4x4"
type input "Class 2H: 9,001 - 10,000 lb (4,082 - 4,536 kg)"
type input "LML"
type input "8"
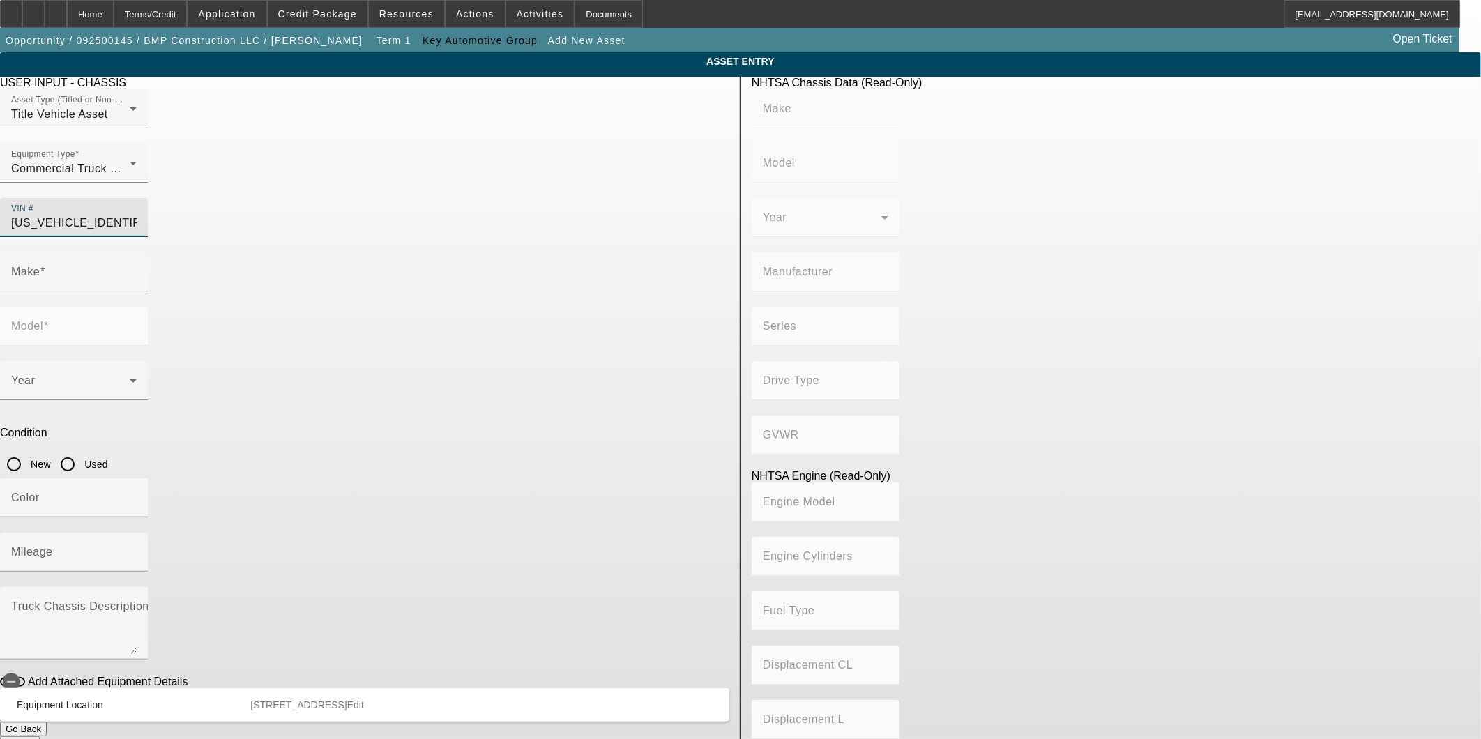
type input "Diesel"
type input "402.75671102523"
type input "6.6"
type input "CHEVROLET"
type input "Silverado"
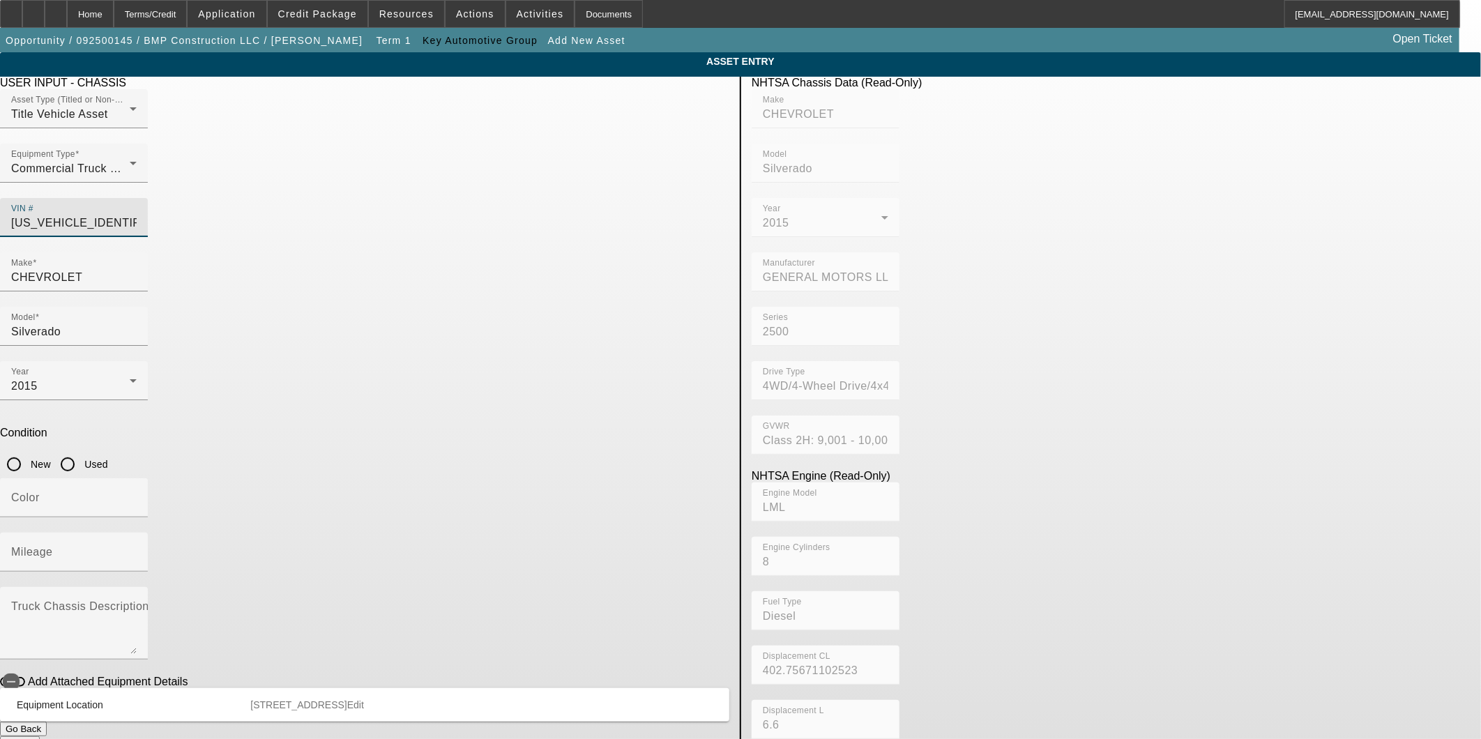
type input "1GB1KVE85FF608617"
click at [82, 450] on input "Used" at bounding box center [68, 464] width 28 height 28
radio input "true"
type input "CHEVROLET"
type input "Silverado"
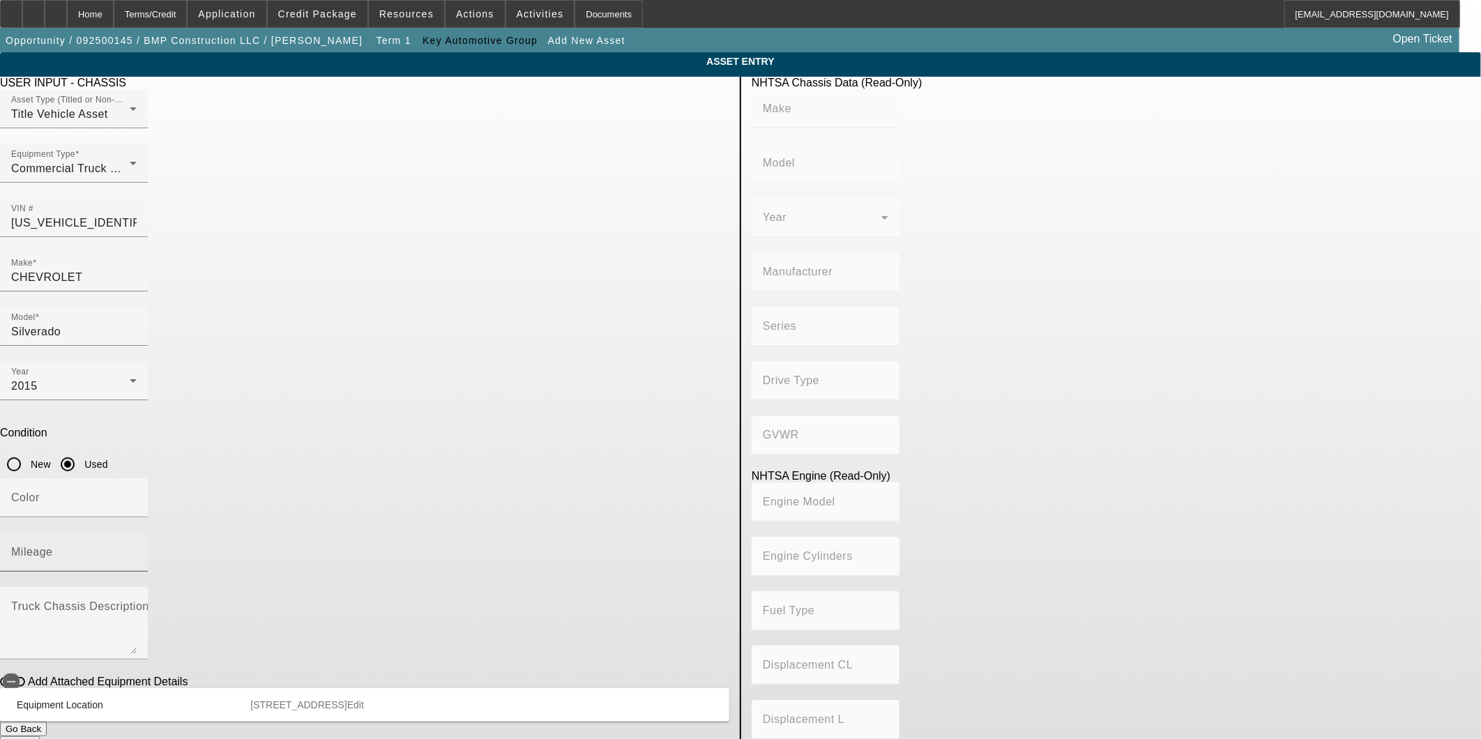
type input "GENERAL MOTORS LLC"
type input "2500"
type input "4WD/4-Wheel Drive/4x4"
type input "Class 2H: 9,001 - 10,000 lb (4,082 - 4,536 kg)"
type input "LML"
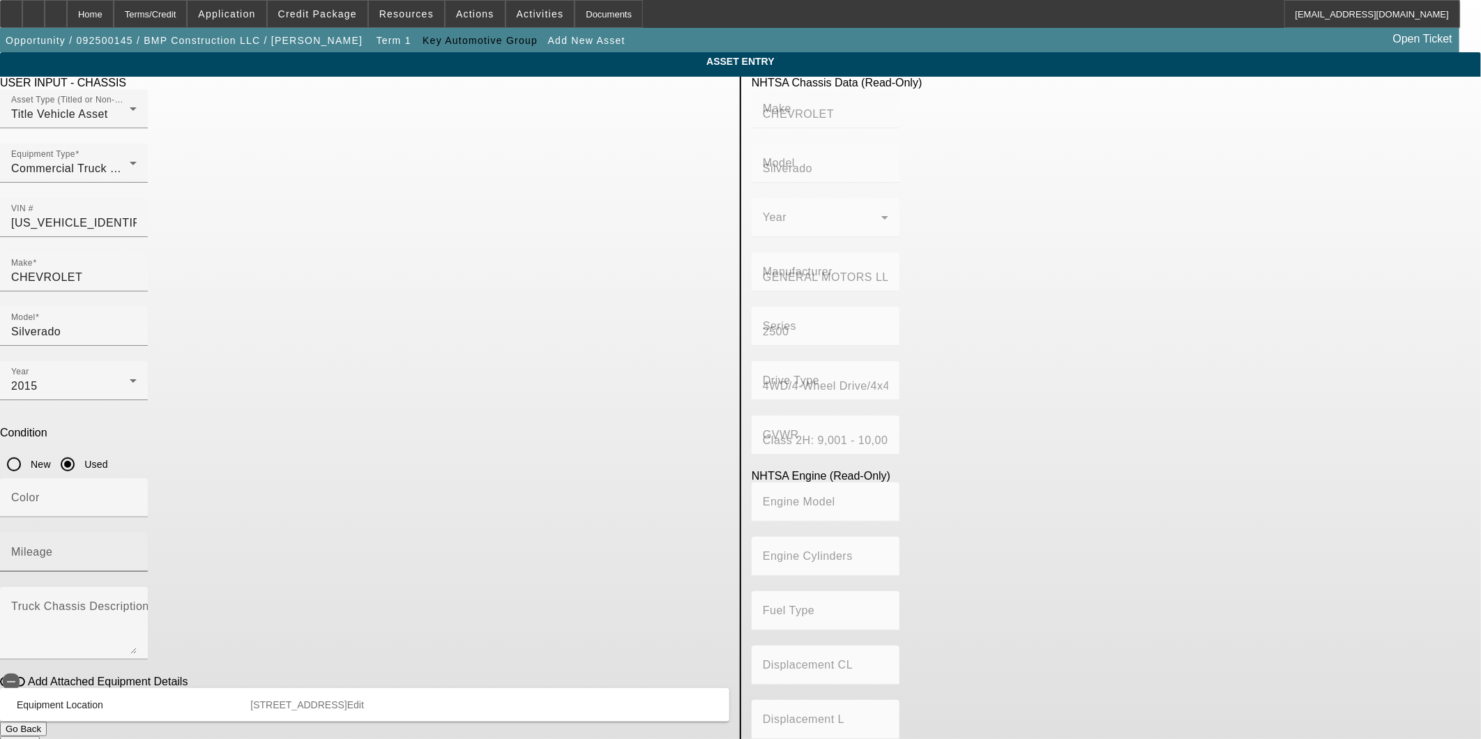
type input "8"
type input "Diesel"
type input "402.75671102523"
type input "6.6"
click at [316, 371] on app-asset-collateral-manage "ASSET ENTRY USER INPUT - CHASSIS Asset Type (Titled or Non-Titled) Title Vehicl…" at bounding box center [740, 438] width 1481 height 773
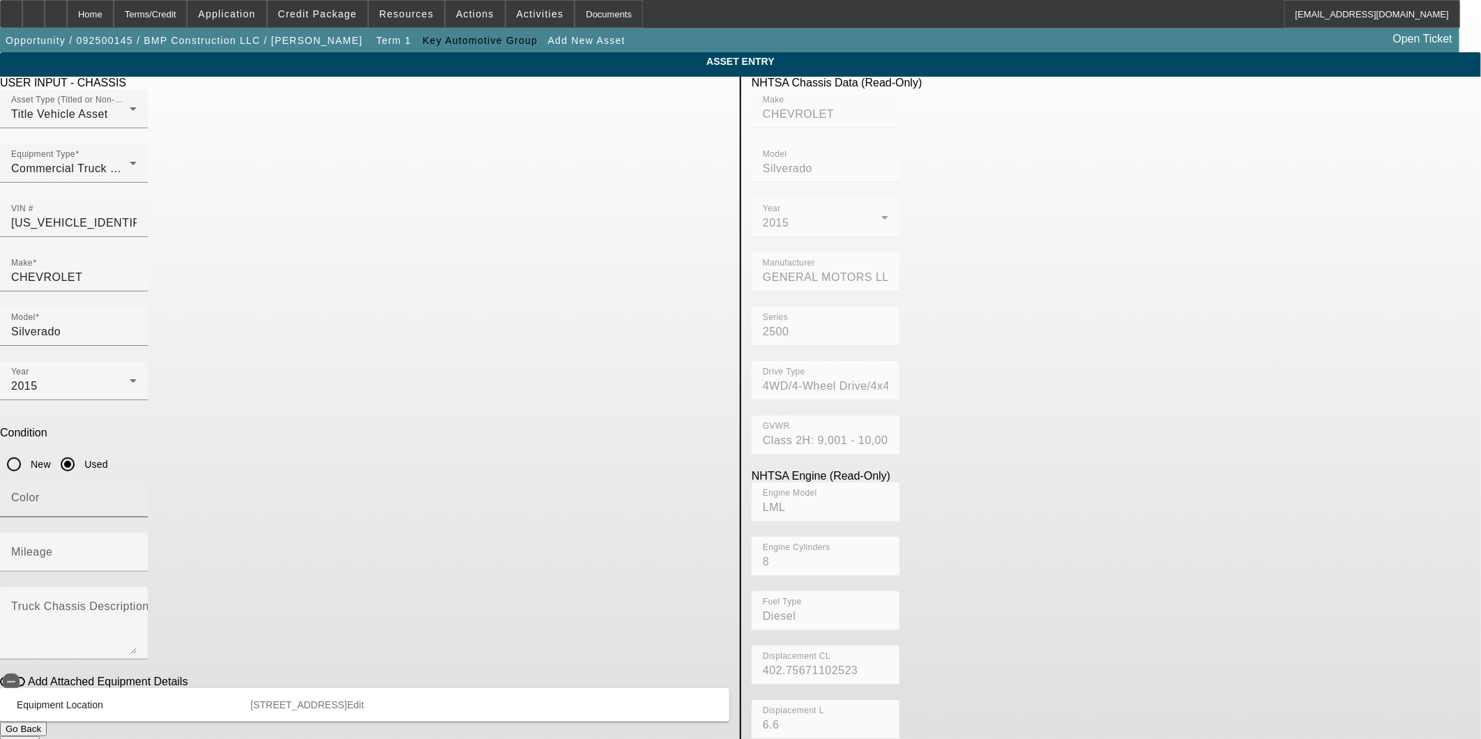
click at [137, 495] on input "Color" at bounding box center [73, 503] width 125 height 17
type input "White"
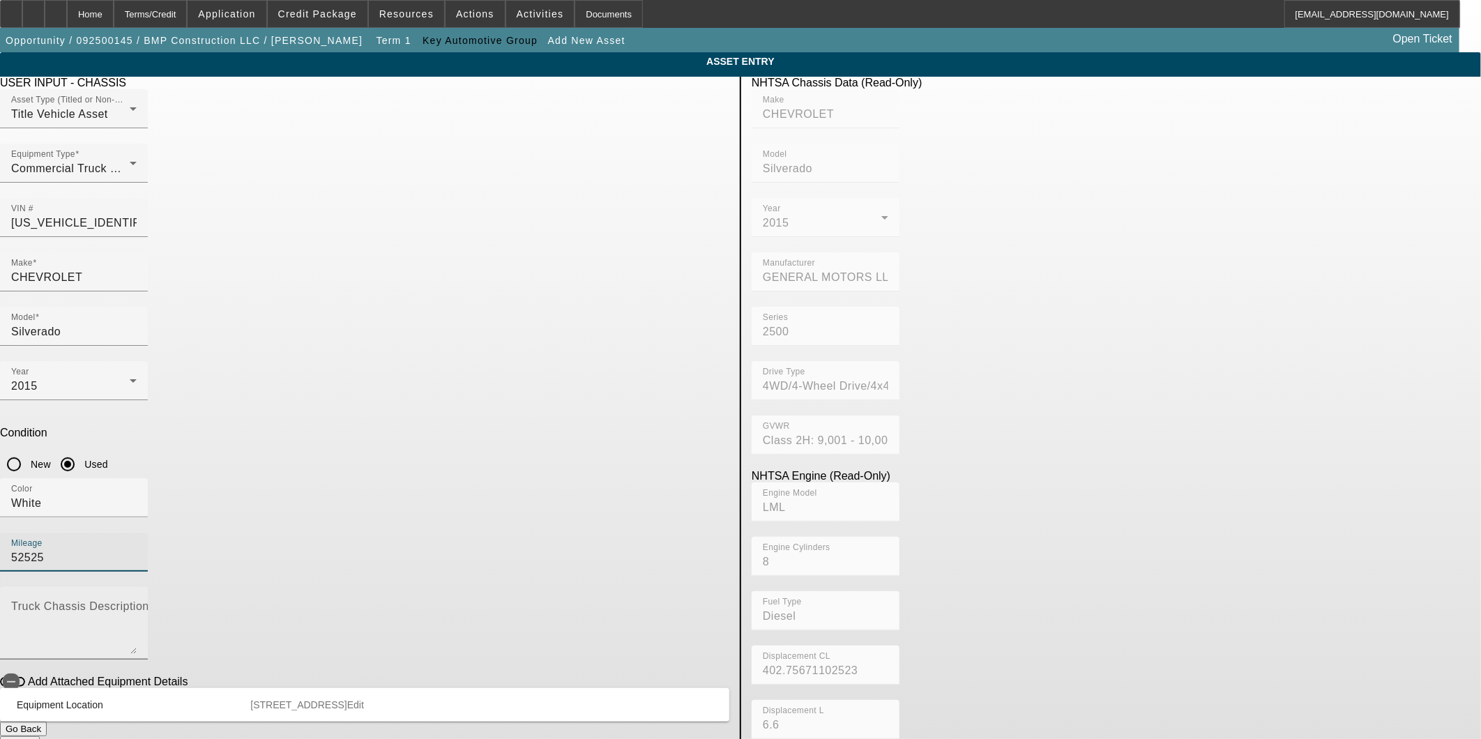
type input "52525"
click at [137, 587] on div "Truck Chassis Description (Describe the truck chassis only)" at bounding box center [73, 623] width 125 height 73
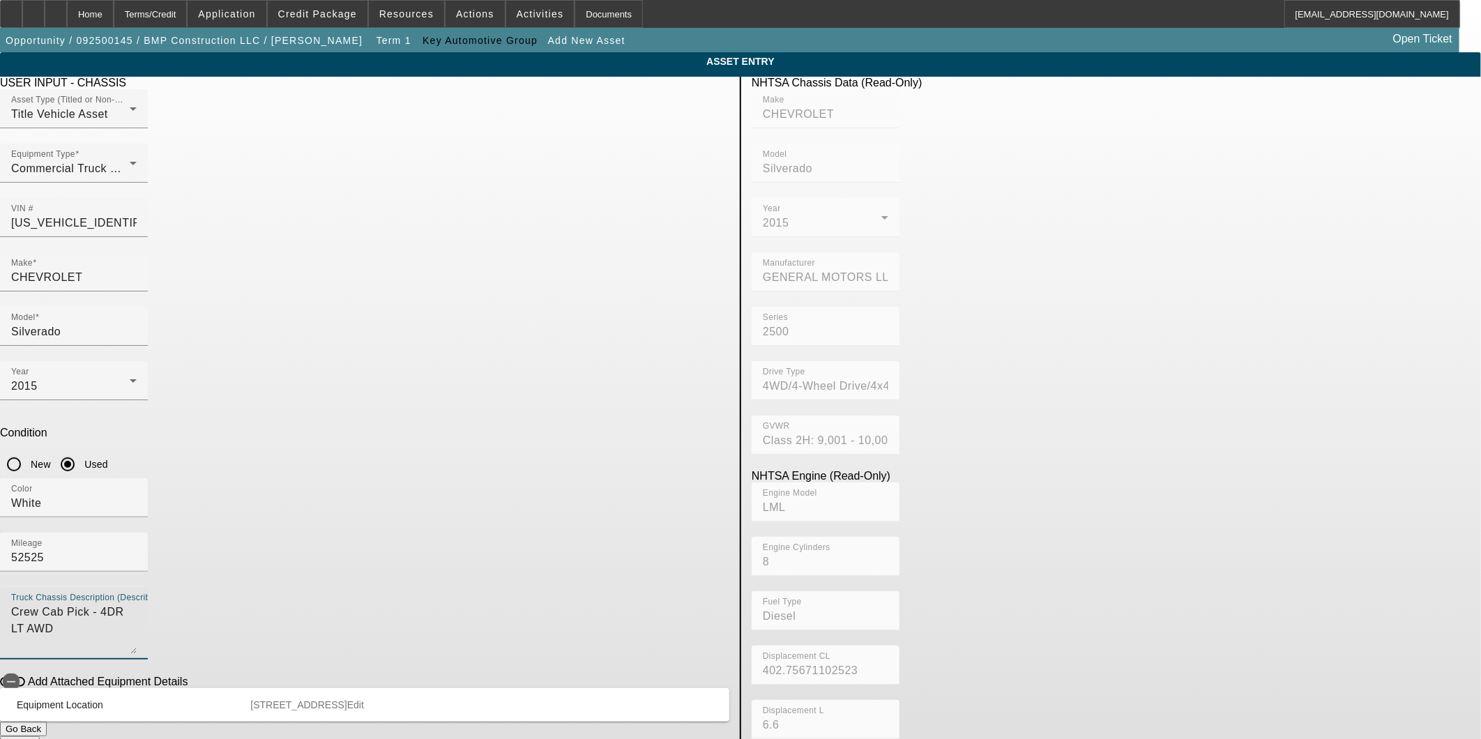
type textarea "Crew Cab Pick - 4DR LT AWD"
click at [40, 736] on button "Submit" at bounding box center [20, 743] width 40 height 15
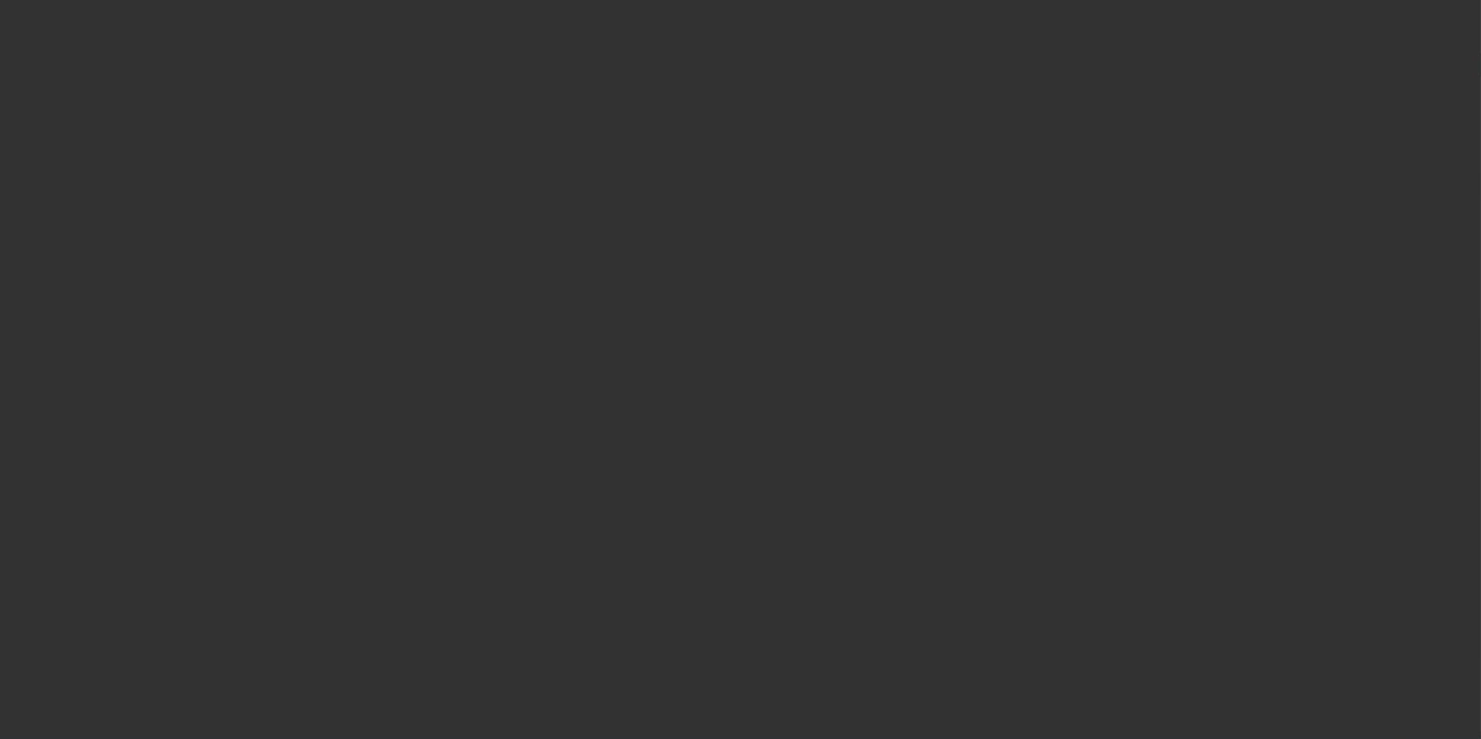
type input "$45,344.00"
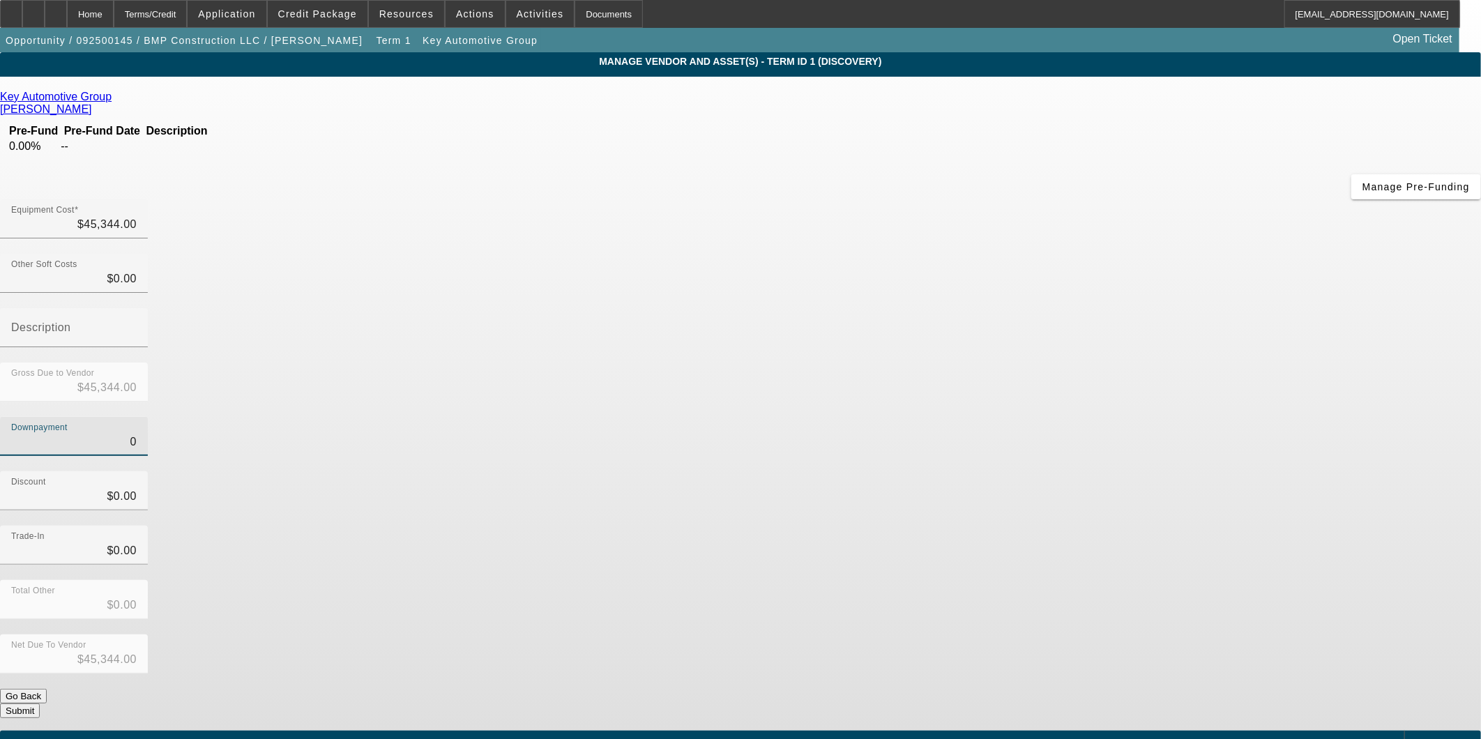
drag, startPoint x: 936, startPoint y: 284, endPoint x: 1000, endPoint y: 280, distance: 64.9
click at [1000, 417] on div "Downpayment 0" at bounding box center [740, 444] width 1481 height 54
type input "5"
type input "$5.00"
type input "$45,339.00"
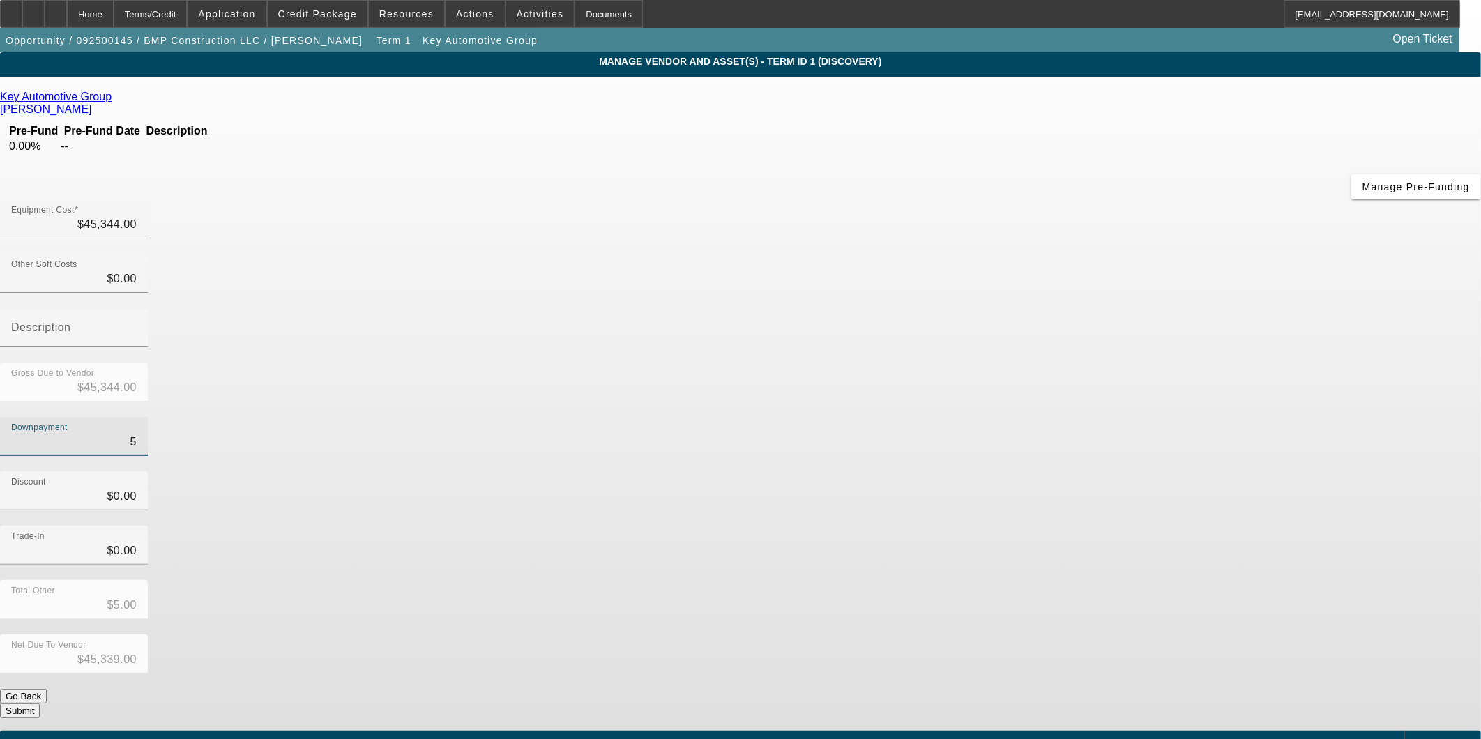
type input "50"
type input "$50.00"
type input "$45,294.00"
type input "500"
type input "$500.00"
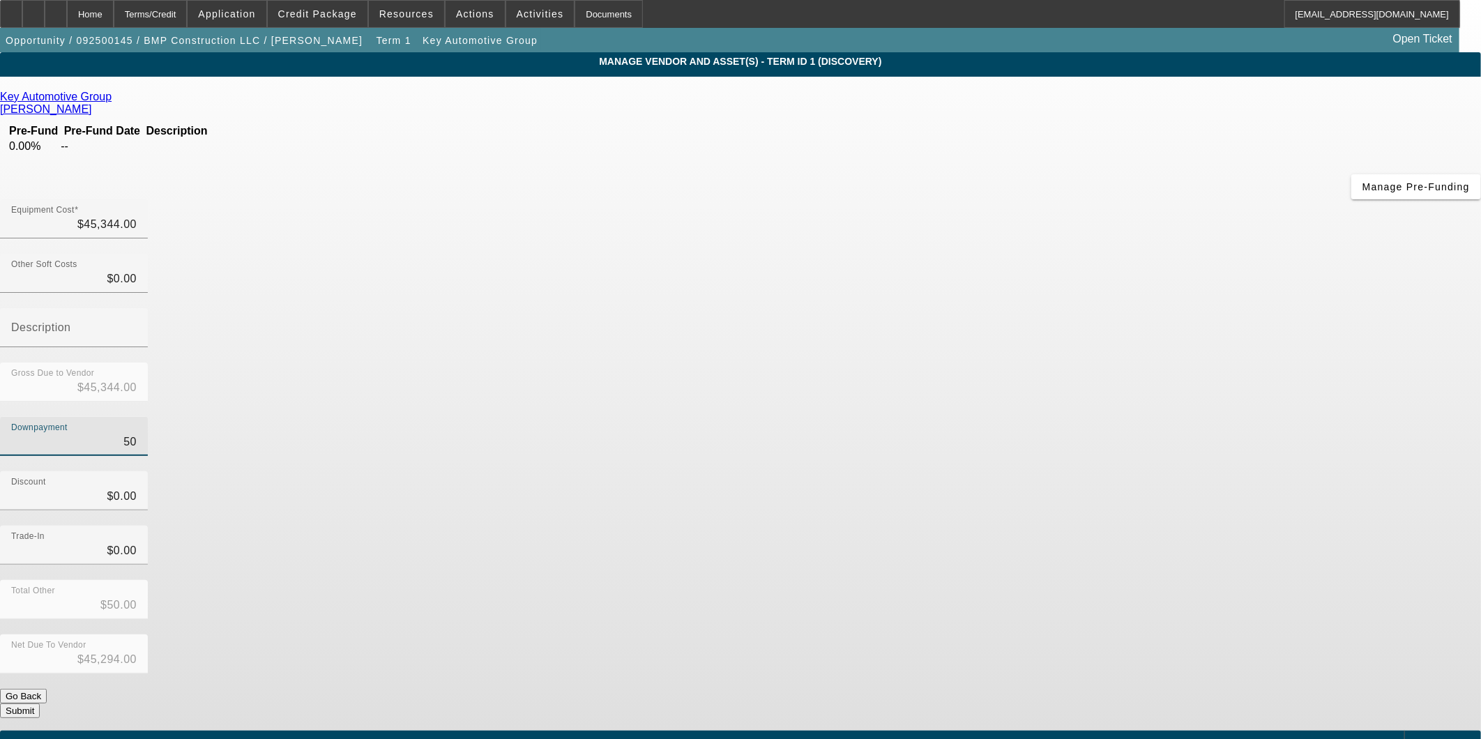
type input "$44,844.00"
type input "5000"
type input "$5,000.00"
type input "$40,344.00"
type input "$5,000.00"
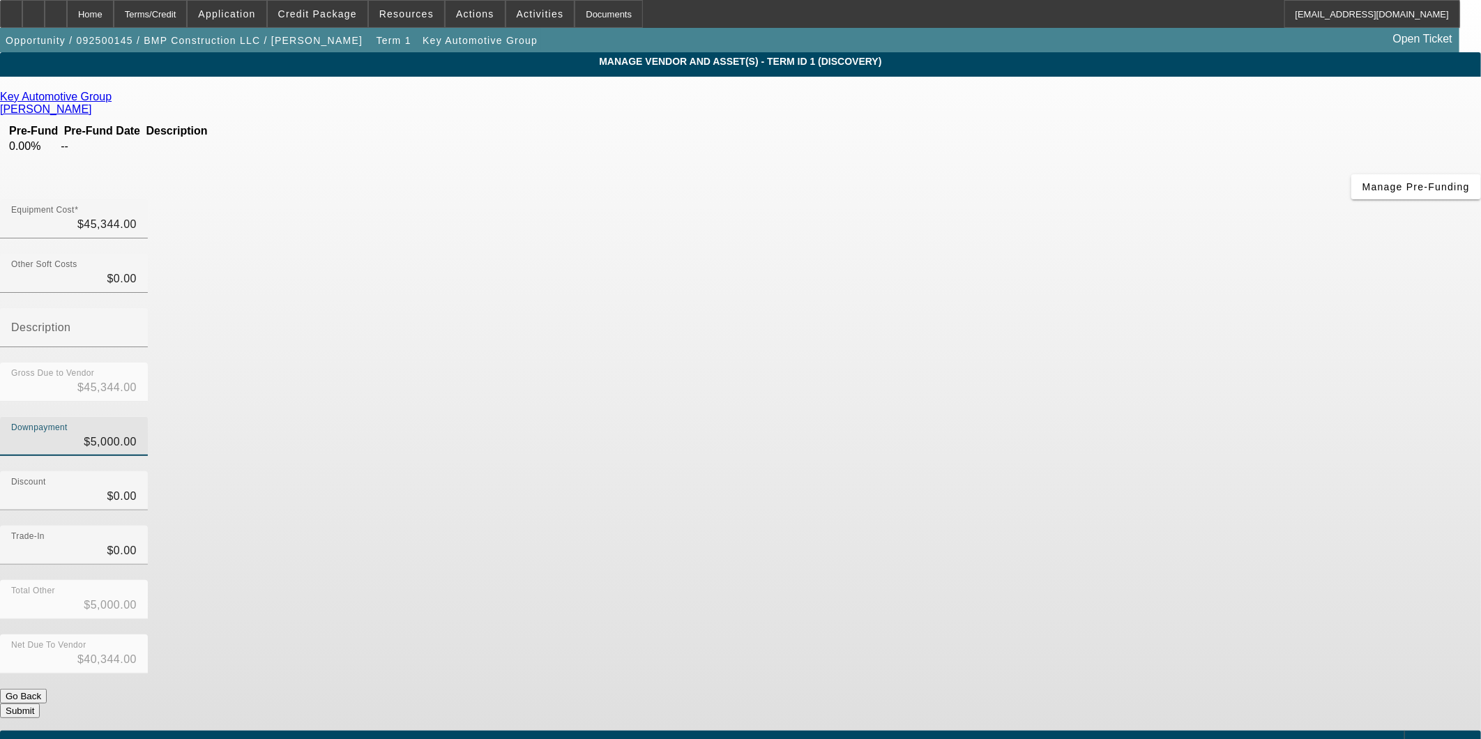
click at [1000, 417] on div "Downpayment $5,000.00" at bounding box center [740, 444] width 1481 height 54
click at [40, 703] on button "Submit" at bounding box center [20, 710] width 40 height 15
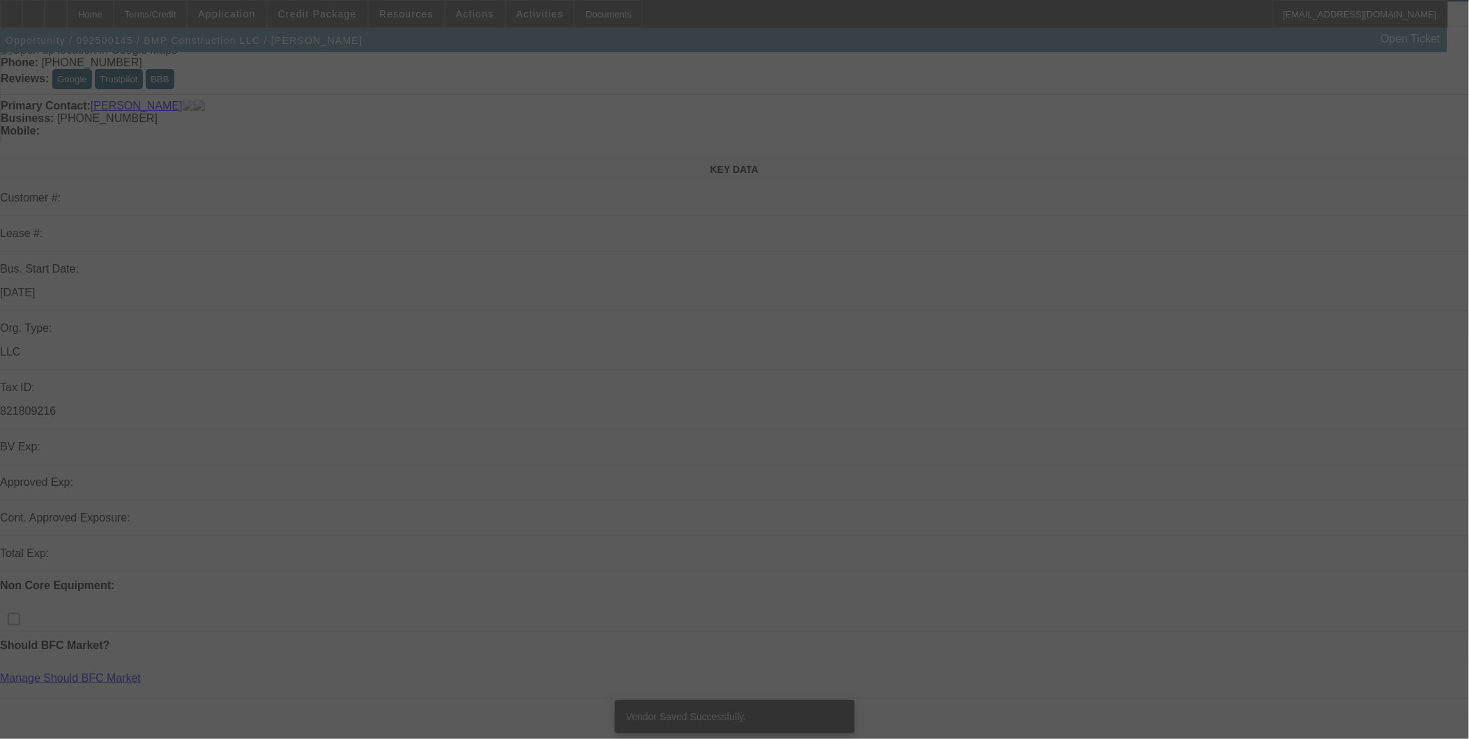
scroll to position [155, 0]
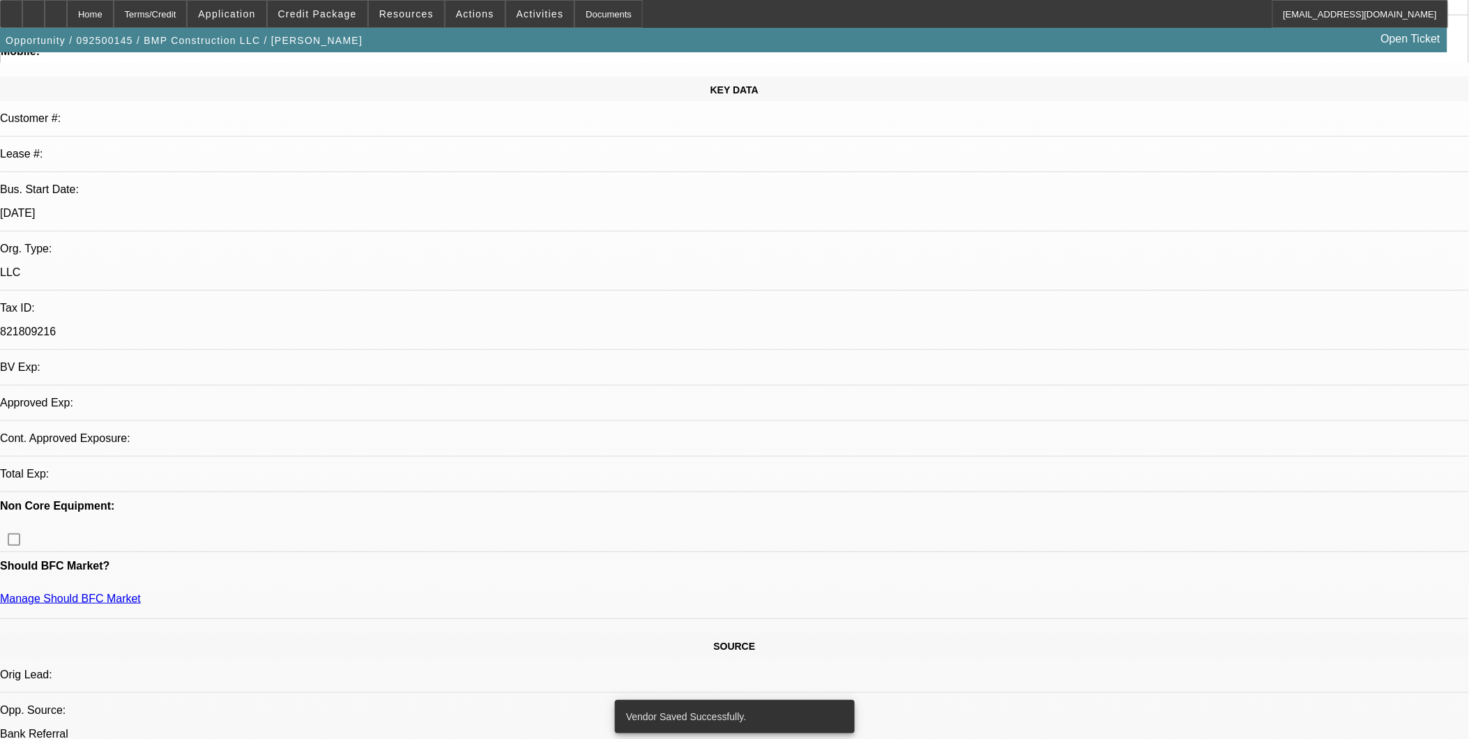
select select "0"
select select "2"
select select "0.1"
select select "4"
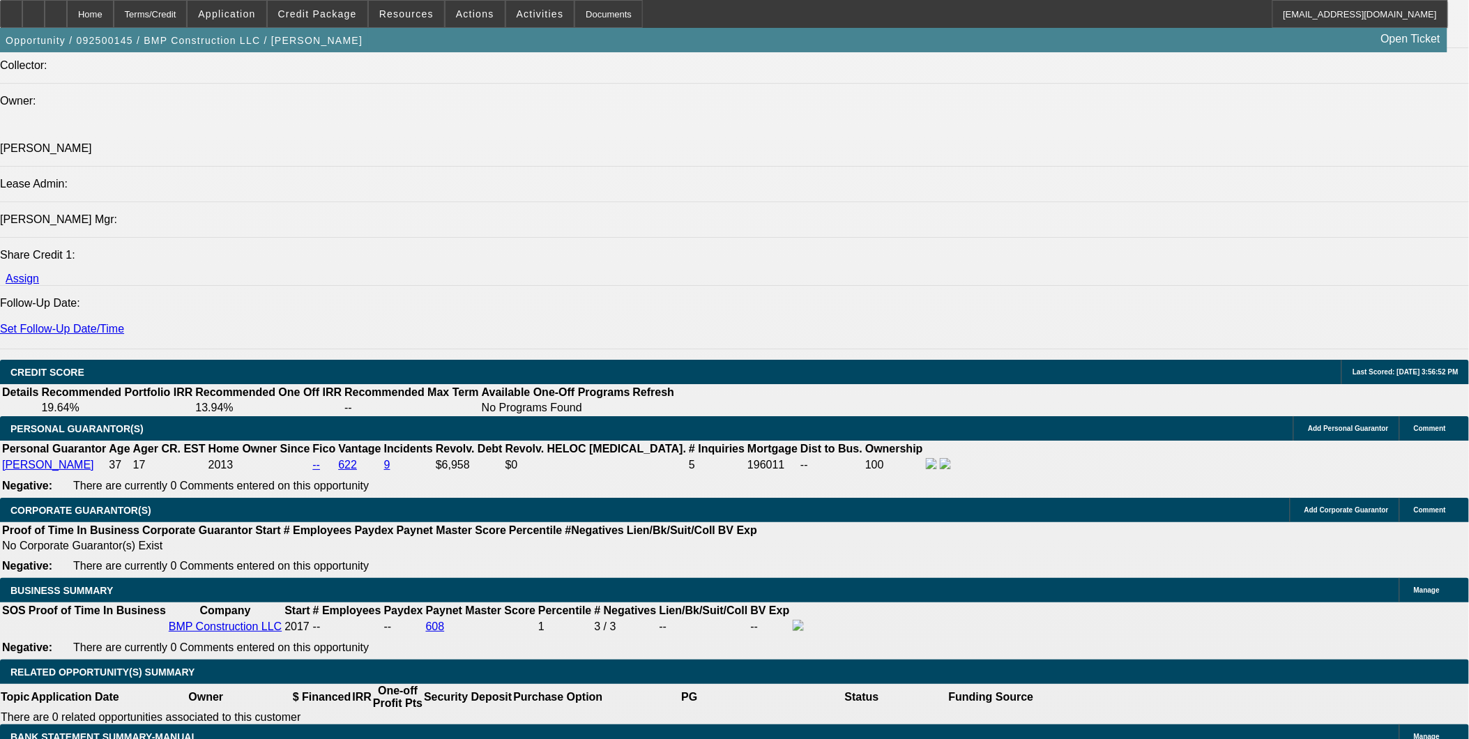
scroll to position [1781, 0]
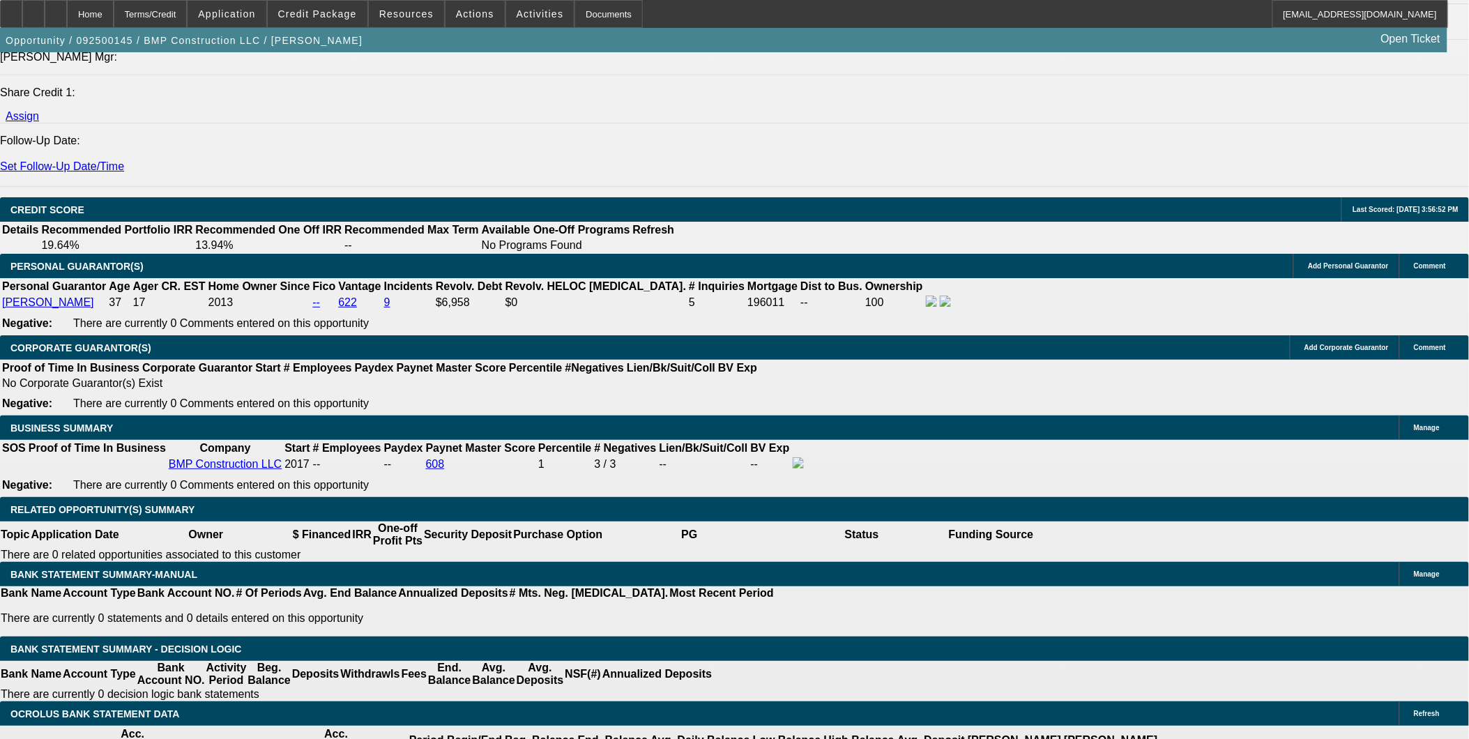
select select "0.1"
type input "$4,034.40"
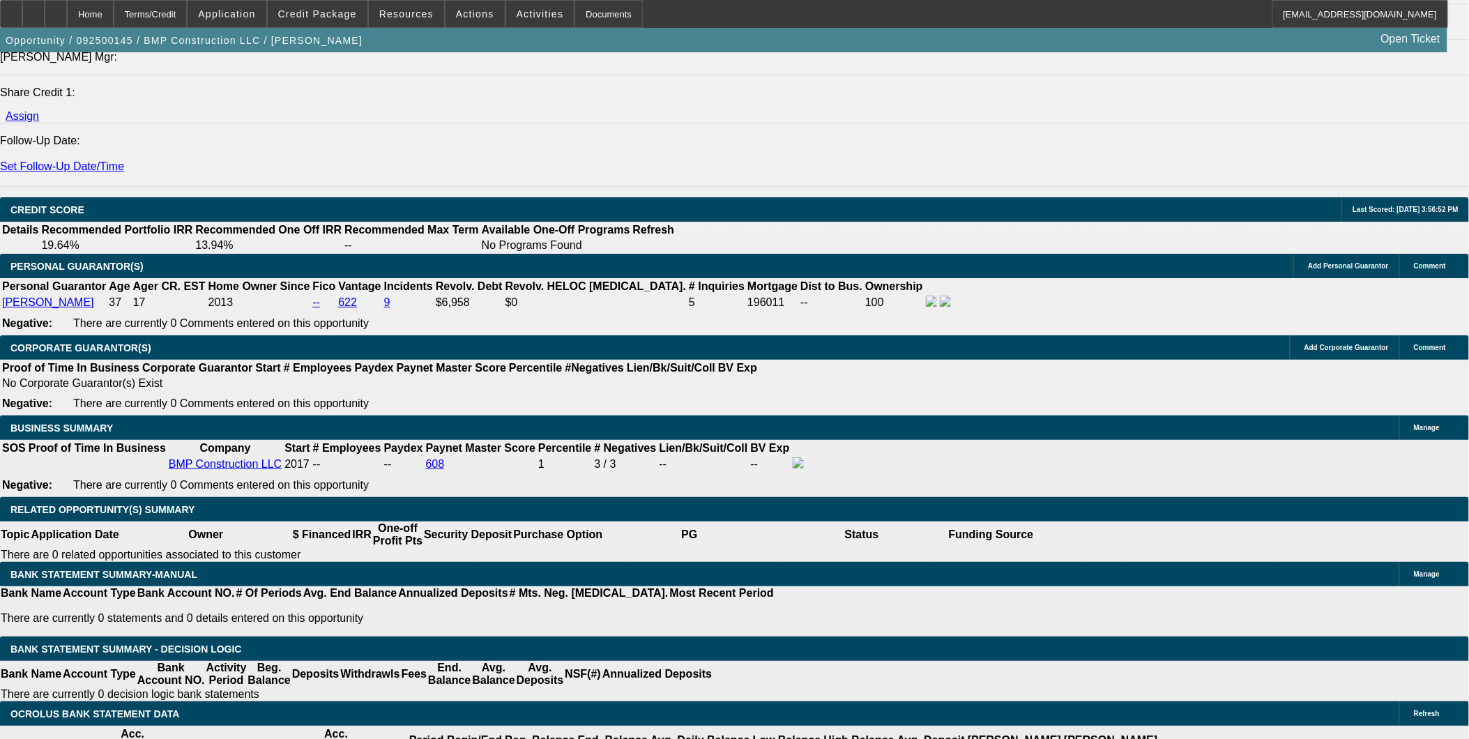
type input "36"
type input "20"
type input "$2,080.00"
type input "$1,040.00"
type input "$2,698.78"
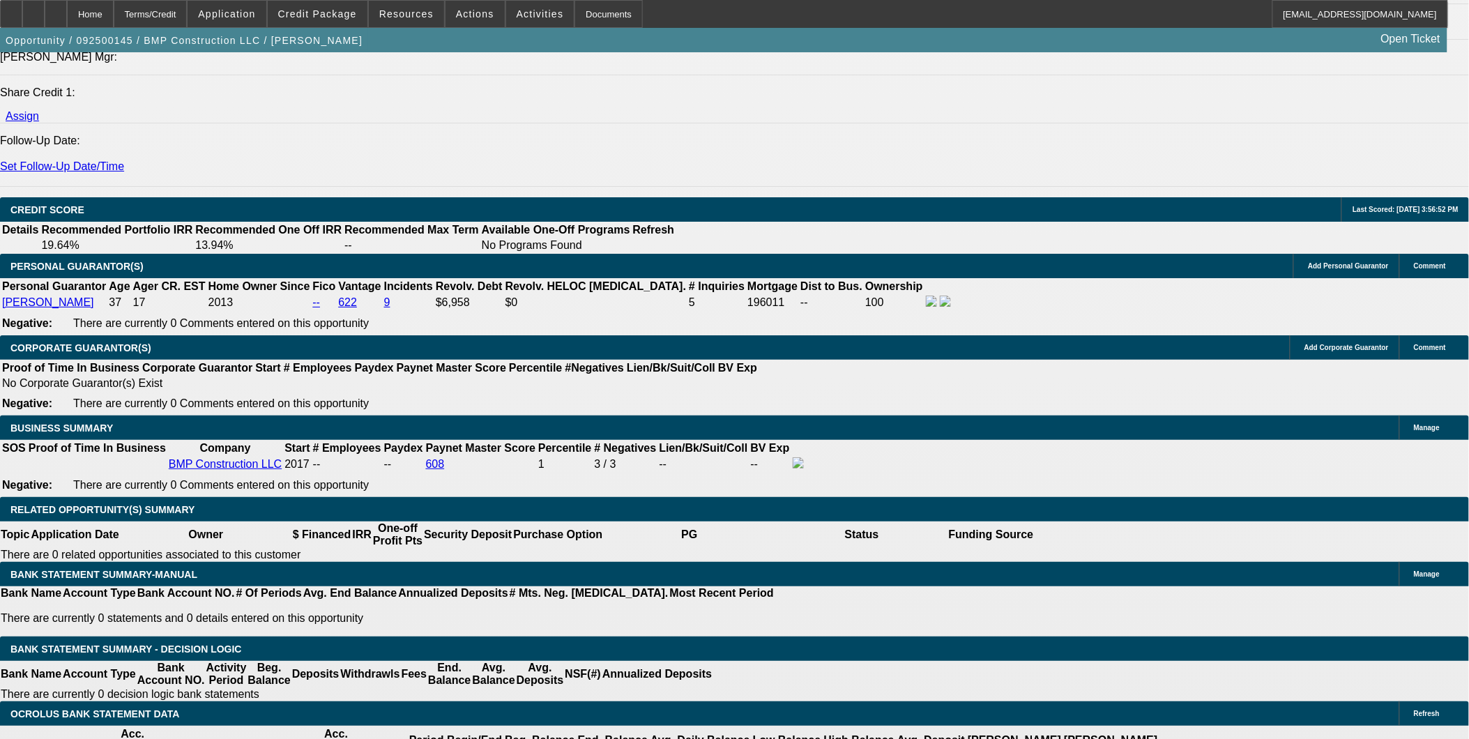
type input "$1,349.39"
type input "2"
type input "$2,080.00"
type input "$1,040.00"
type input "201"
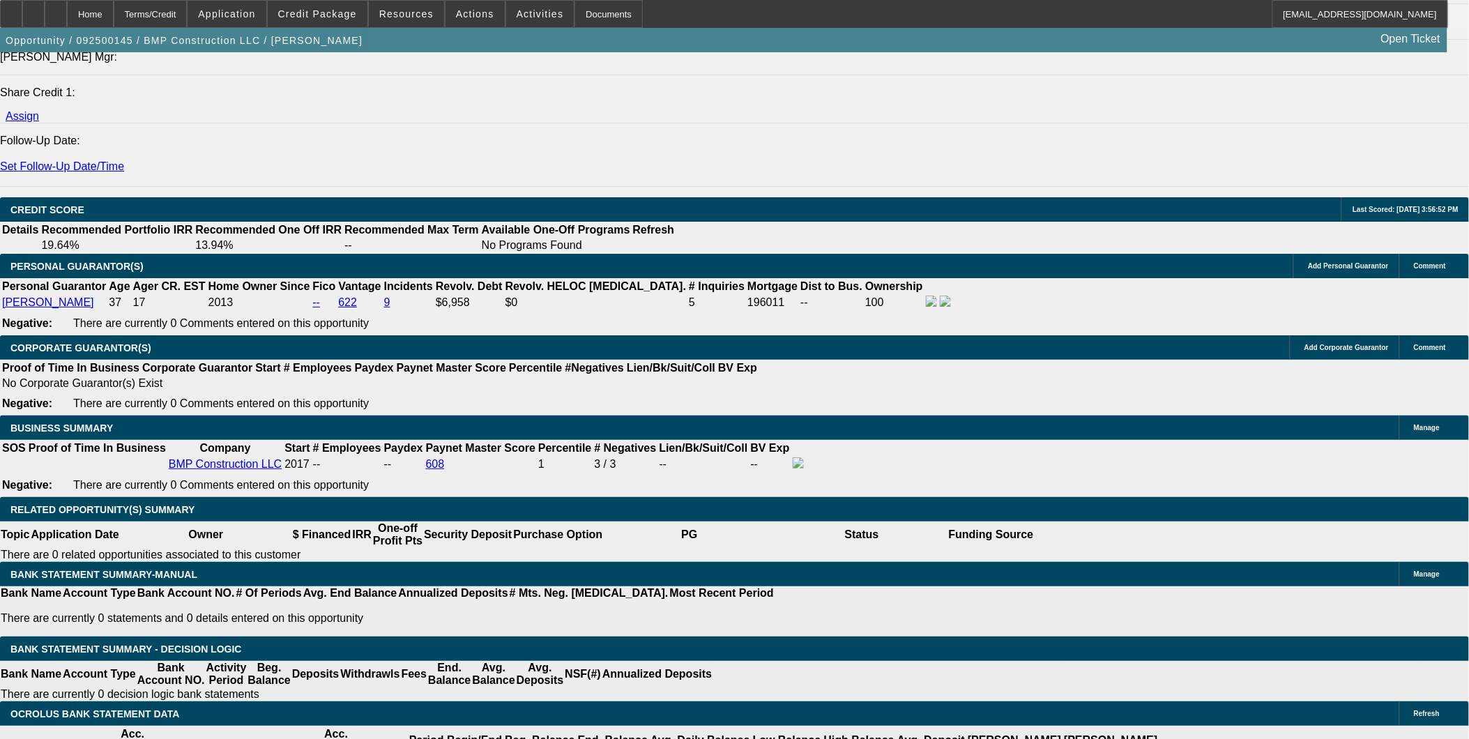
type input "$12,210.00"
type input "$6,105.00"
type input "2"
type input "$2,698.78"
type input "$1,349.39"
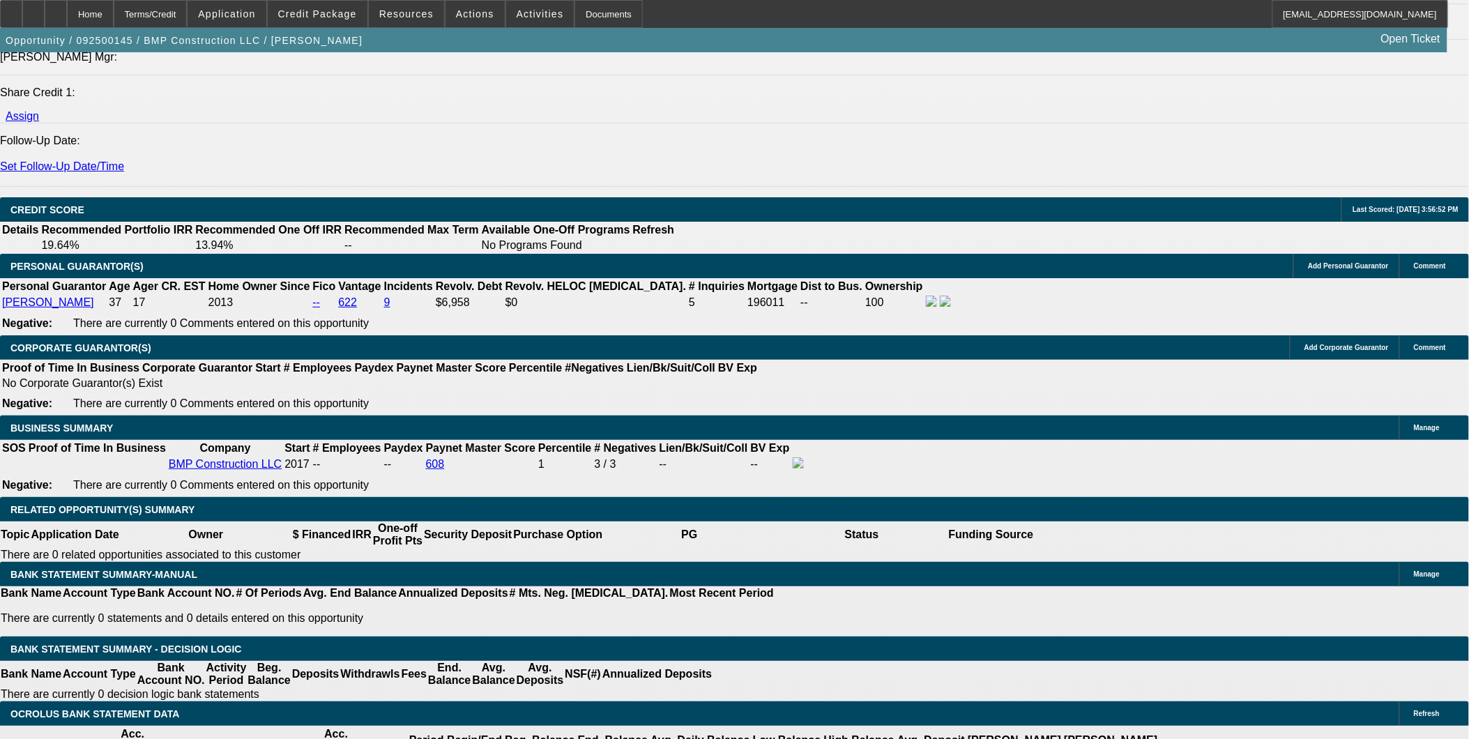
type input "201"
type input "$2,080.00"
type input "$1,040.00"
type input "20"
type input "$2,698.78"
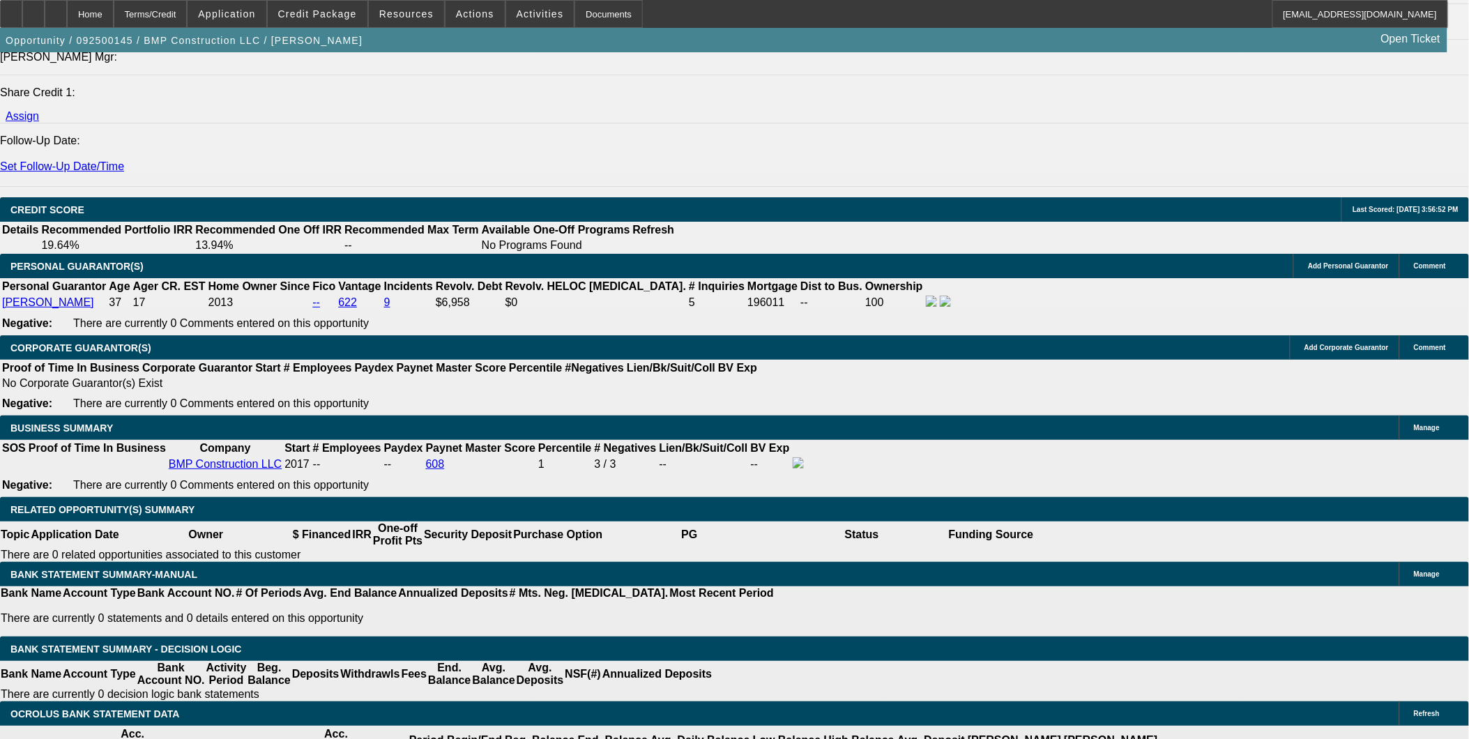
type input "$1,349.39"
type input "2"
type input "$2,080.00"
type input "$1,040.00"
type input "12"
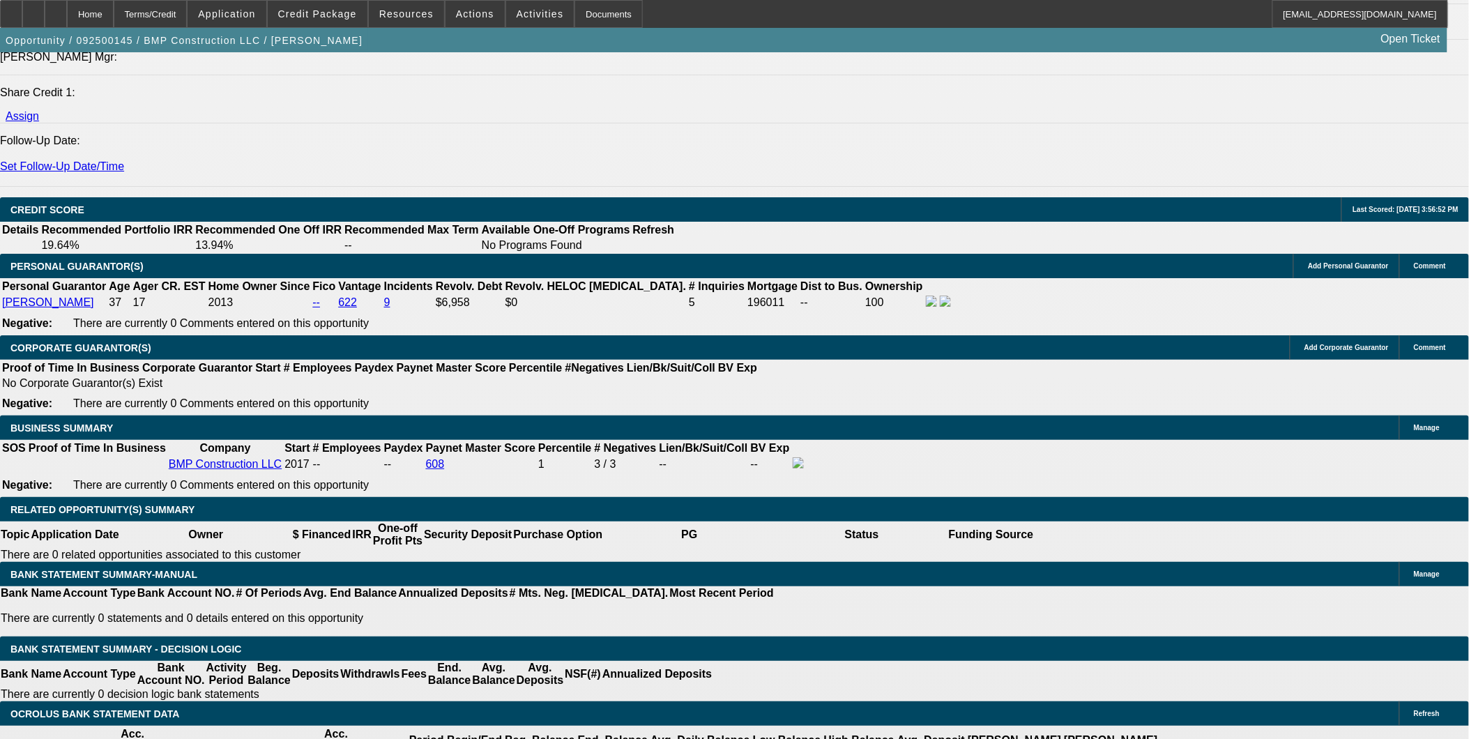
type input "$2,412.00"
type input "$1,206.00"
type input "182"
type input "$11,082.60"
type input "$5,541.30"
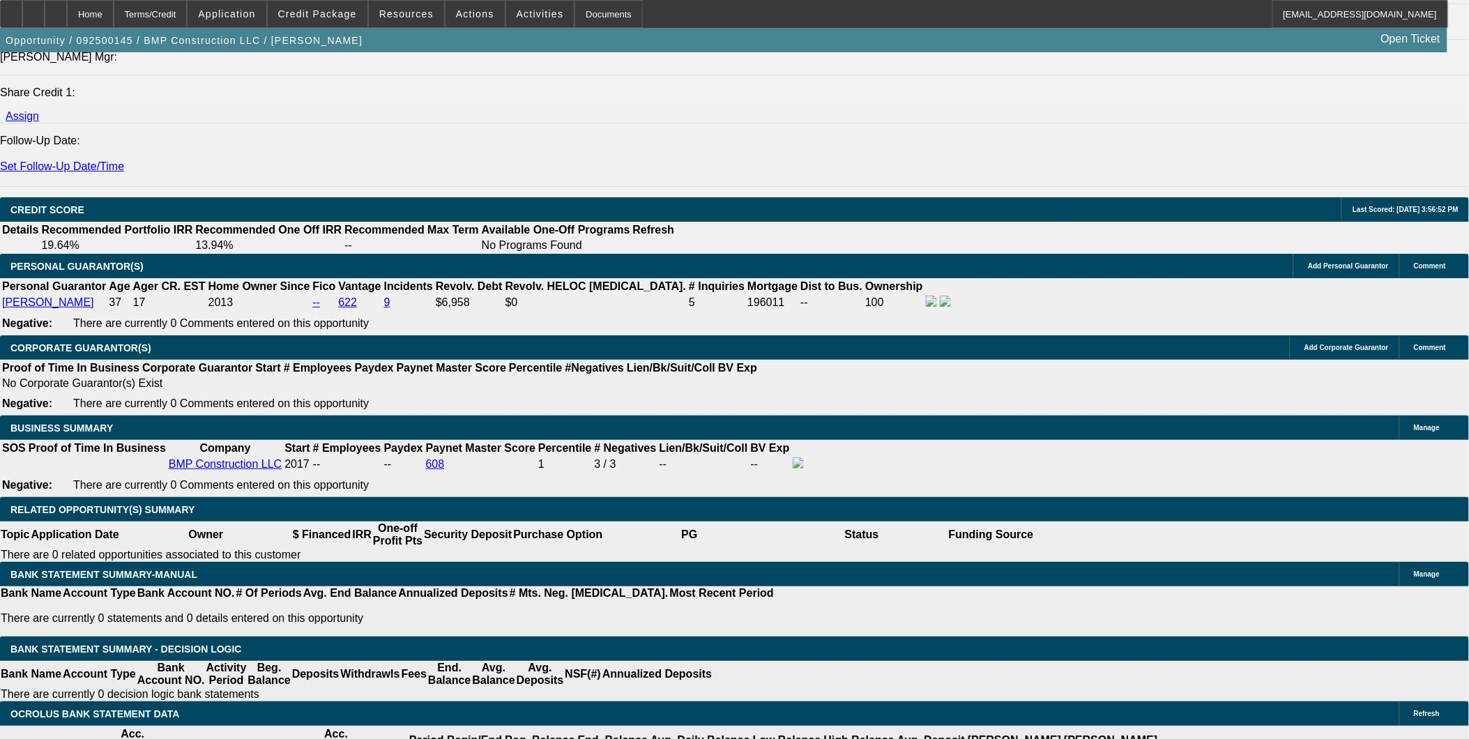
type input "18"
type input "$2,625.36"
type input "$1,312.68"
type input "18"
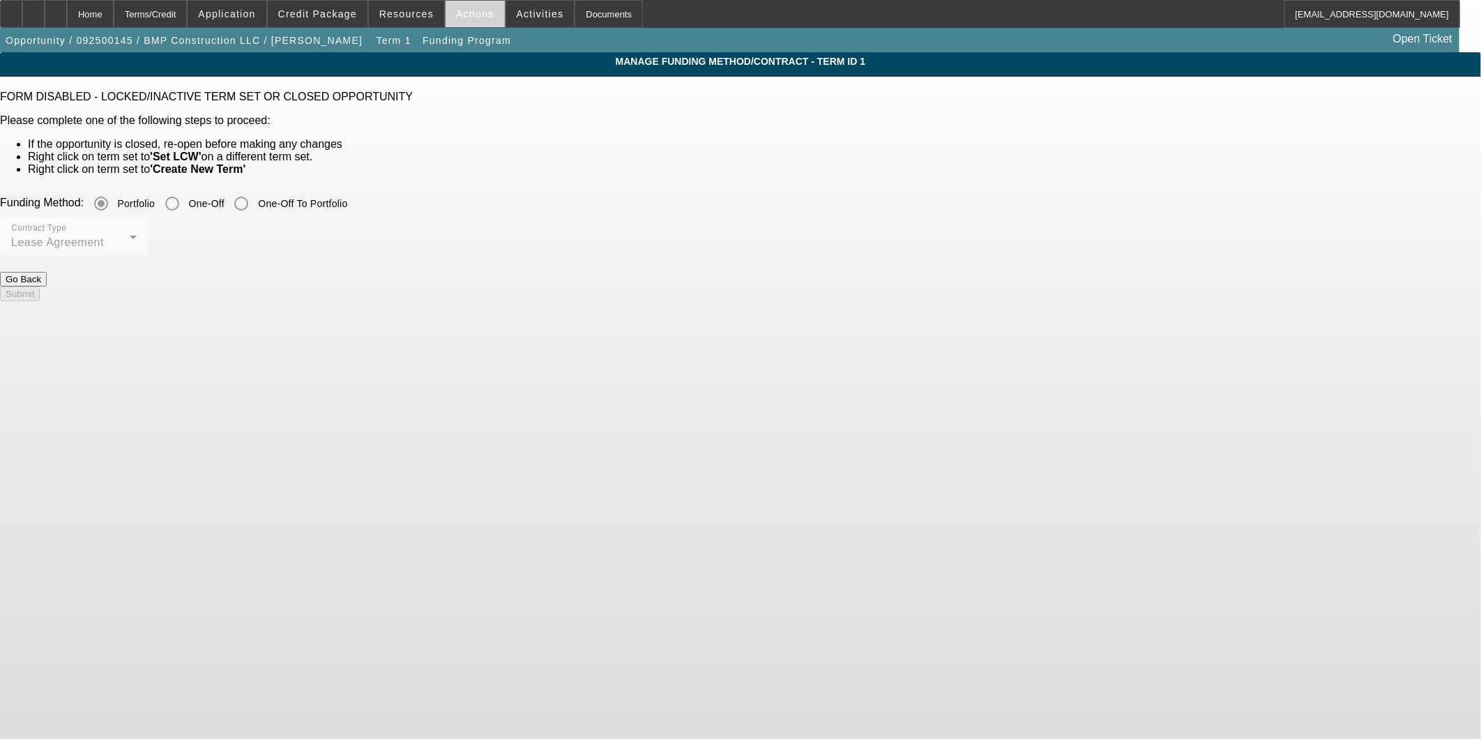
click at [468, 15] on span "Actions" at bounding box center [475, 13] width 38 height 11
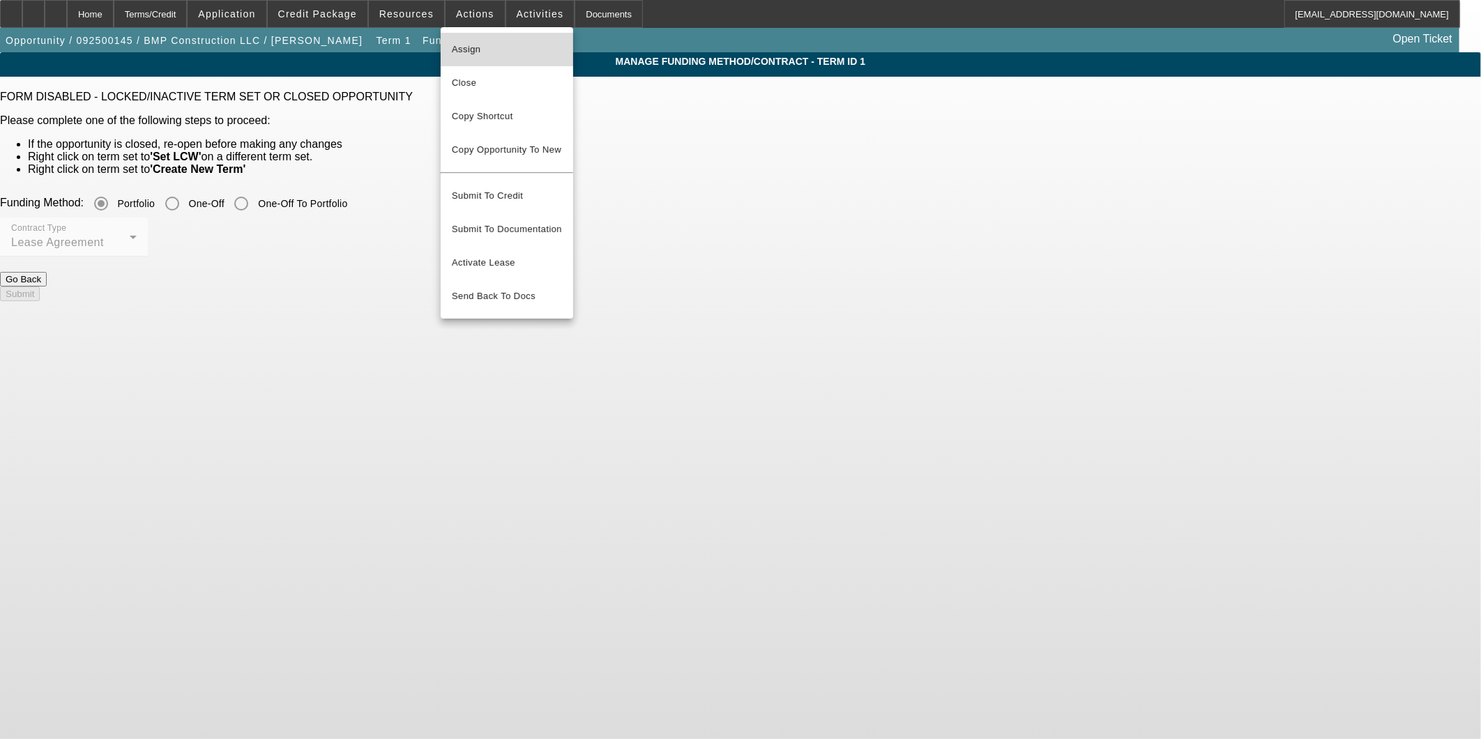
click at [485, 60] on button "Assign" at bounding box center [507, 49] width 132 height 33
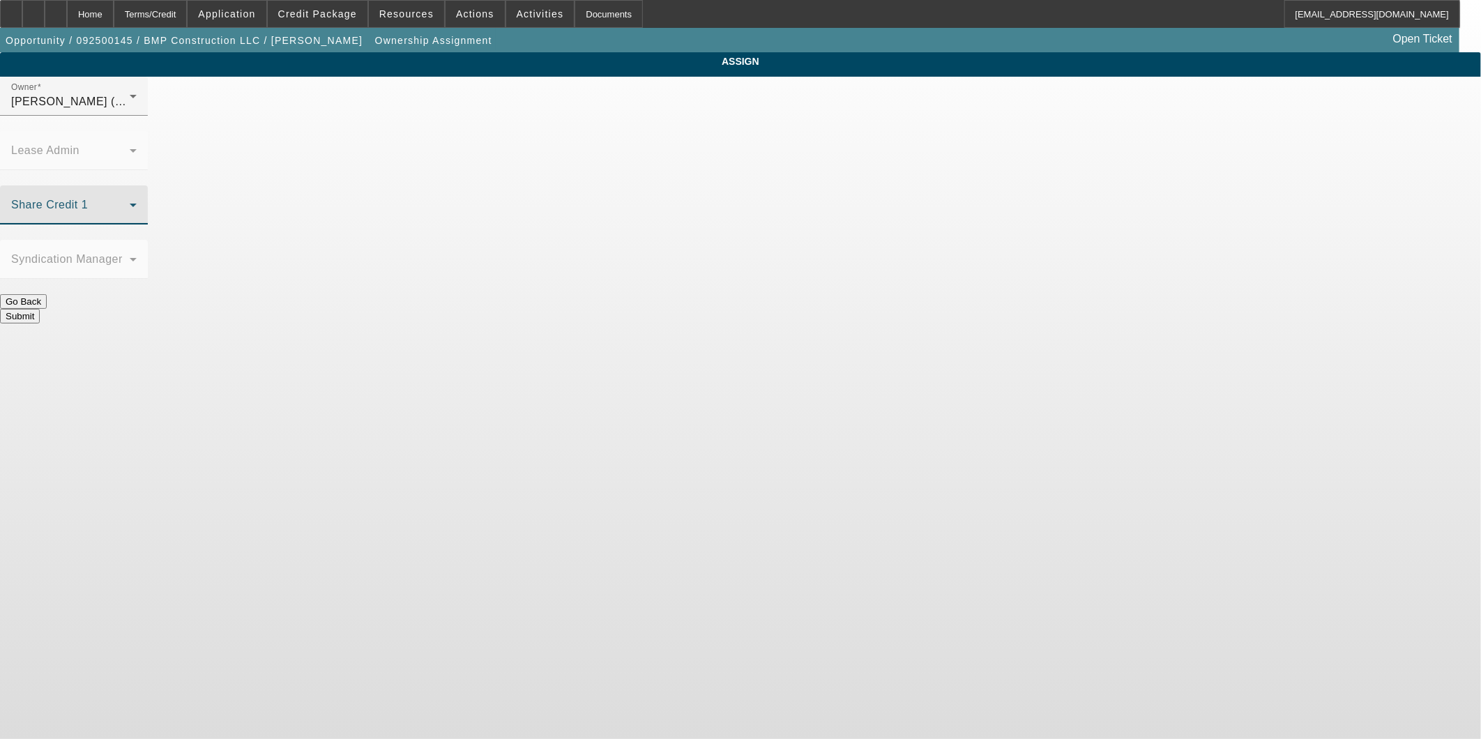
click at [130, 202] on span at bounding box center [70, 210] width 119 height 17
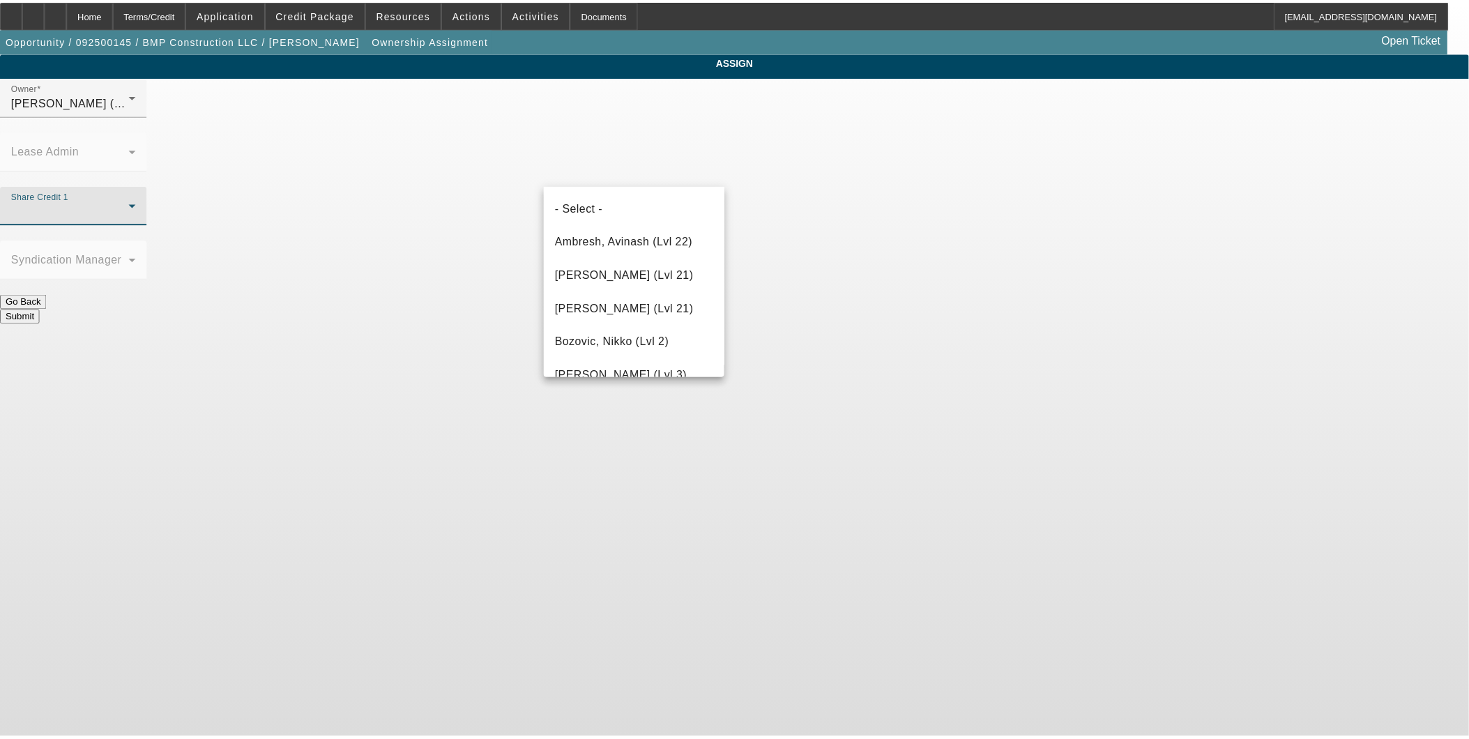
scroll to position [1152, 0]
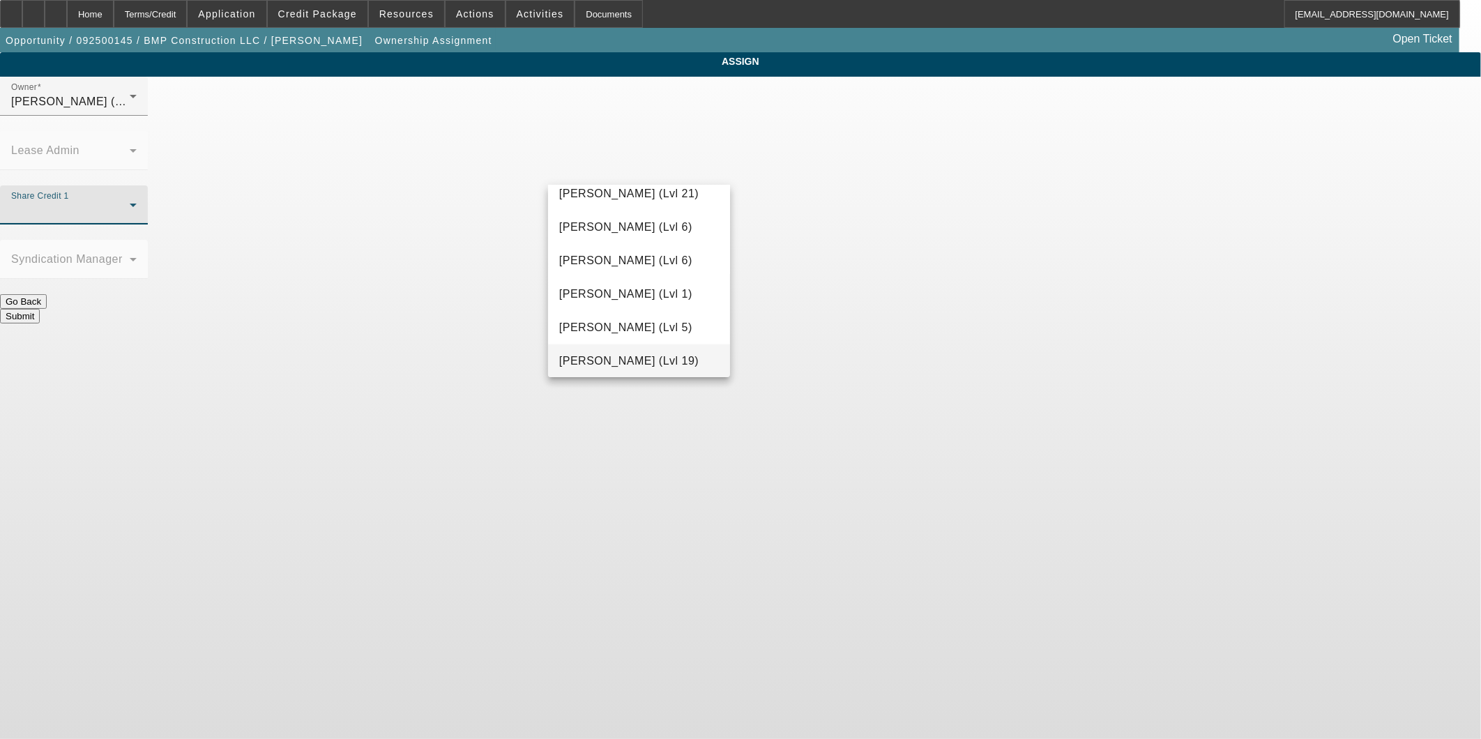
click at [632, 356] on span "O'Connor, Kevin (Lvl 19)" at bounding box center [628, 361] width 139 height 17
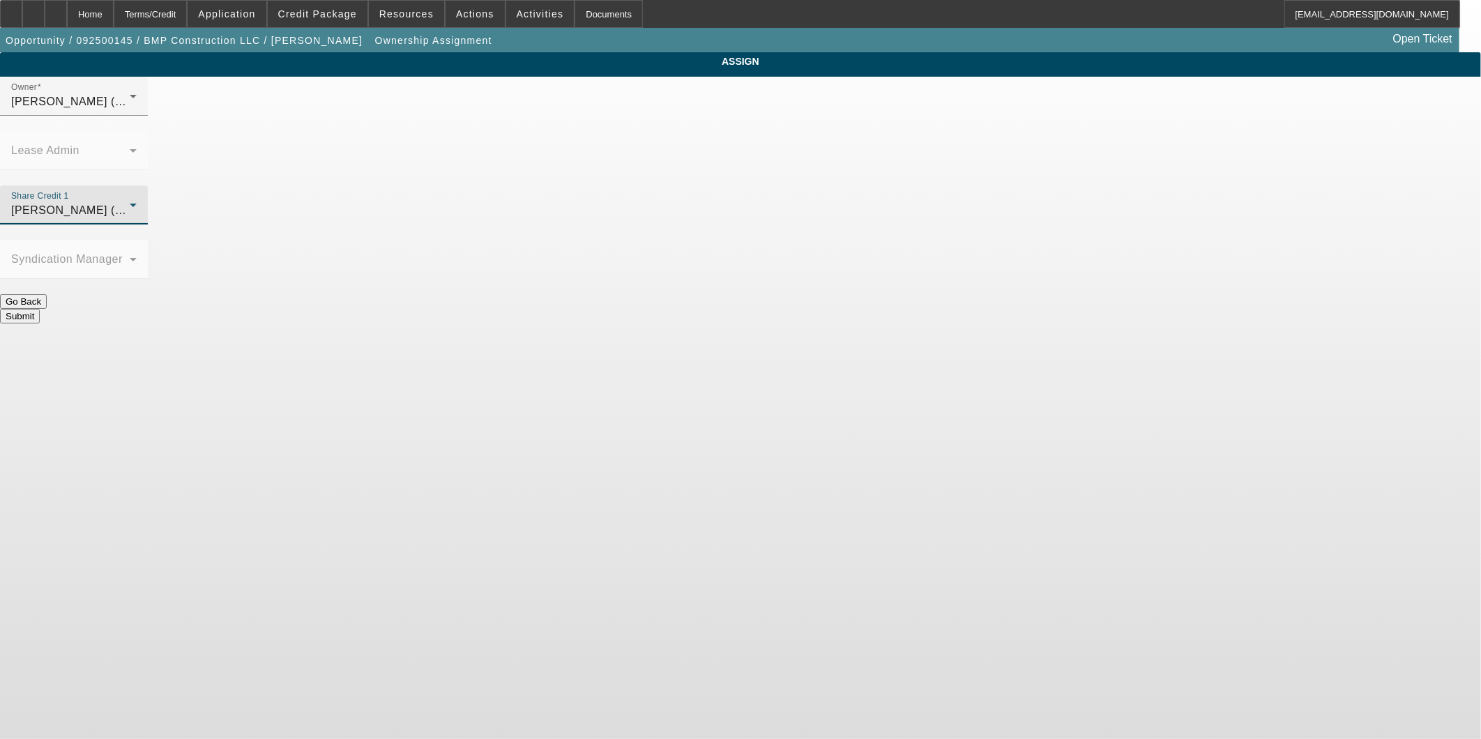
click at [40, 309] on button "Submit" at bounding box center [20, 316] width 40 height 15
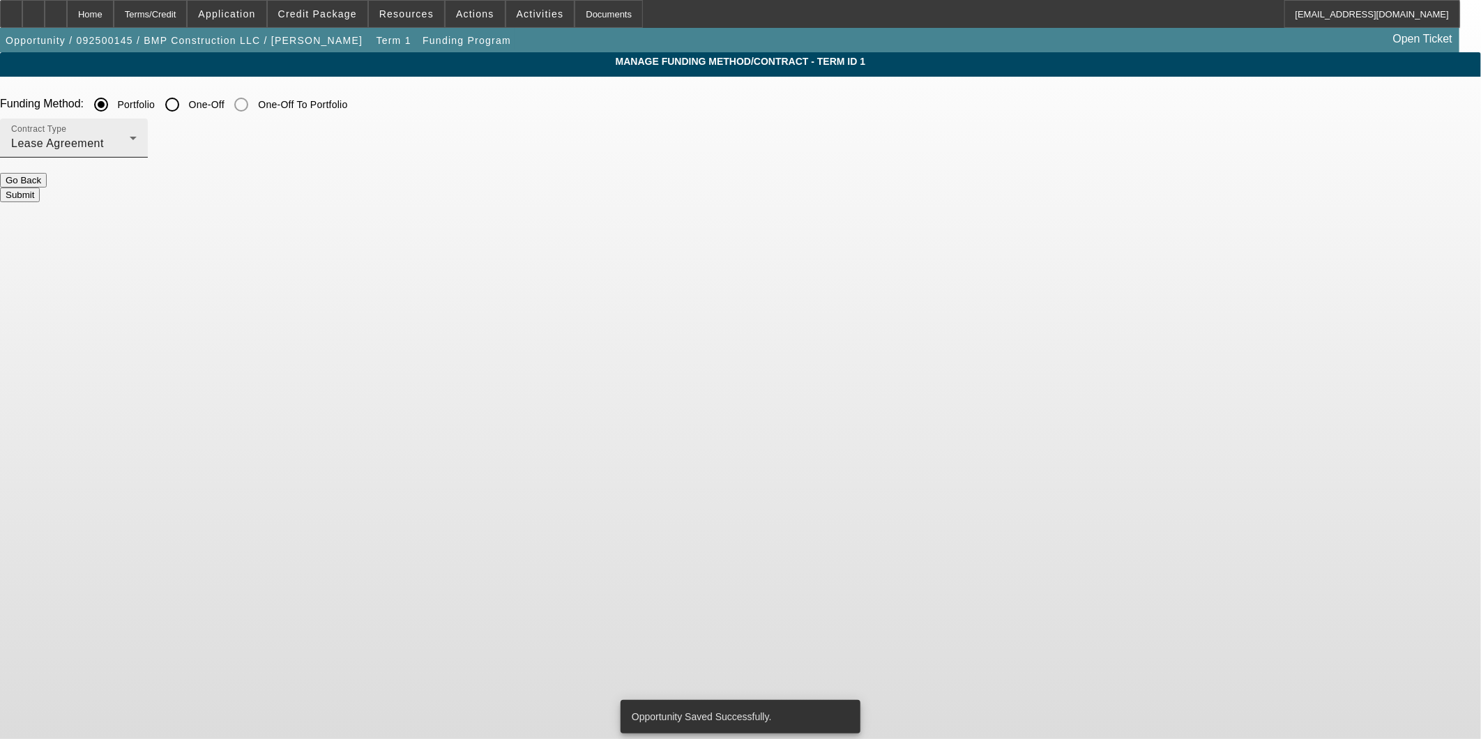
click at [130, 144] on div "Lease Agreement" at bounding box center [70, 143] width 119 height 17
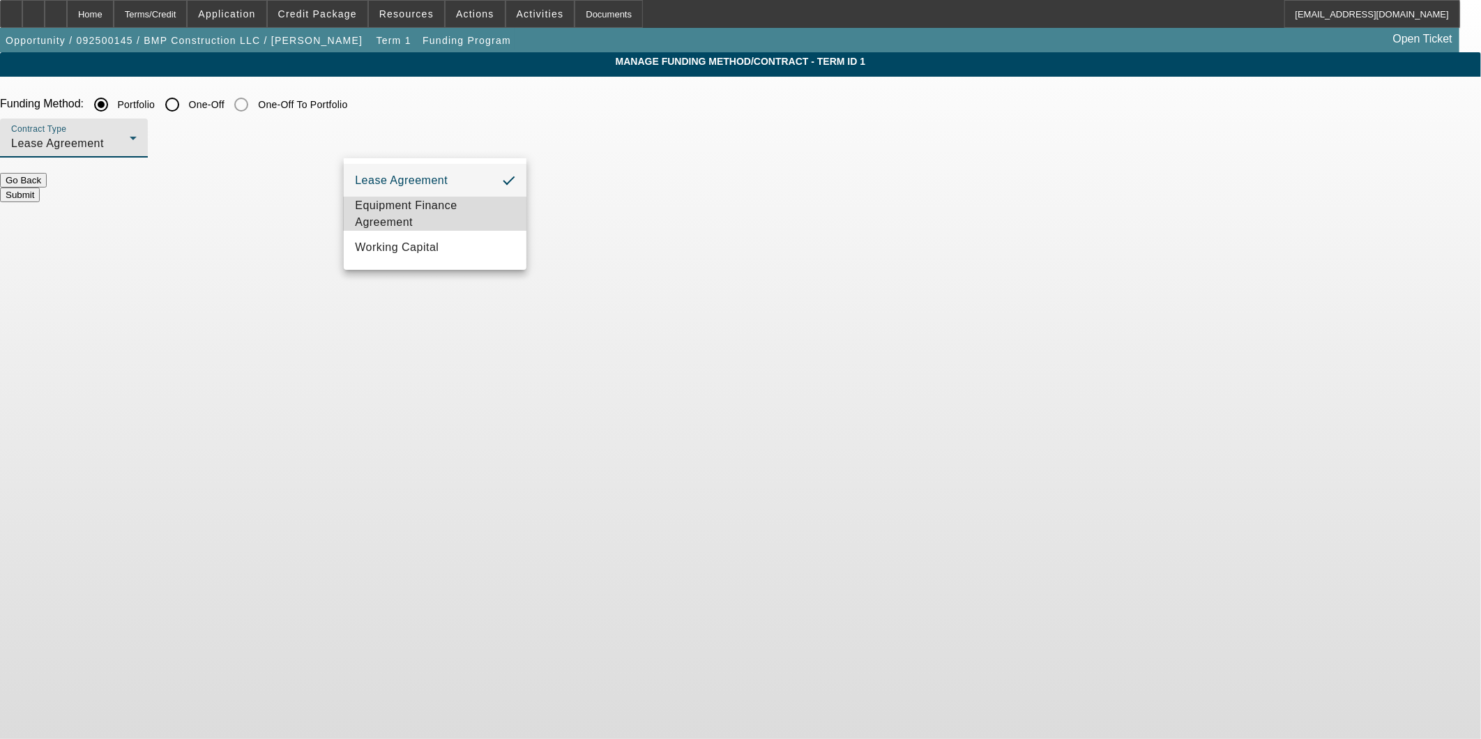
click at [447, 197] on mat-option "Equipment Finance Agreement" at bounding box center [435, 213] width 183 height 33
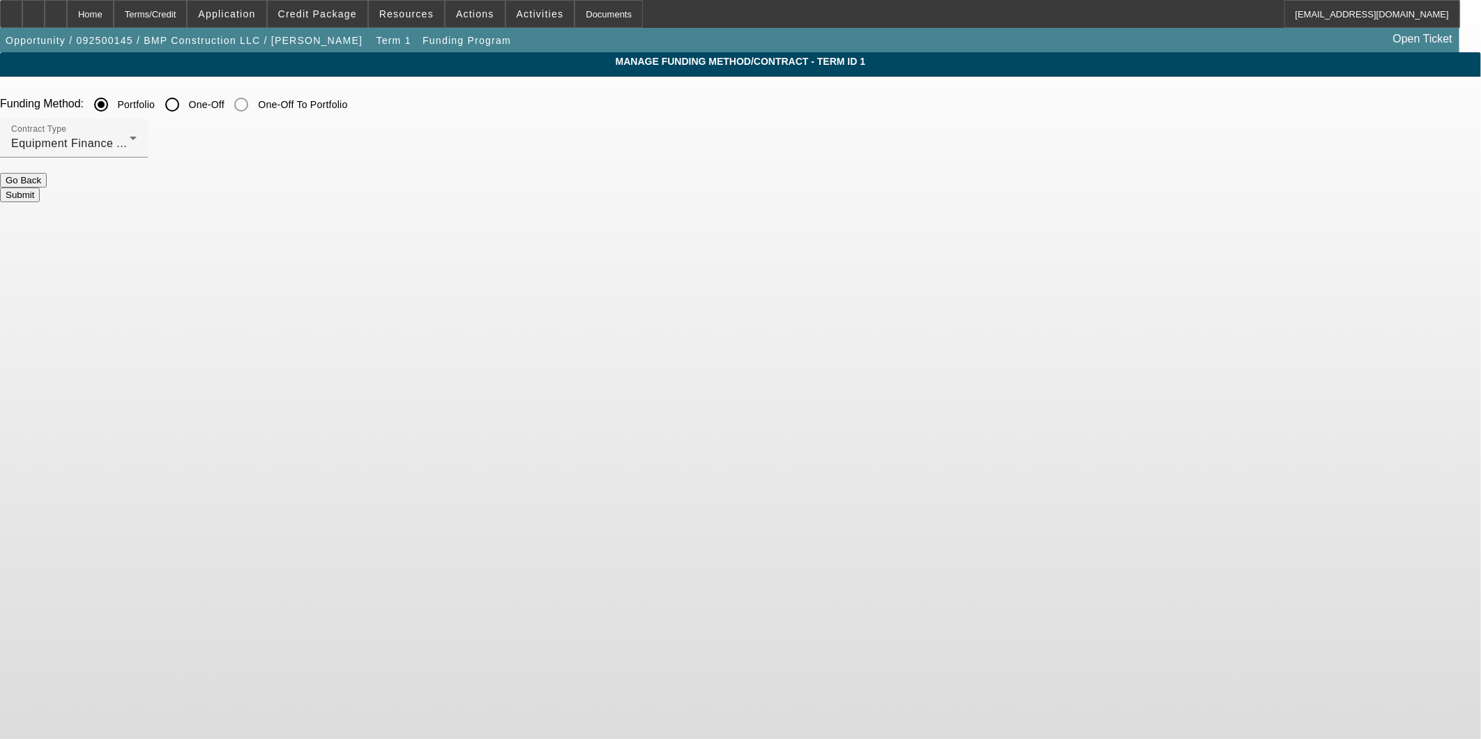
click at [40, 189] on button "Submit" at bounding box center [20, 195] width 40 height 15
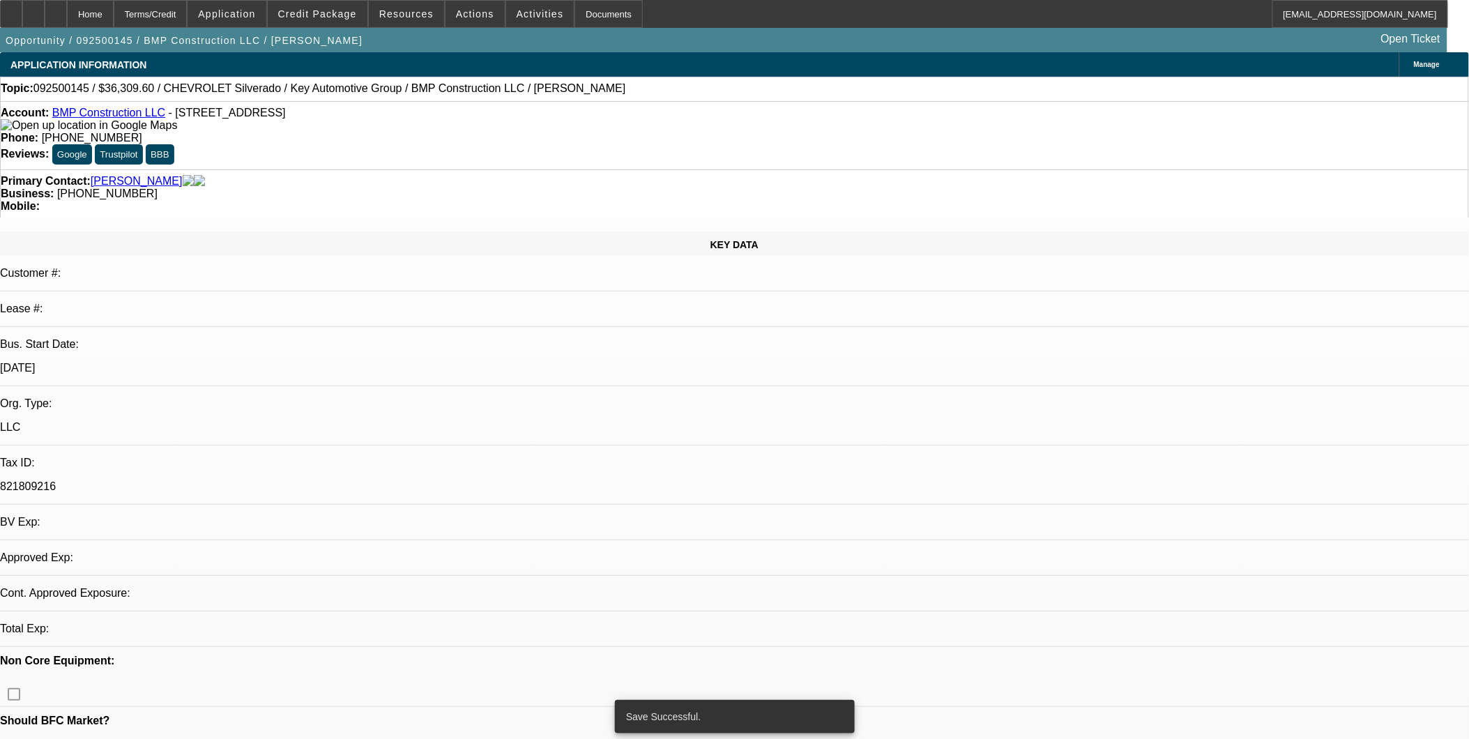
select select "0.1"
select select "2"
select select "0"
select select "6"
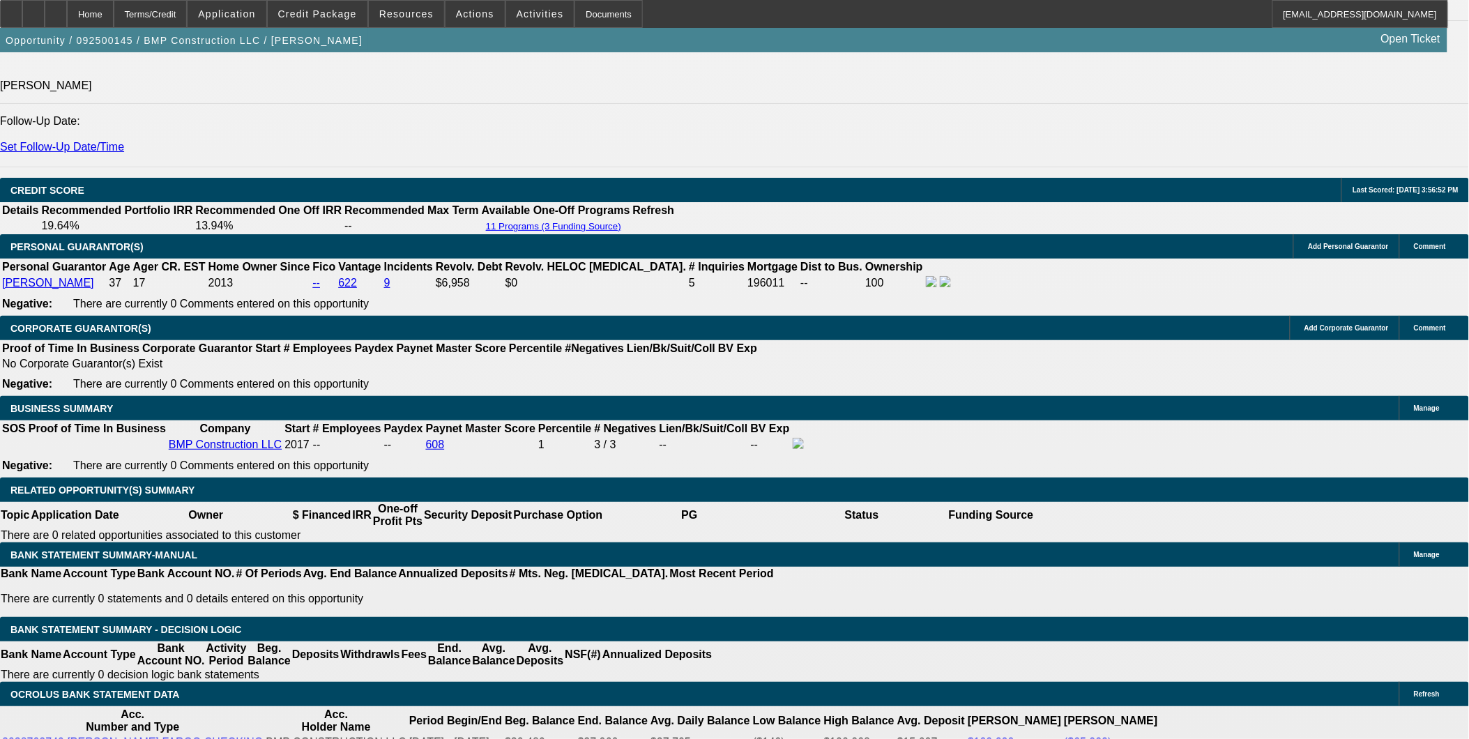
scroll to position [1859, 0]
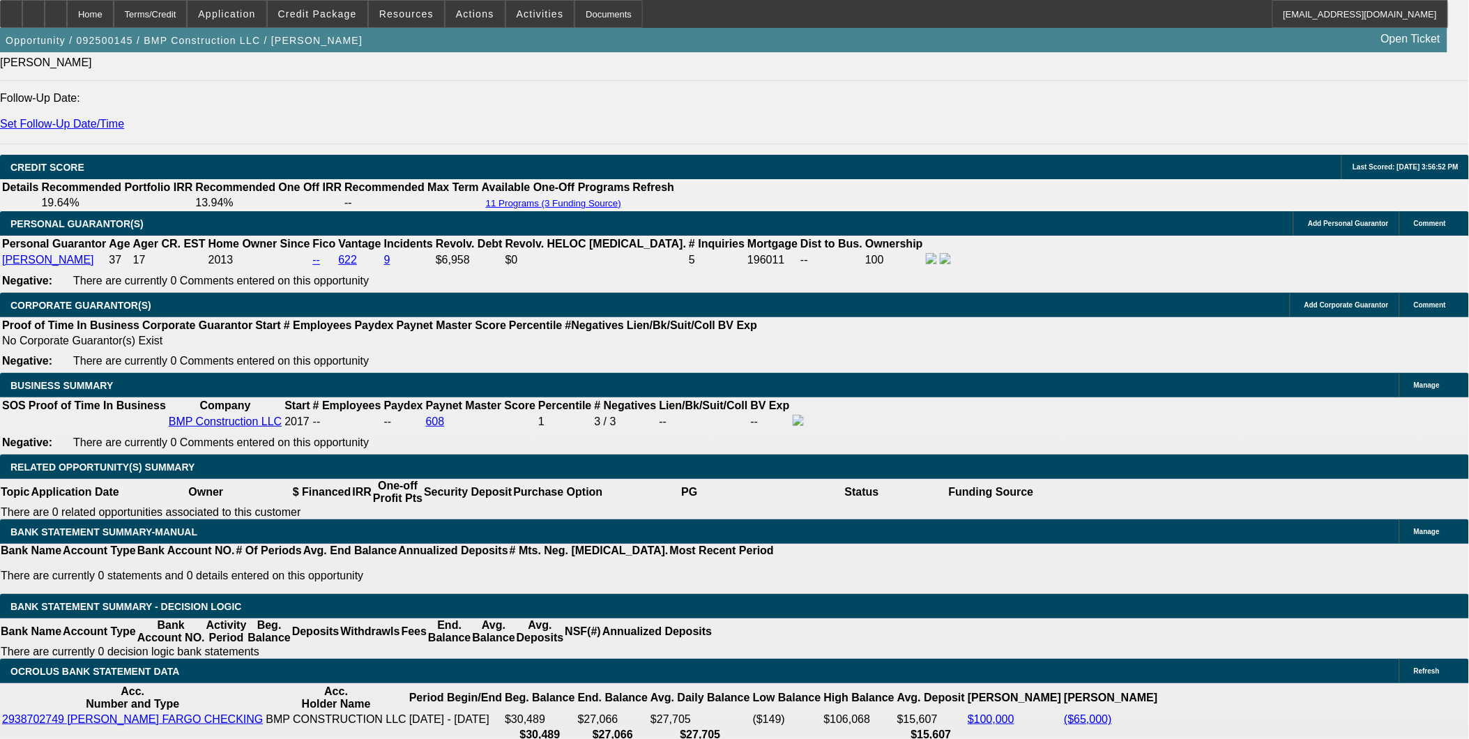
drag, startPoint x: 325, startPoint y: 446, endPoint x: 379, endPoint y: 450, distance: 53.8
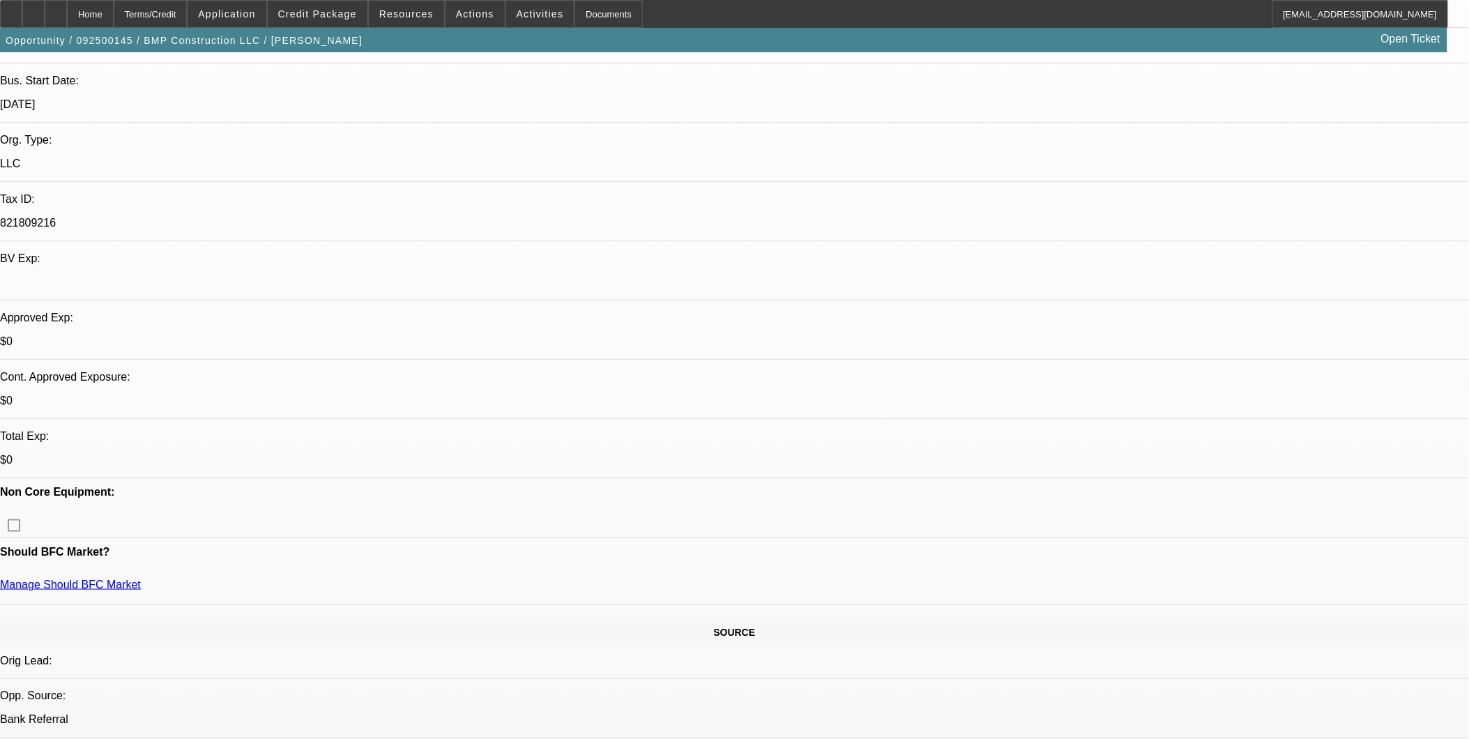
scroll to position [155, 0]
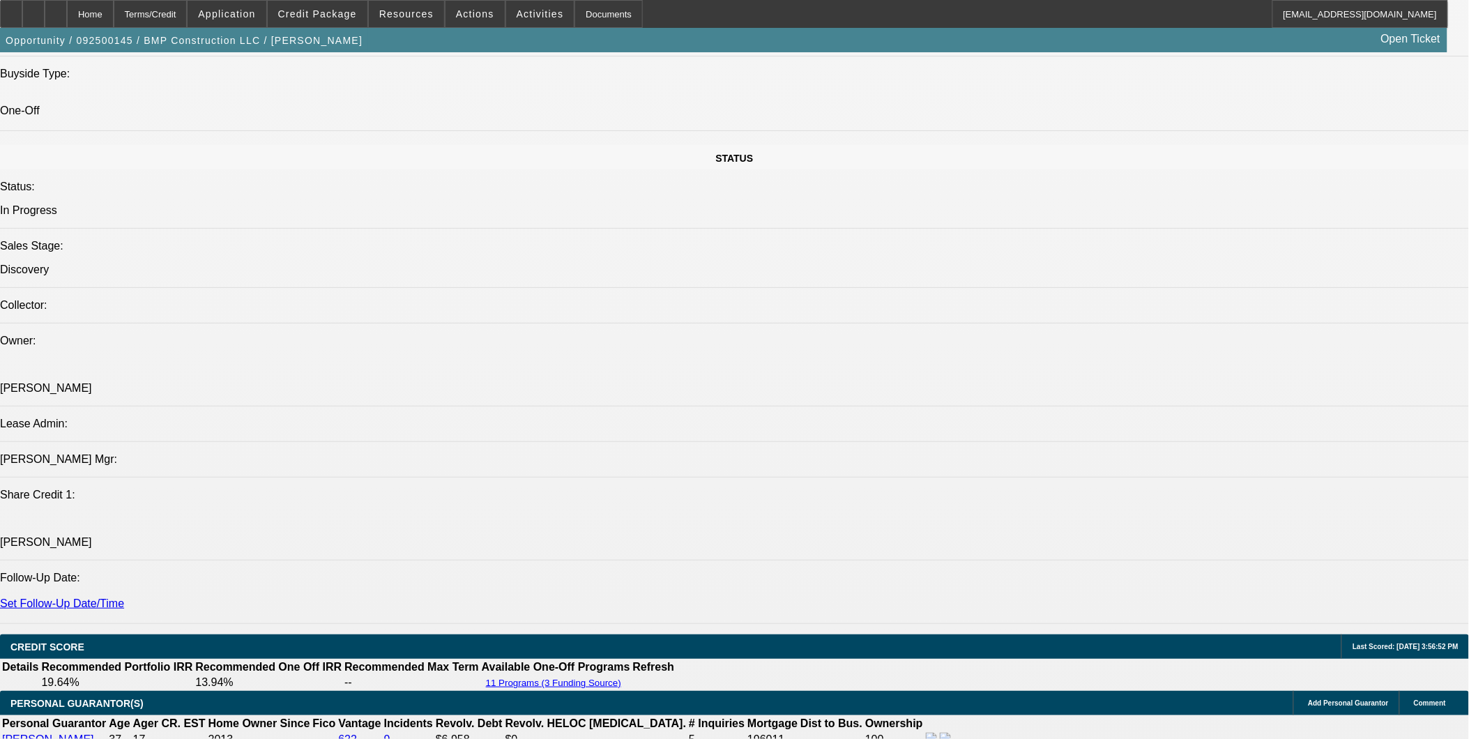
scroll to position [1394, 0]
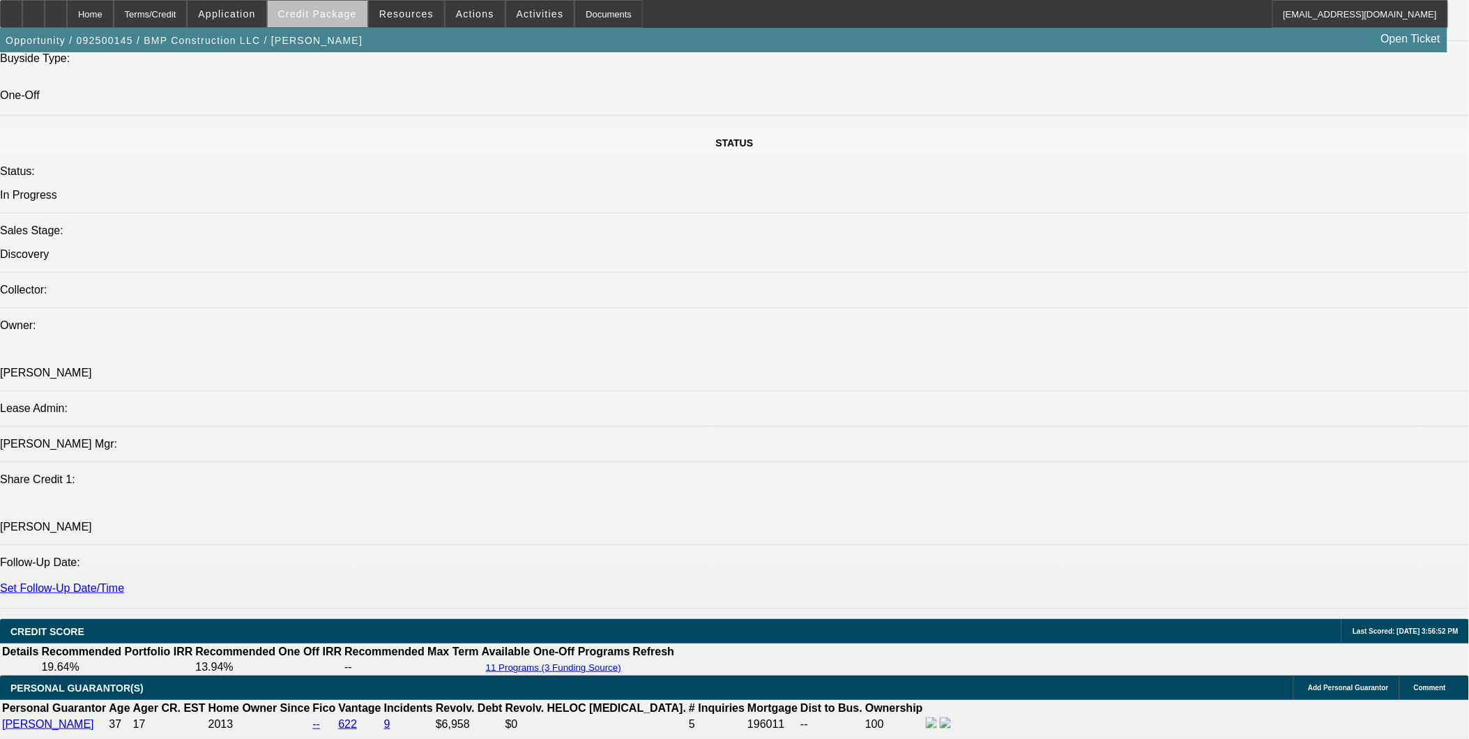
click at [351, 21] on span at bounding box center [318, 13] width 100 height 33
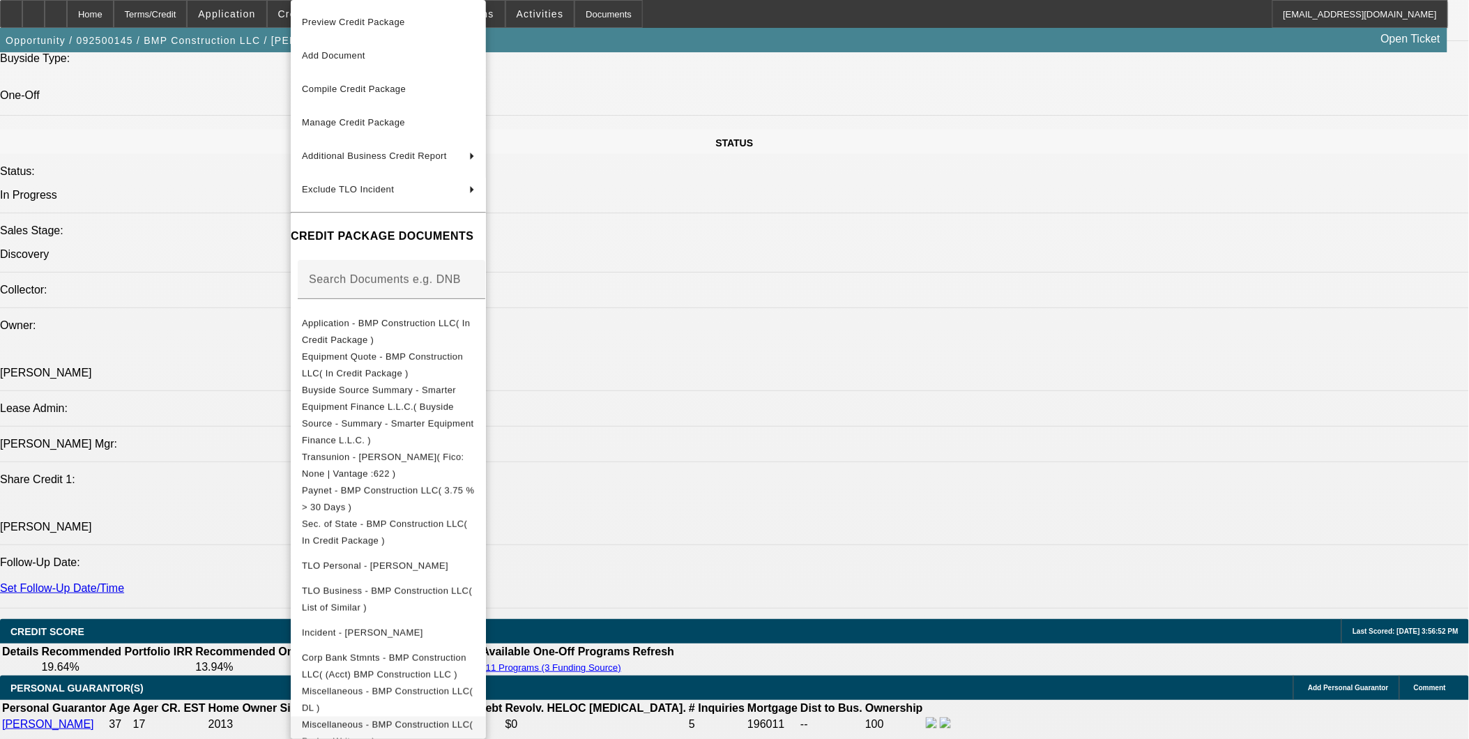
click at [460, 719] on span "Miscellaneous - BMP Construction LLC( Broker Write up )" at bounding box center [387, 732] width 171 height 27
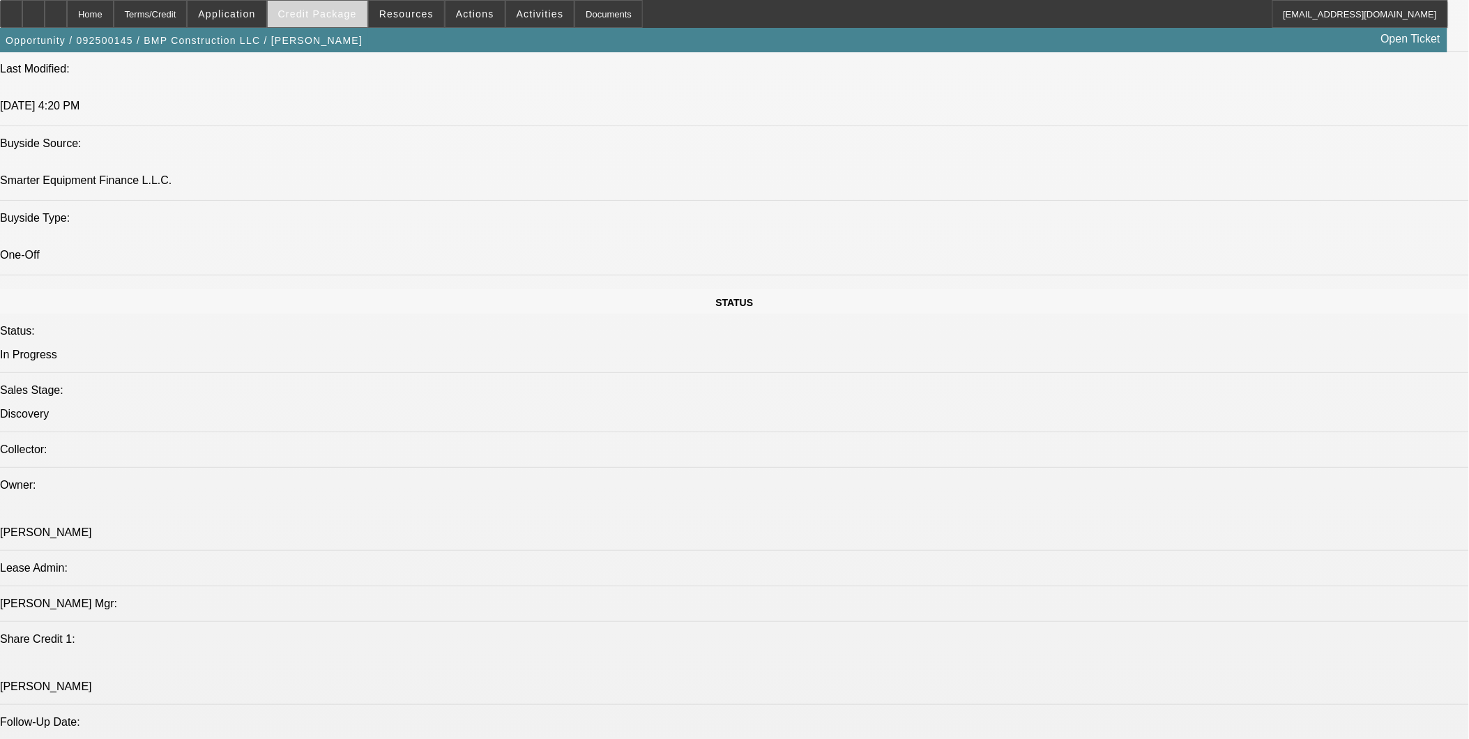
scroll to position [1239, 0]
click at [346, 3] on span at bounding box center [318, 13] width 100 height 33
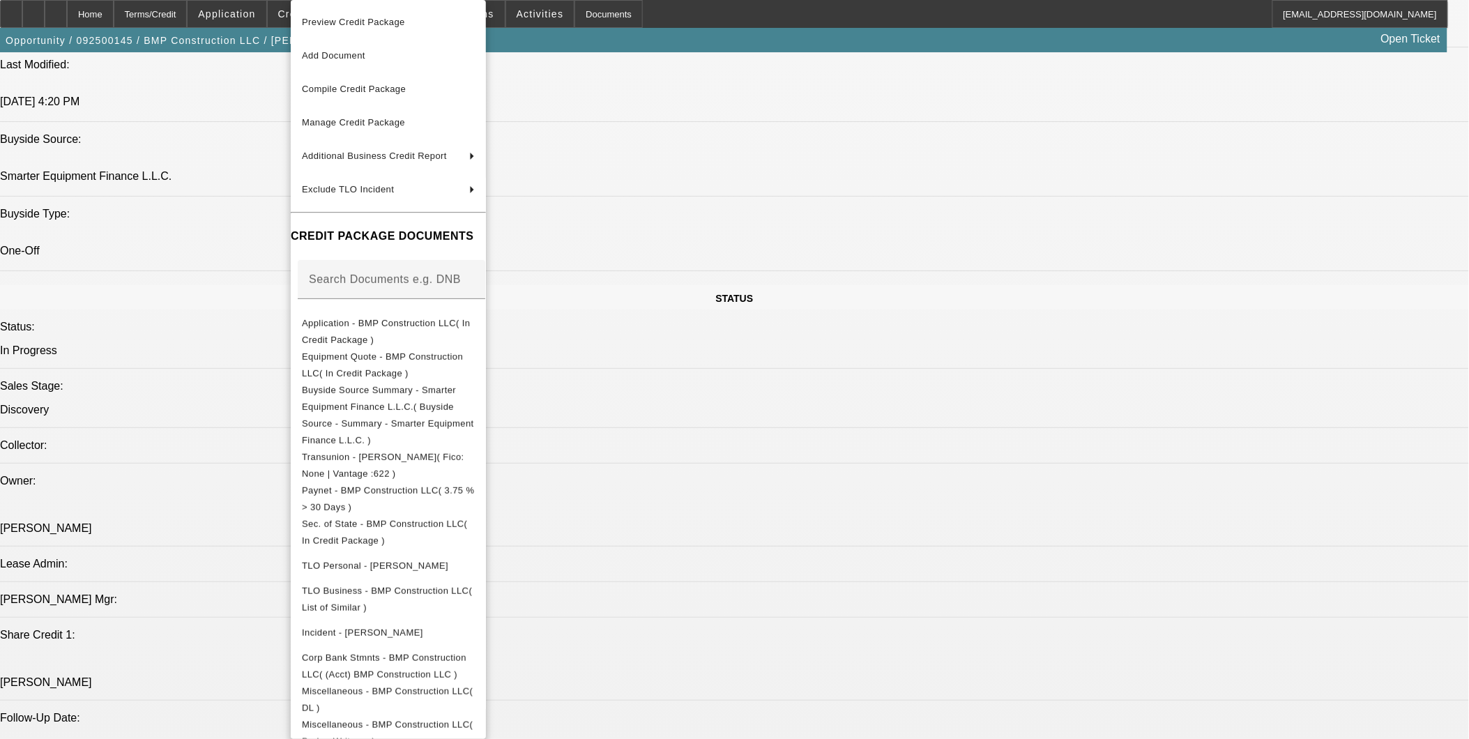
click at [807, 593] on div at bounding box center [734, 369] width 1469 height 739
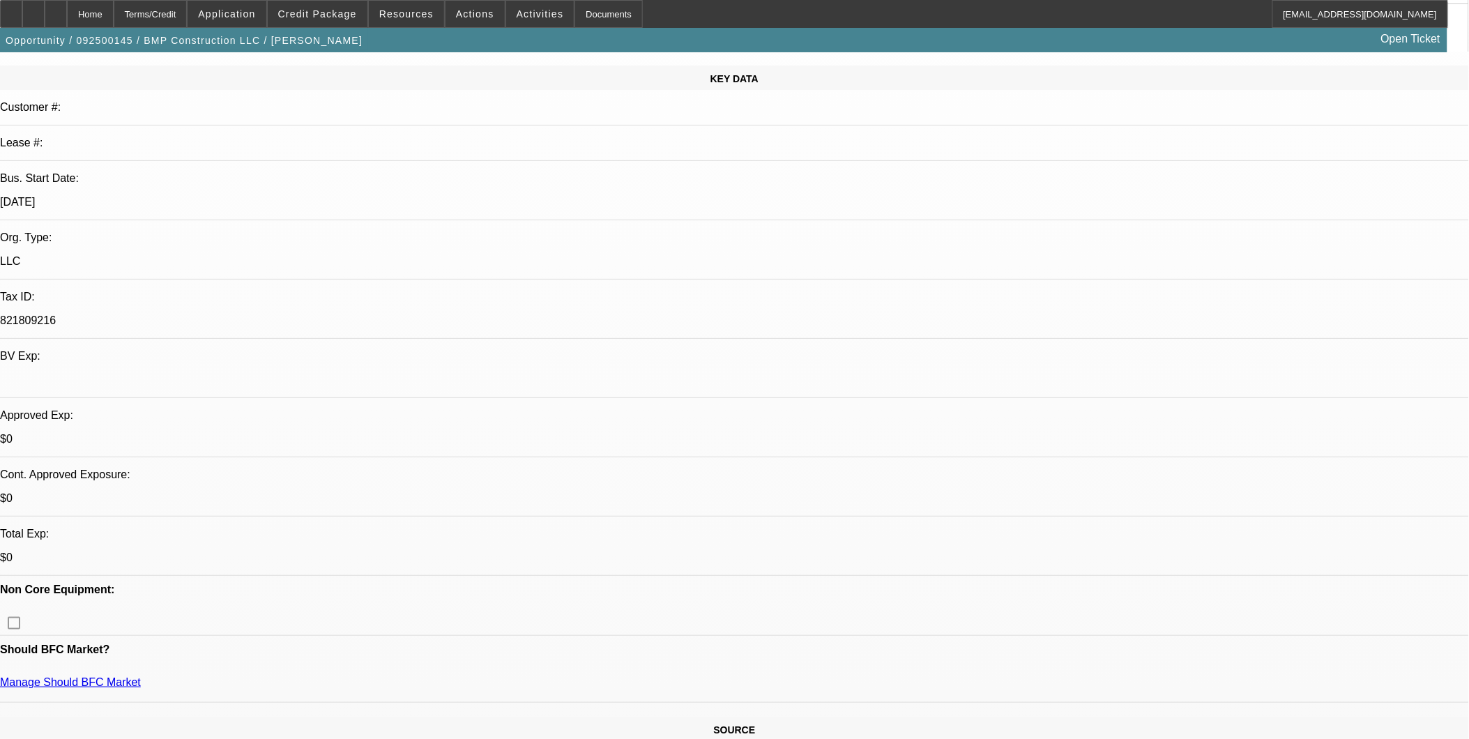
scroll to position [155, 0]
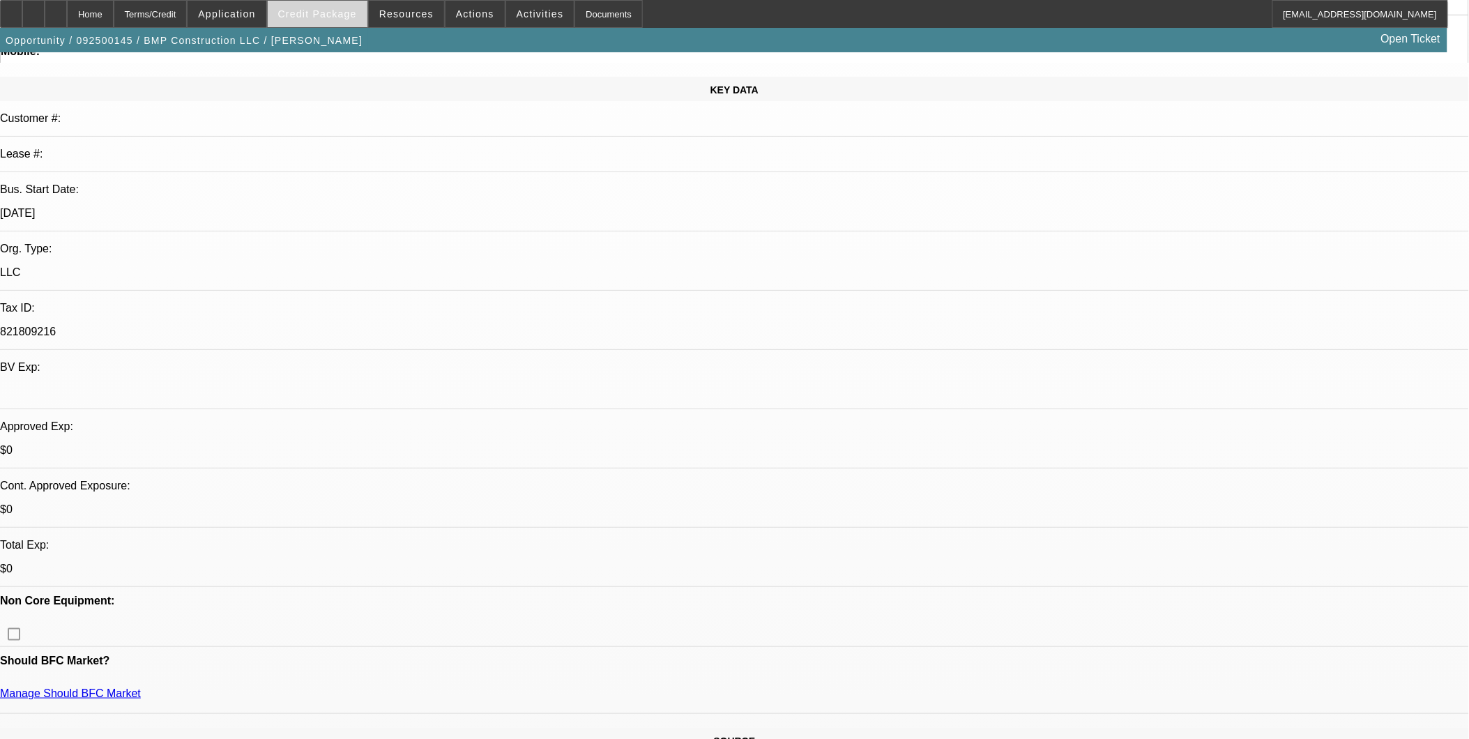
click at [351, 10] on span "Credit Package" at bounding box center [317, 13] width 79 height 11
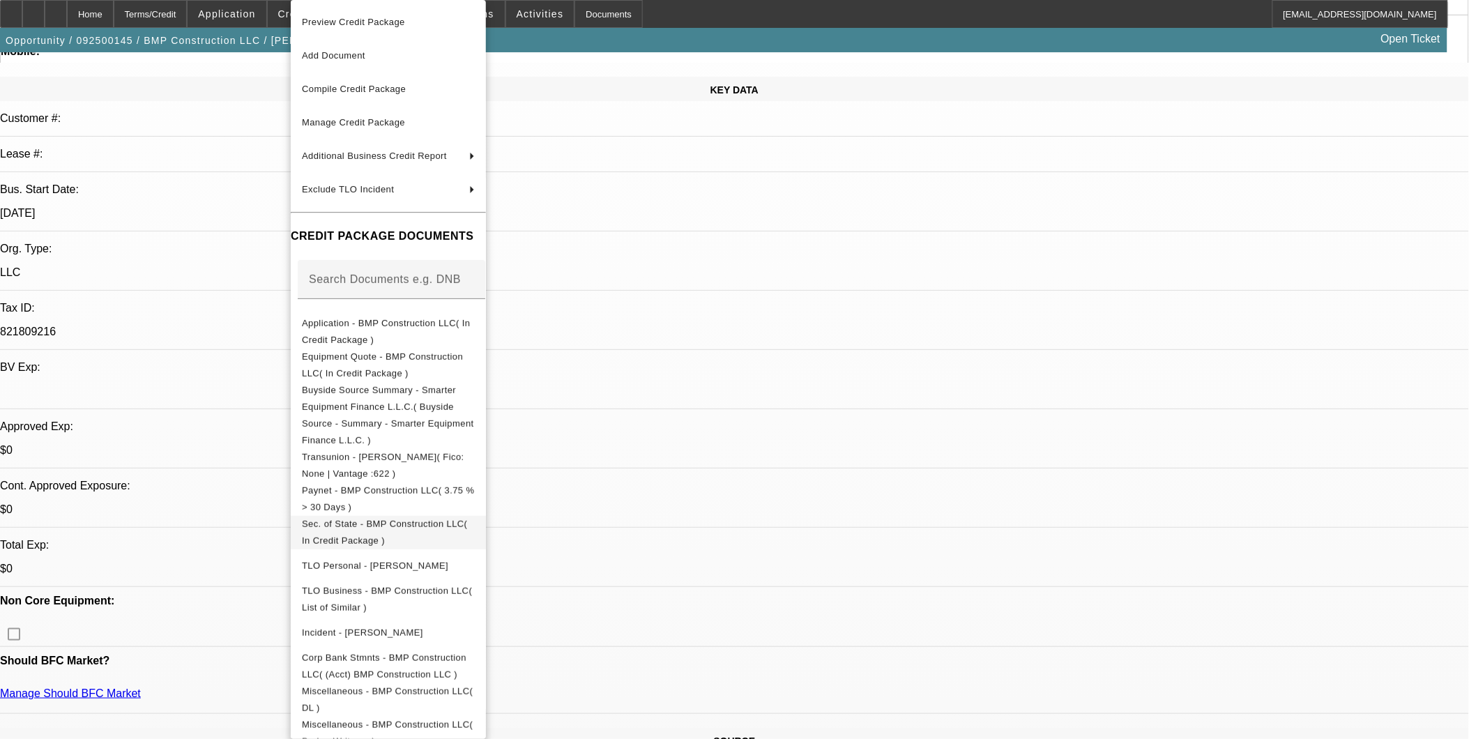
click at [408, 516] on button "Sec. of State - BMP Construction LLC( In Credit Package )" at bounding box center [388, 532] width 195 height 33
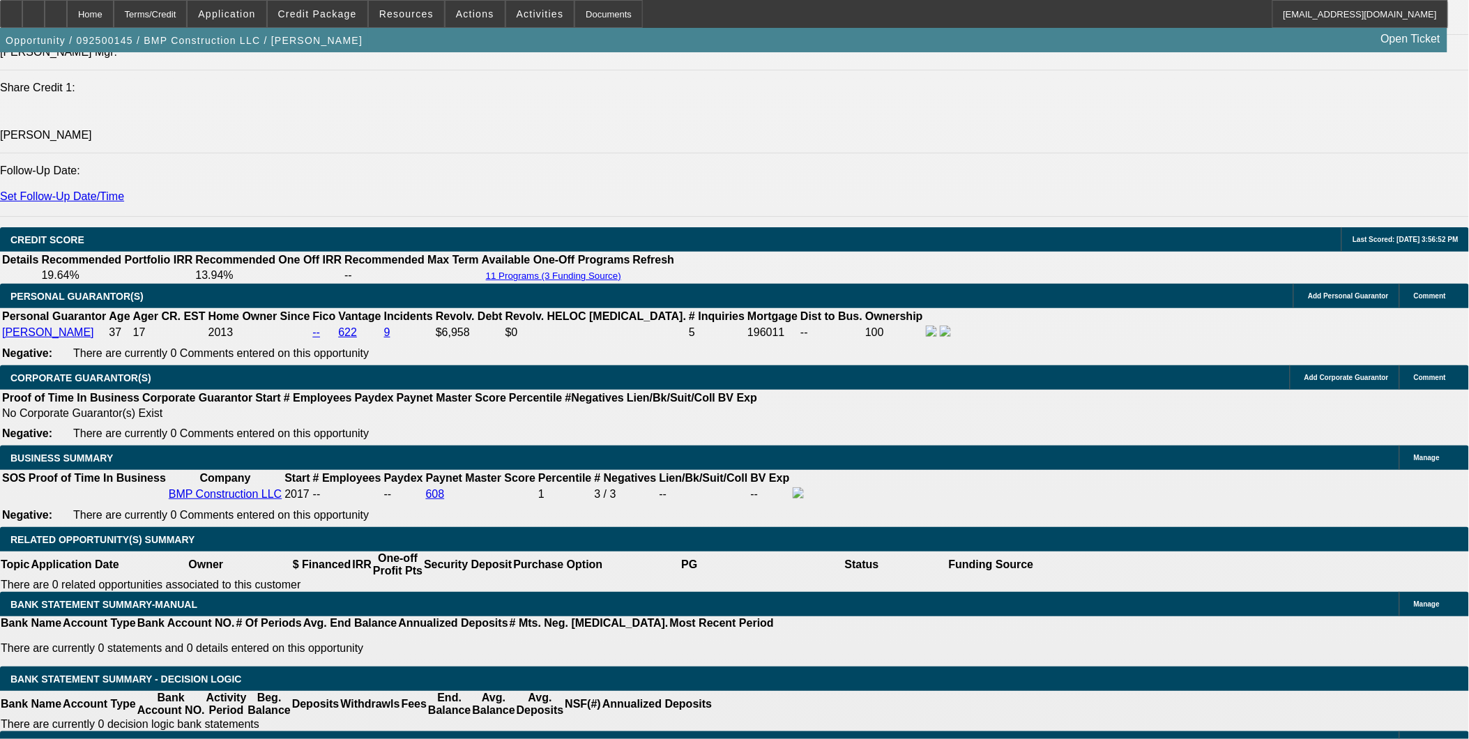
scroll to position [1859, 0]
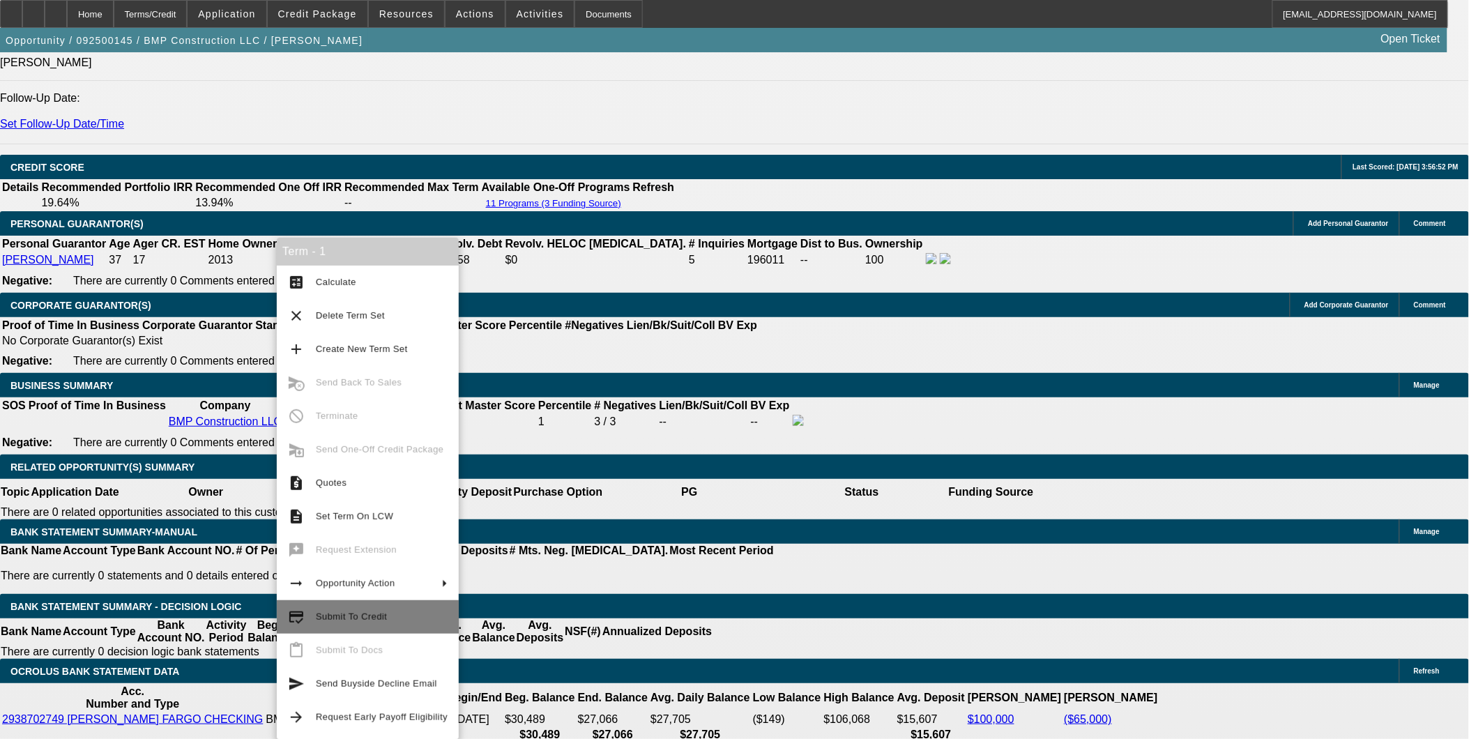
click at [349, 614] on span "Submit To Credit" at bounding box center [351, 616] width 71 height 10
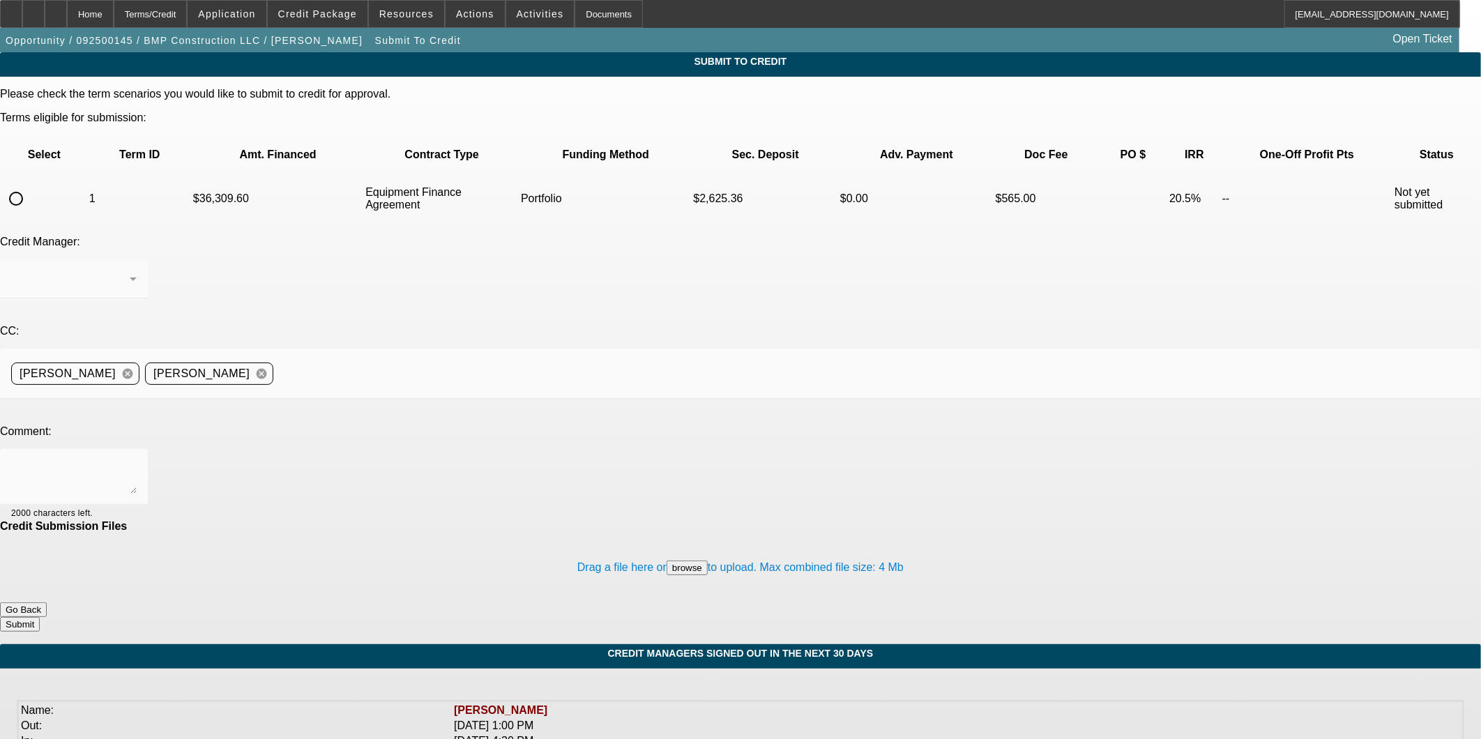
click at [30, 185] on input "radio" at bounding box center [16, 199] width 28 height 28
radio input "true"
click at [137, 259] on div "[PERSON_NAME]" at bounding box center [73, 278] width 125 height 39
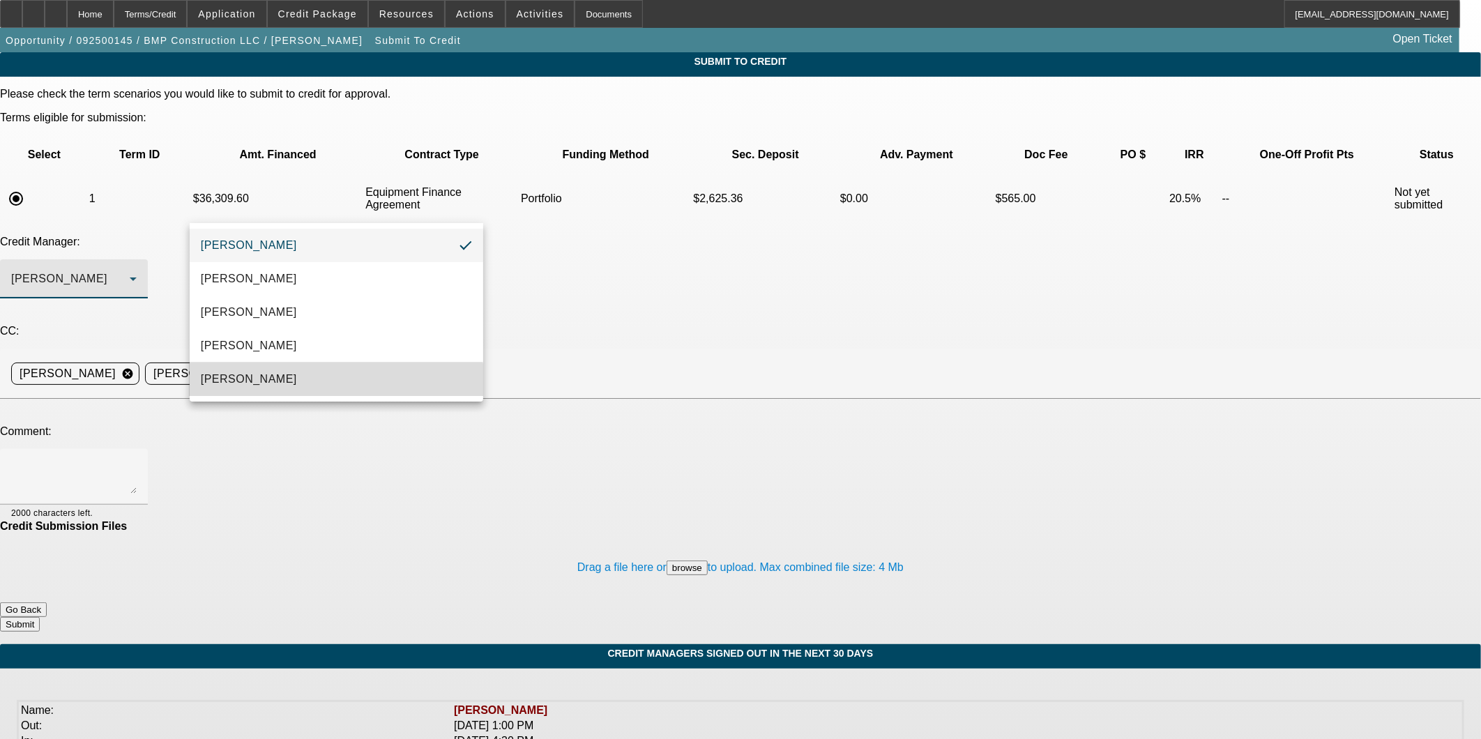
click at [311, 390] on mat-option "[PERSON_NAME]" at bounding box center [336, 379] width 293 height 33
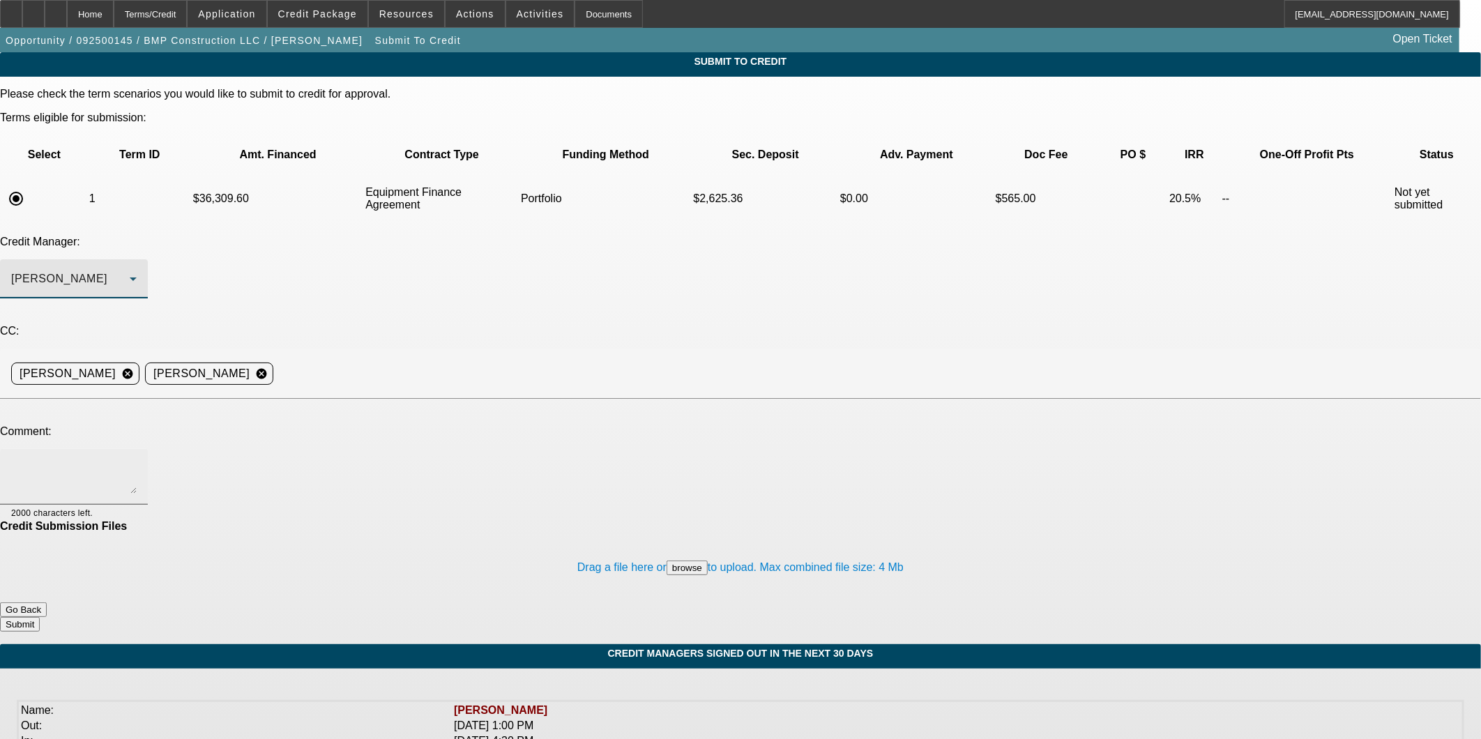
click at [137, 449] on div at bounding box center [73, 477] width 125 height 56
paste textarea "https://beaconcreditbuilder.beaconfunding.com/opportunity/ea20d80f-5283-f011-b4…"
type textarea "Sam - First submission from new buyside source - Smarter Equipment Finance. New…"
click at [45, 16] on div at bounding box center [33, 14] width 22 height 28
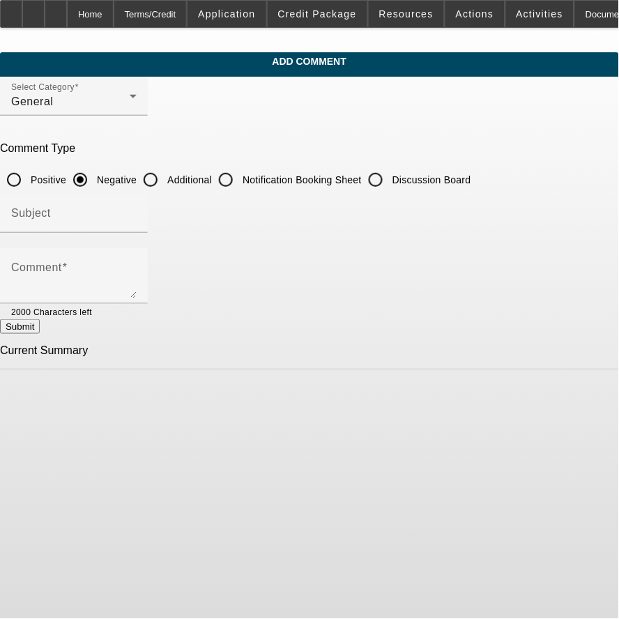
click at [165, 176] on input "Additional" at bounding box center [151, 180] width 28 height 28
radio input "true"
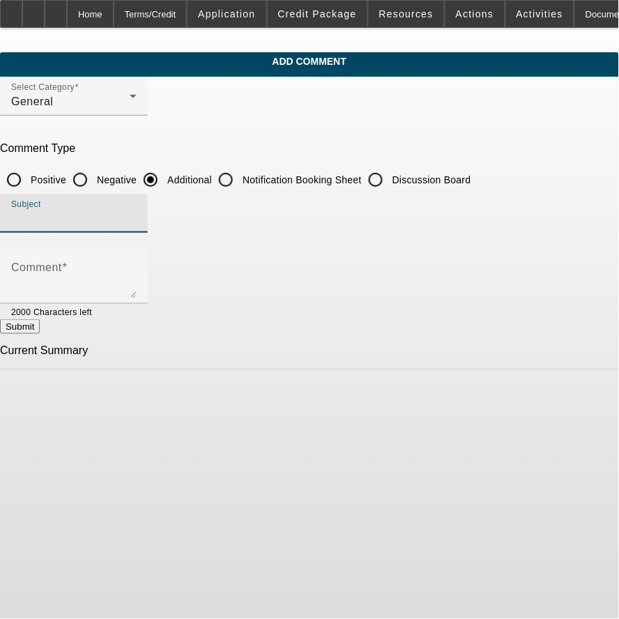
click at [137, 219] on input "Subject" at bounding box center [73, 219] width 125 height 17
type input "B"
type input "SEF Write Up"
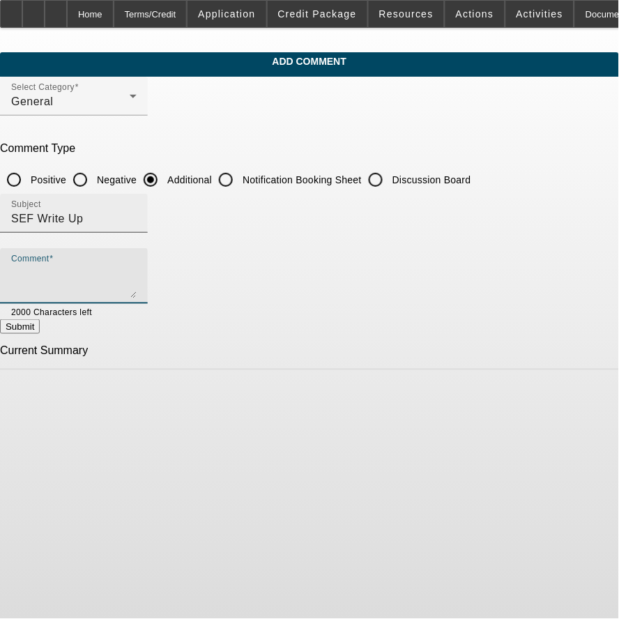
paste textarea "The customer is looking to finance a 2015 Chevrolet Silverado 2500 HD Crew Cab …"
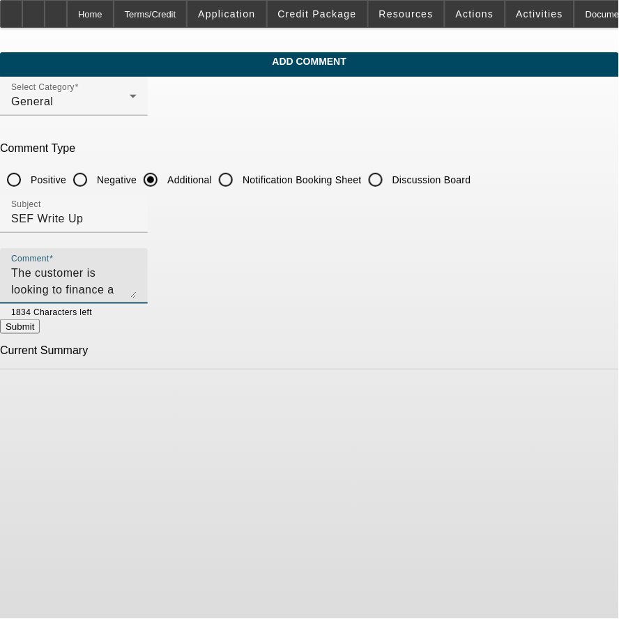
type textarea "The customer is looking to finance a 2015 Chevrolet Silverado 2500 HD Crew Cab …"
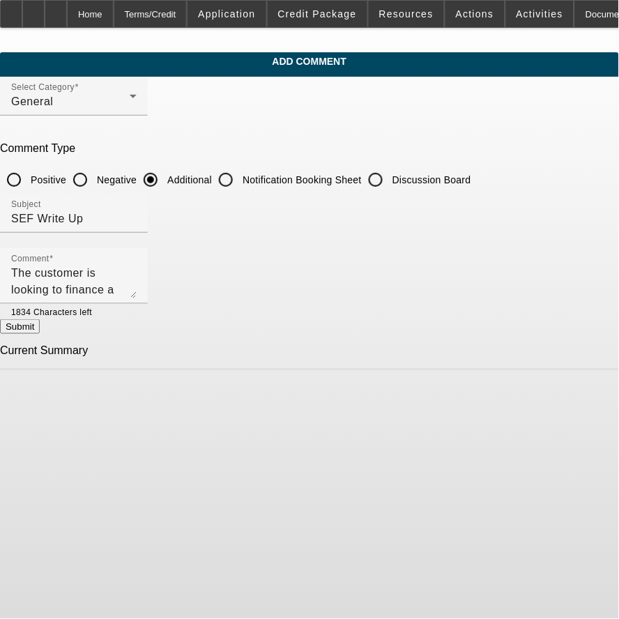
click at [40, 333] on button "Submit" at bounding box center [20, 326] width 40 height 15
radio input "true"
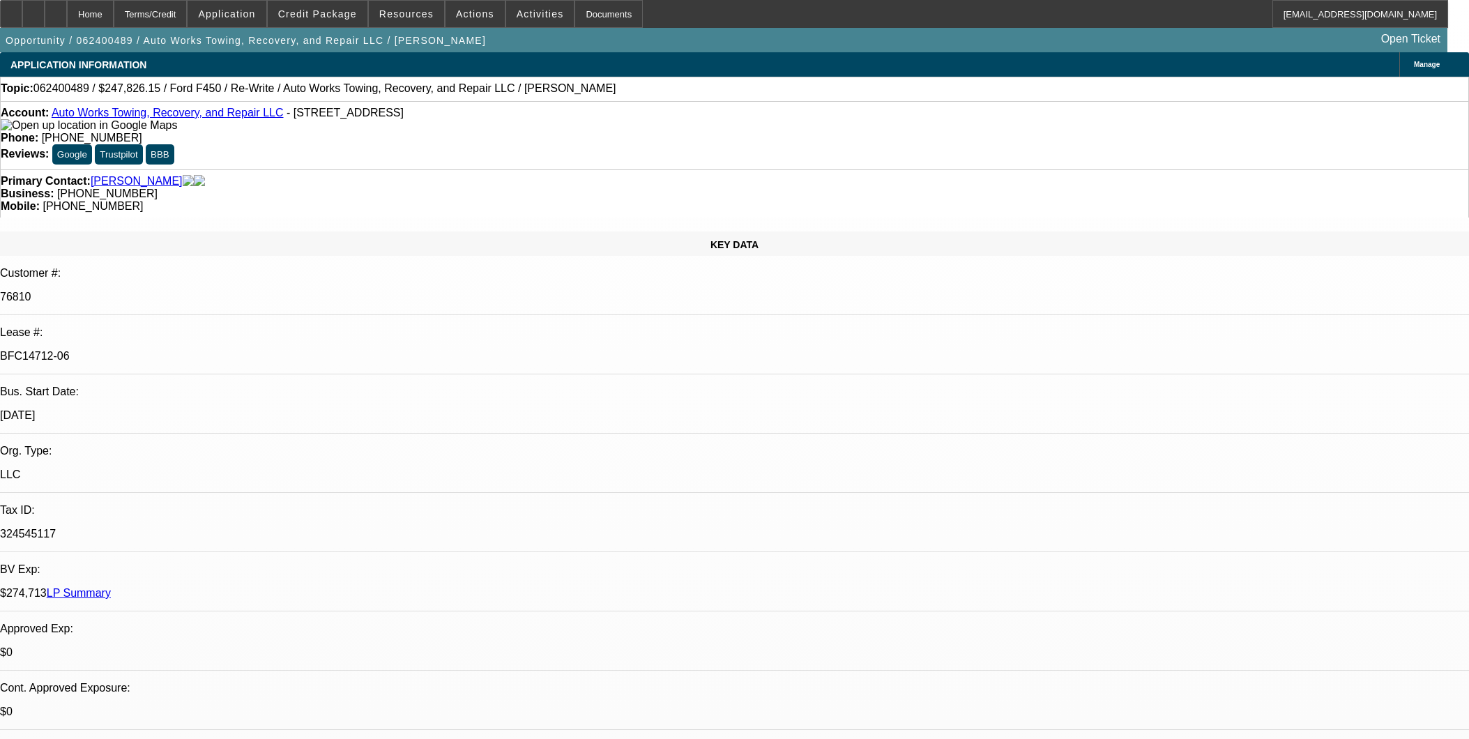
select select "0"
select select "1.5"
select select "2"
select select "0.1"
select select "4"
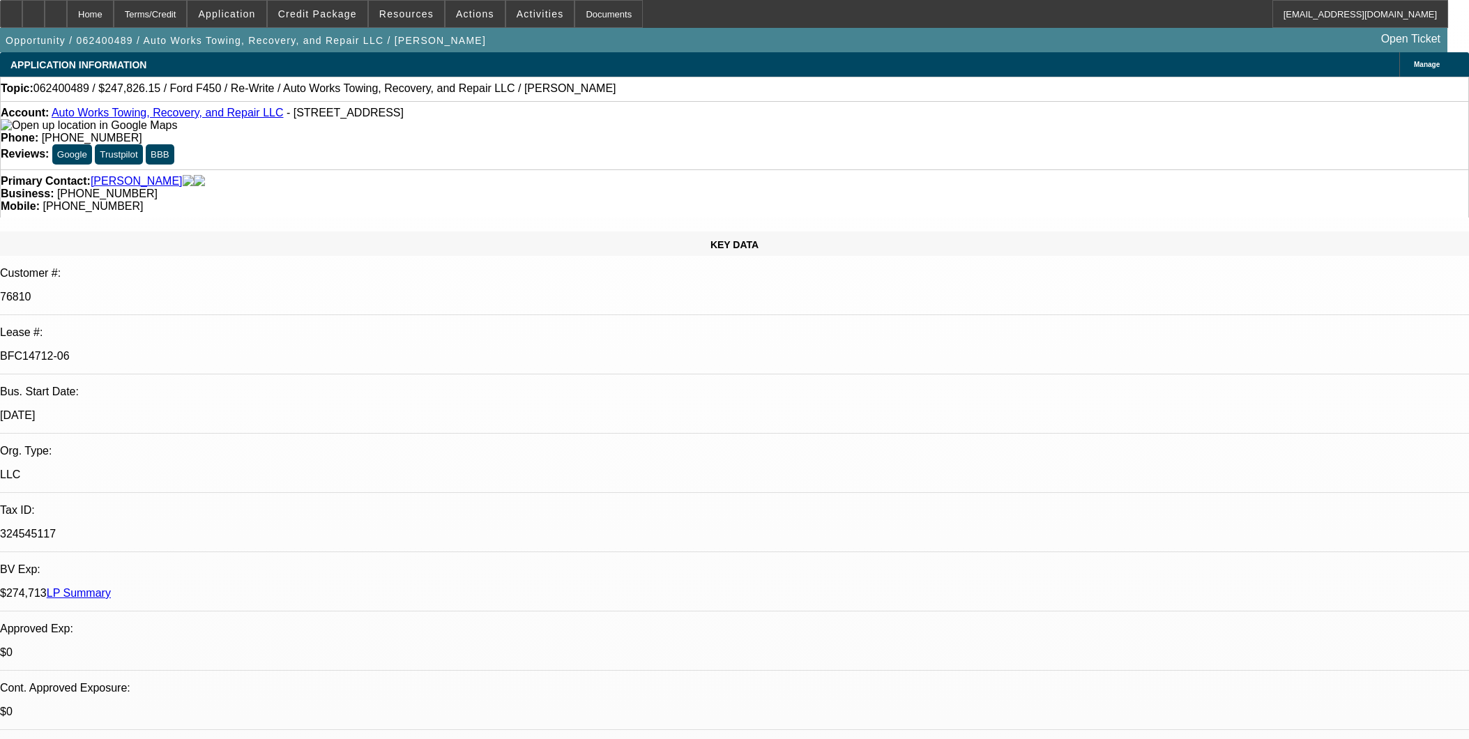
select select "0"
select select "2"
select select "0.1"
select select "4"
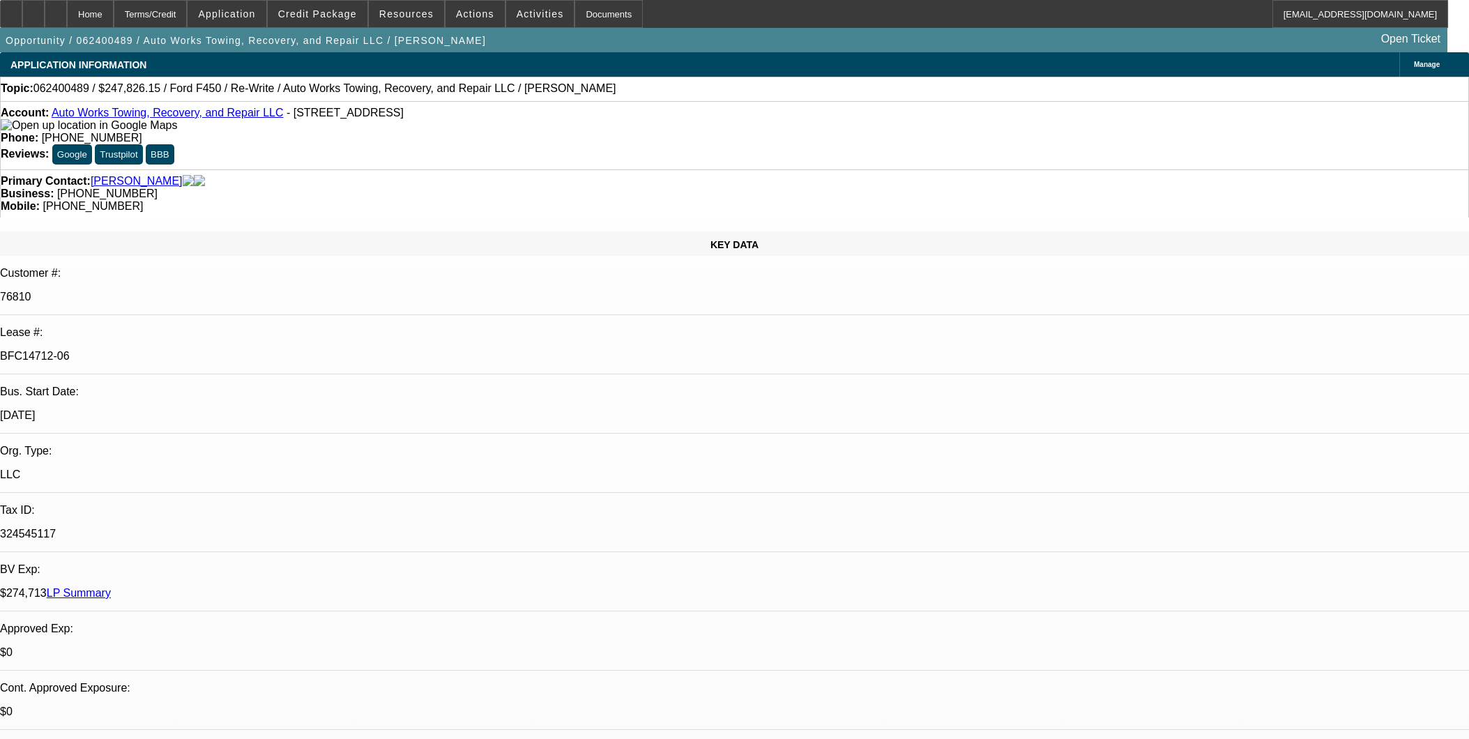
select select "0"
select select "2"
select select "0.1"
select select "4"
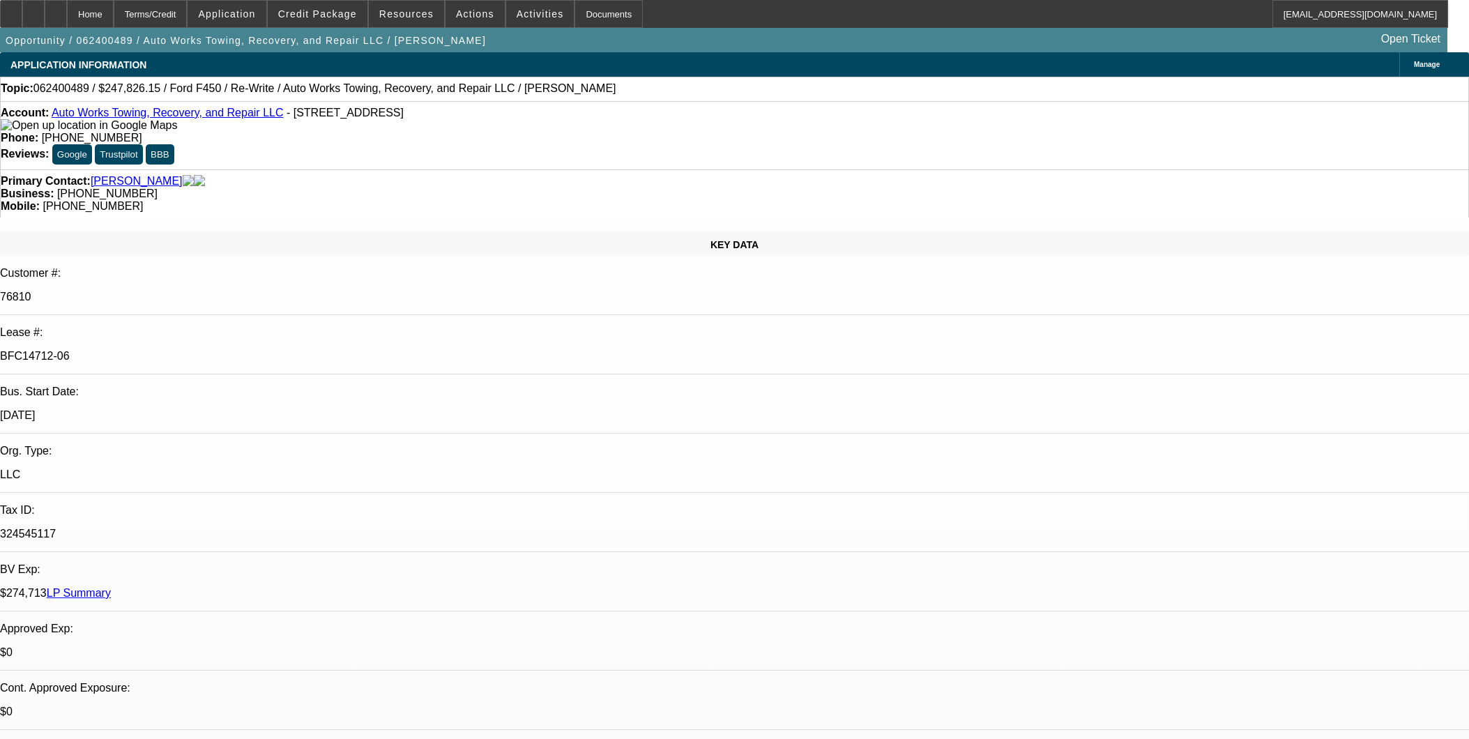
select select "0"
select select "1.5"
select select "2"
select select "0.1"
select select "4"
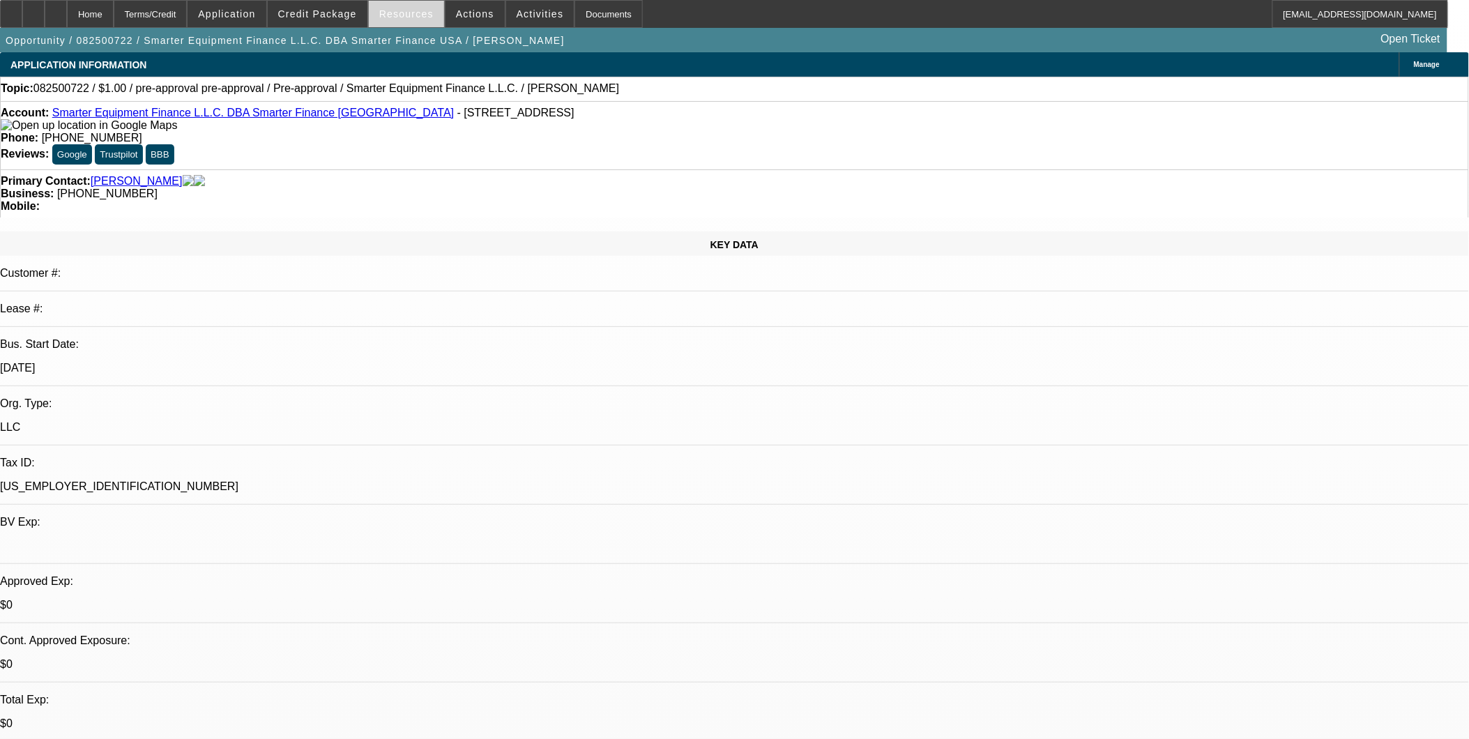
select select "0"
select select "2"
select select "0.1"
select select "0"
select select "2"
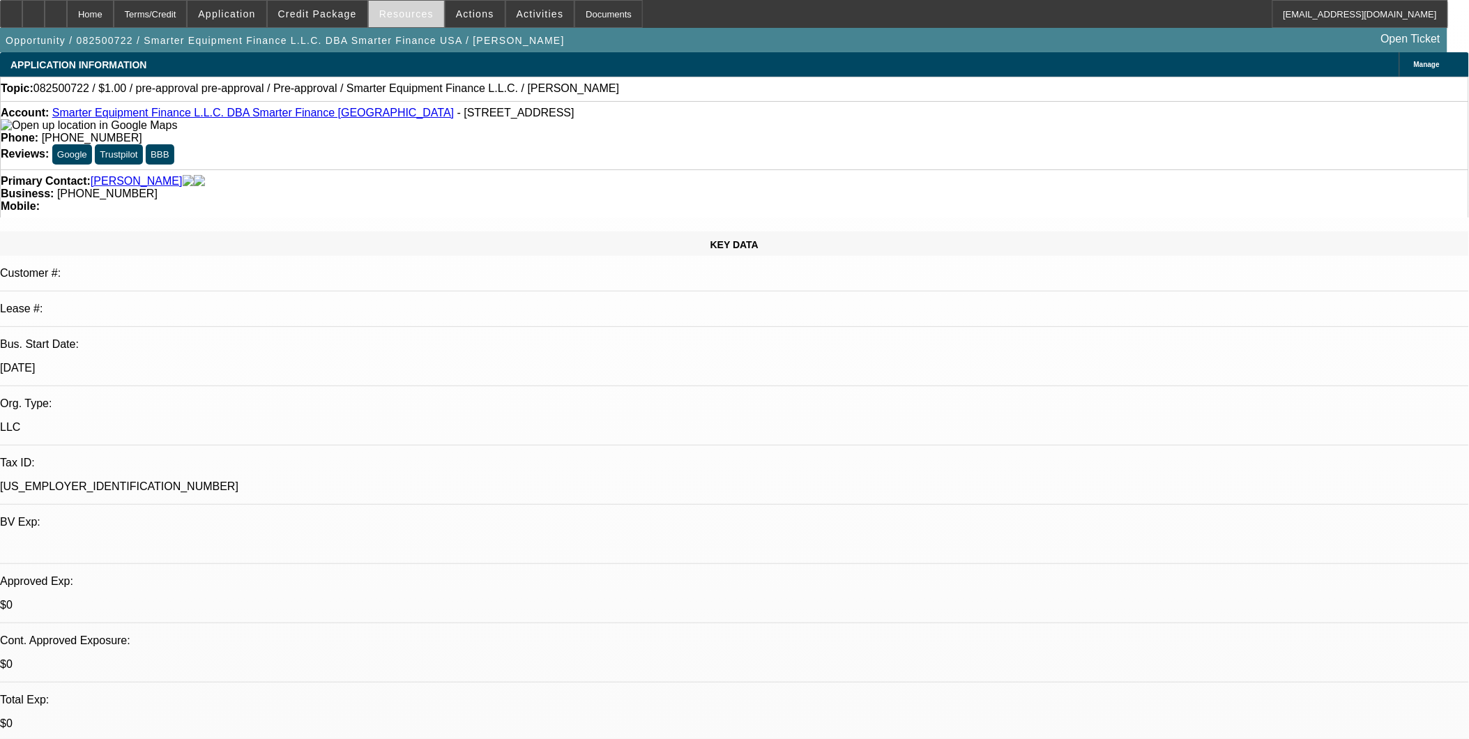
select select "0.1"
select select "0"
select select "2"
select select "0.1"
select select "1"
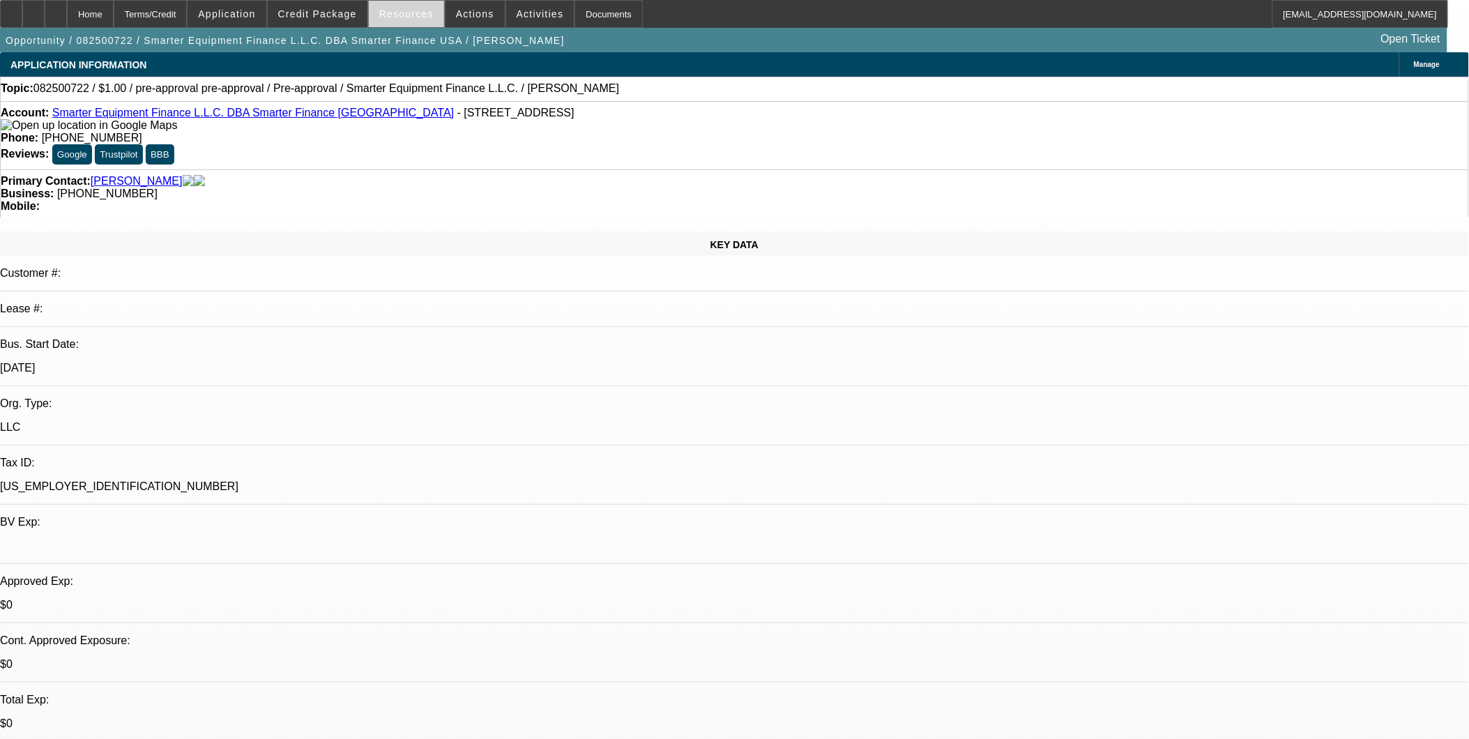
select select "2"
select select "4"
select select "1"
select select "2"
select select "4"
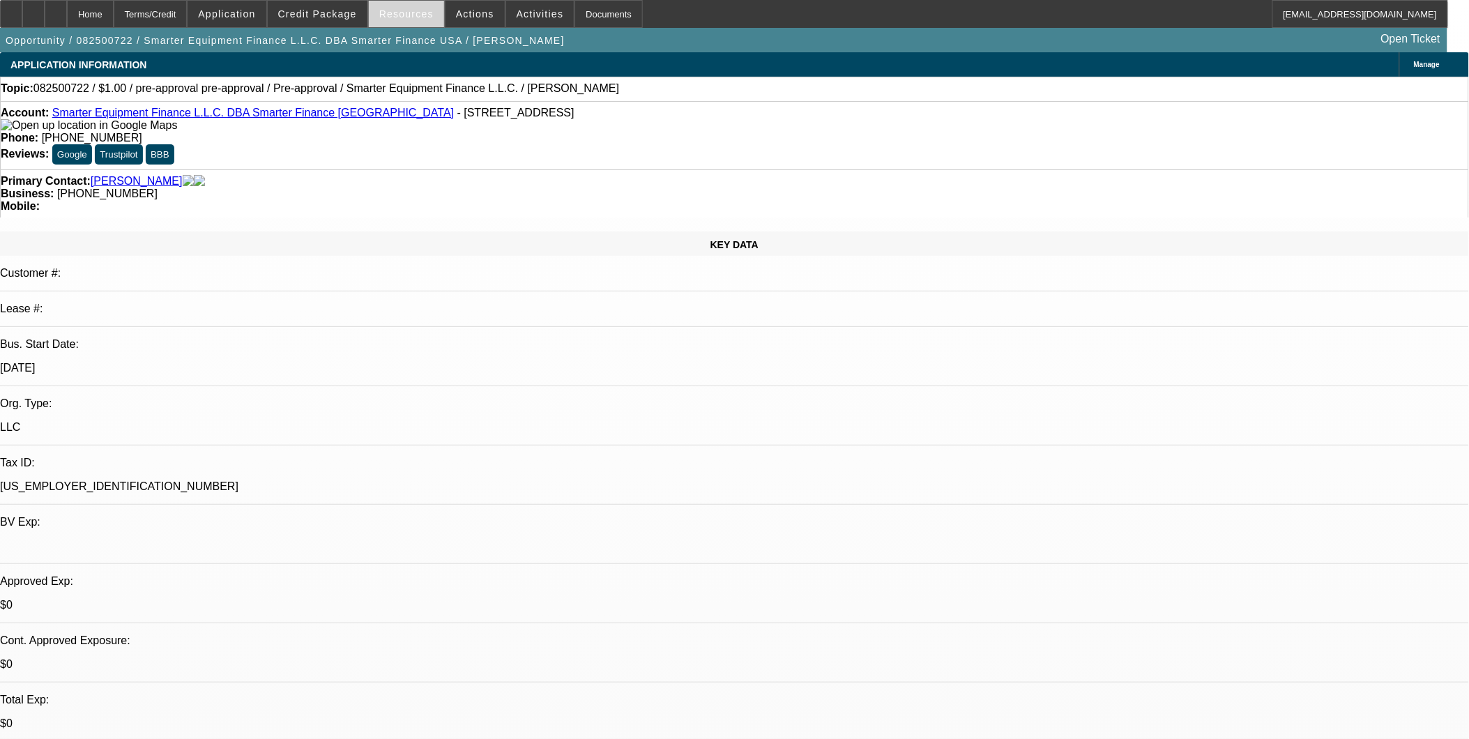
select select "1"
select select "2"
select select "4"
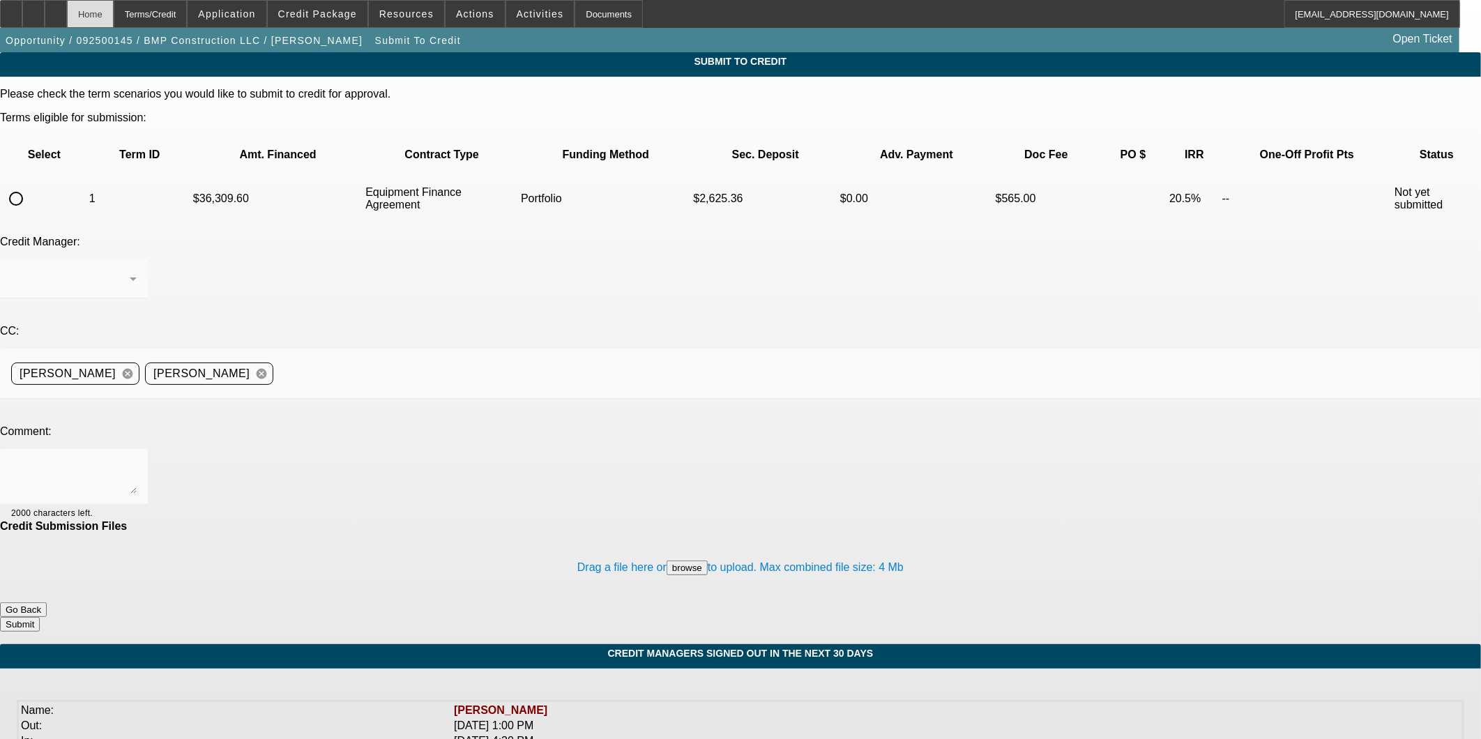
click at [114, 19] on div "Home" at bounding box center [90, 14] width 47 height 28
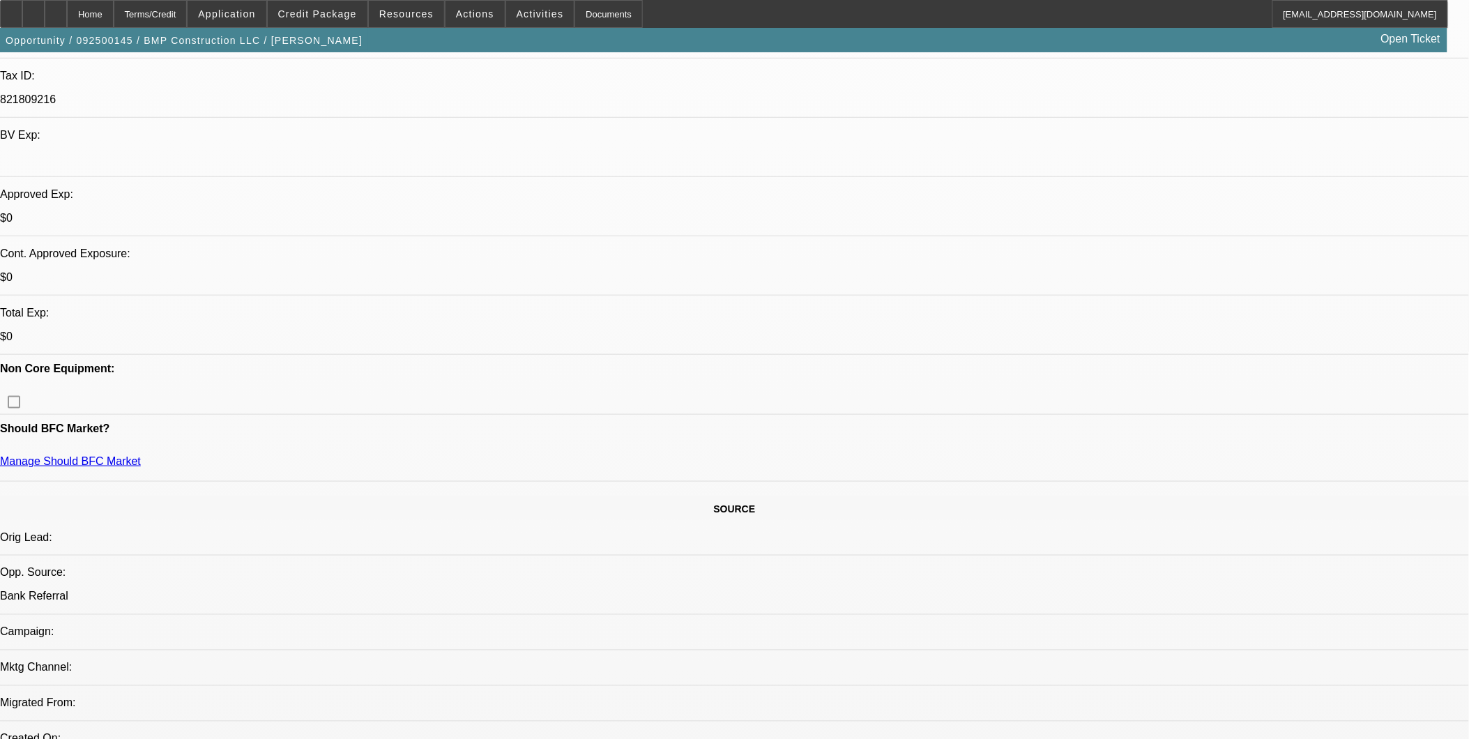
select select "0.1"
select select "2"
select select "0"
select select "1"
select select "2"
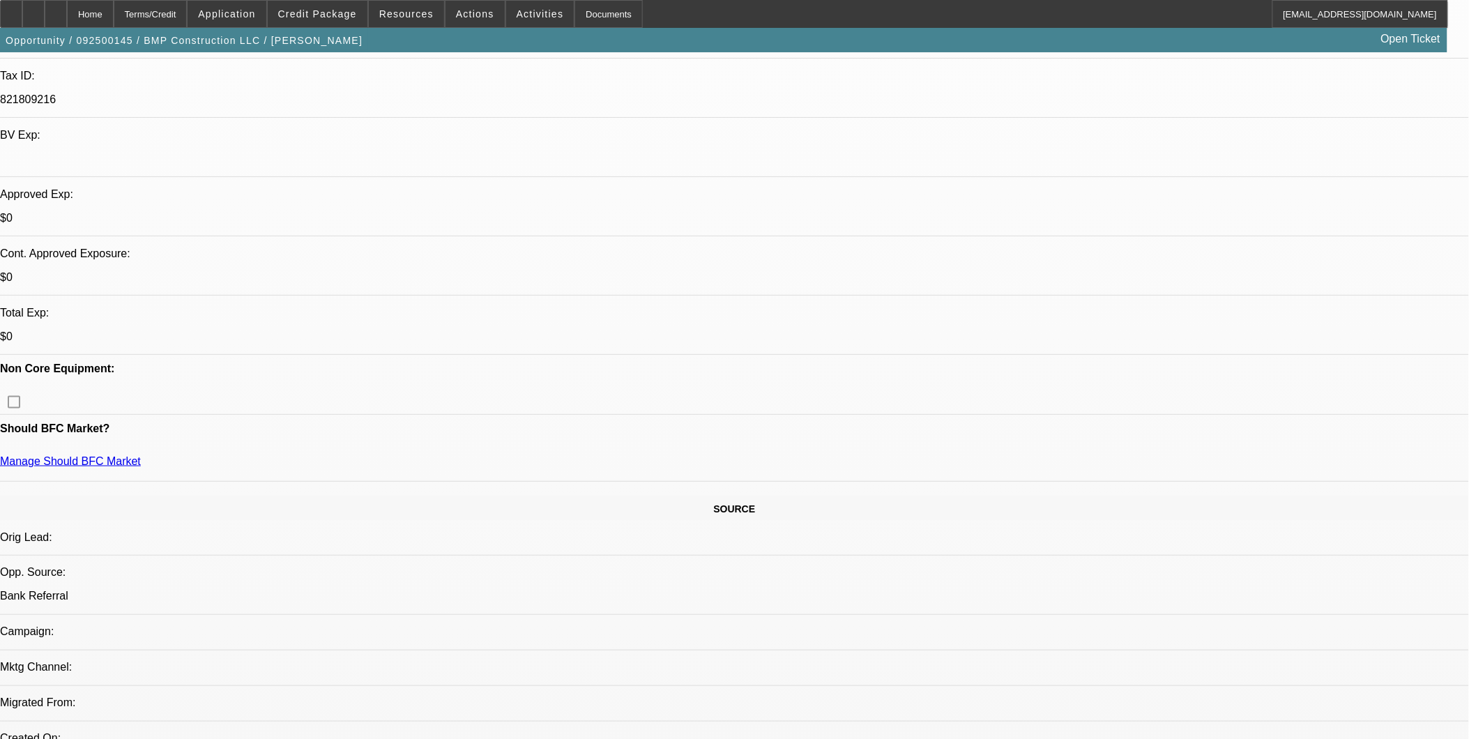
select select "6"
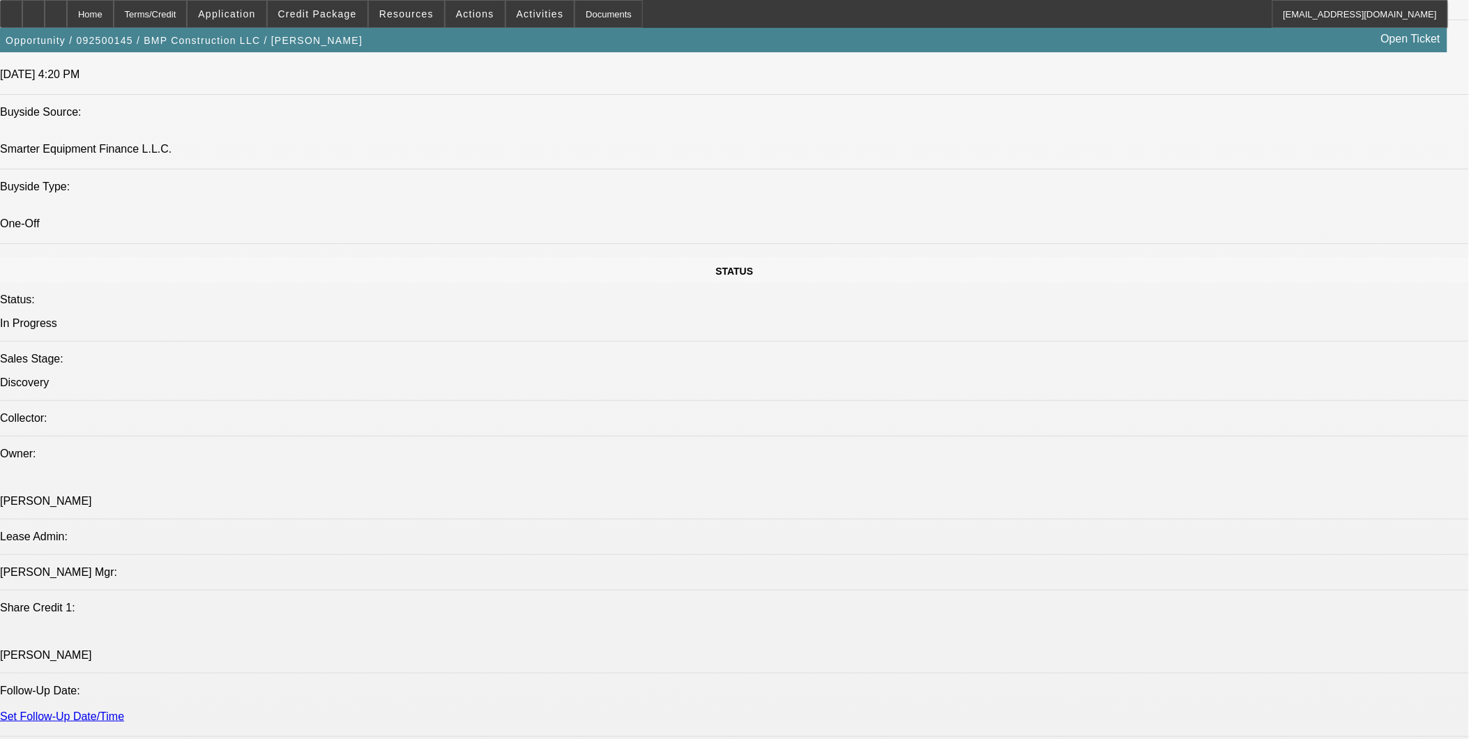
scroll to position [1239, 0]
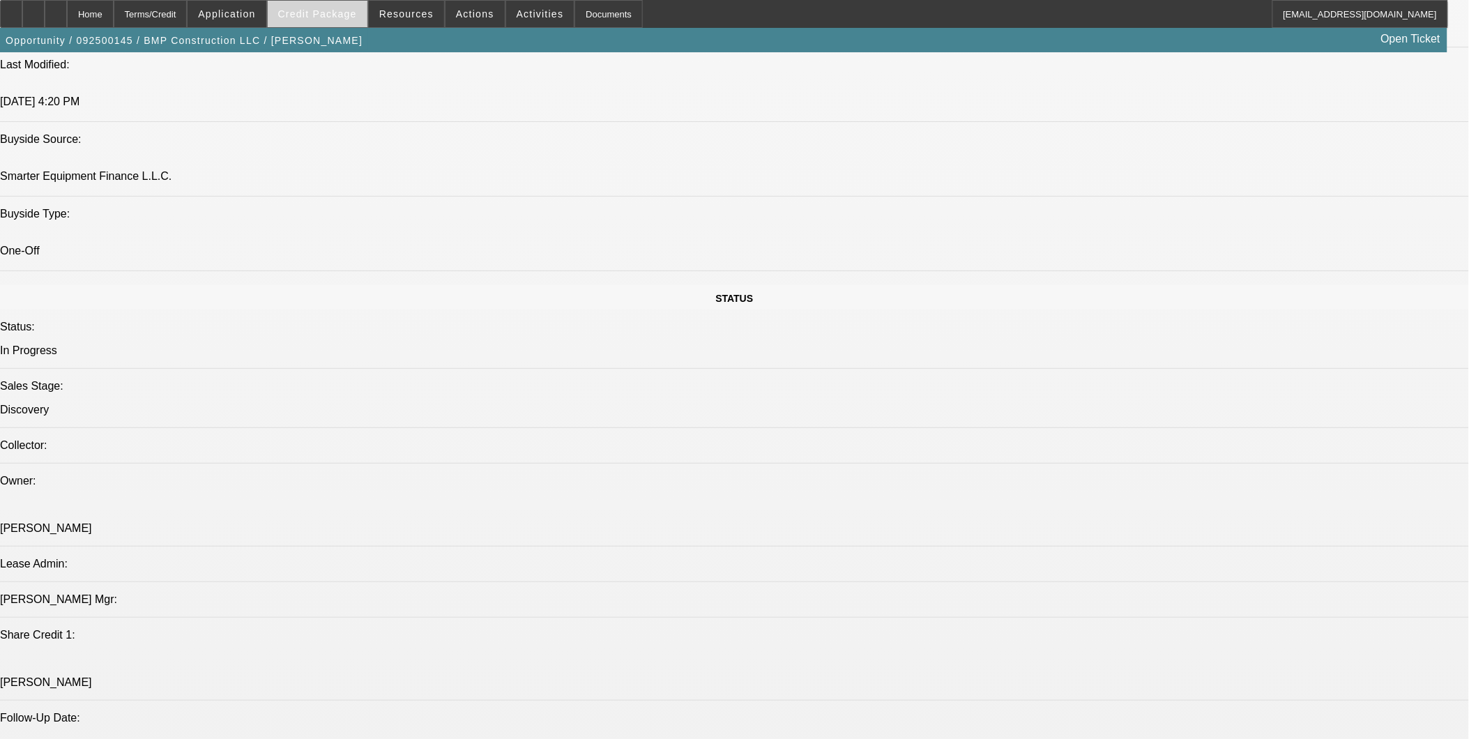
click at [351, 20] on span at bounding box center [318, 13] width 100 height 33
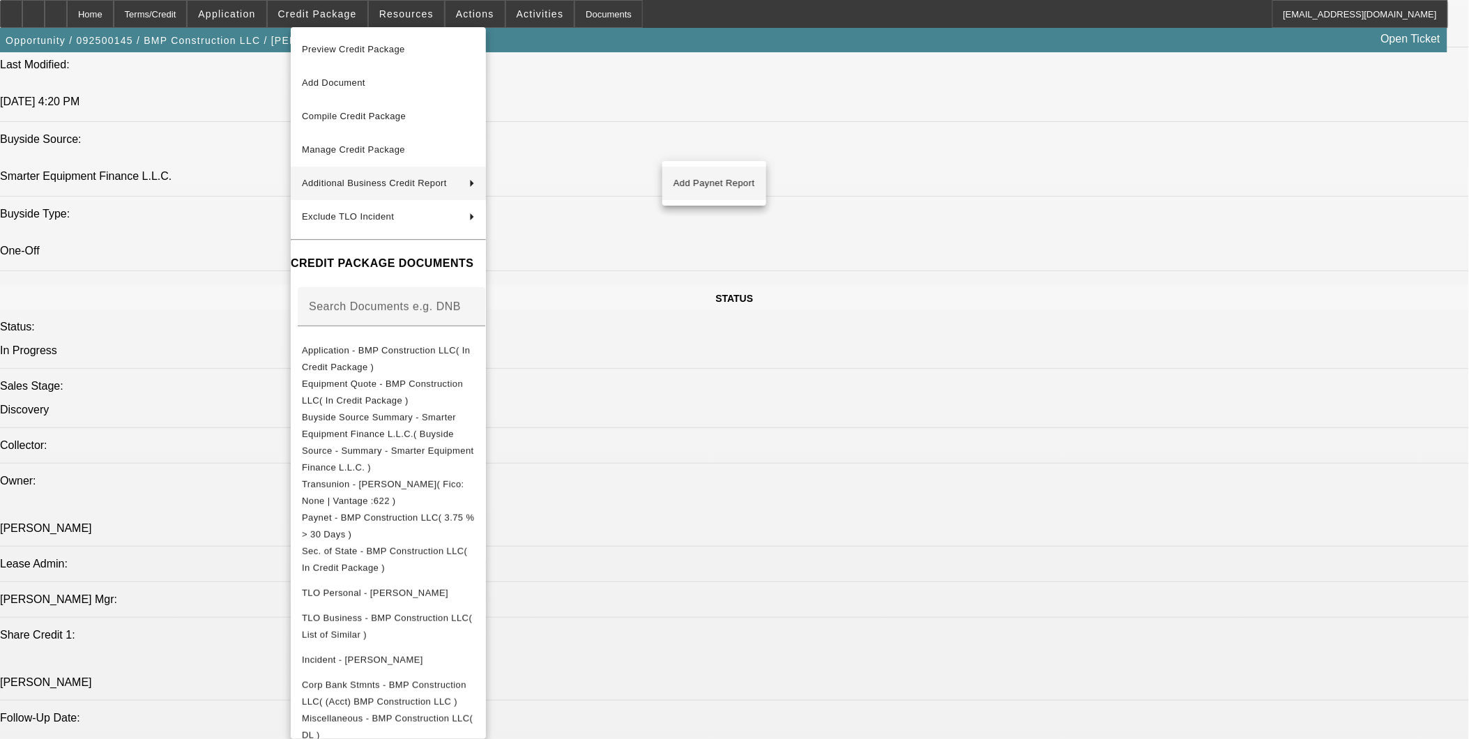
click at [715, 189] on span "Add Paynet Report" at bounding box center [714, 183] width 82 height 17
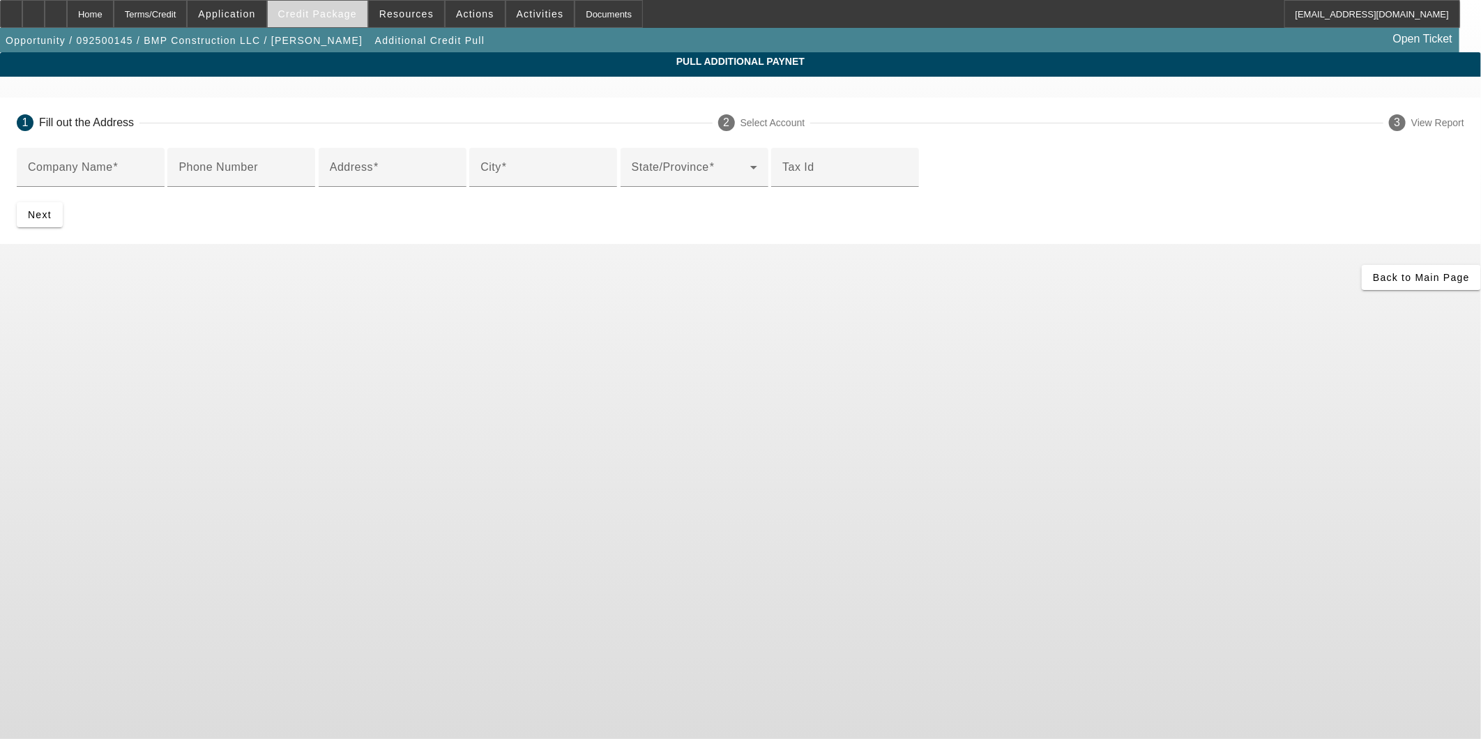
click at [342, 14] on span "Credit Package" at bounding box center [317, 13] width 79 height 11
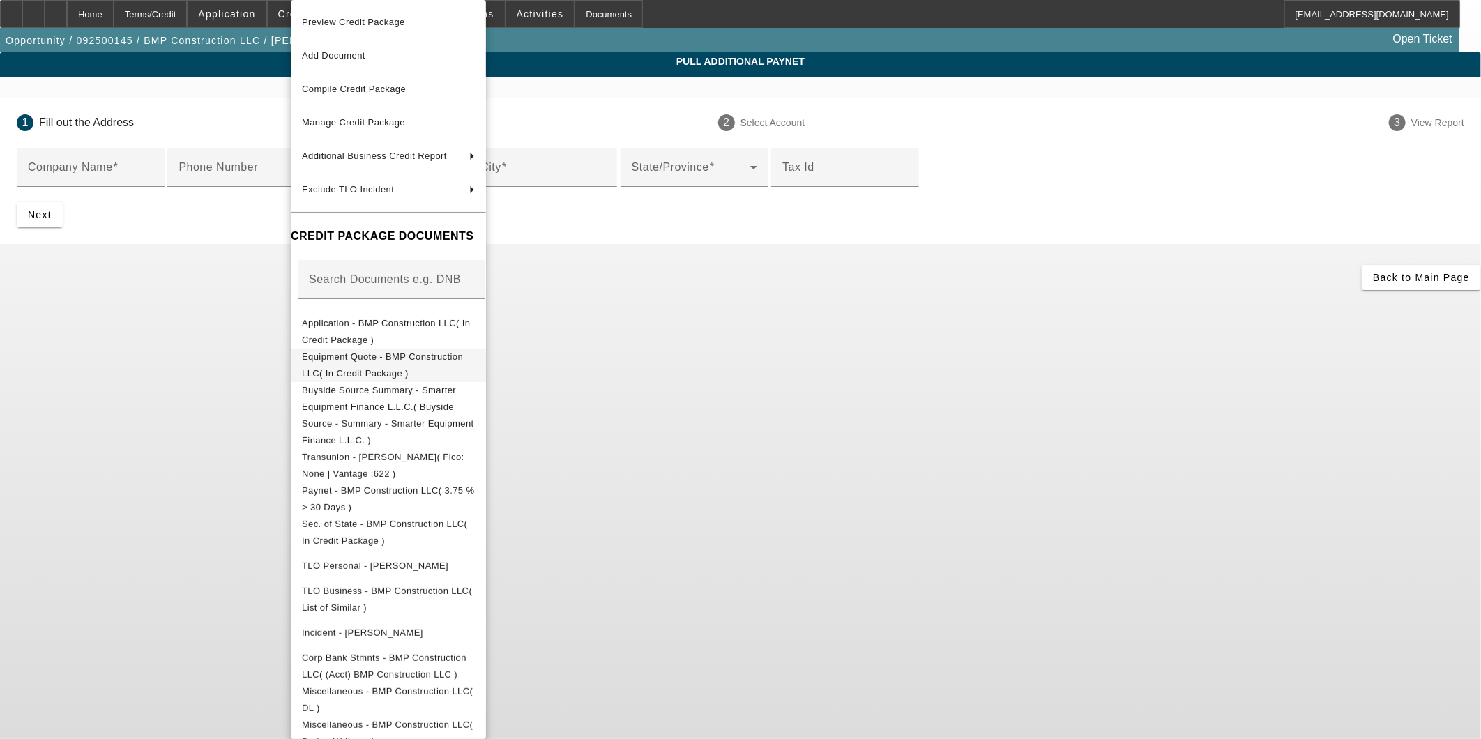
click at [378, 351] on span "Equipment Quote - BMP Construction LLC( In Credit Package )" at bounding box center [388, 365] width 173 height 33
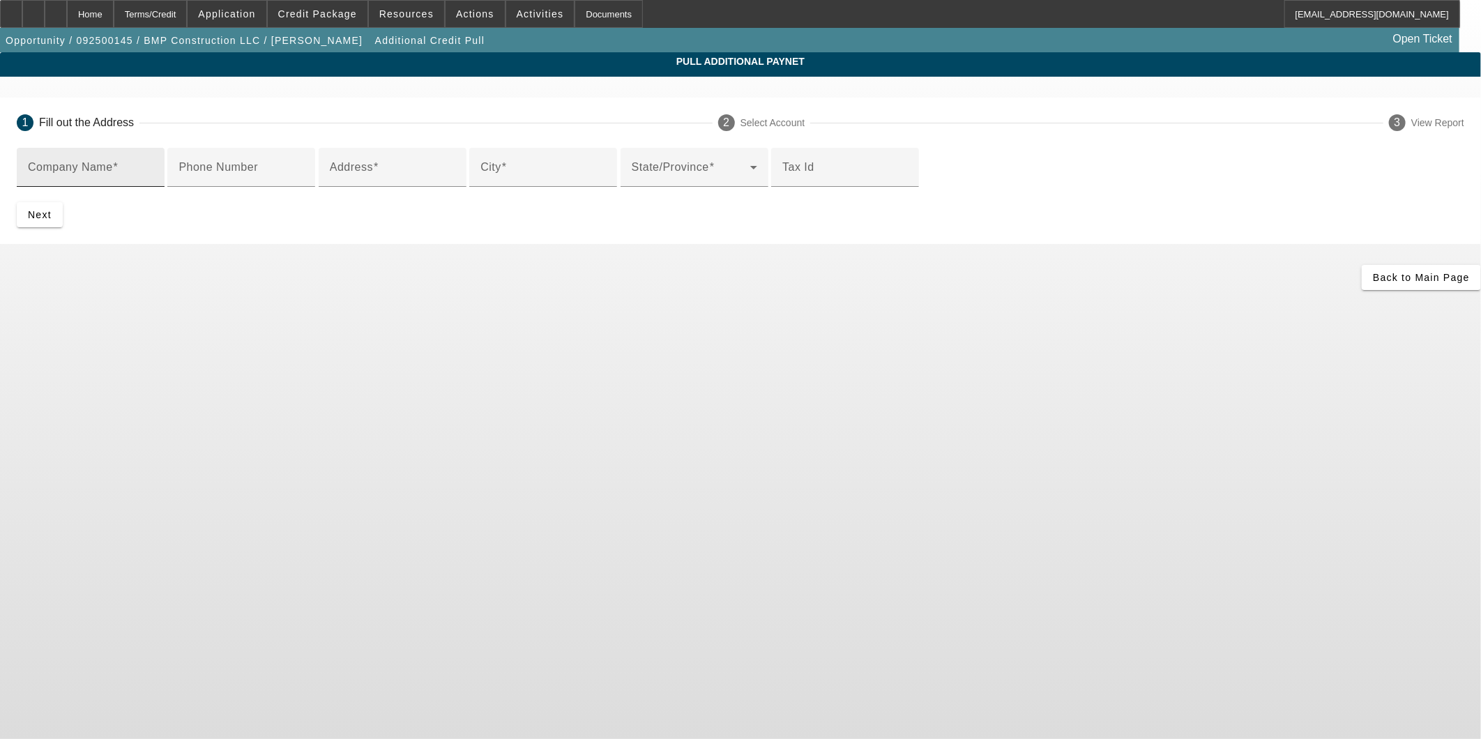
click at [113, 168] on mat-label "Company Name" at bounding box center [70, 167] width 85 height 12
click at [153, 168] on input "Company Name" at bounding box center [90, 173] width 125 height 17
type input "Key Automotive Group, LLC"
type input "8007 NC Hwy 68"
type input "Stokesdale"
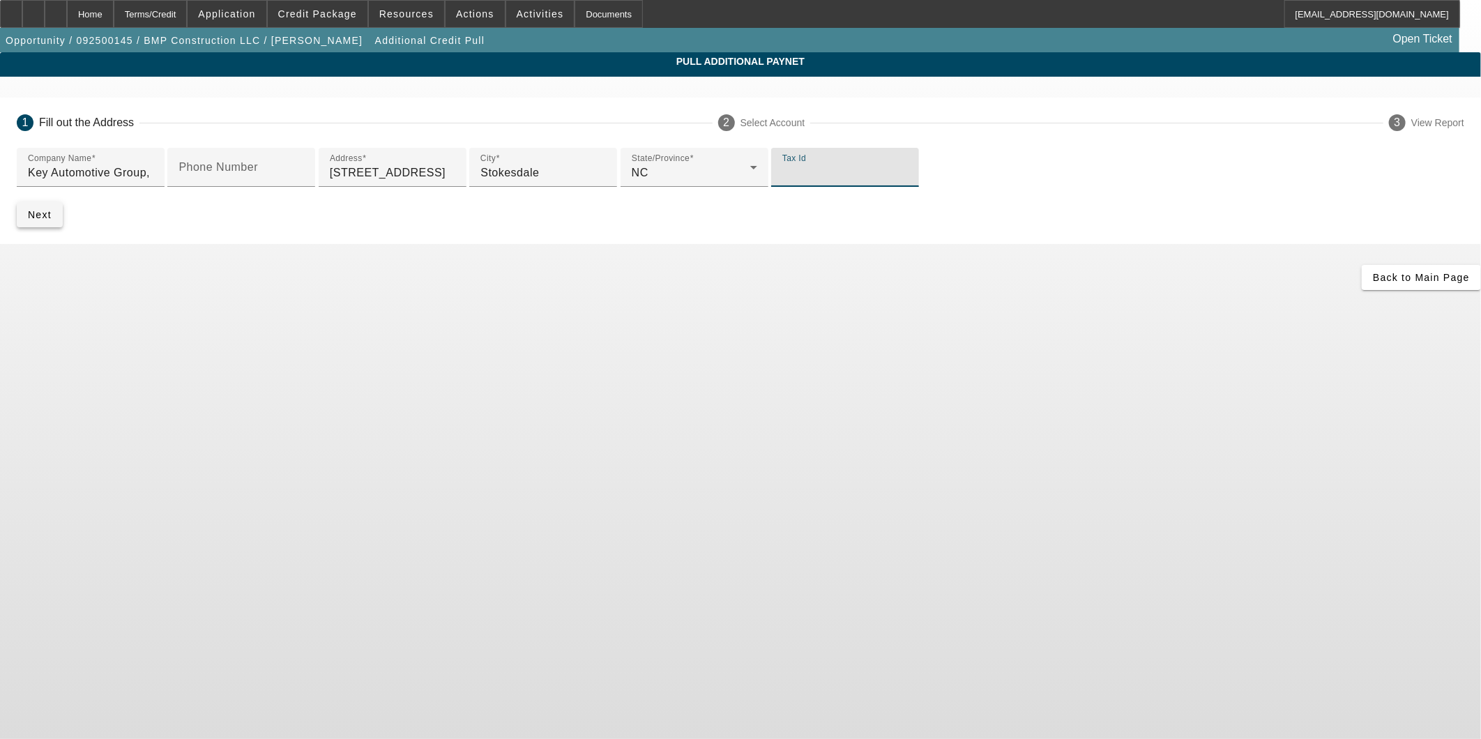
click at [52, 220] on span "Next" at bounding box center [40, 214] width 24 height 11
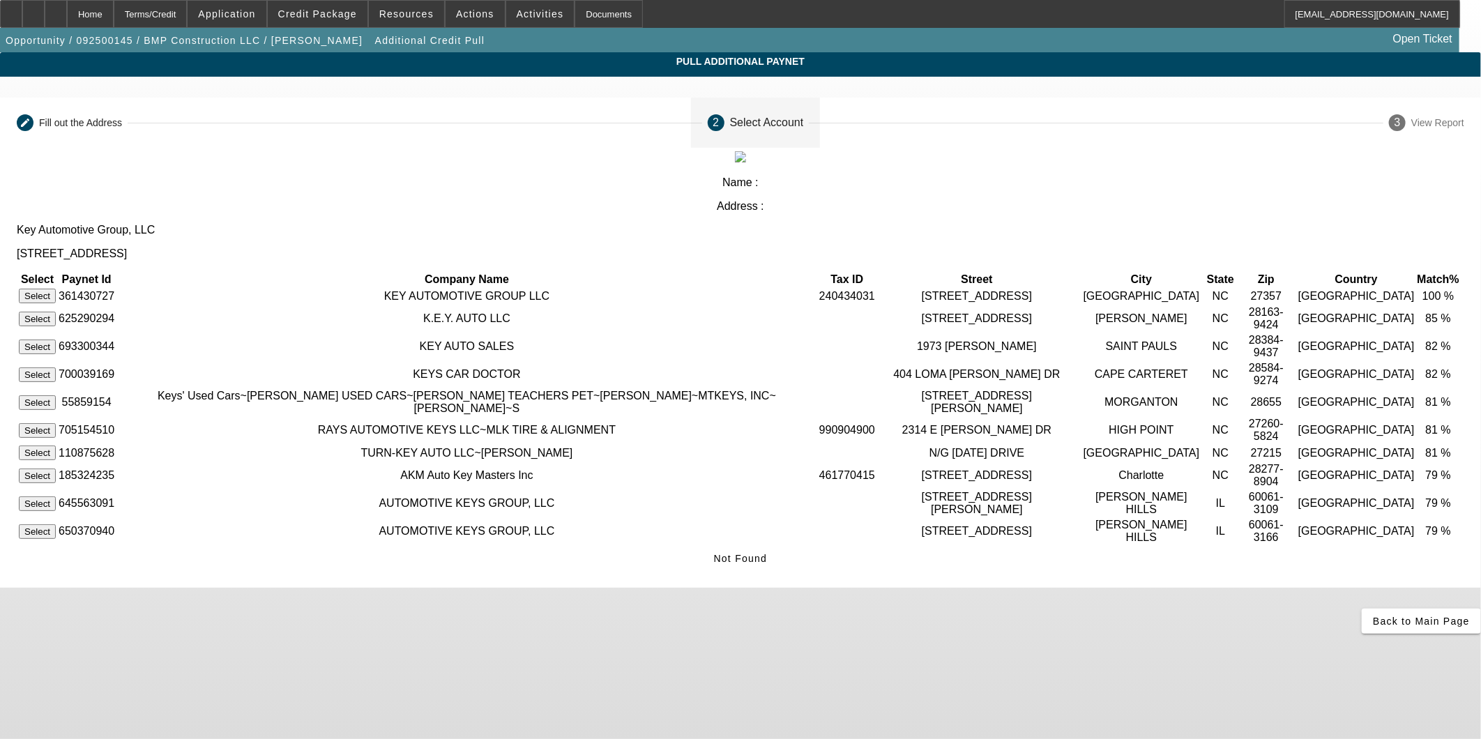
click at [56, 289] on button "Select" at bounding box center [37, 296] width 37 height 15
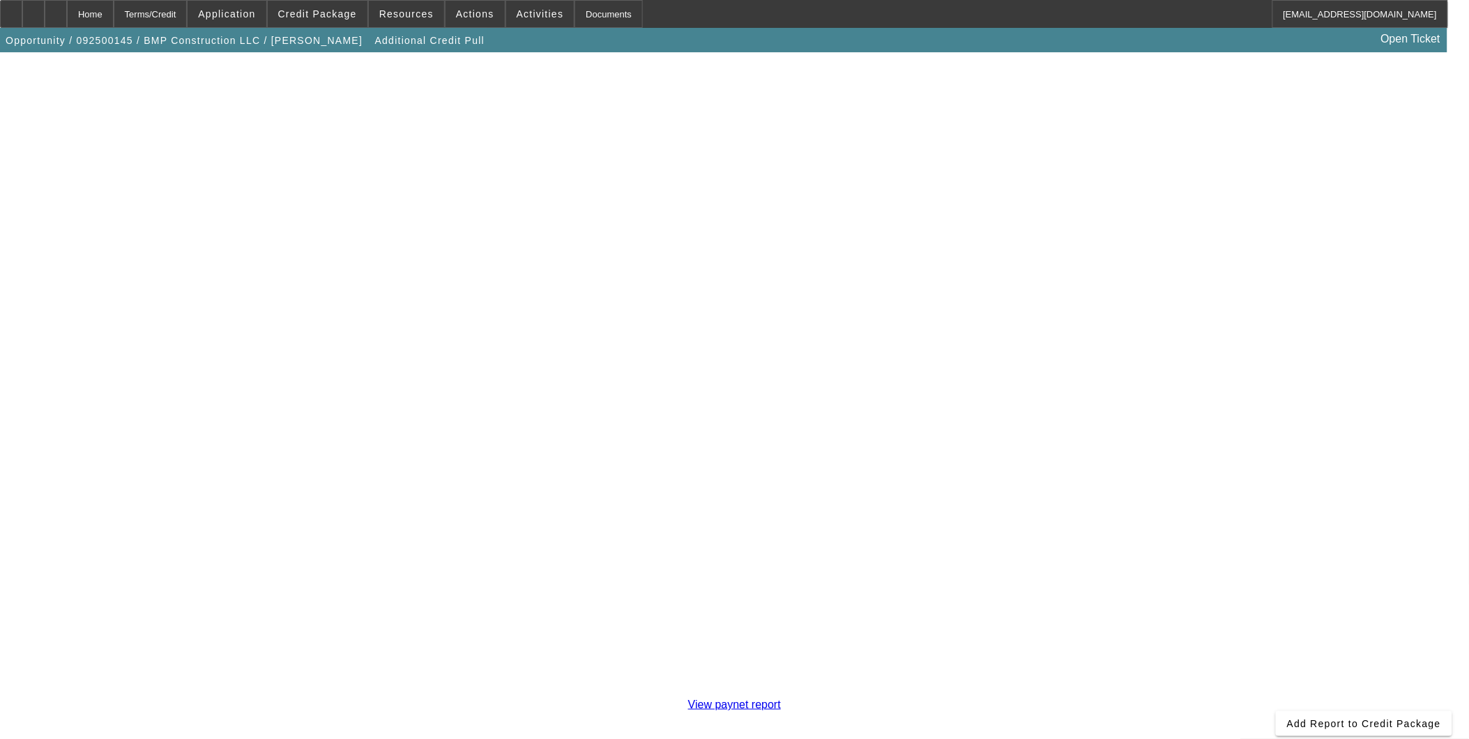
scroll to position [241, 0]
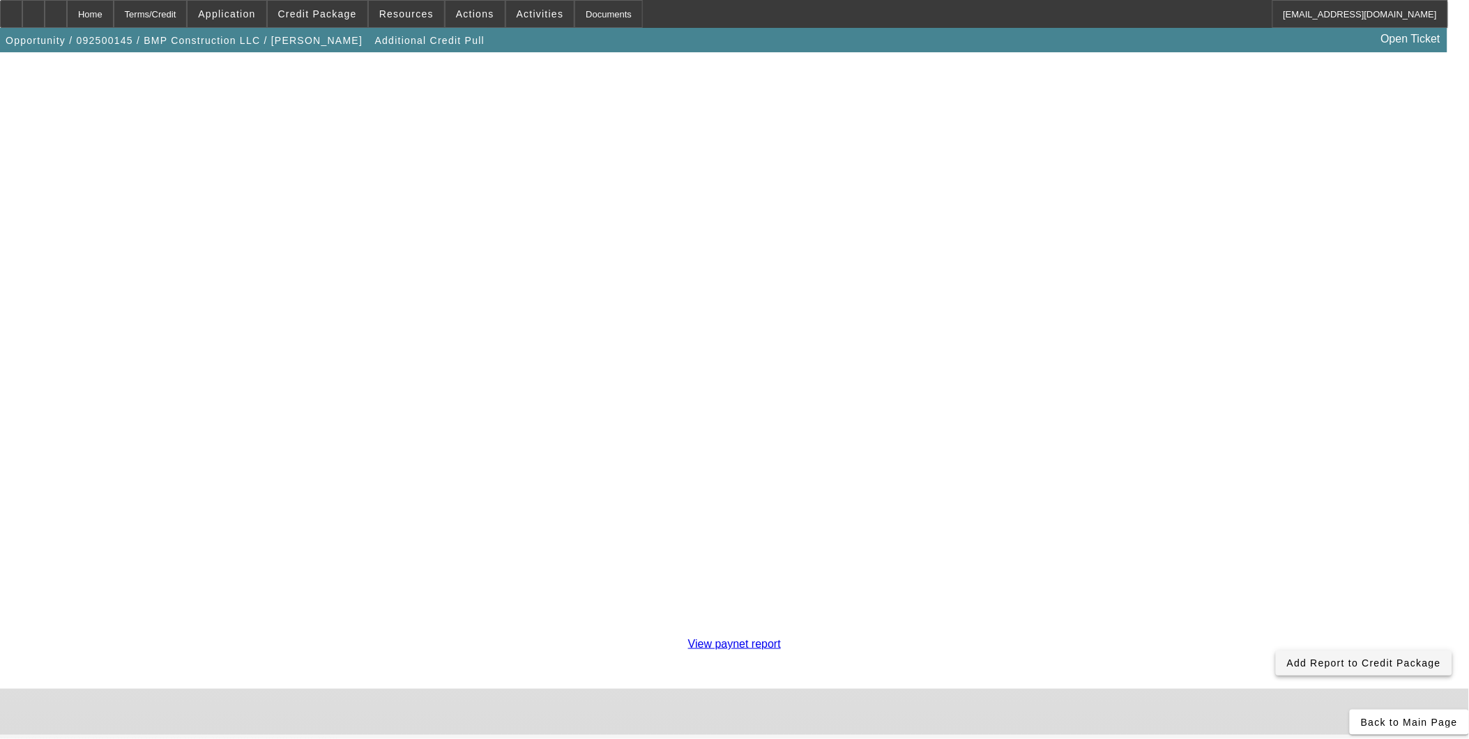
click at [1287, 657] on span "Add Report to Credit Package" at bounding box center [1364, 662] width 154 height 11
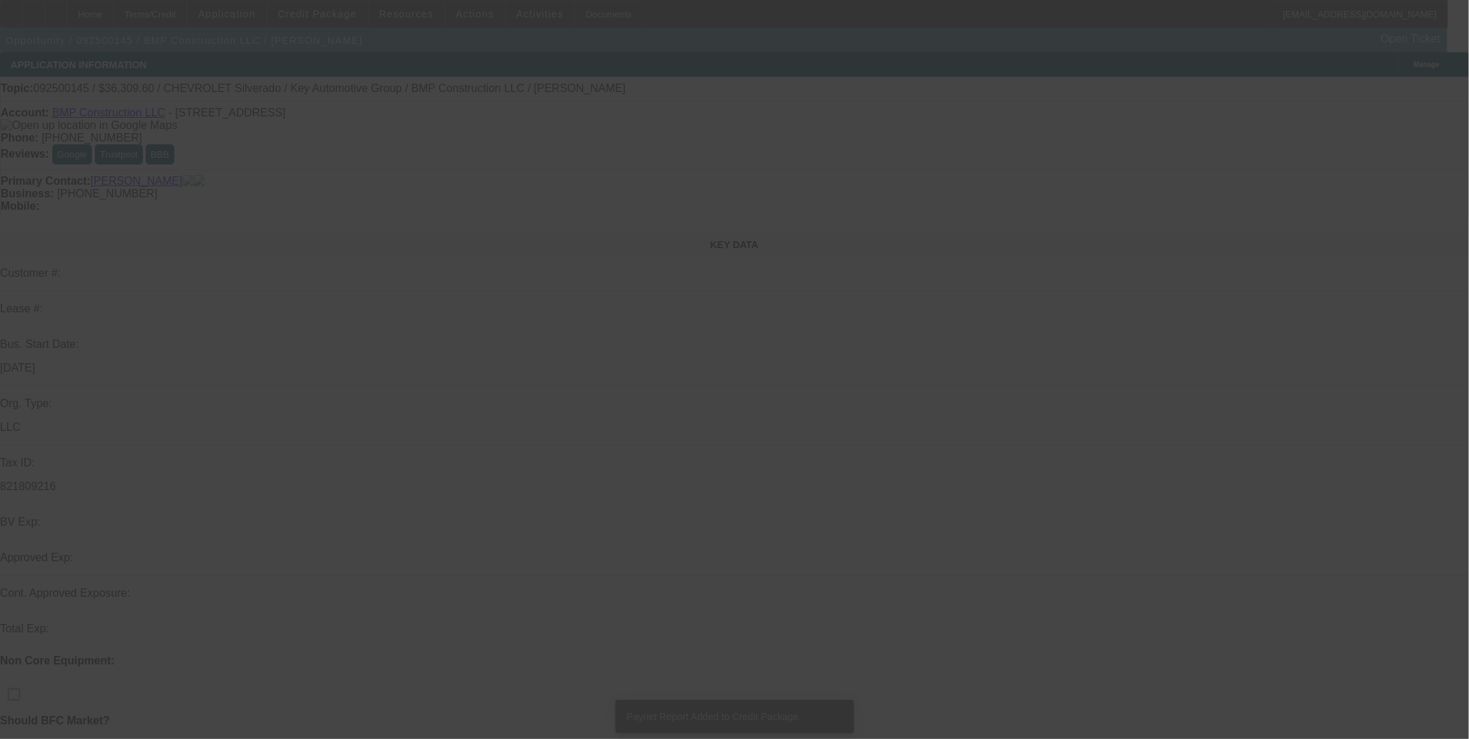
select select "0.1"
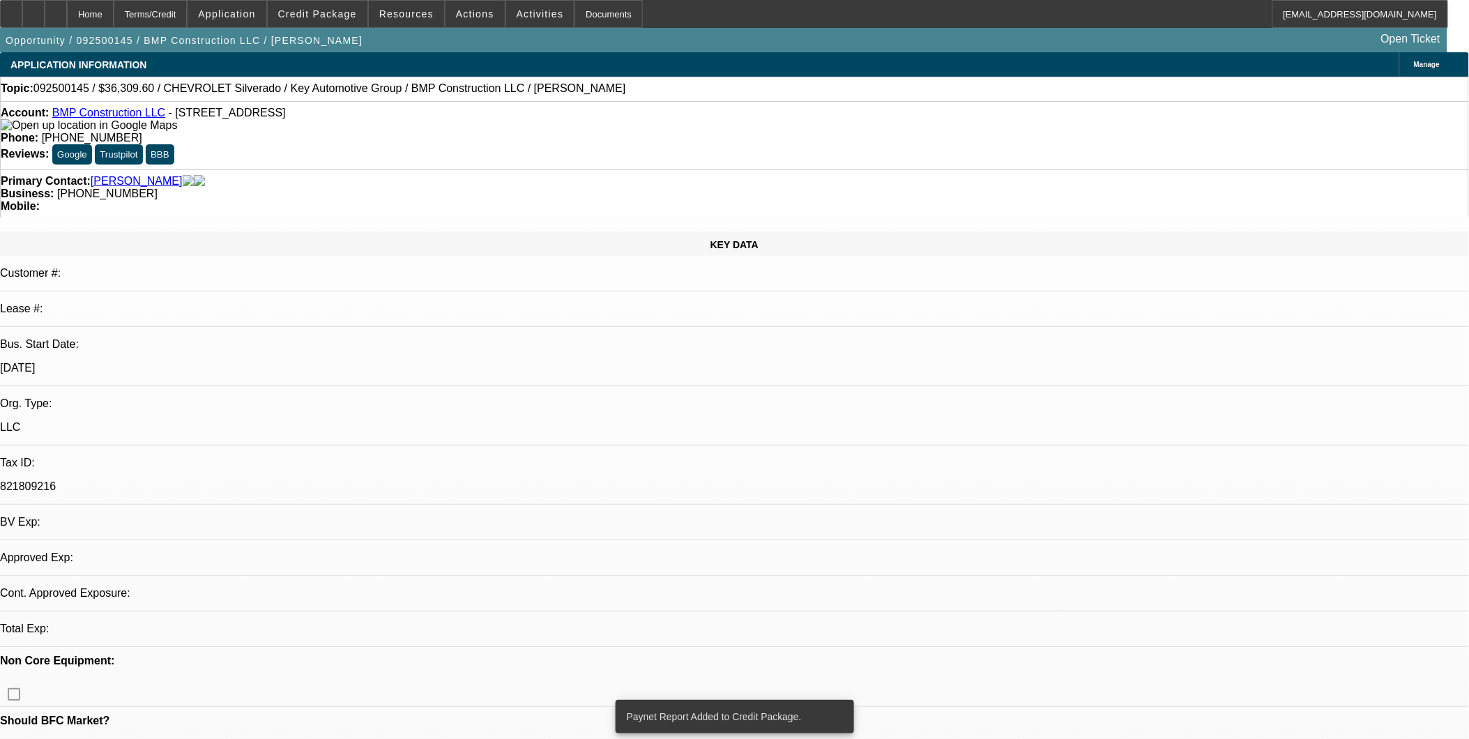
select select "2"
select select "0"
select select "6"
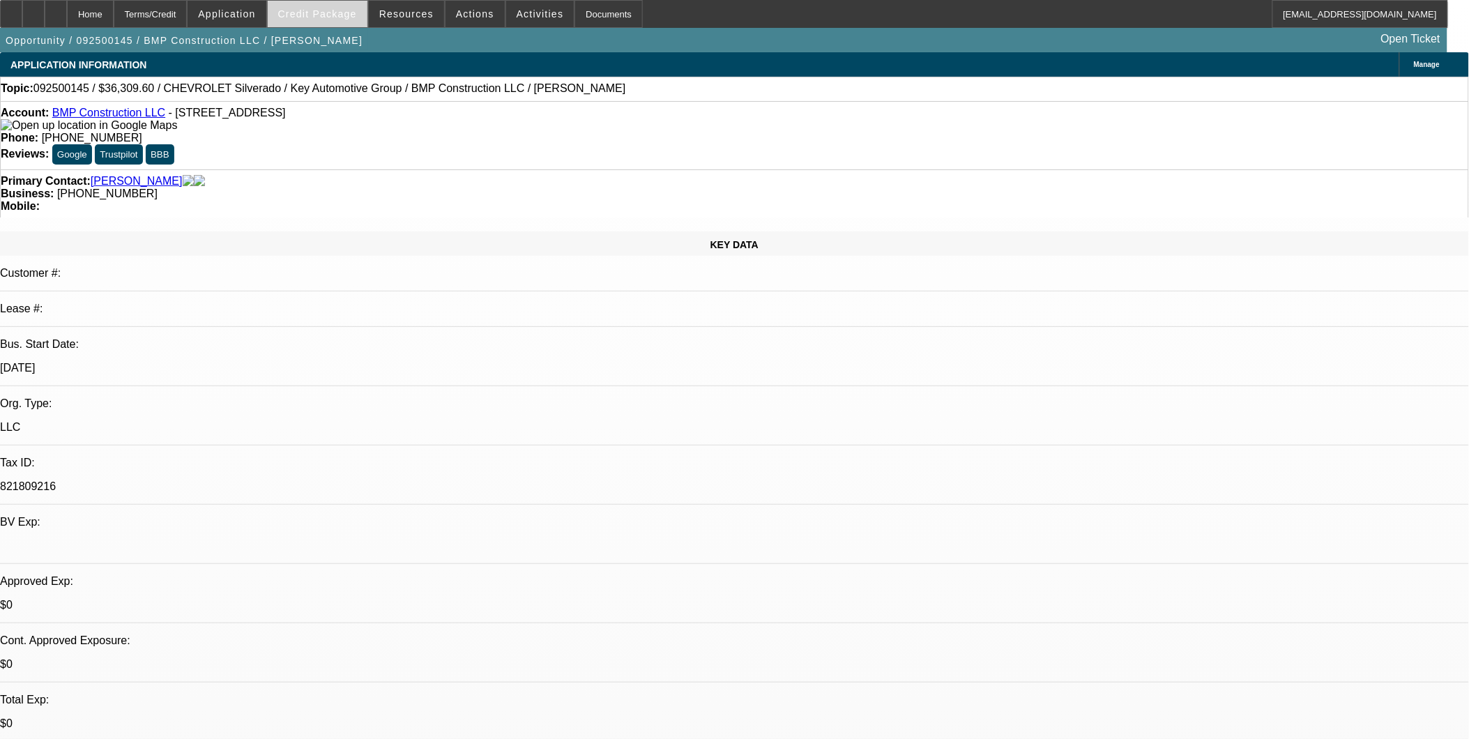
select select "0.1"
select select "2"
select select "0"
select select "1"
select select "2"
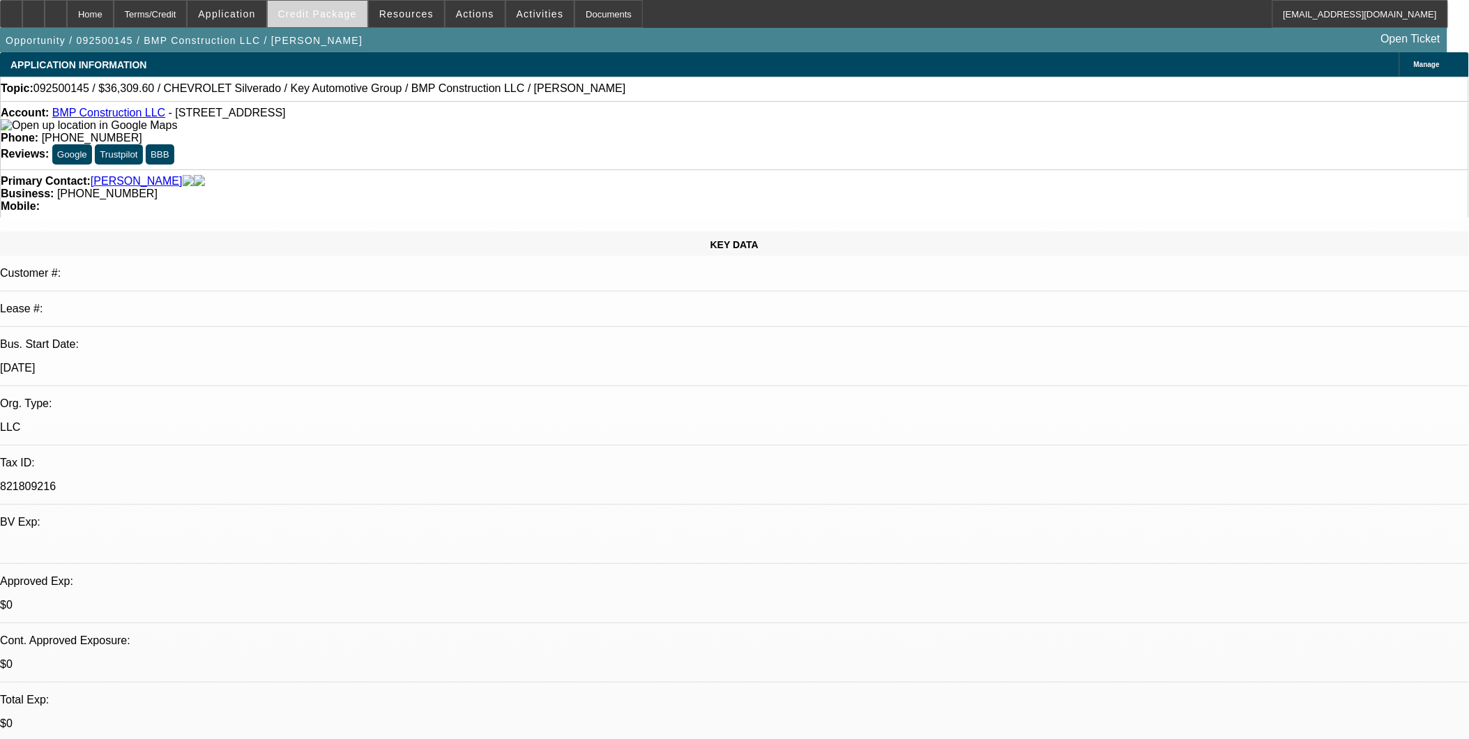
select select "6"
click at [335, 23] on span at bounding box center [318, 13] width 100 height 33
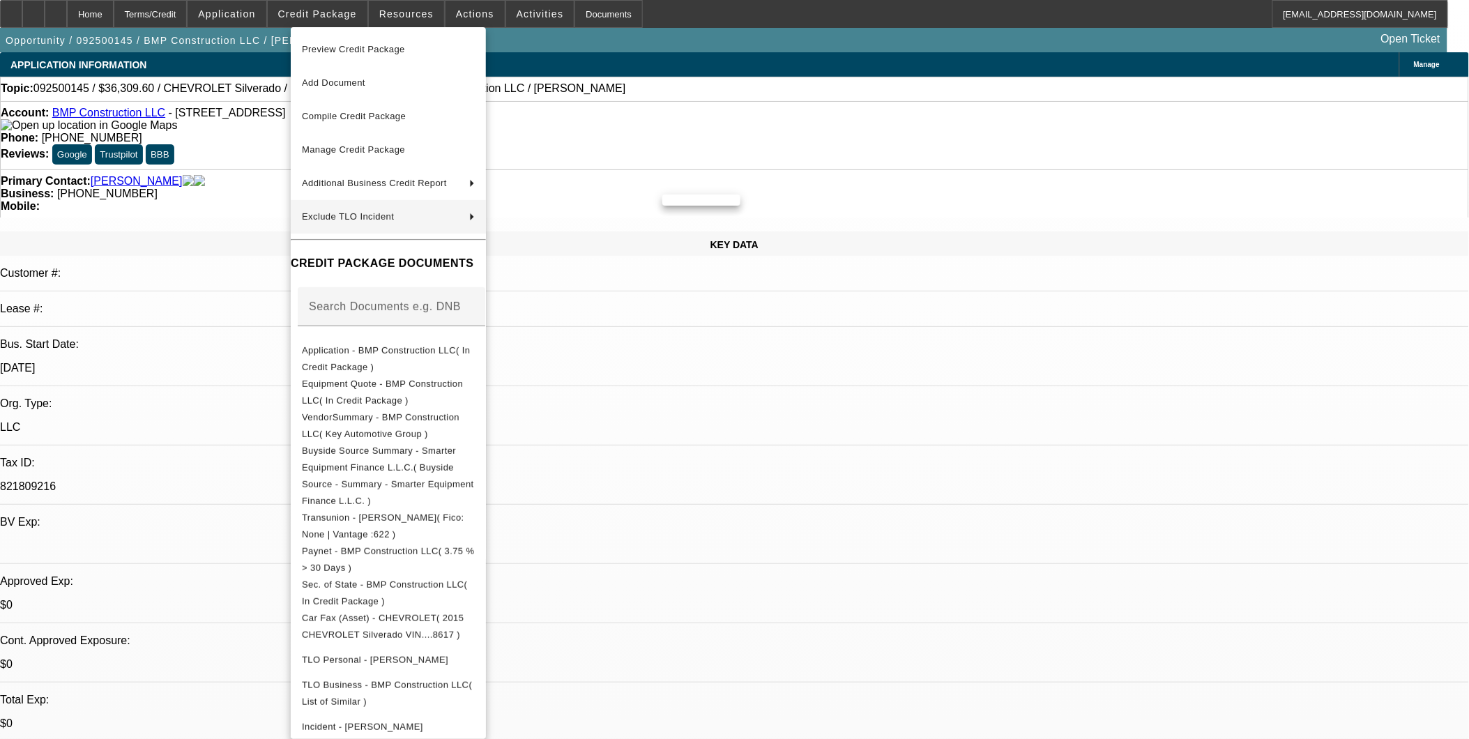
click at [814, 407] on div at bounding box center [734, 369] width 1469 height 739
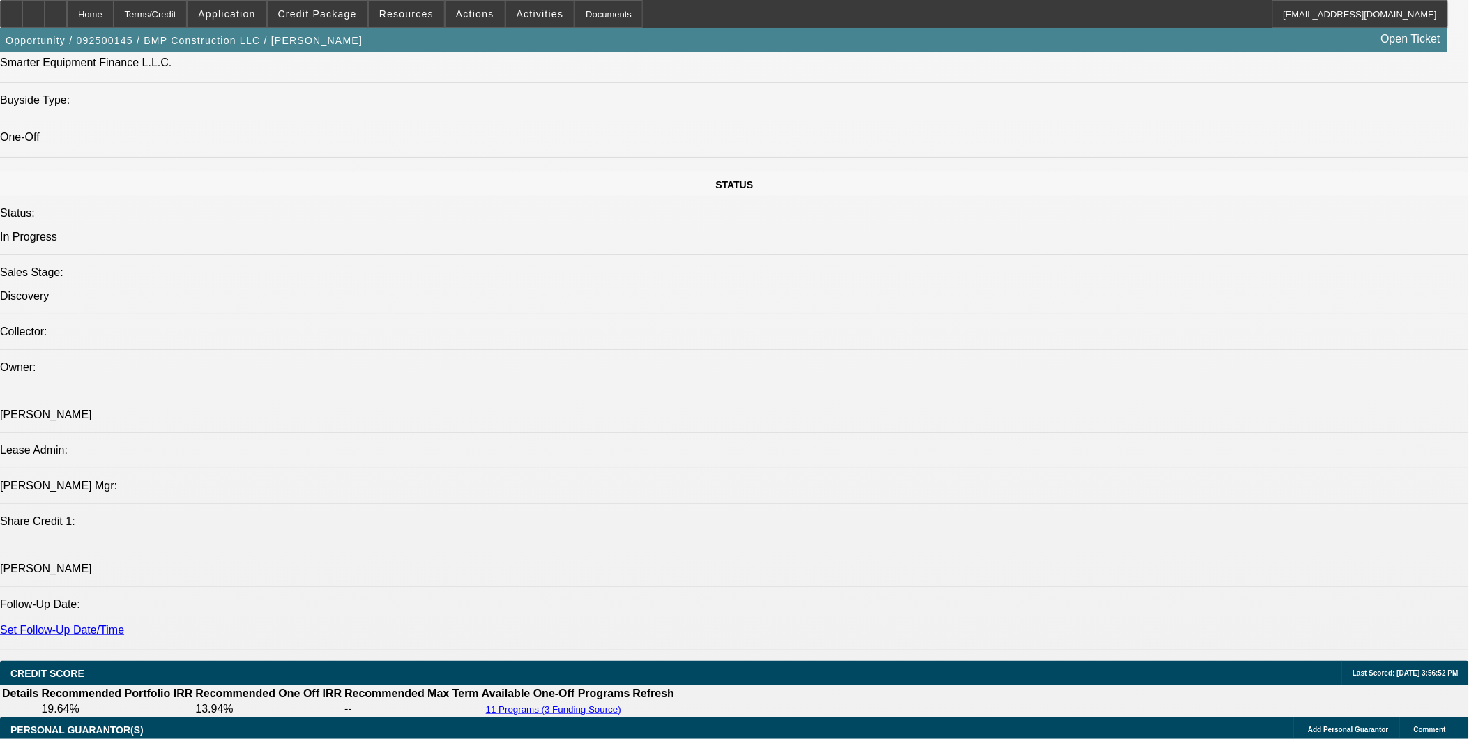
scroll to position [1472, 0]
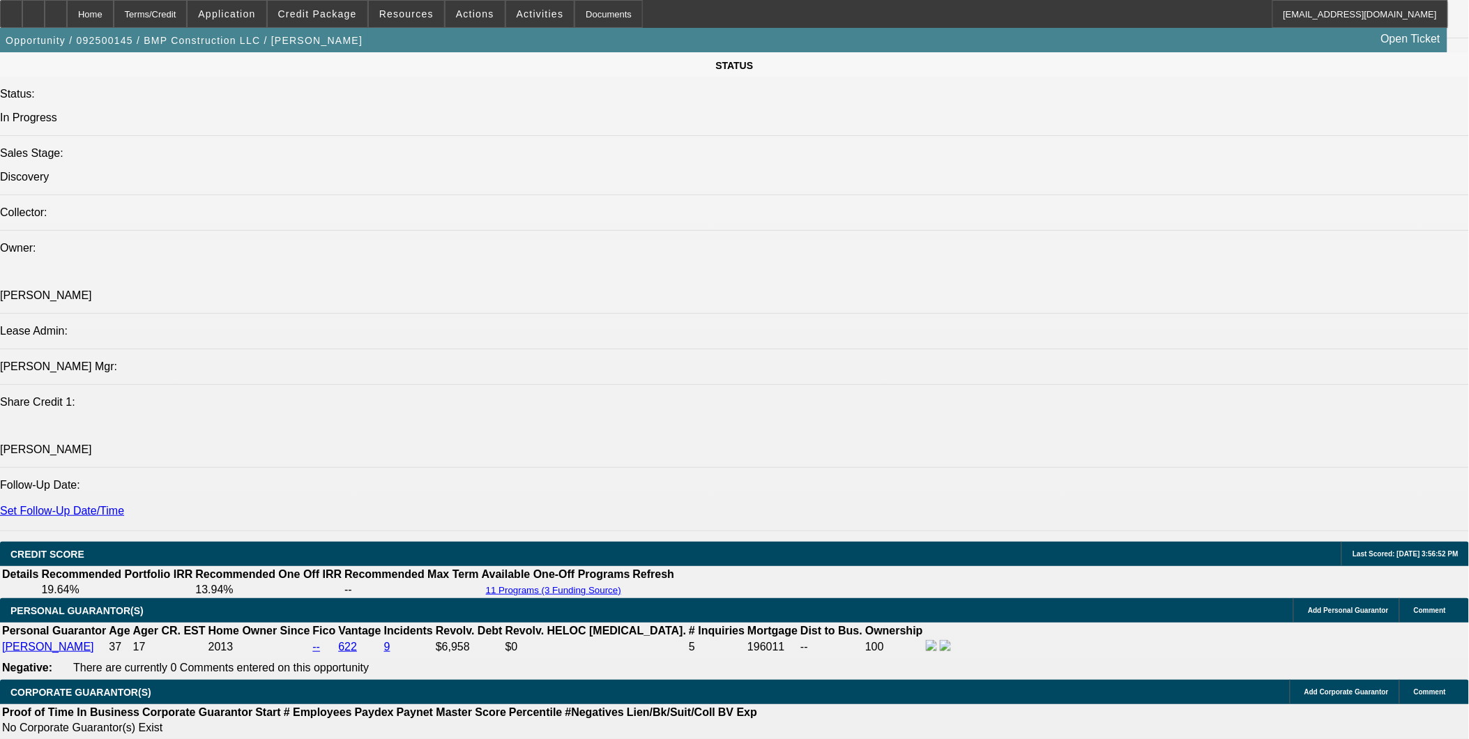
drag, startPoint x: 100, startPoint y: 335, endPoint x: 746, endPoint y: 337, distance: 646.2
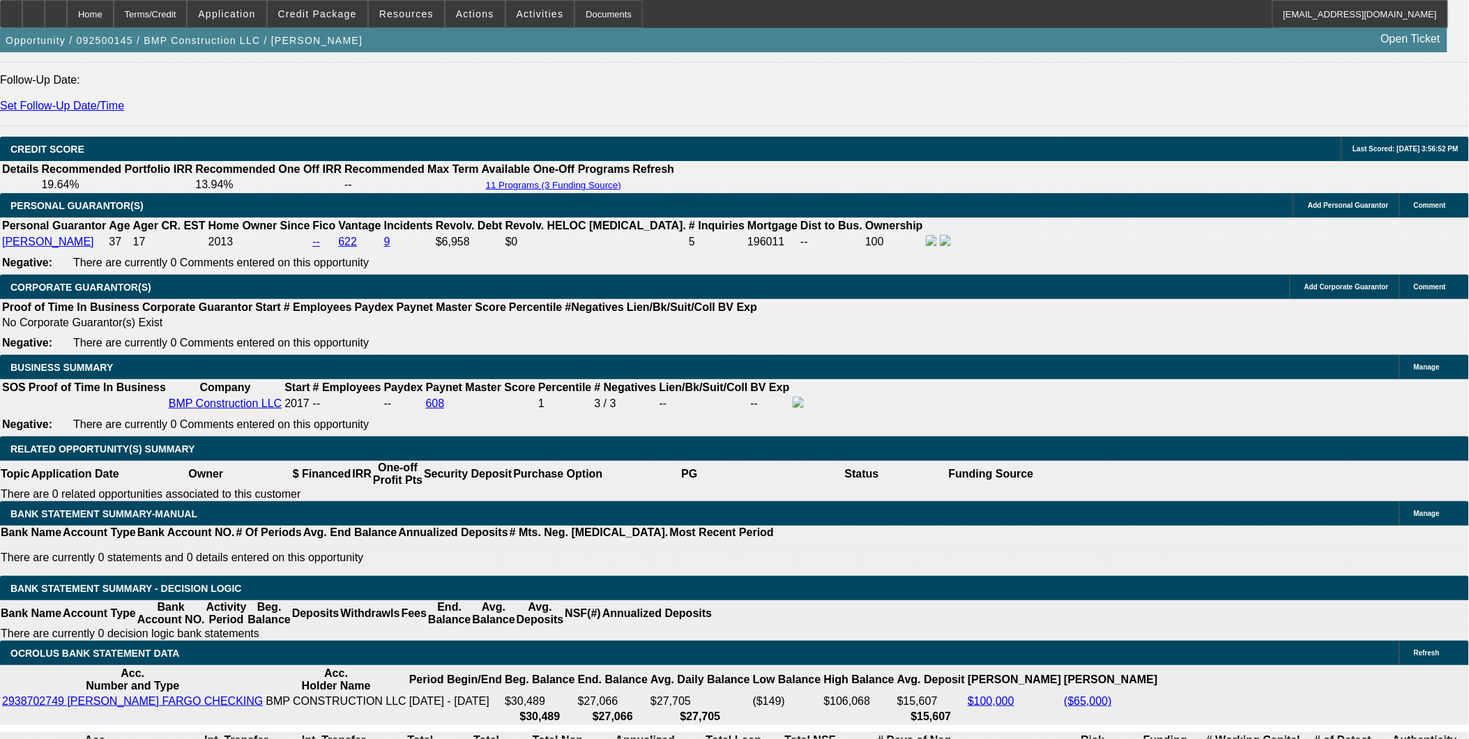
scroll to position [1936, 0]
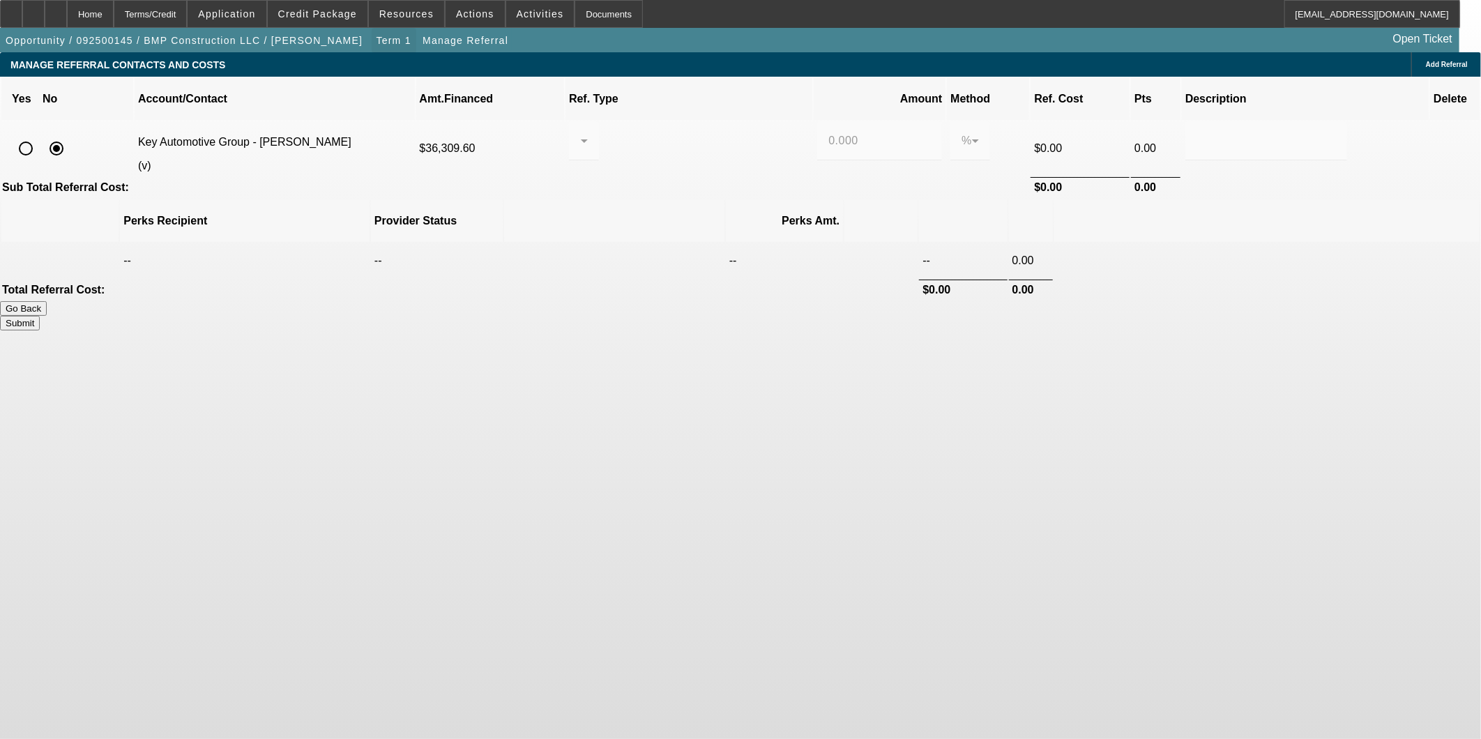
click at [376, 38] on span "Term 1" at bounding box center [393, 40] width 35 height 11
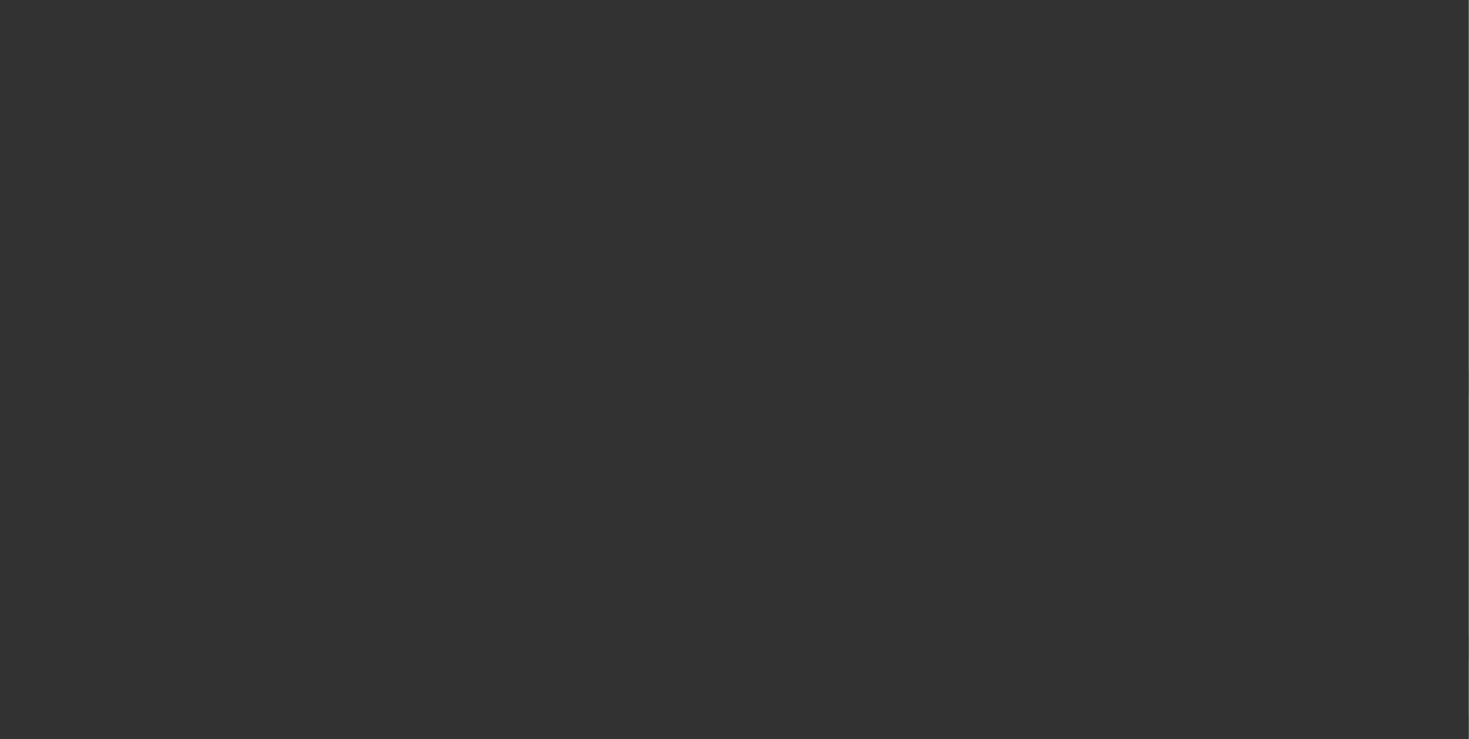
scroll to position [464, 0]
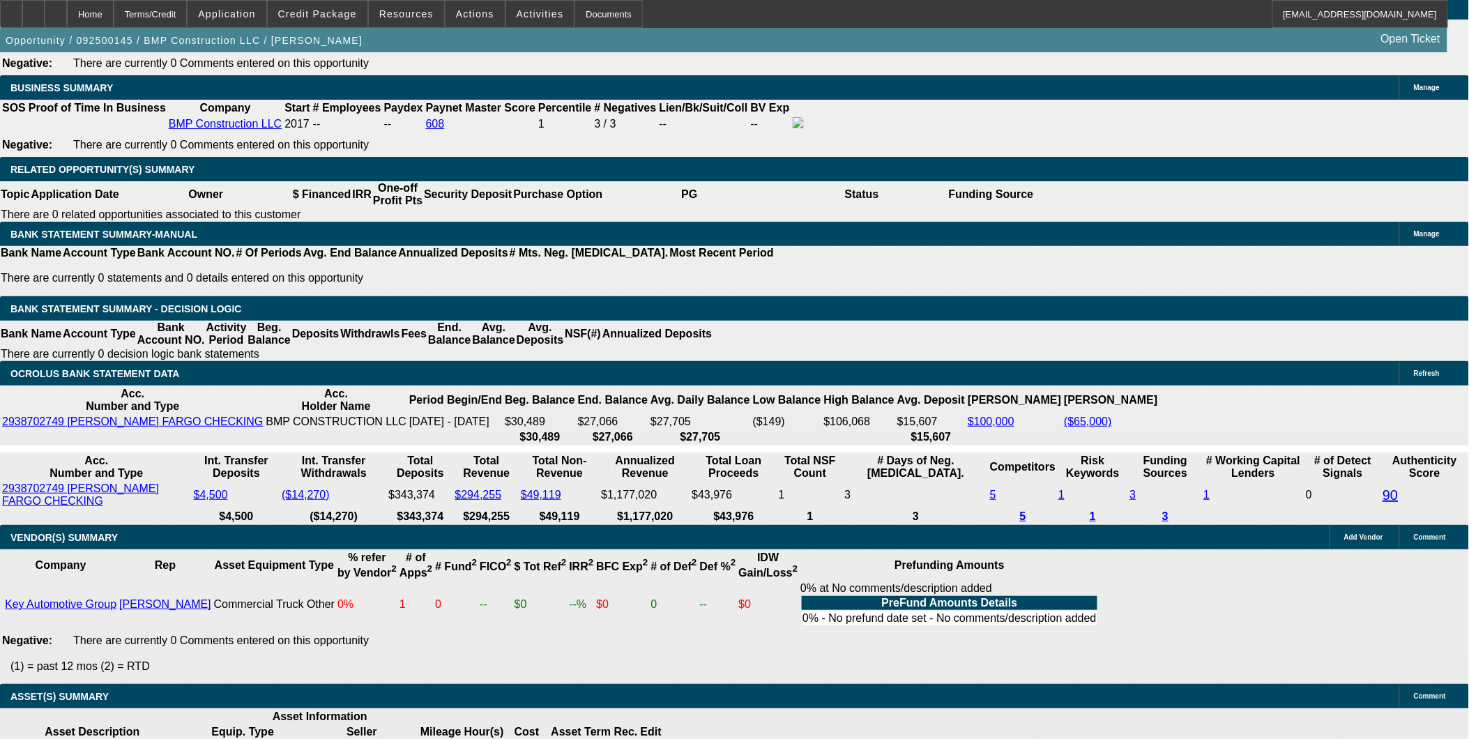
select select "0.1"
select select "2"
select select "0"
select select "6"
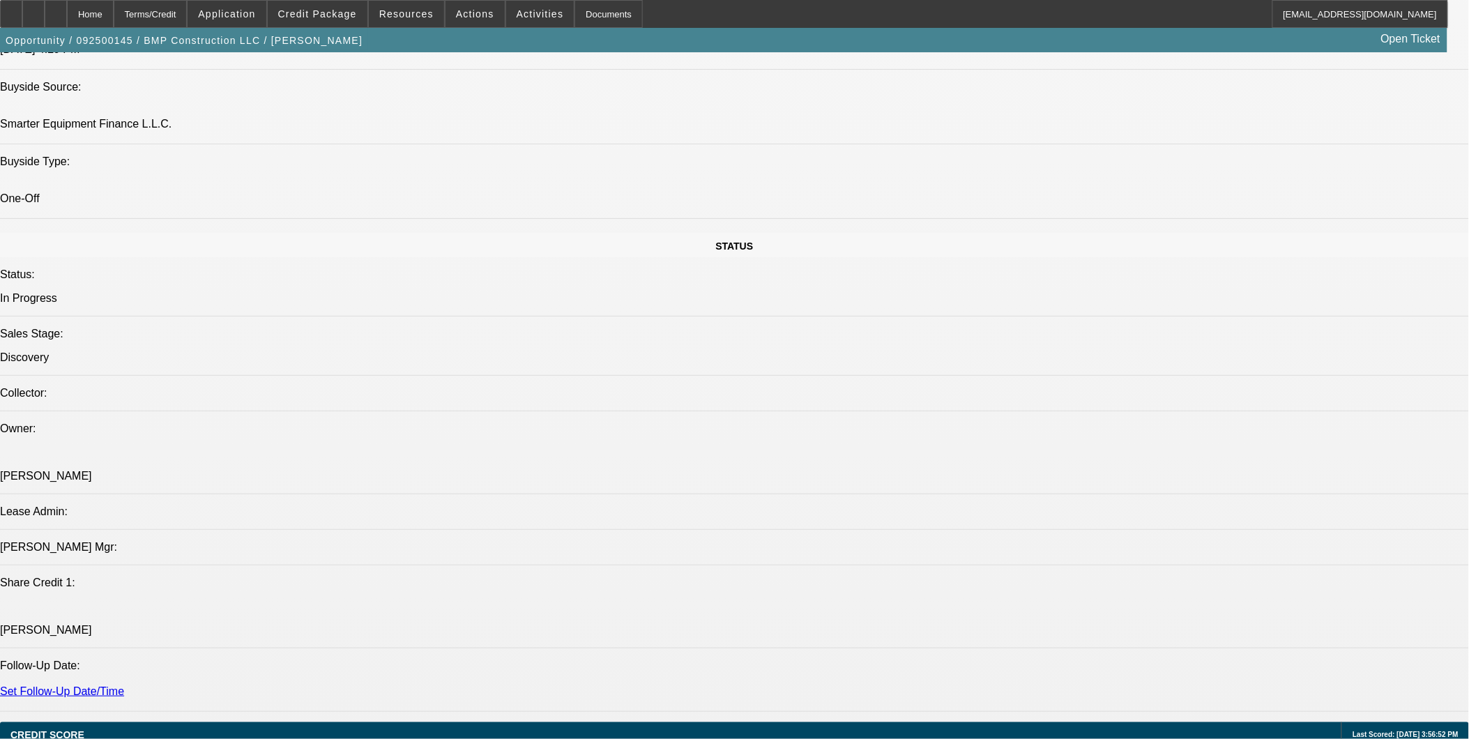
scroll to position [1233, 0]
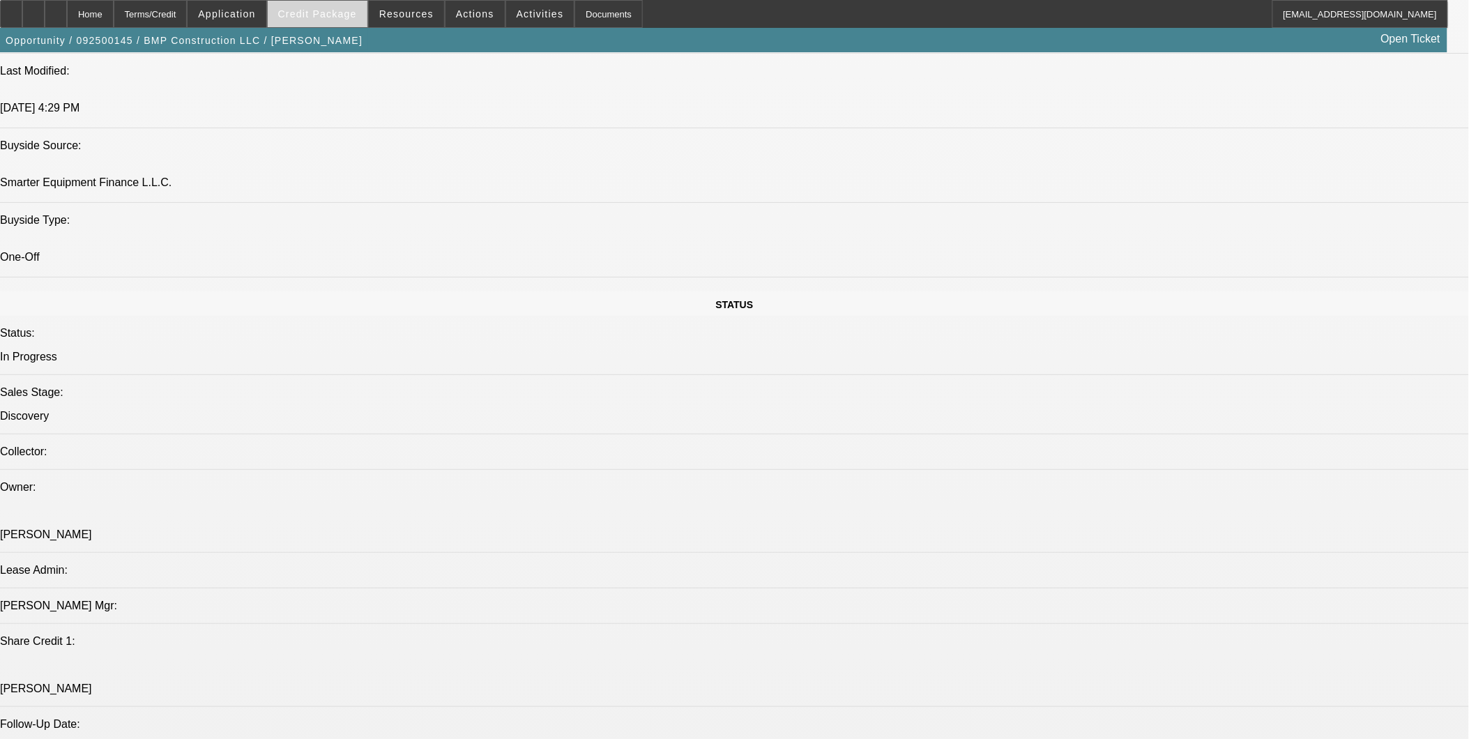
click at [351, 8] on span "Credit Package" at bounding box center [317, 13] width 79 height 11
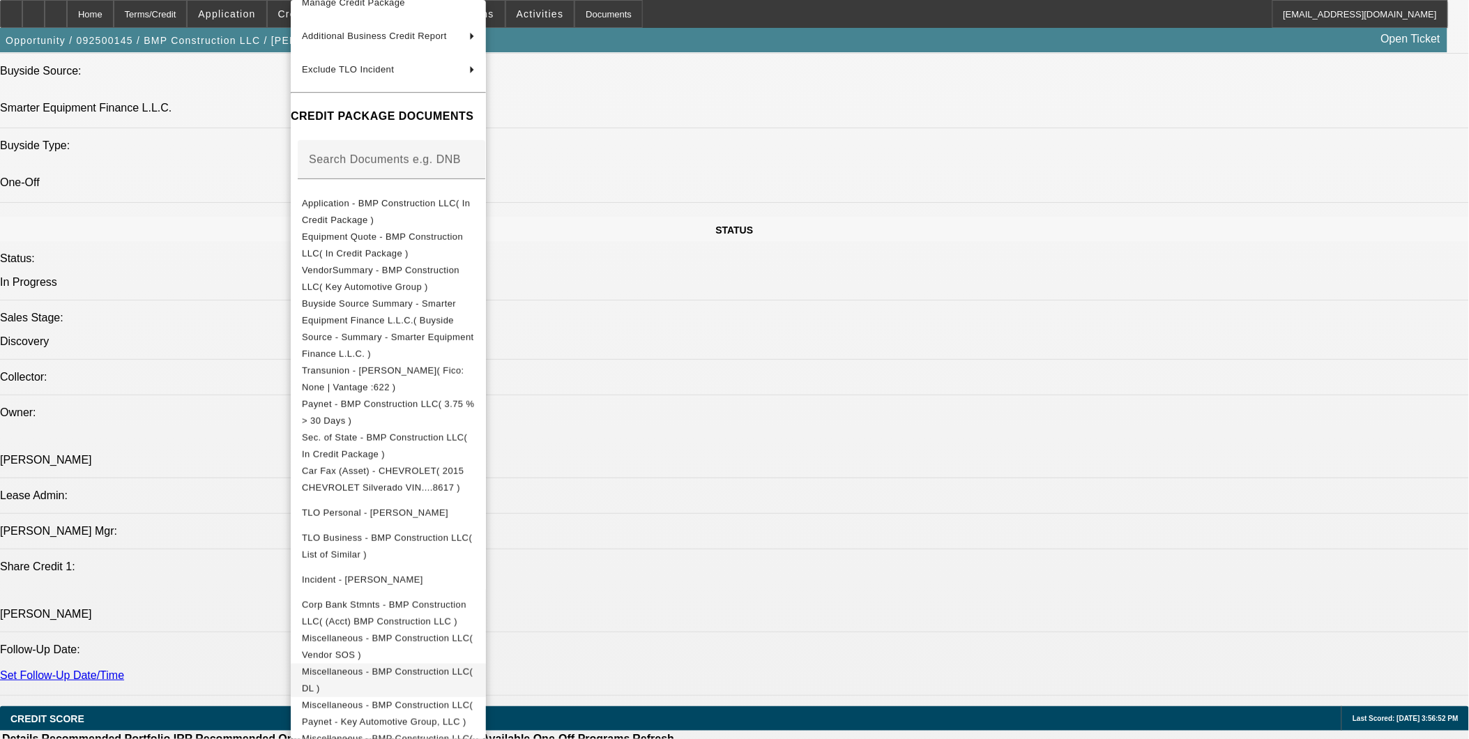
scroll to position [1388, 0]
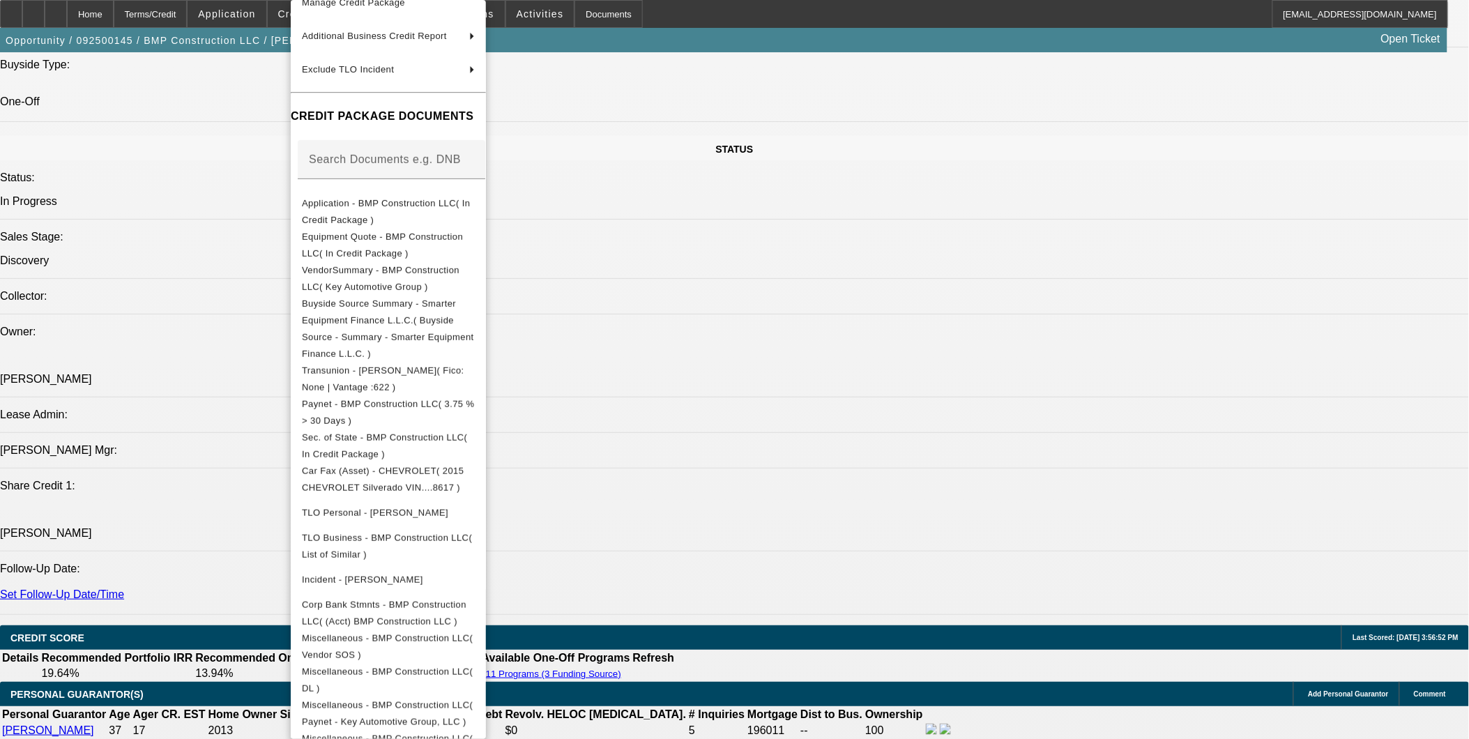
click at [749, 590] on div at bounding box center [734, 369] width 1469 height 739
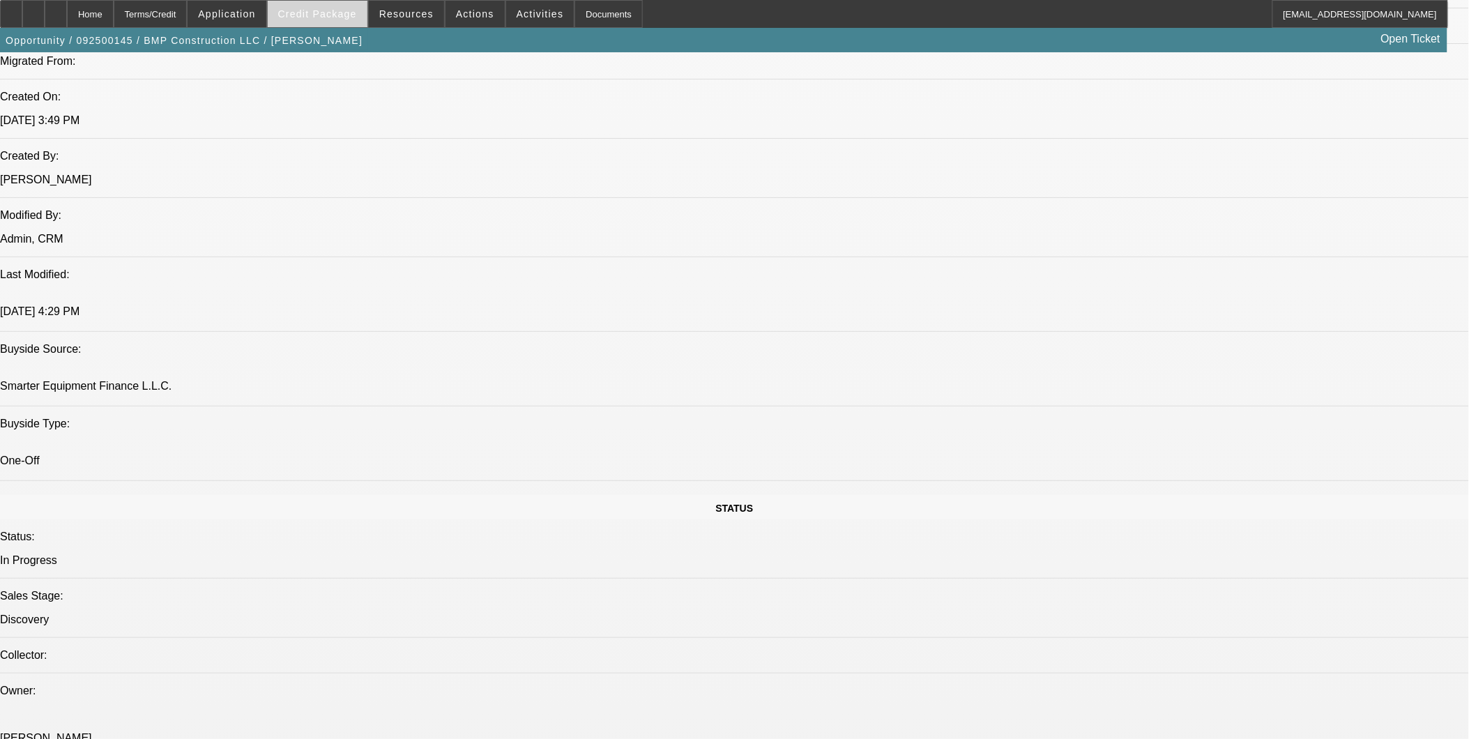
scroll to position [846, 0]
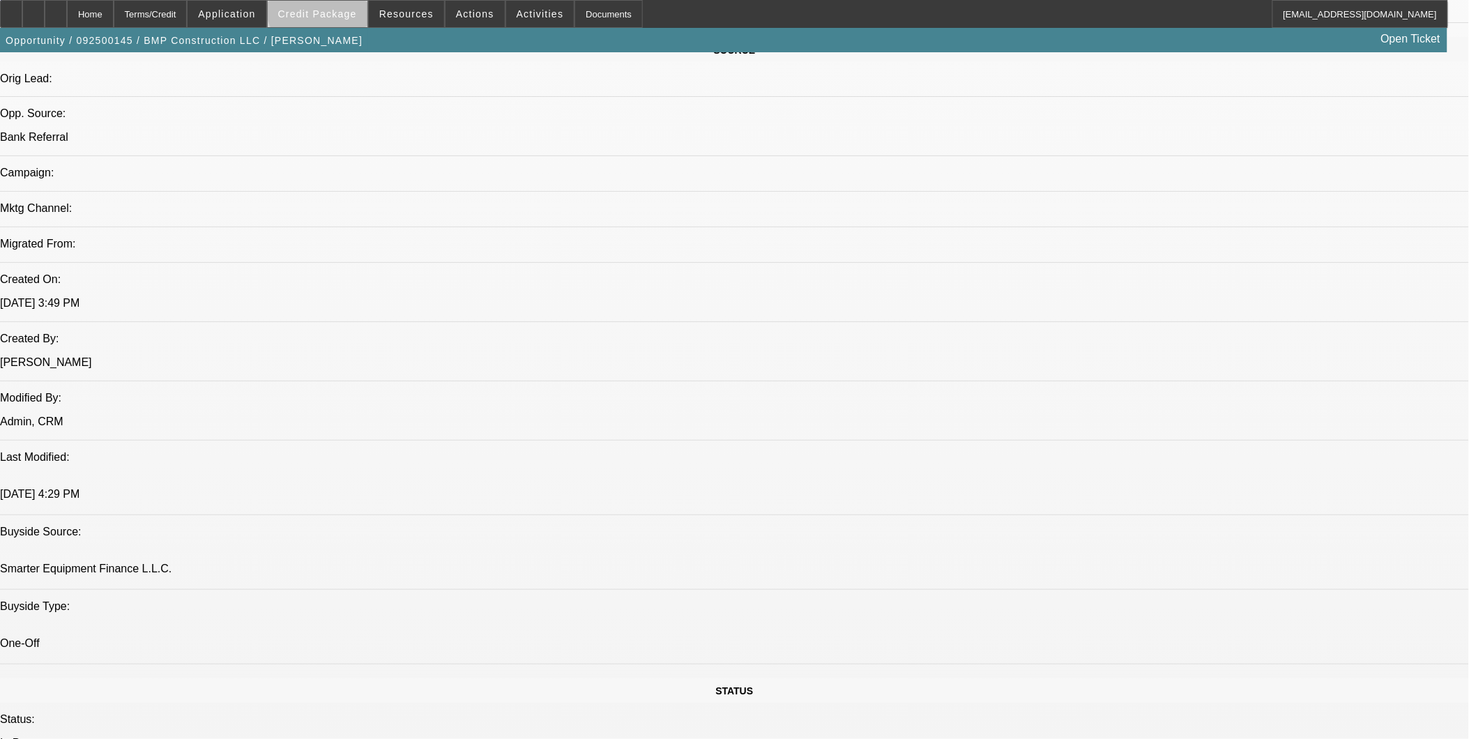
click at [344, 8] on span "Credit Package" at bounding box center [317, 13] width 79 height 11
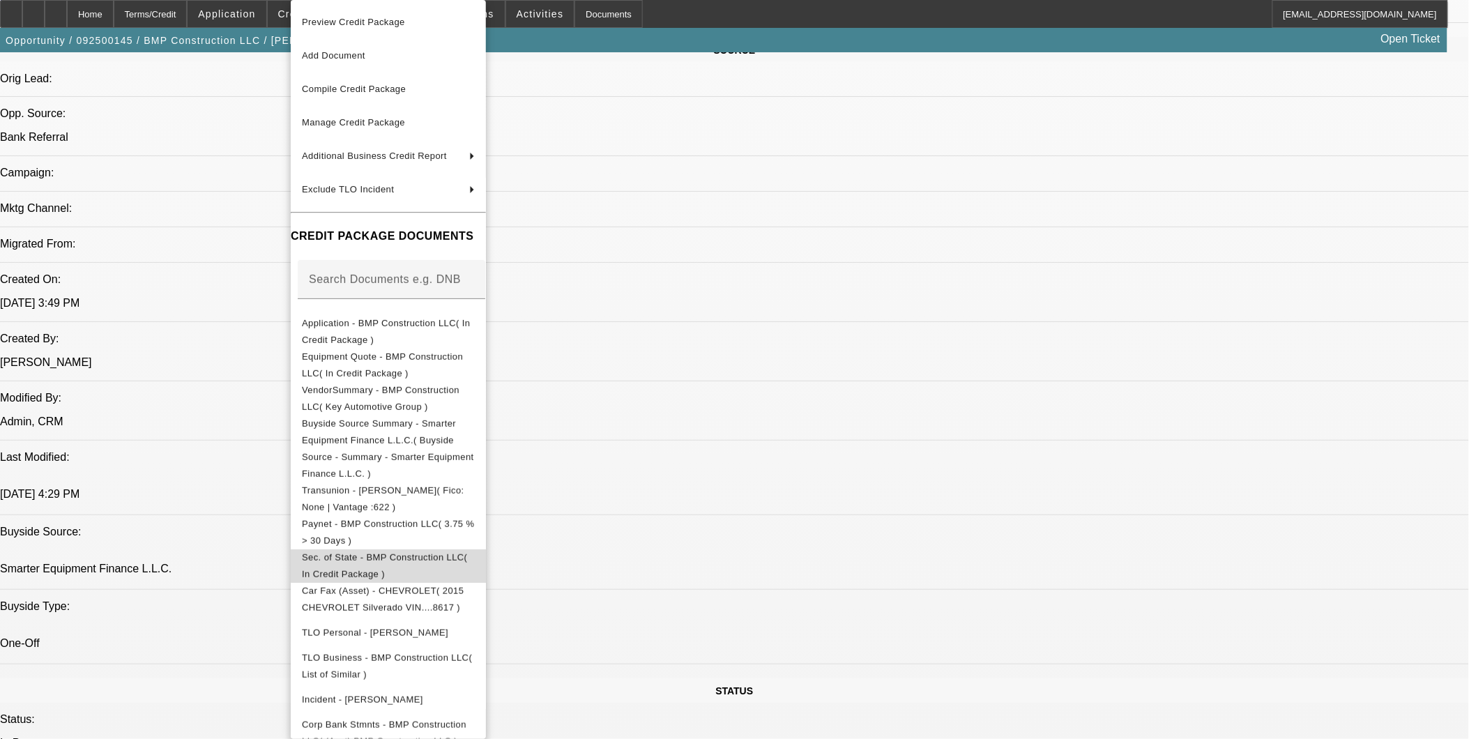
click at [364, 552] on span "Sec. of State - BMP Construction LLC( In Credit Package )" at bounding box center [384, 565] width 165 height 27
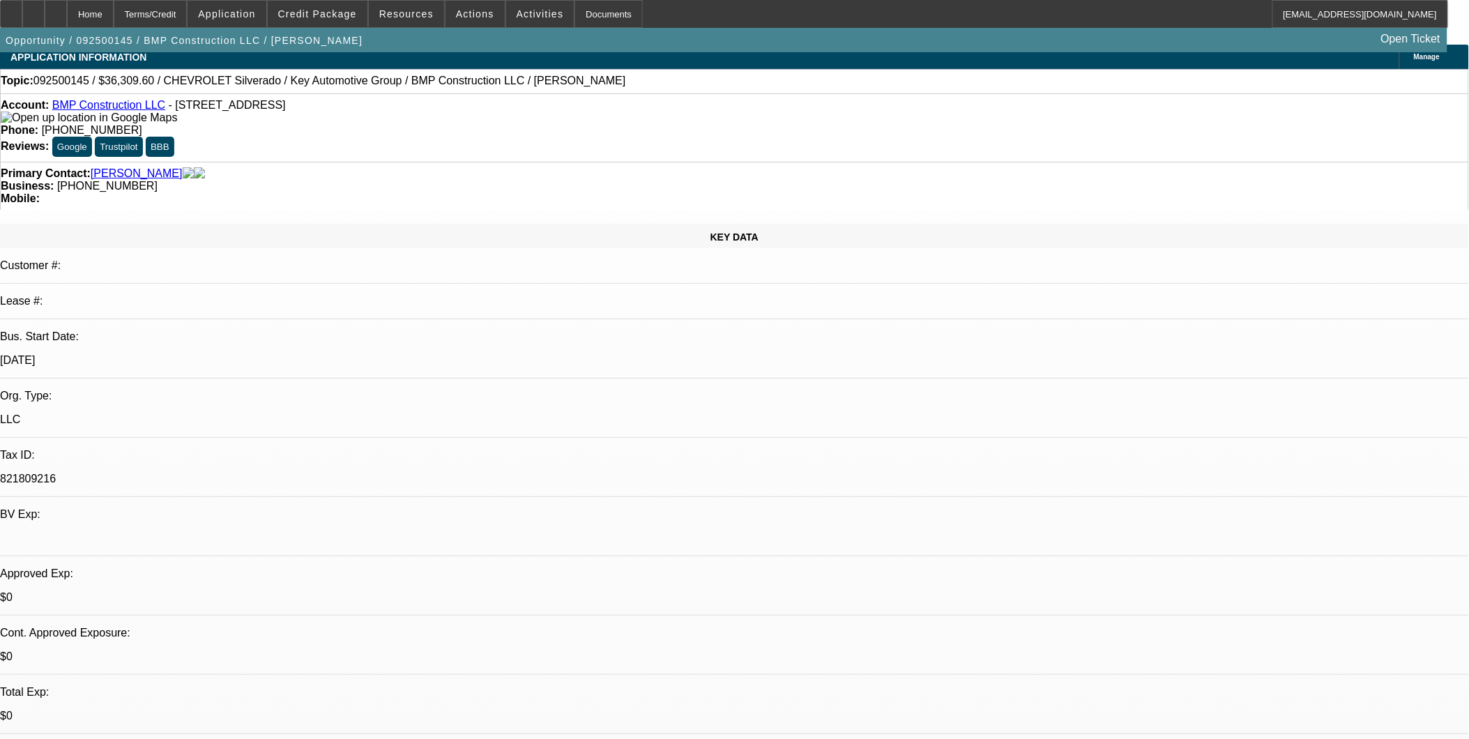
scroll to position [0, 0]
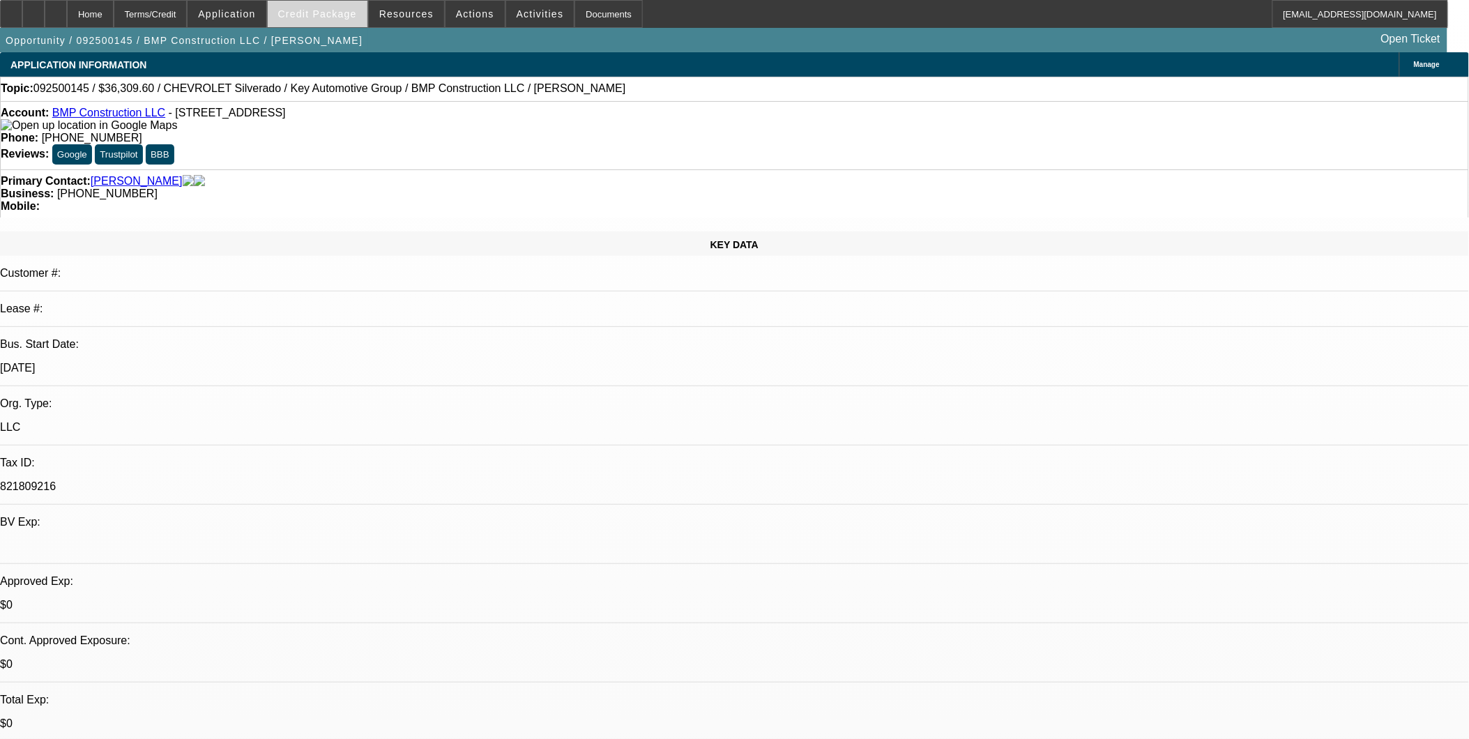
click at [314, 18] on button "Credit Package" at bounding box center [318, 14] width 100 height 26
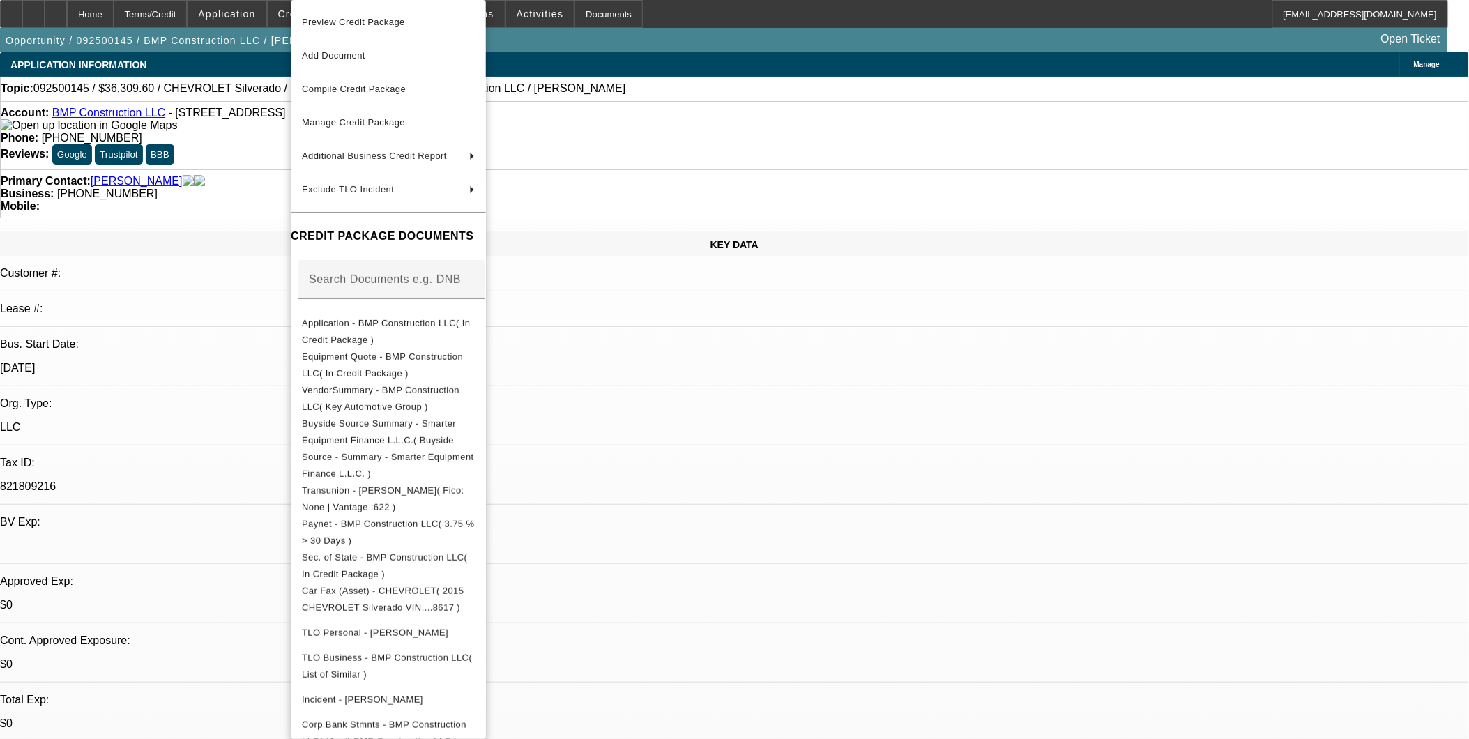
click at [870, 520] on div at bounding box center [734, 369] width 1469 height 739
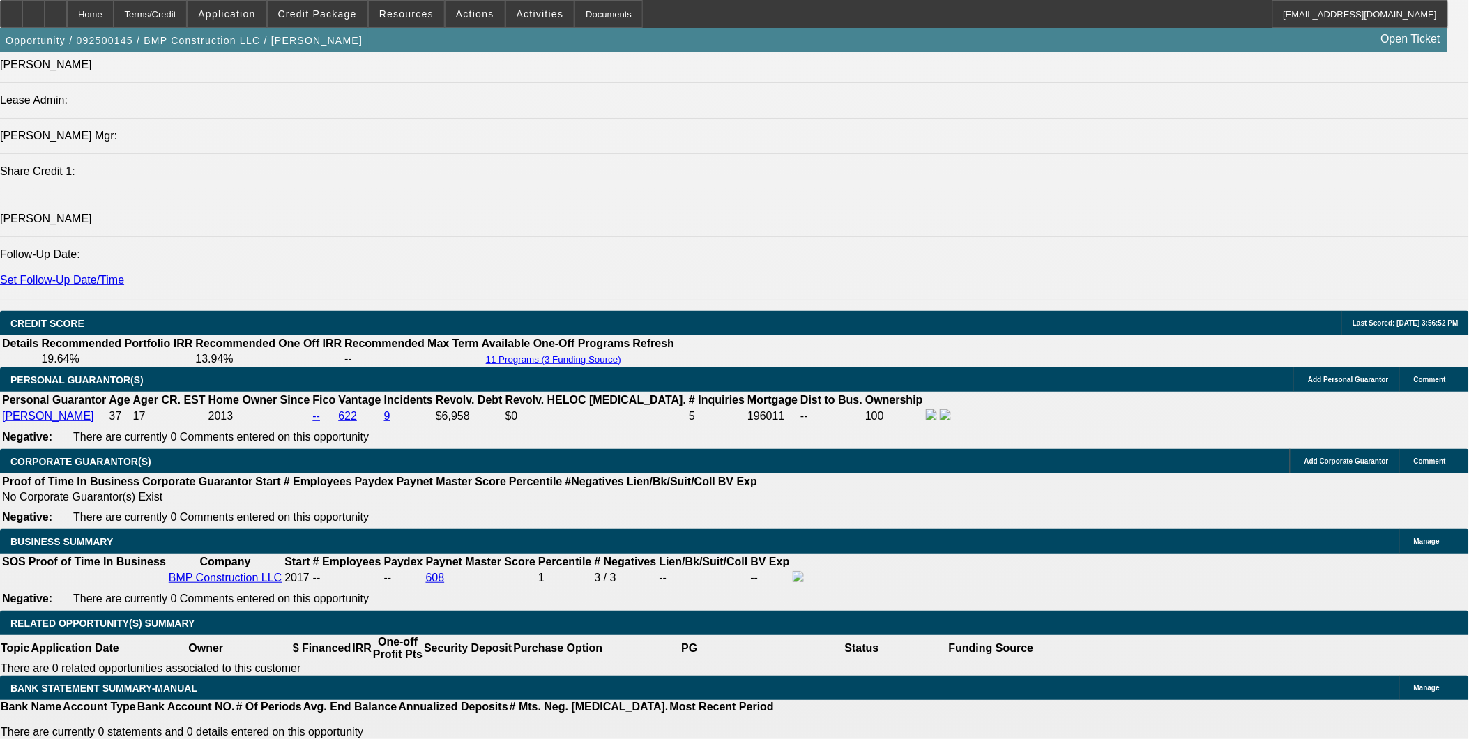
scroll to position [1799, 0]
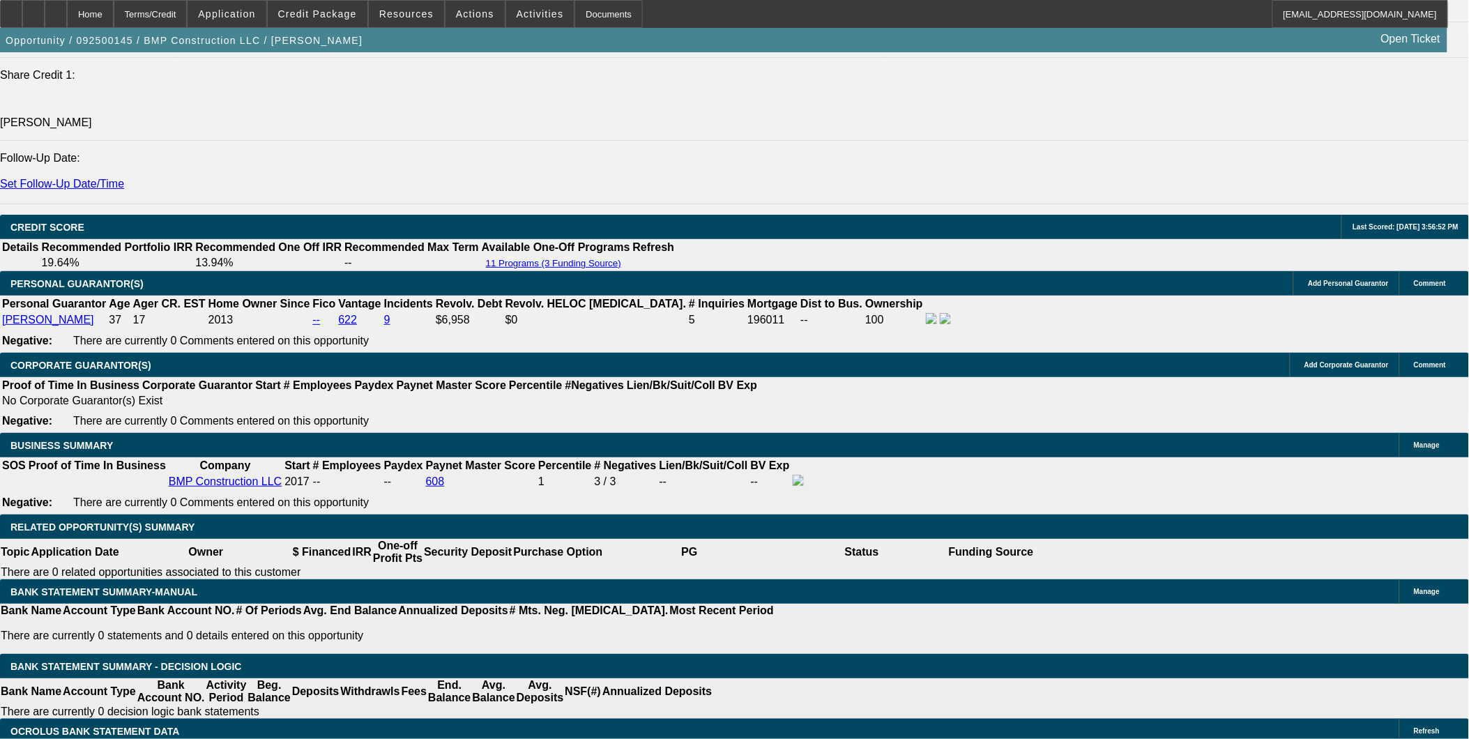
drag, startPoint x: 293, startPoint y: 504, endPoint x: 361, endPoint y: 504, distance: 68.3
type input "UNKNOWN"
type input "42"
type input "$18,840.68"
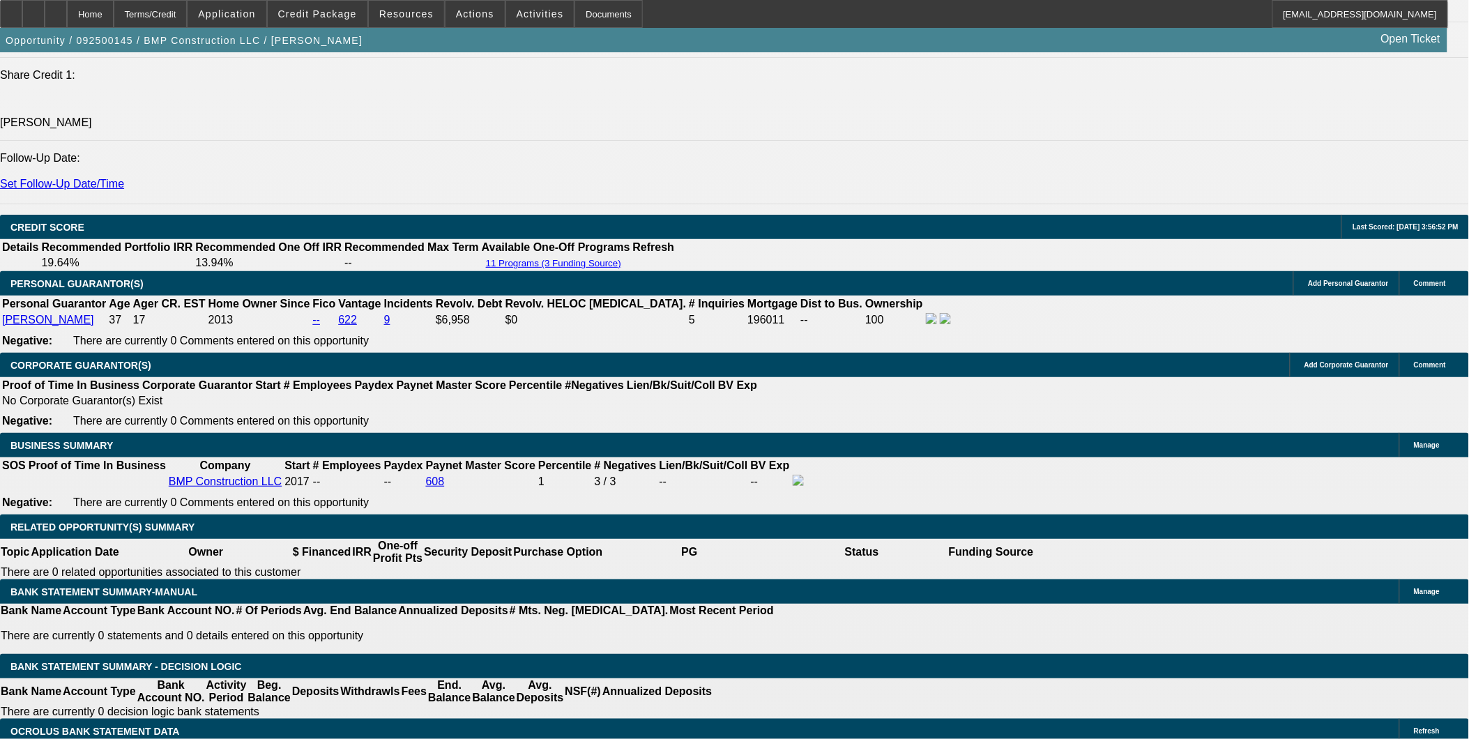
type input "$9,420.34"
type input "$2,343.00"
type input "$1,171.50"
type input "4"
type input "$18,840.68"
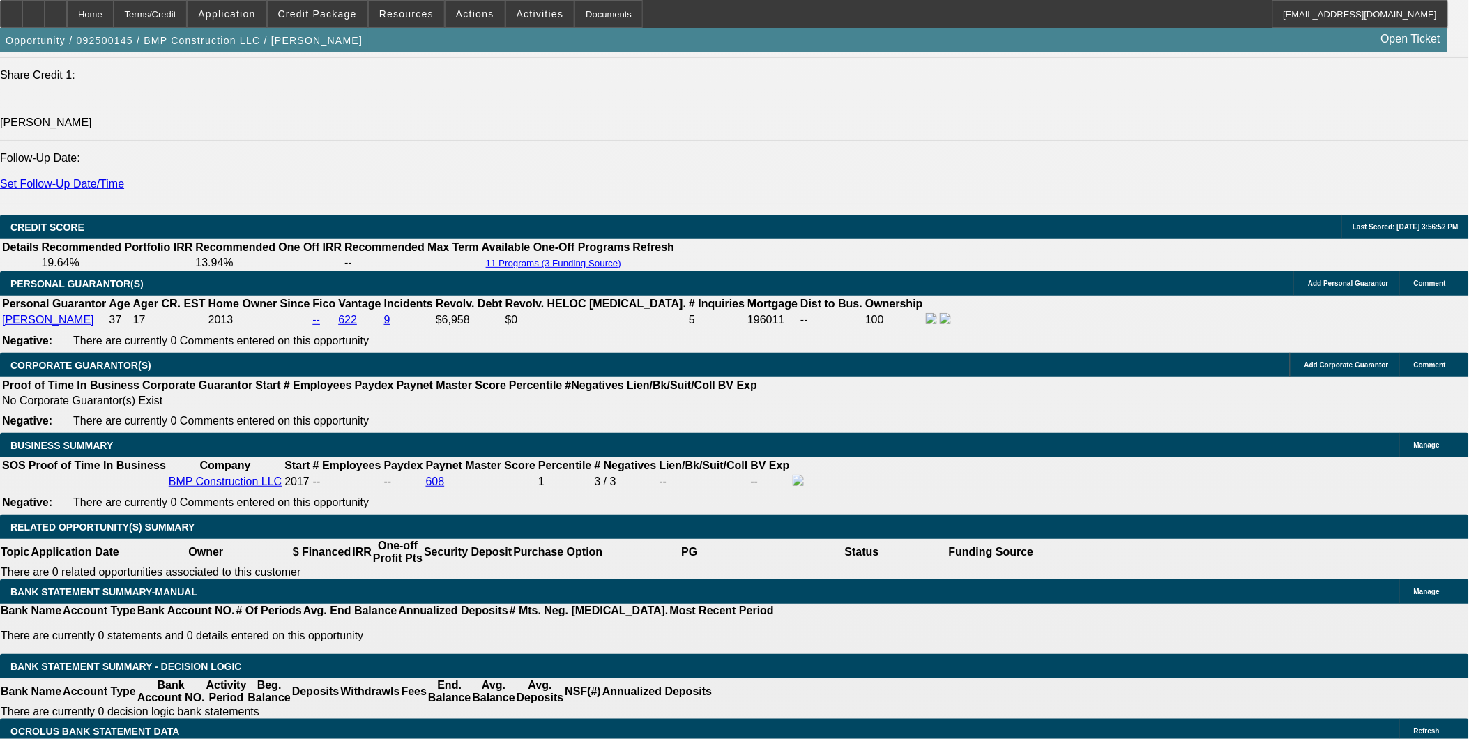
type input "$9,420.34"
type input "48"
type input "$2,133.18"
type input "$1,066.59"
type input "48"
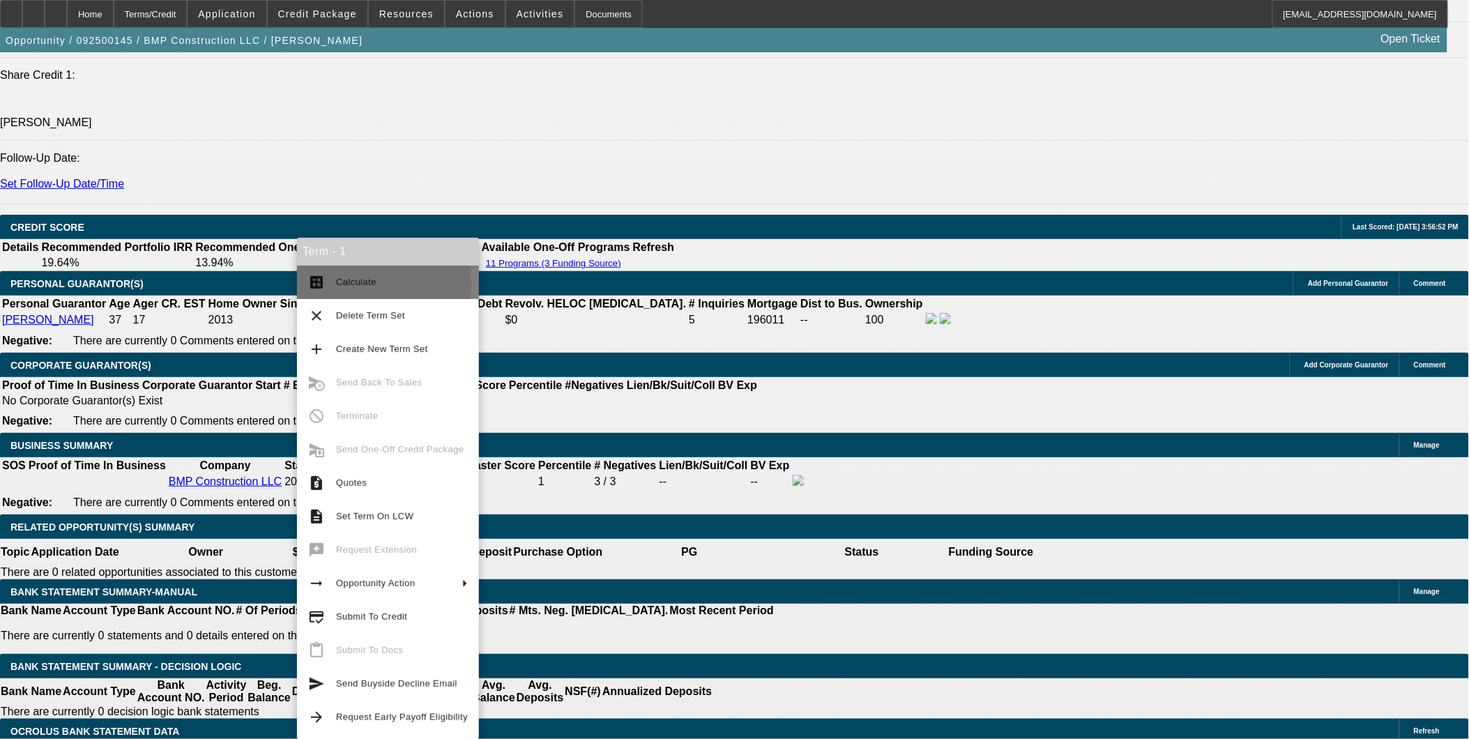
click at [347, 286] on span "Calculate" at bounding box center [356, 282] width 40 height 10
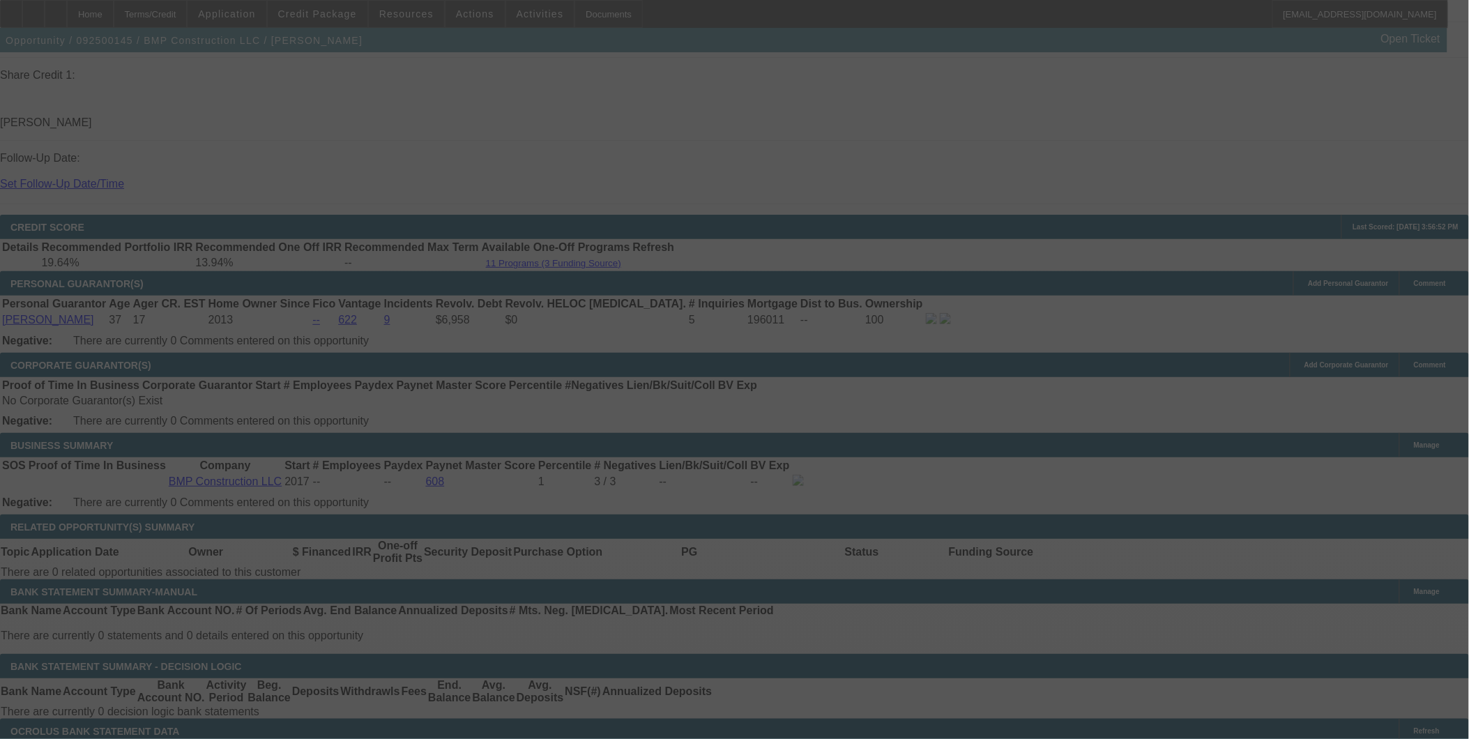
select select "0.1"
select select "2"
select select "0"
select select "6"
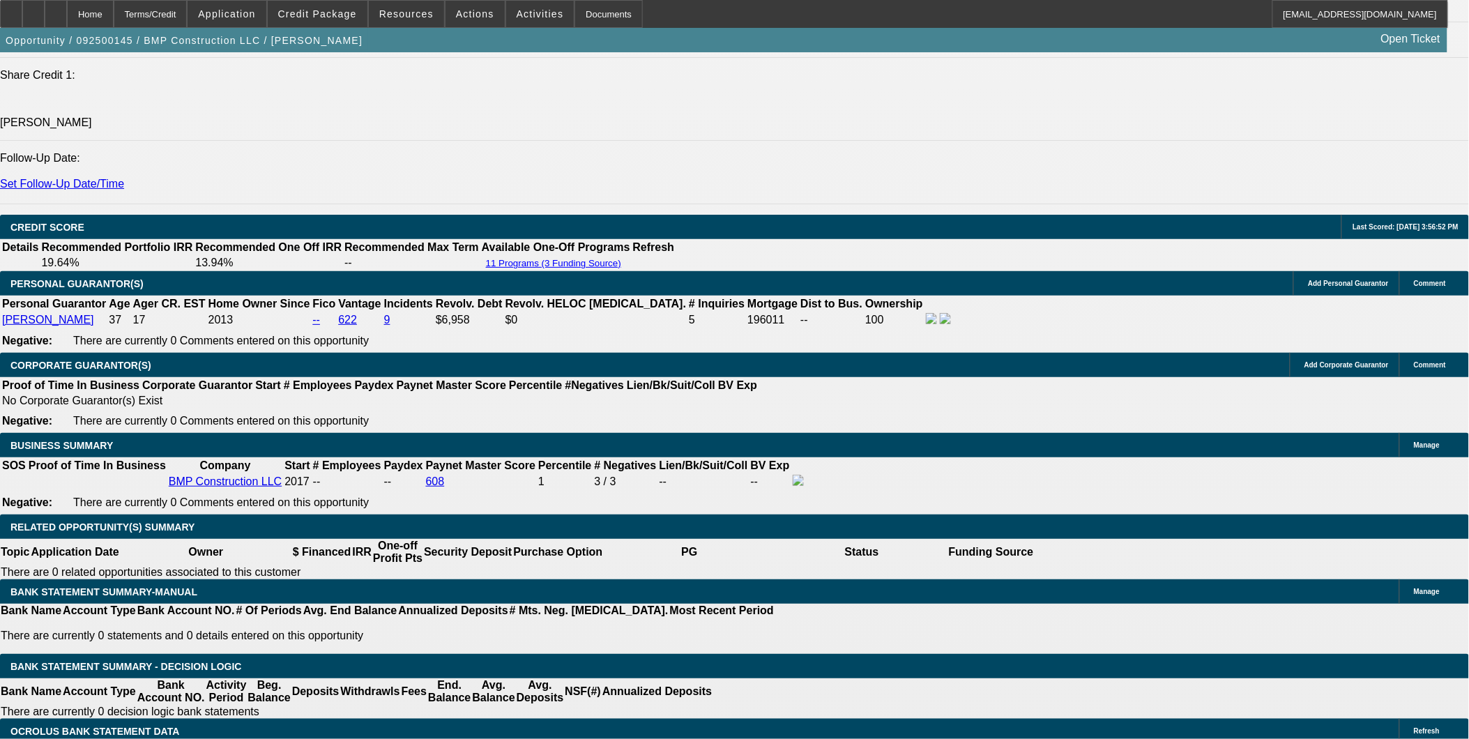
drag, startPoint x: 287, startPoint y: 506, endPoint x: 328, endPoint y: 493, distance: 42.5
type input "UNKNOWN"
type input "42"
type input "$18,840.68"
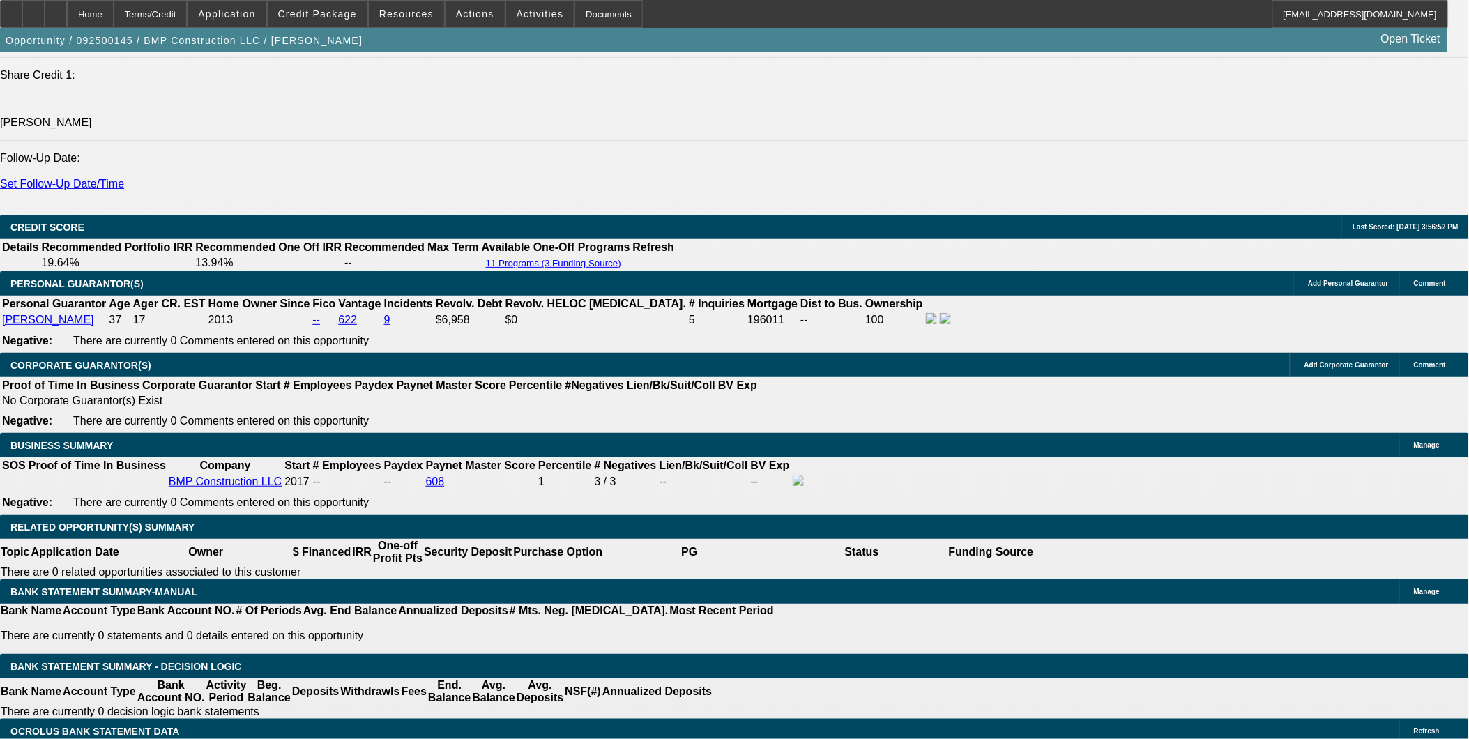
type input "$9,420.34"
type input "$2,343.00"
type input "$1,171.50"
type input "42"
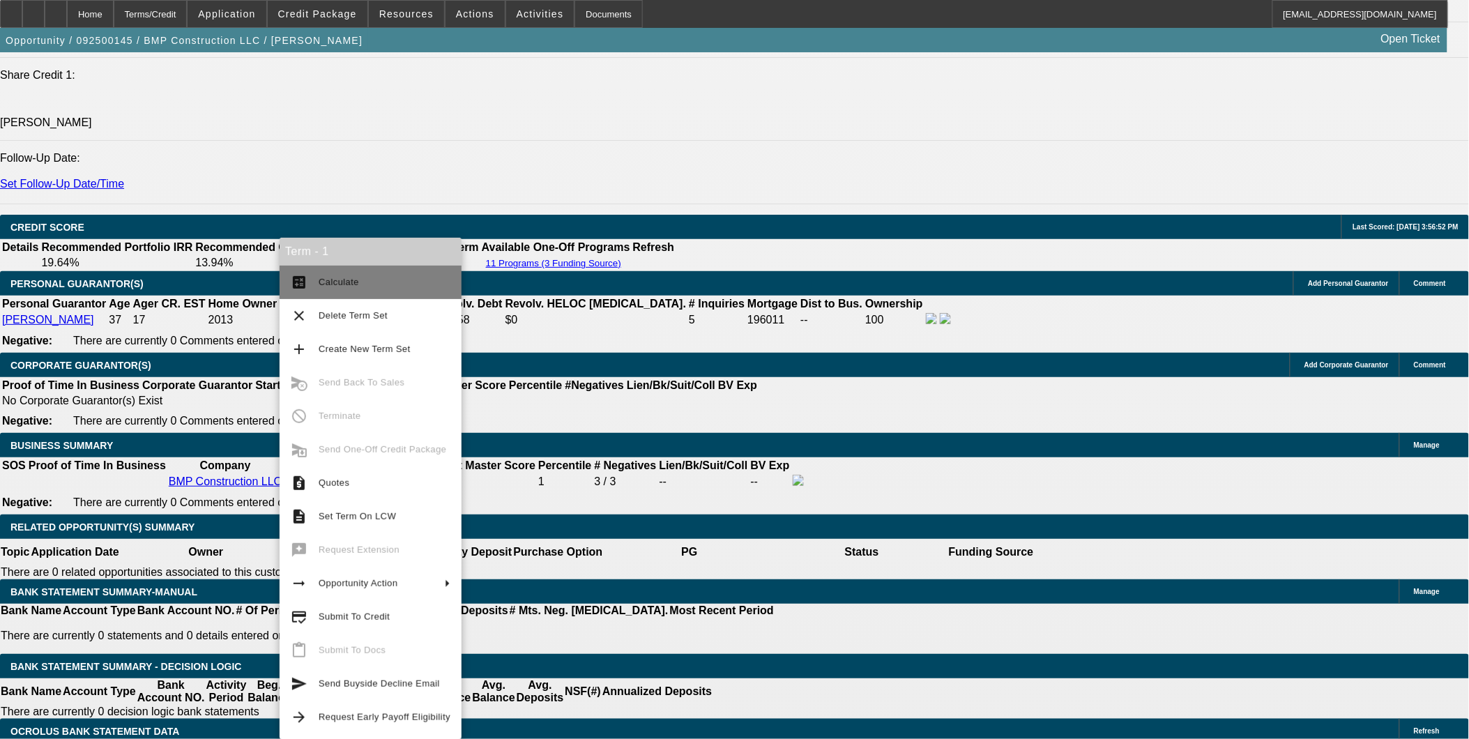
click at [333, 287] on span "Calculate" at bounding box center [385, 282] width 132 height 17
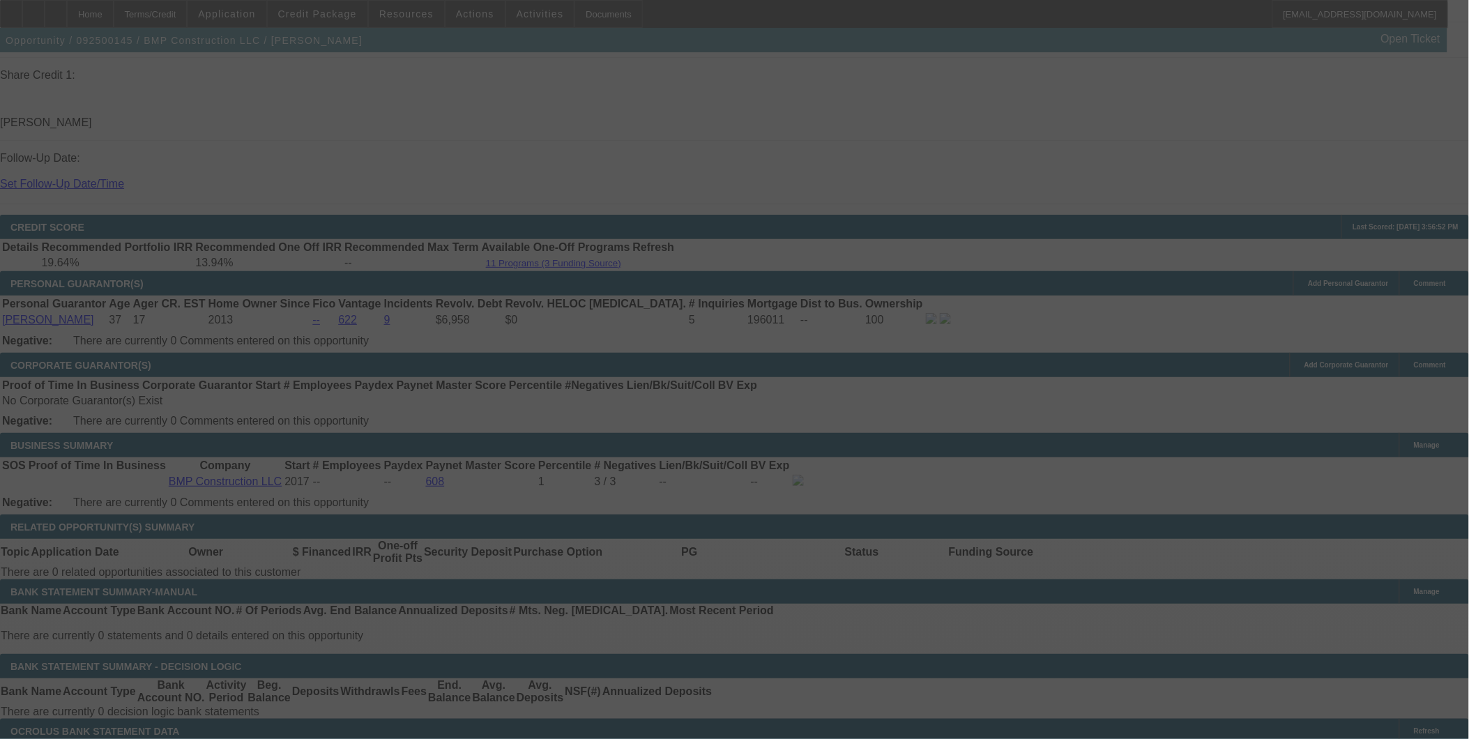
select select "0.1"
select select "2"
select select "0"
select select "6"
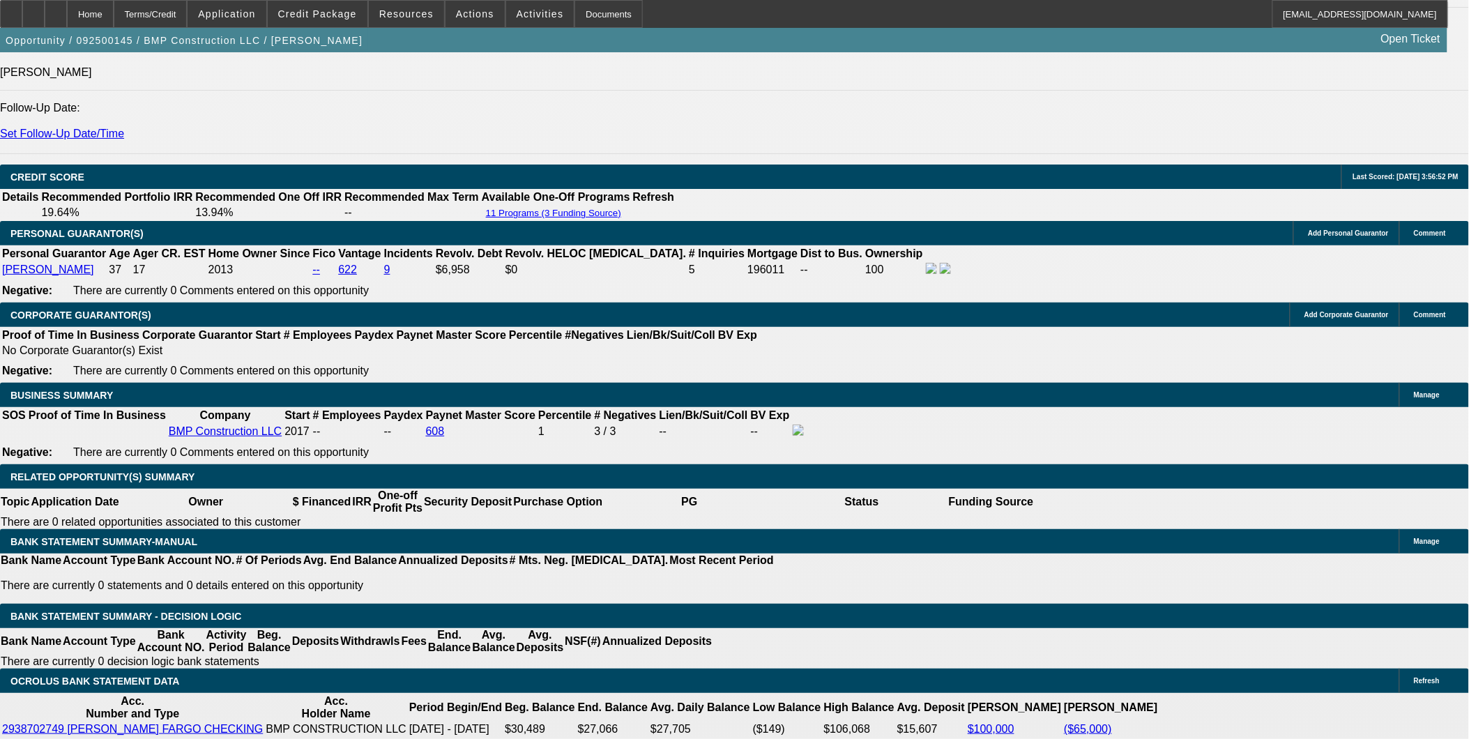
scroll to position [1876, 0]
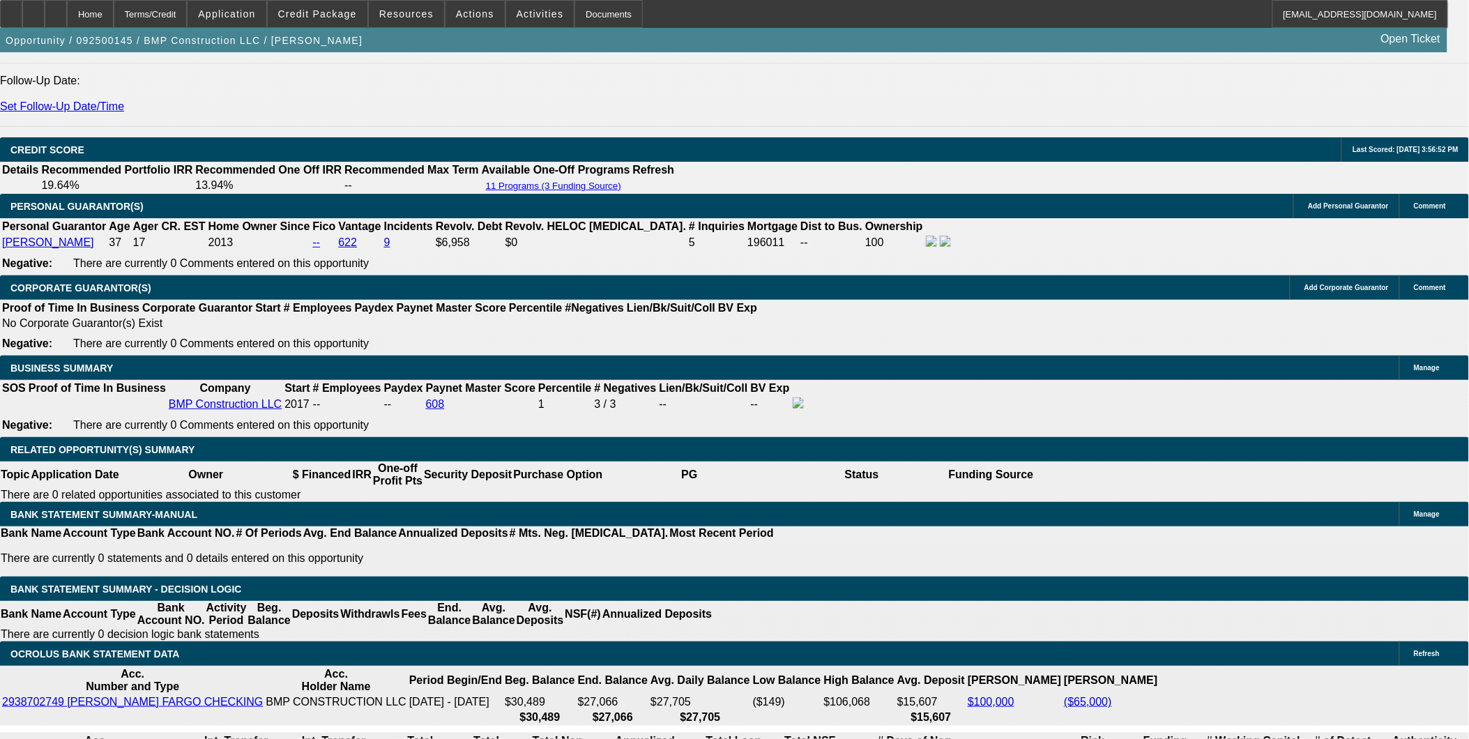
drag, startPoint x: 314, startPoint y: 429, endPoint x: 416, endPoint y: 425, distance: 102.5
type input "UNKNOWN"
type input "1"
type input "$1,760.18"
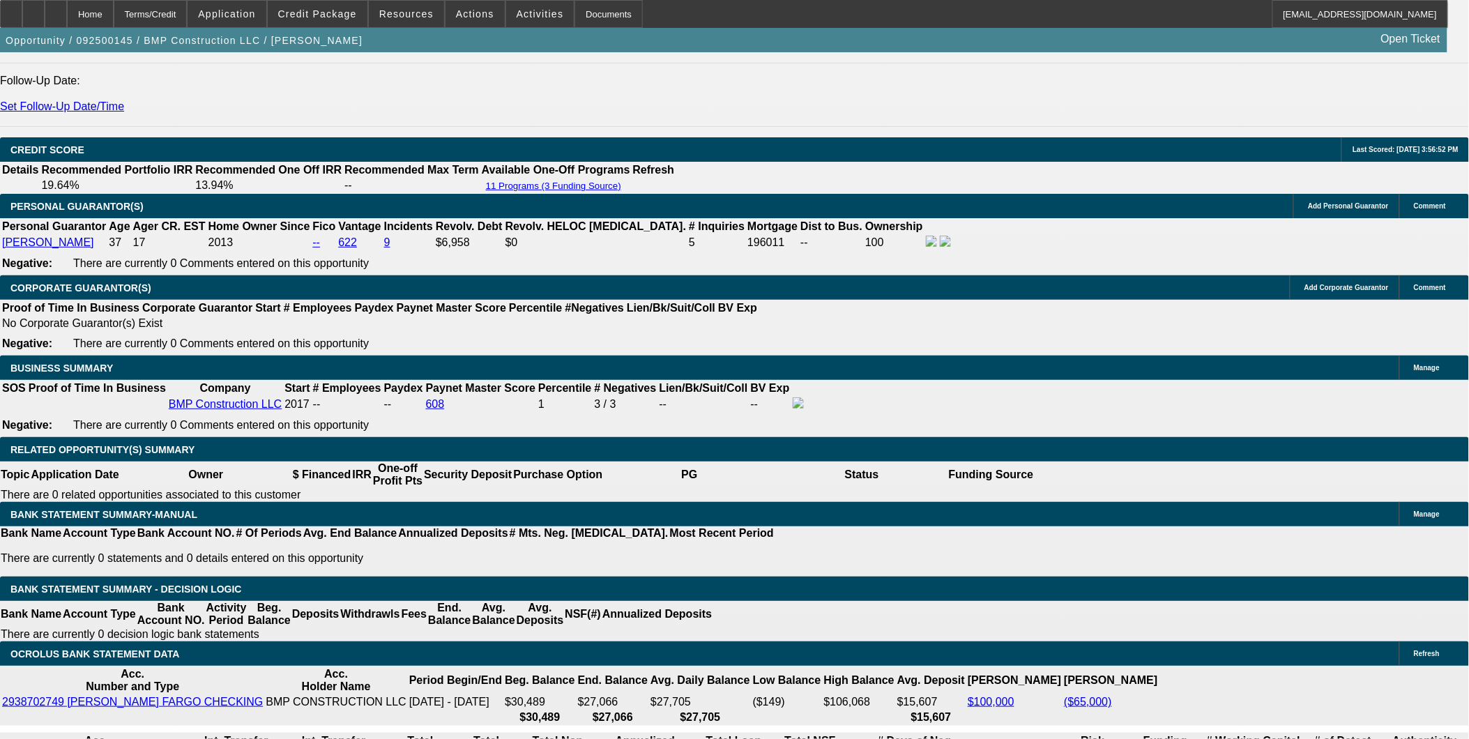
type input "$880.09"
type input "17"
type input "$2,306.00"
type input "$1,153.00"
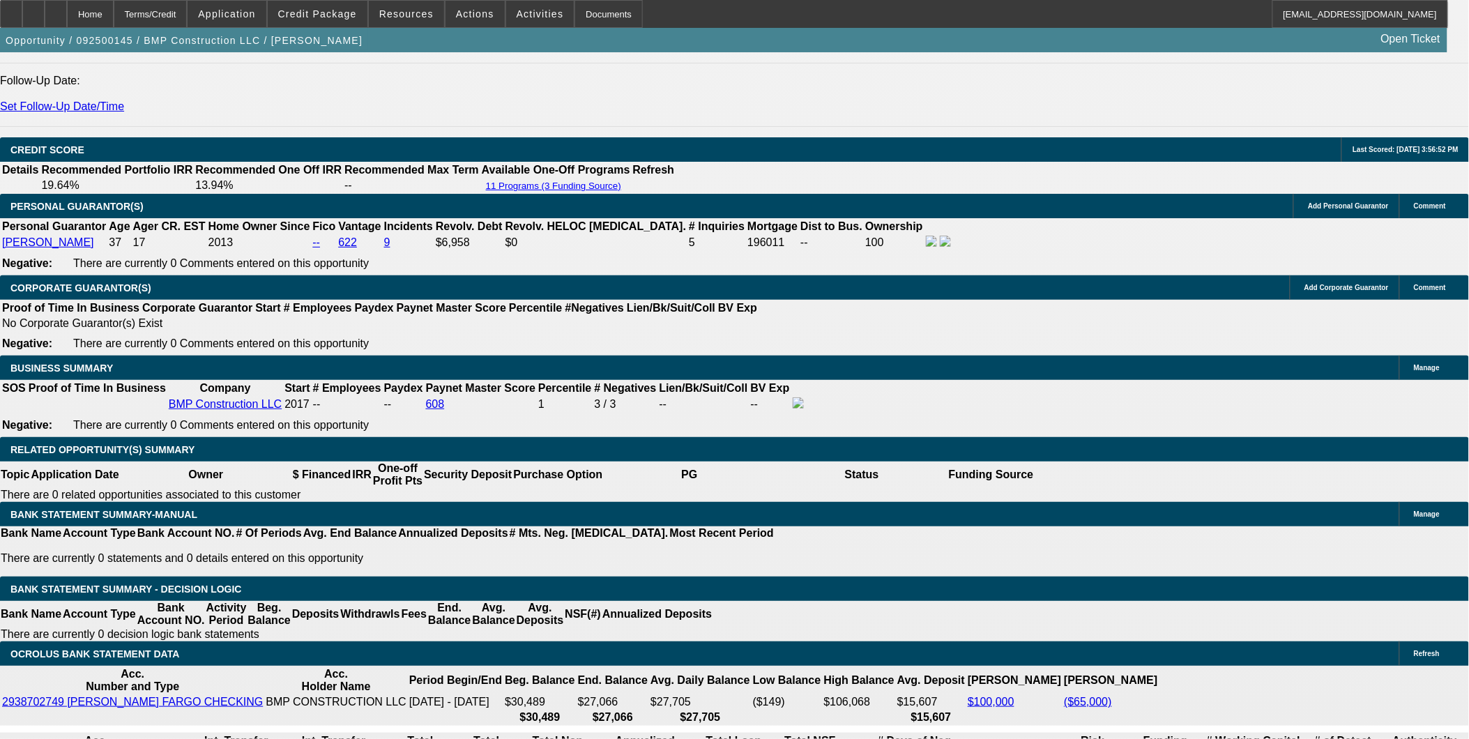
type input "17.5"
type input "$2,324.46"
type input "$1,162.23"
type input "17.5"
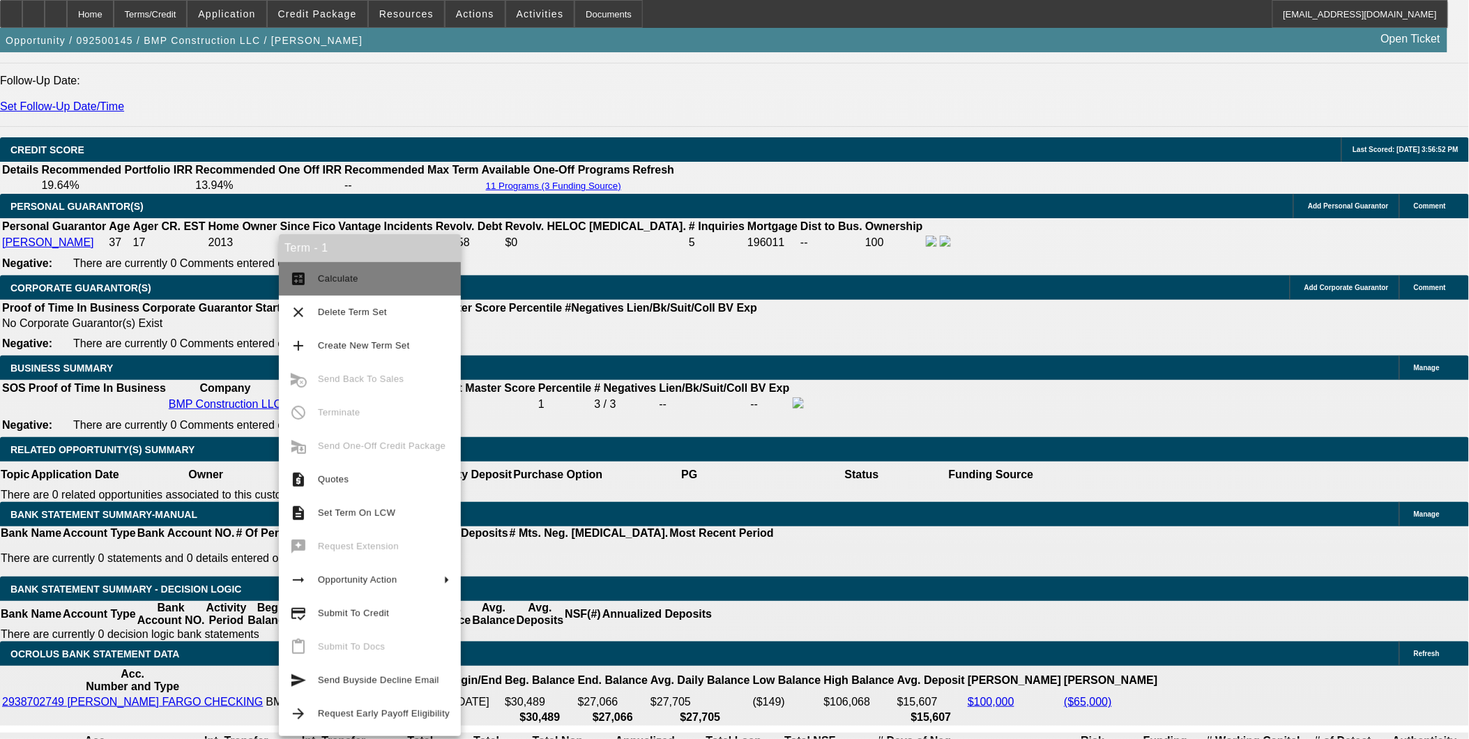
click at [324, 270] on span "Calculate" at bounding box center [384, 278] width 132 height 17
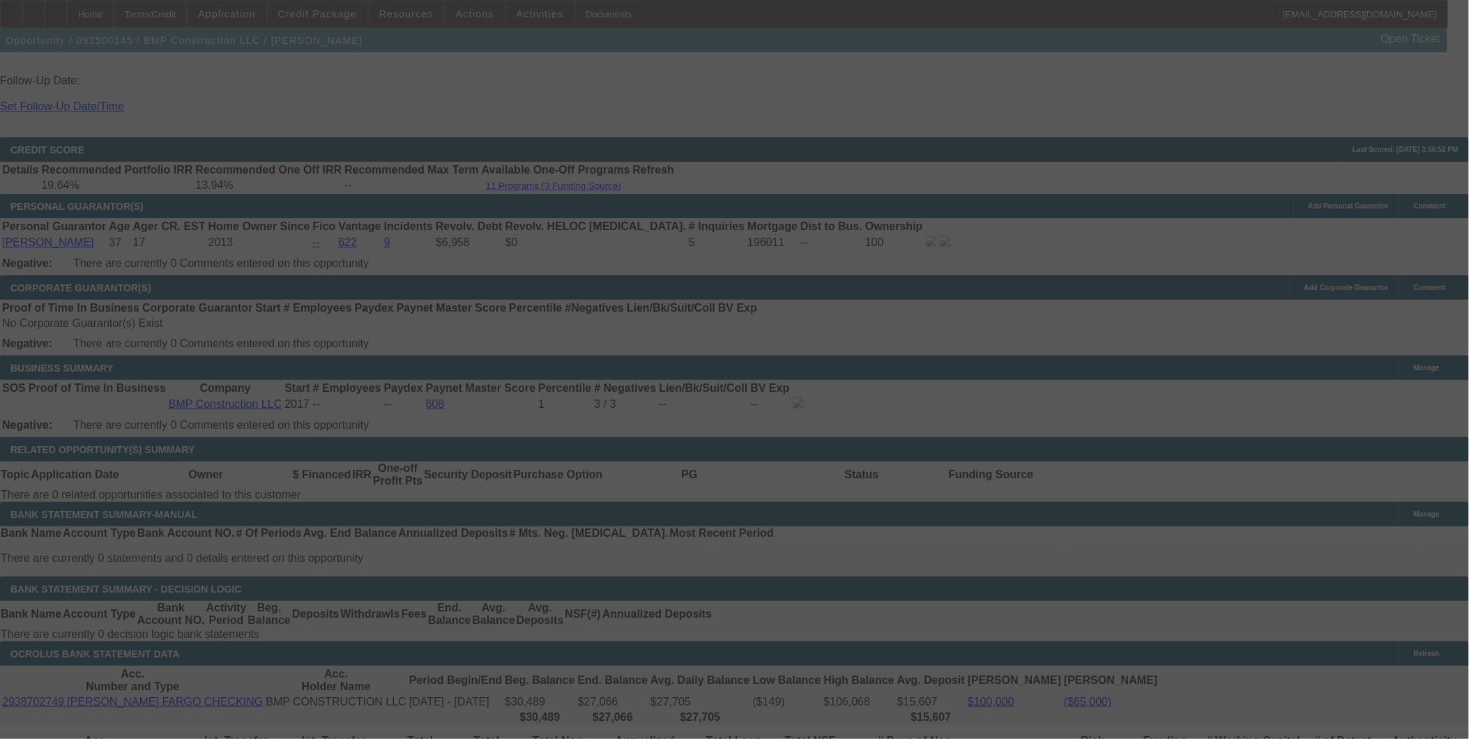
select select "0.1"
select select "2"
select select "0"
select select "6"
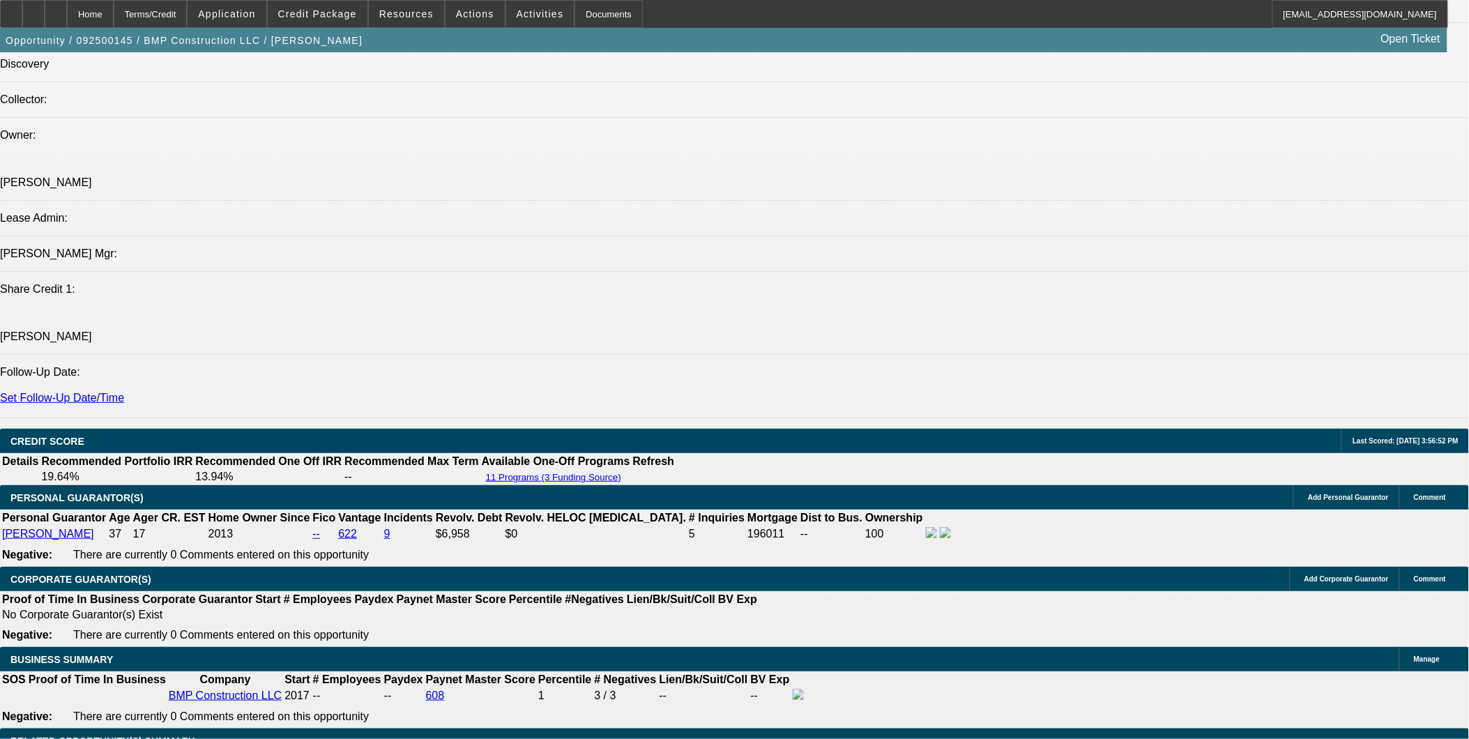
scroll to position [1720, 0]
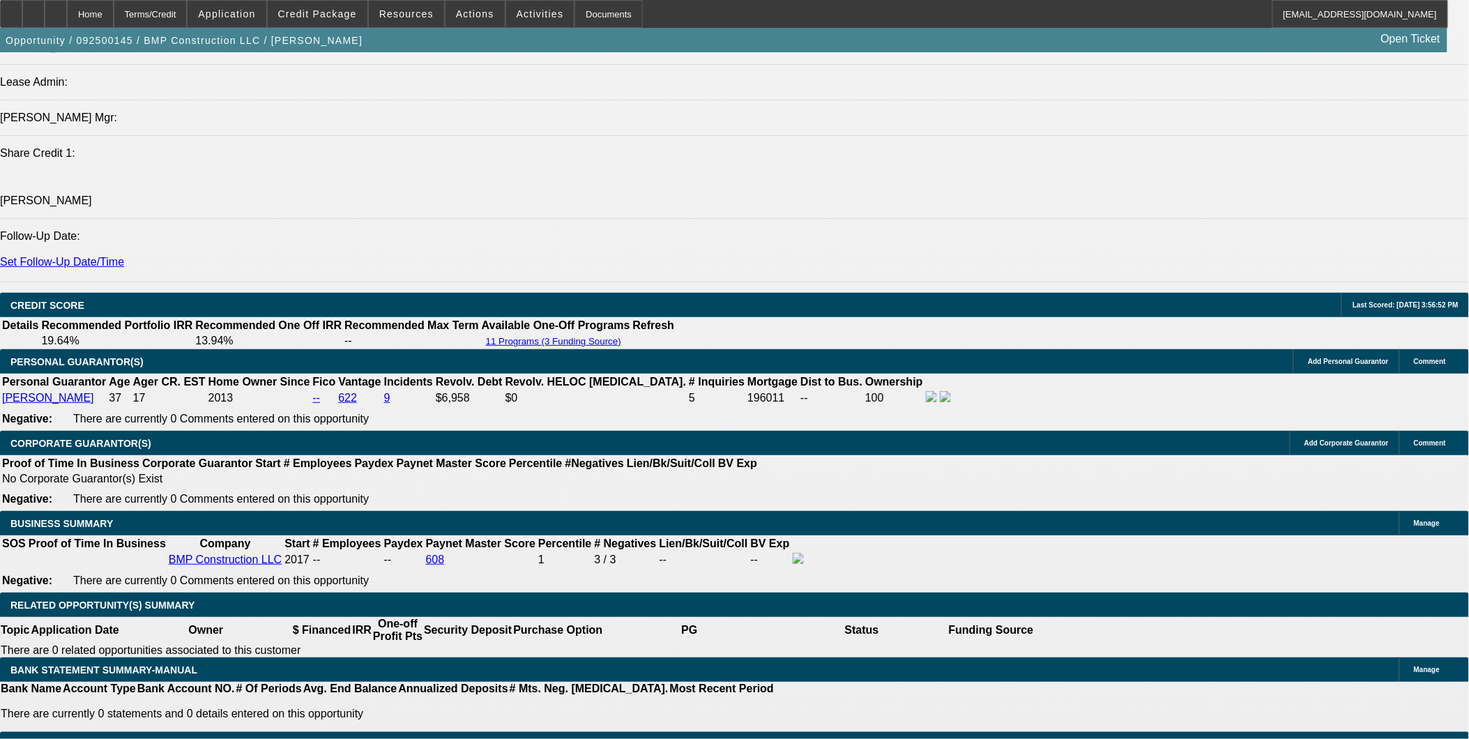
drag, startPoint x: 326, startPoint y: 587, endPoint x: 418, endPoint y: 581, distance: 92.9
type input "UNKNOWN"
type input "17"
type input "$1,760.18"
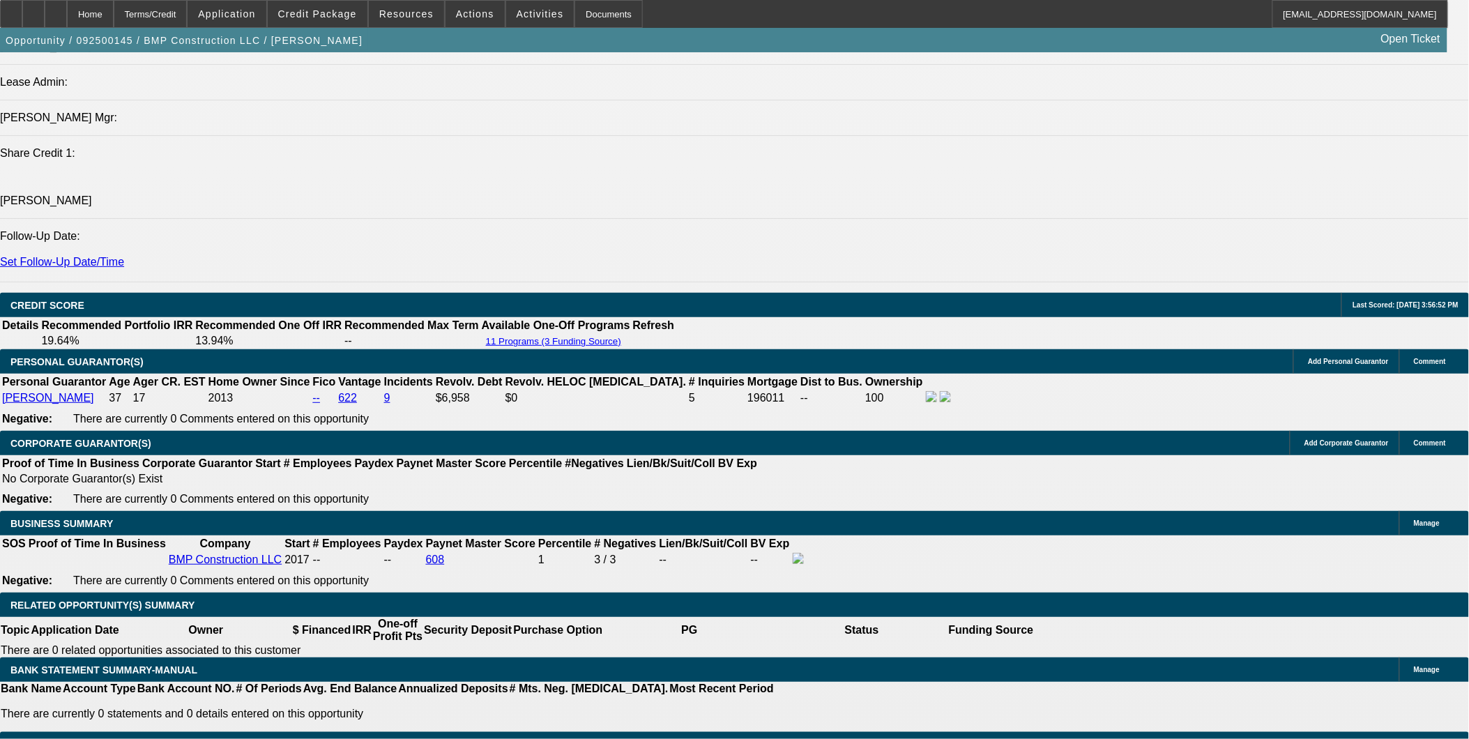
type input "$880.09"
type input "$2,306.00"
type input "$1,153.00"
type input "17.7"
type input "$2,331.86"
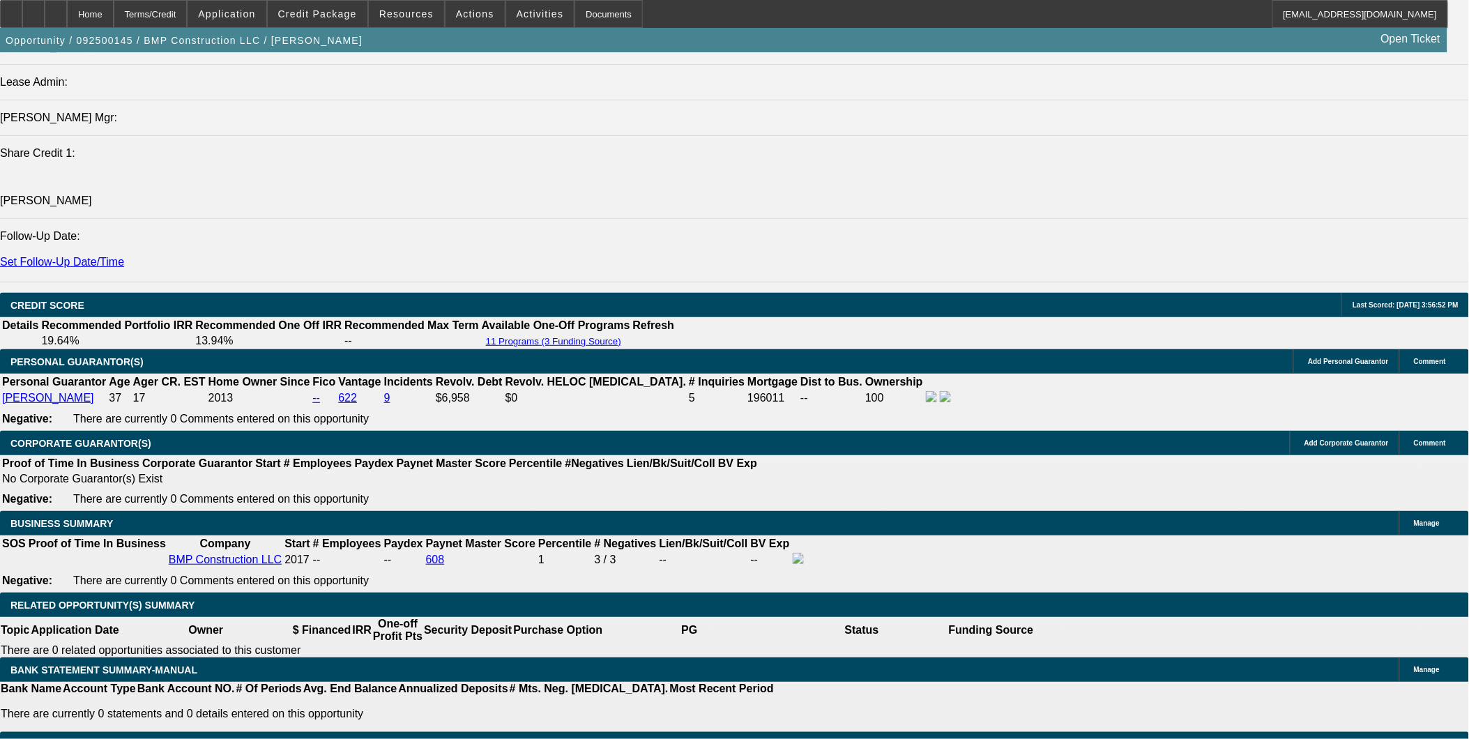
type input "$1,165.93"
type input "17.7"
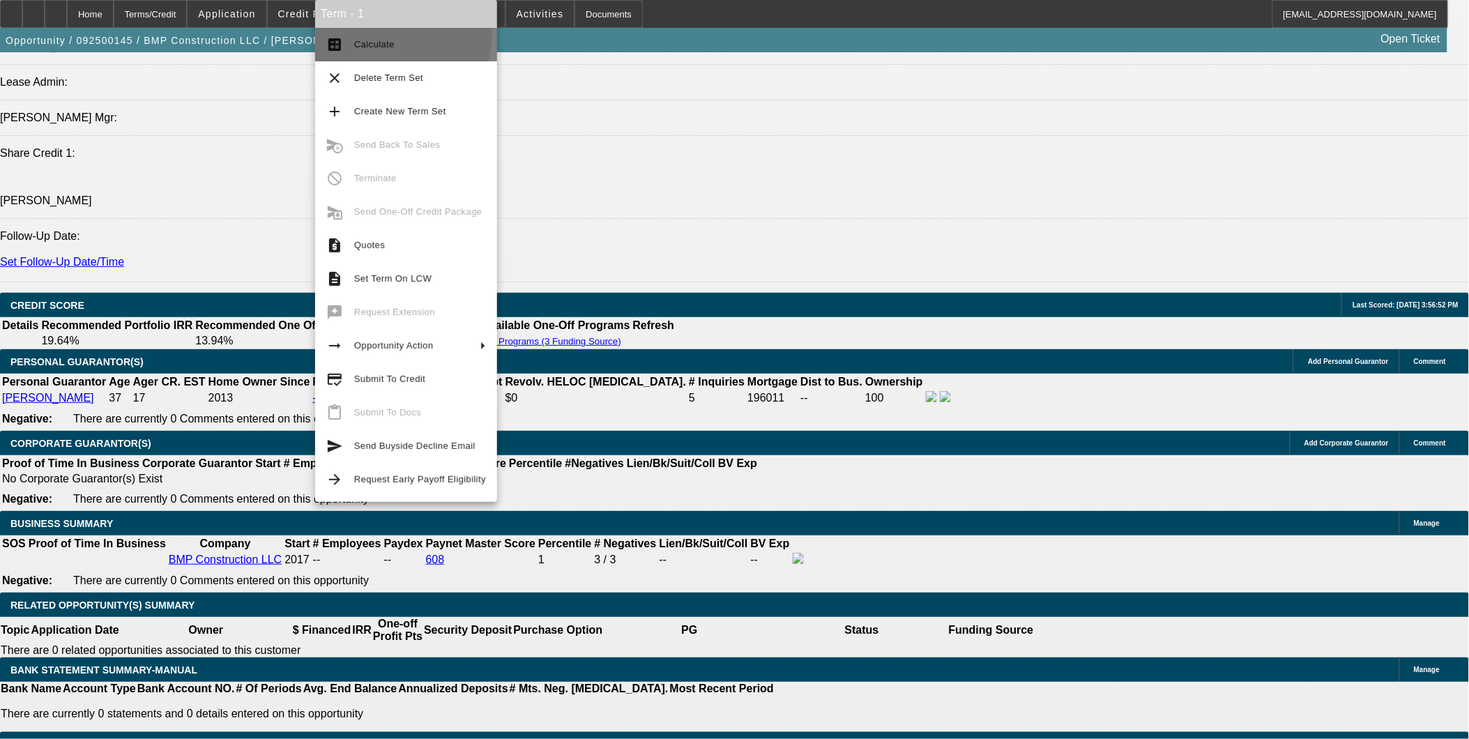
click at [392, 33] on button "calculate Calculate" at bounding box center [406, 44] width 182 height 33
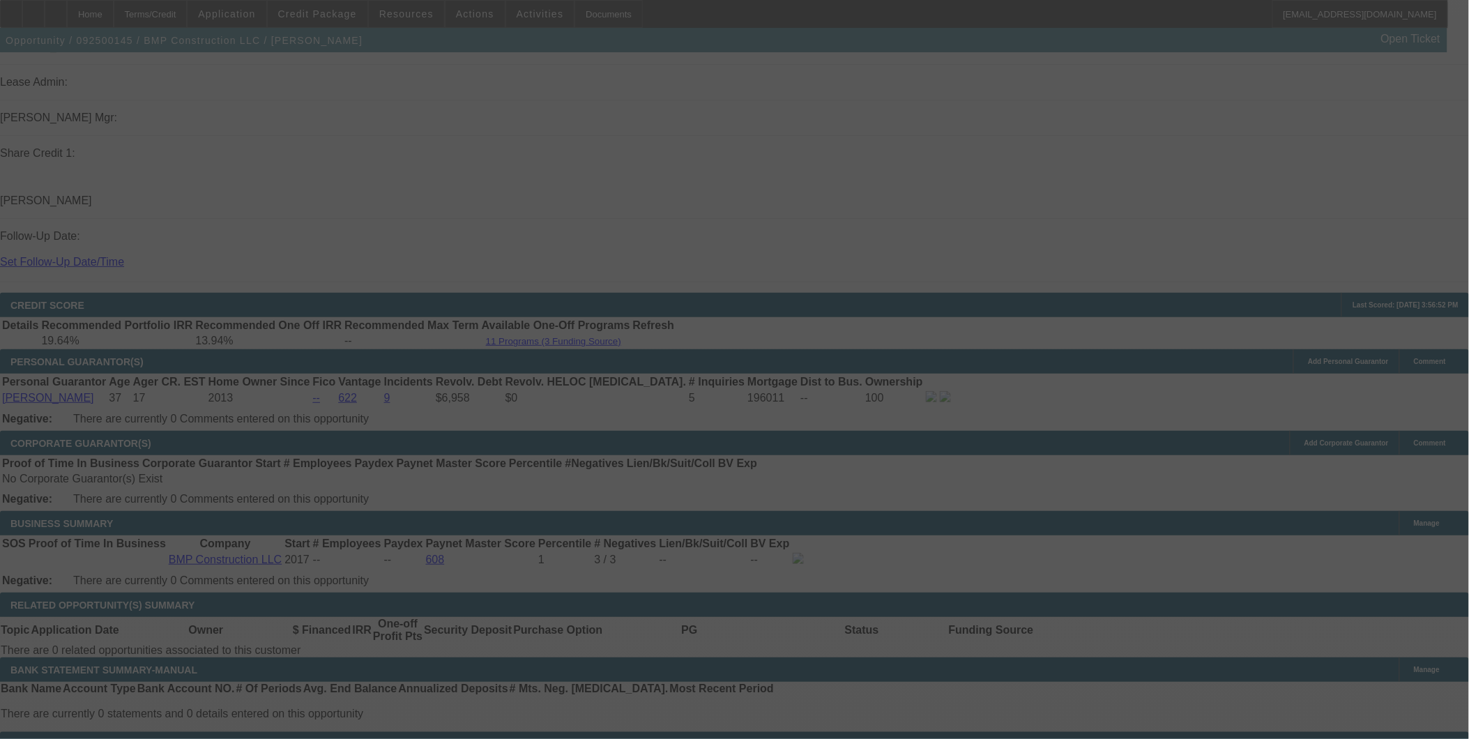
select select "0.1"
select select "2"
select select "0"
select select "6"
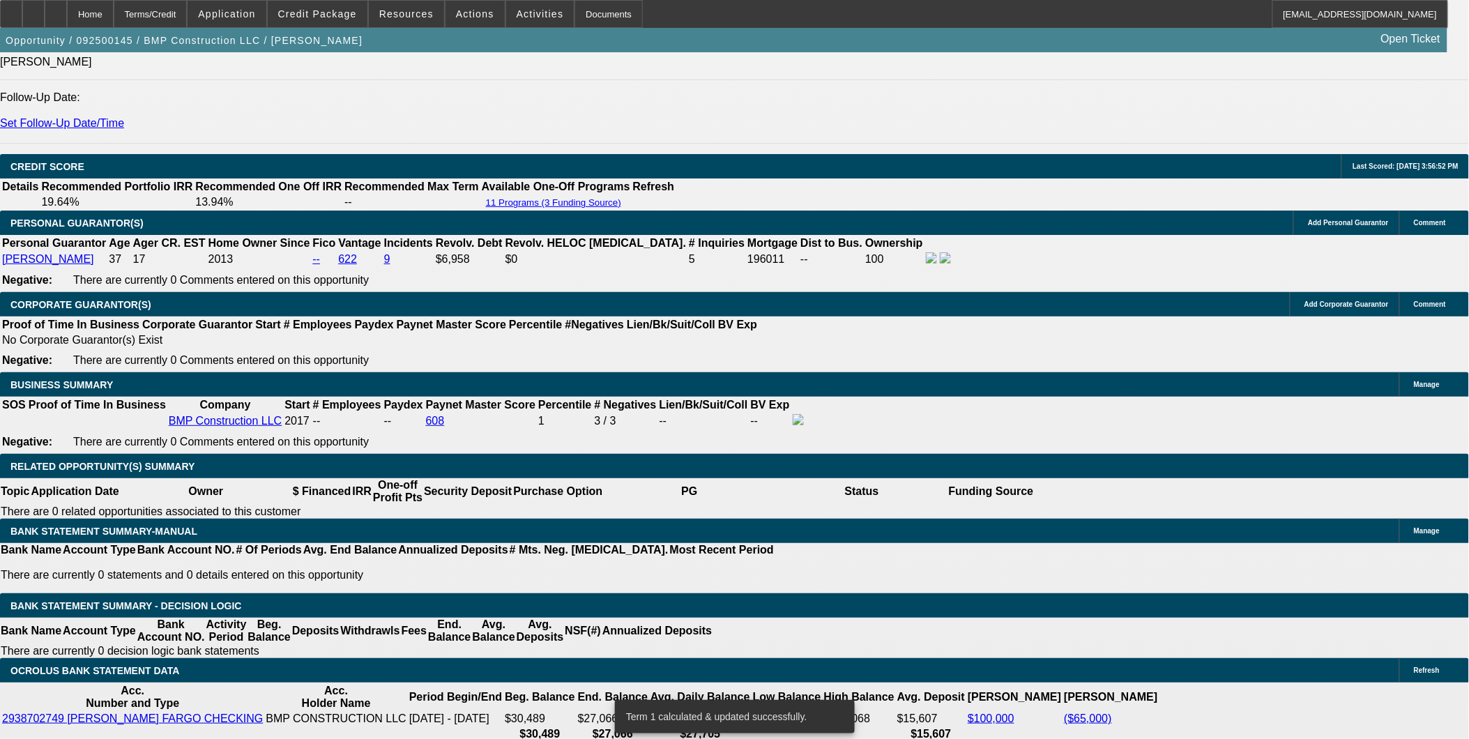
scroll to position [1876, 0]
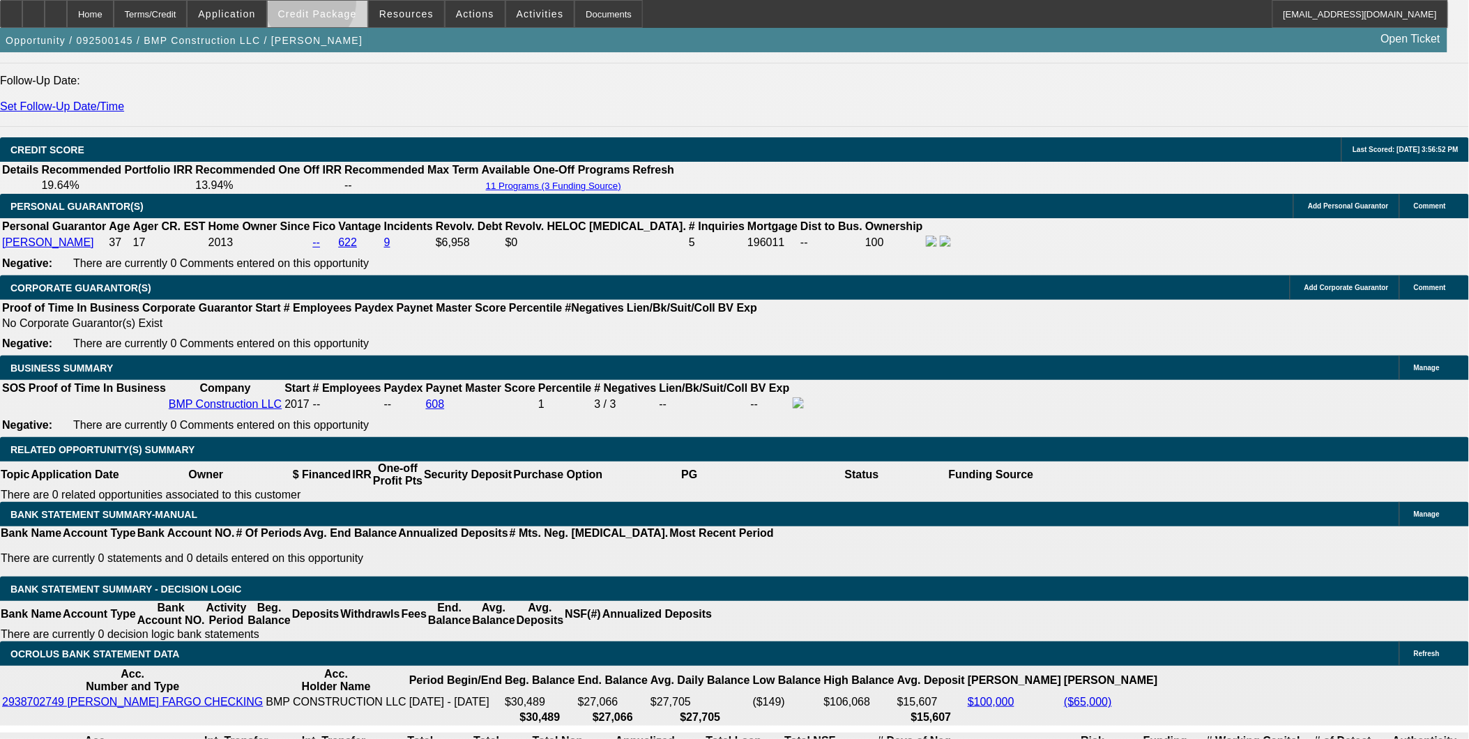
click at [333, 6] on span at bounding box center [318, 13] width 100 height 33
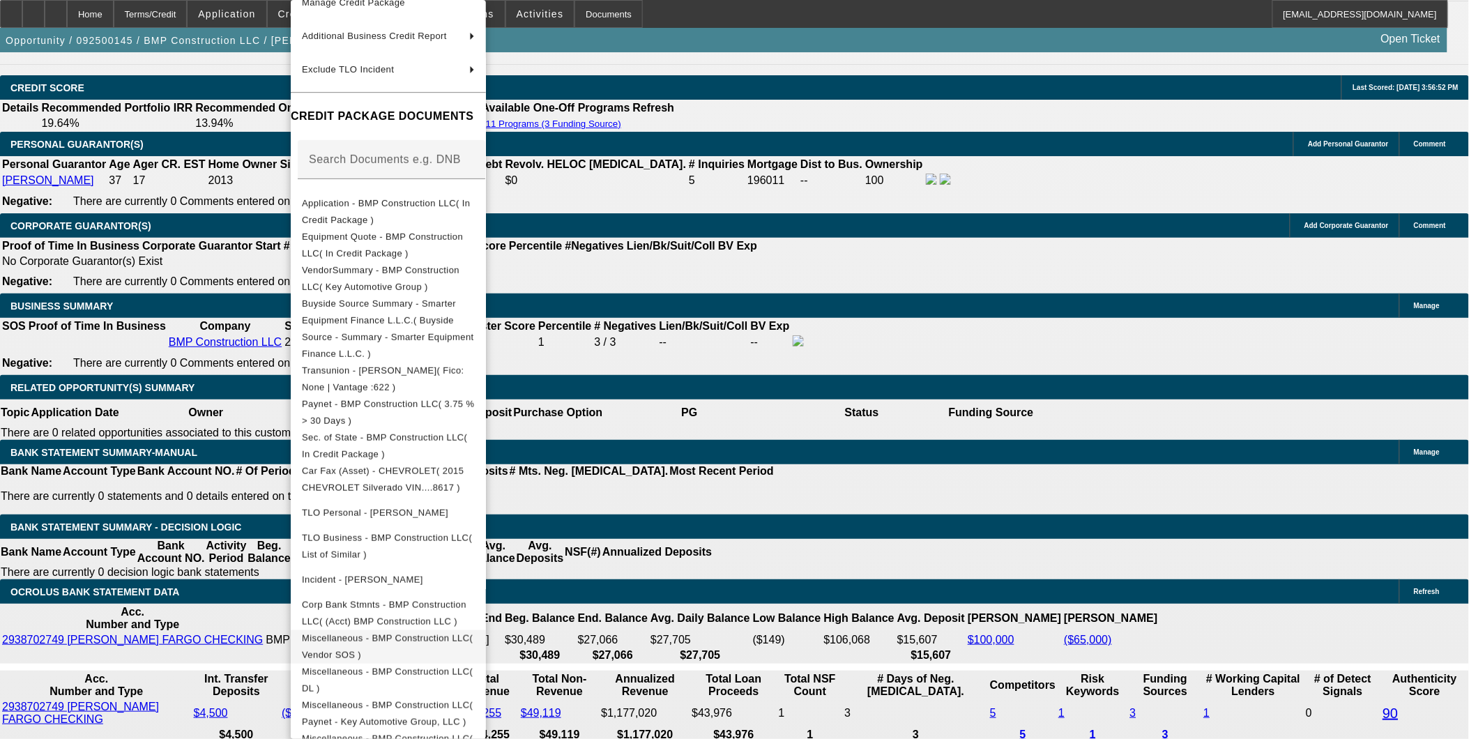
scroll to position [1953, 0]
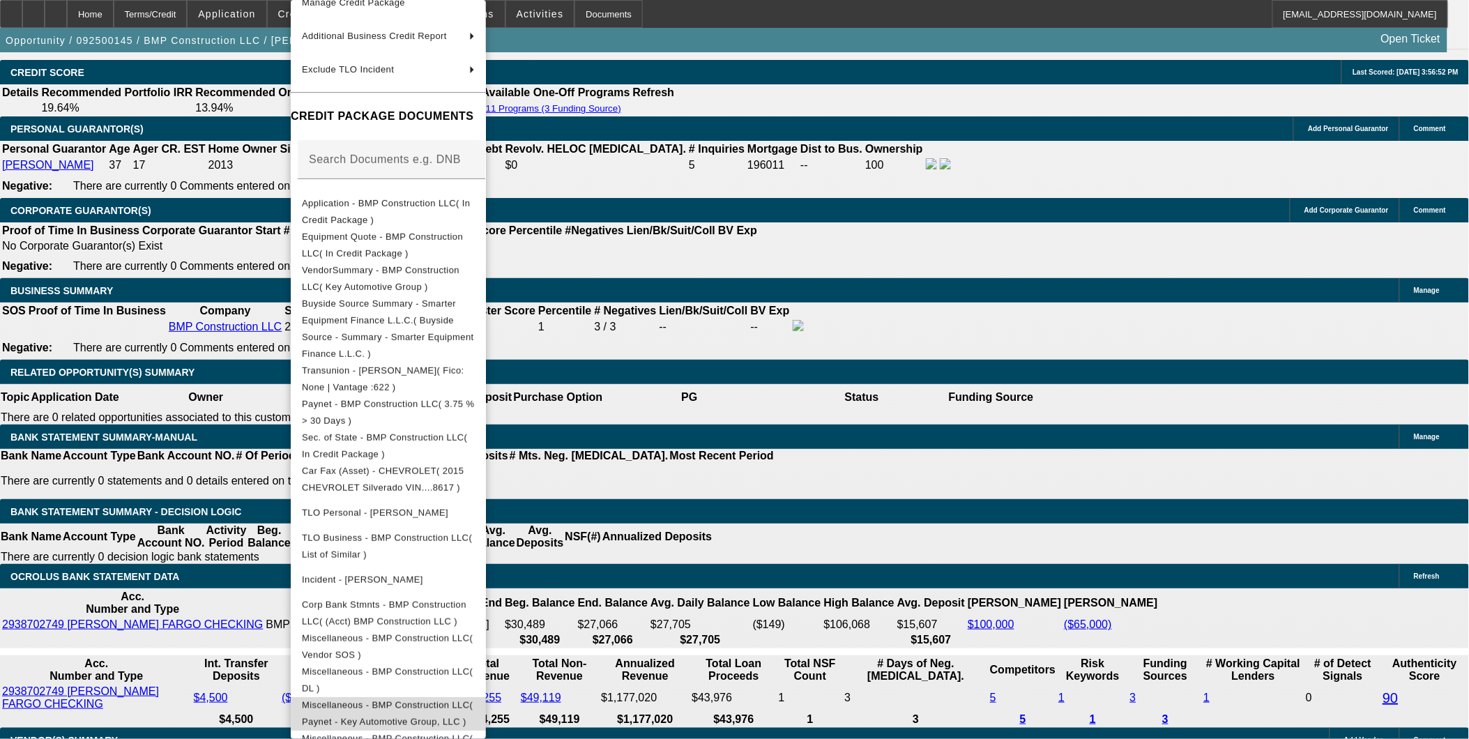
click at [473, 700] on span "Miscellaneous - BMP Construction LLC( Paynet - Key Automotive Group, LLC )" at bounding box center [387, 713] width 171 height 27
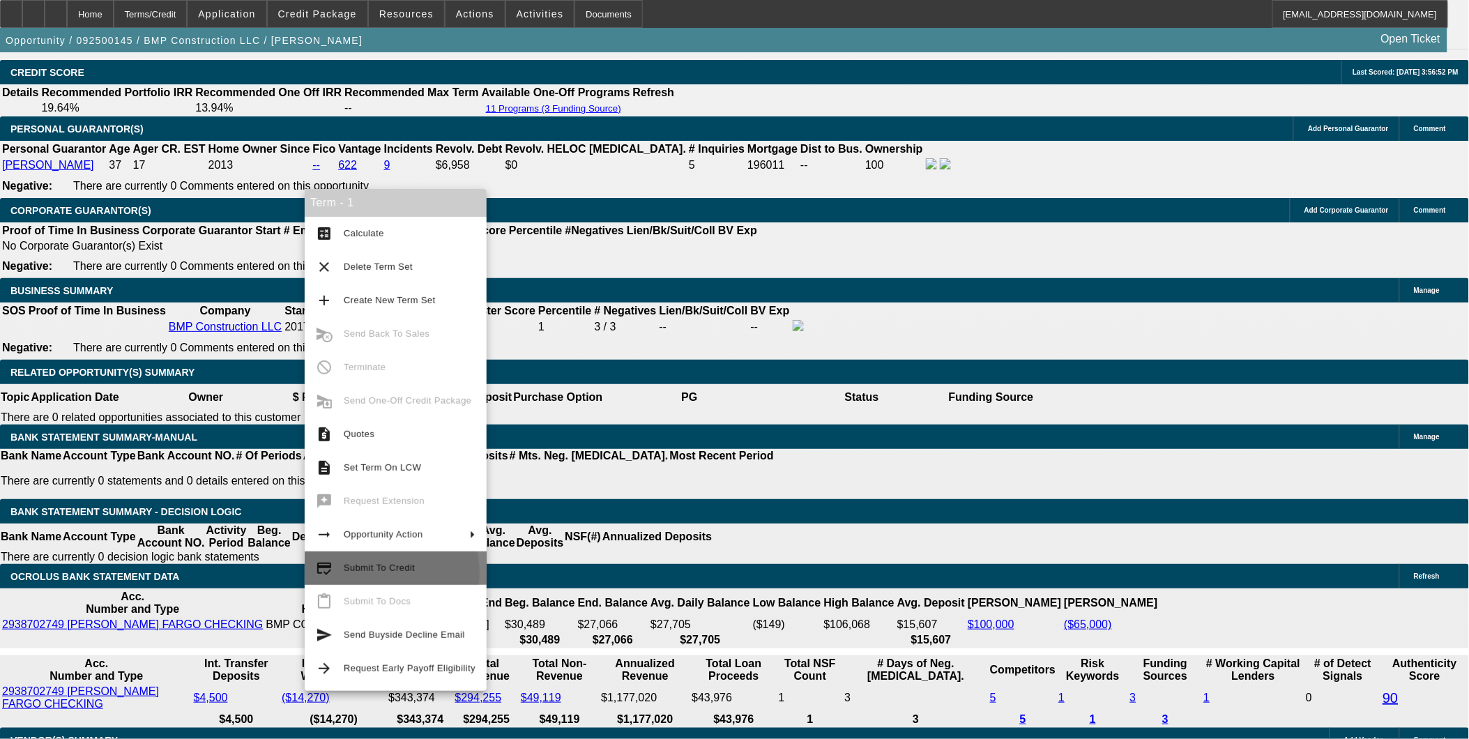
click at [360, 574] on span "Submit To Credit" at bounding box center [410, 568] width 132 height 17
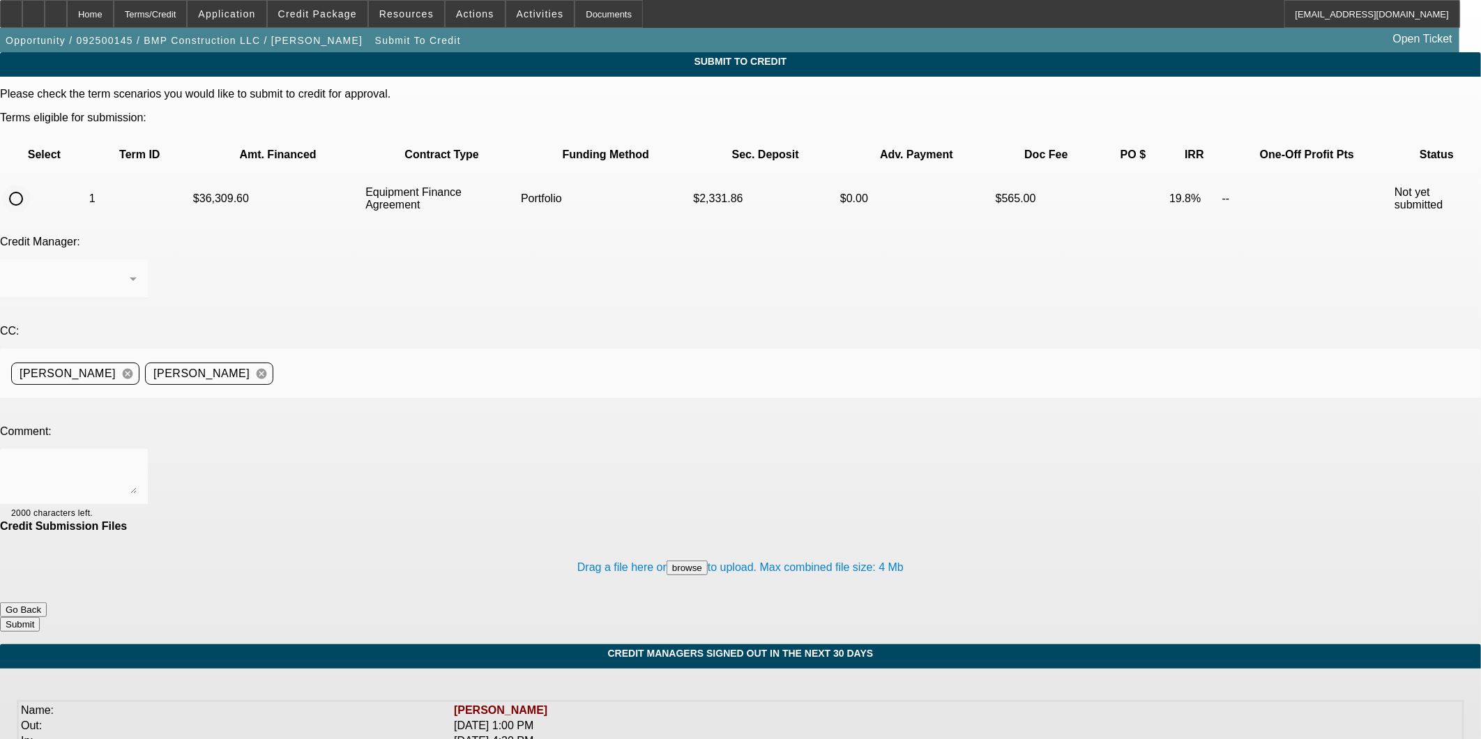
click at [30, 185] on input "radio" at bounding box center [16, 199] width 28 height 28
radio input "true"
click at [137, 259] on div "[PERSON_NAME]" at bounding box center [73, 278] width 125 height 39
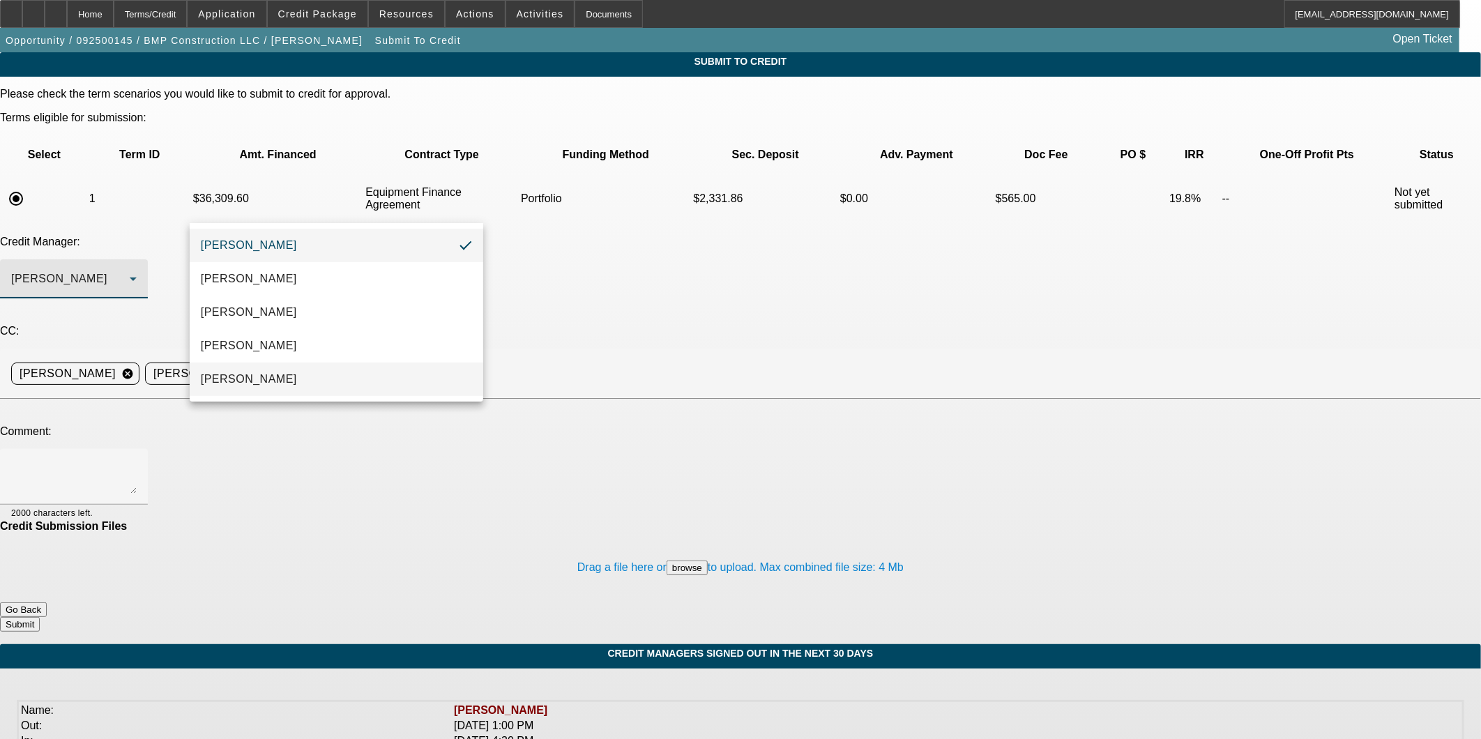
click at [280, 370] on mat-option "[PERSON_NAME]" at bounding box center [336, 379] width 293 height 33
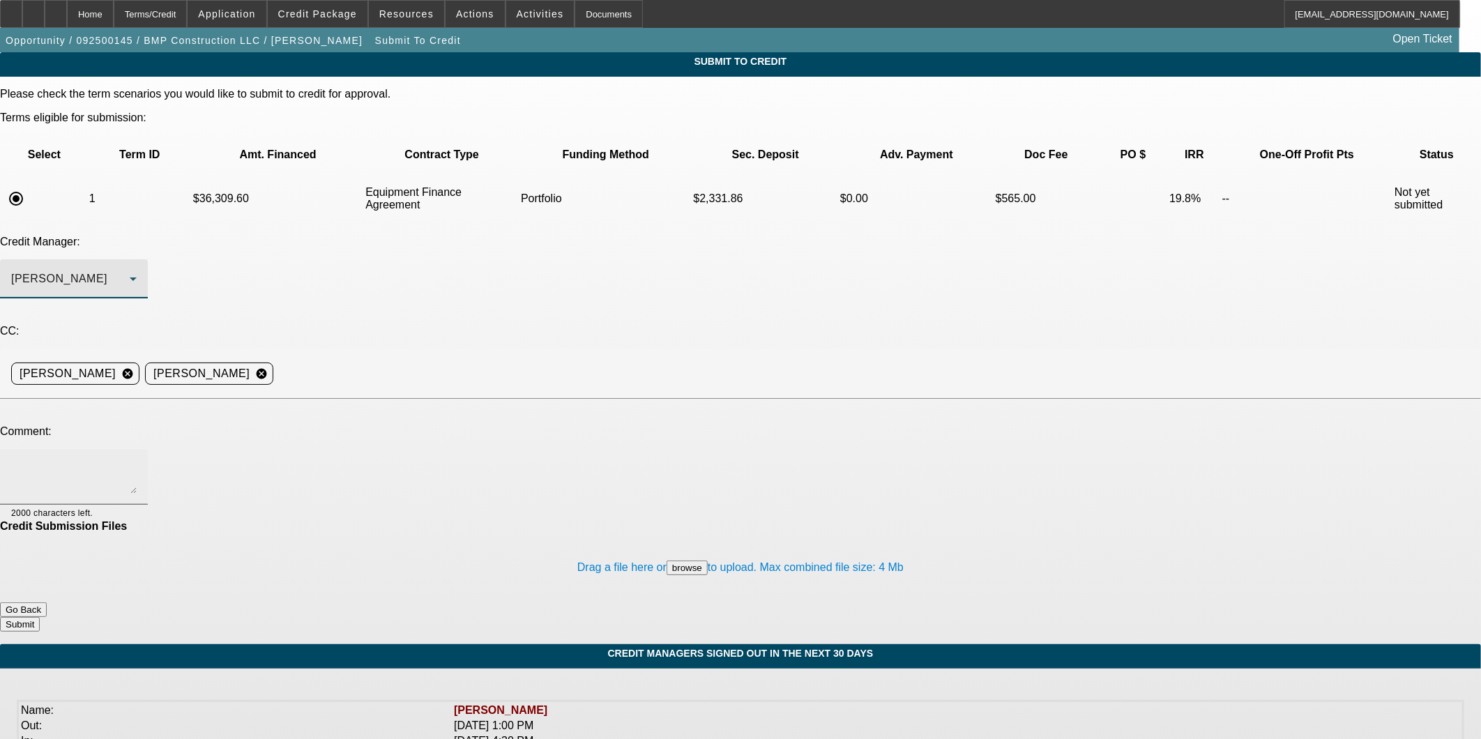
click at [137, 449] on div at bounding box center [73, 477] width 125 height 56
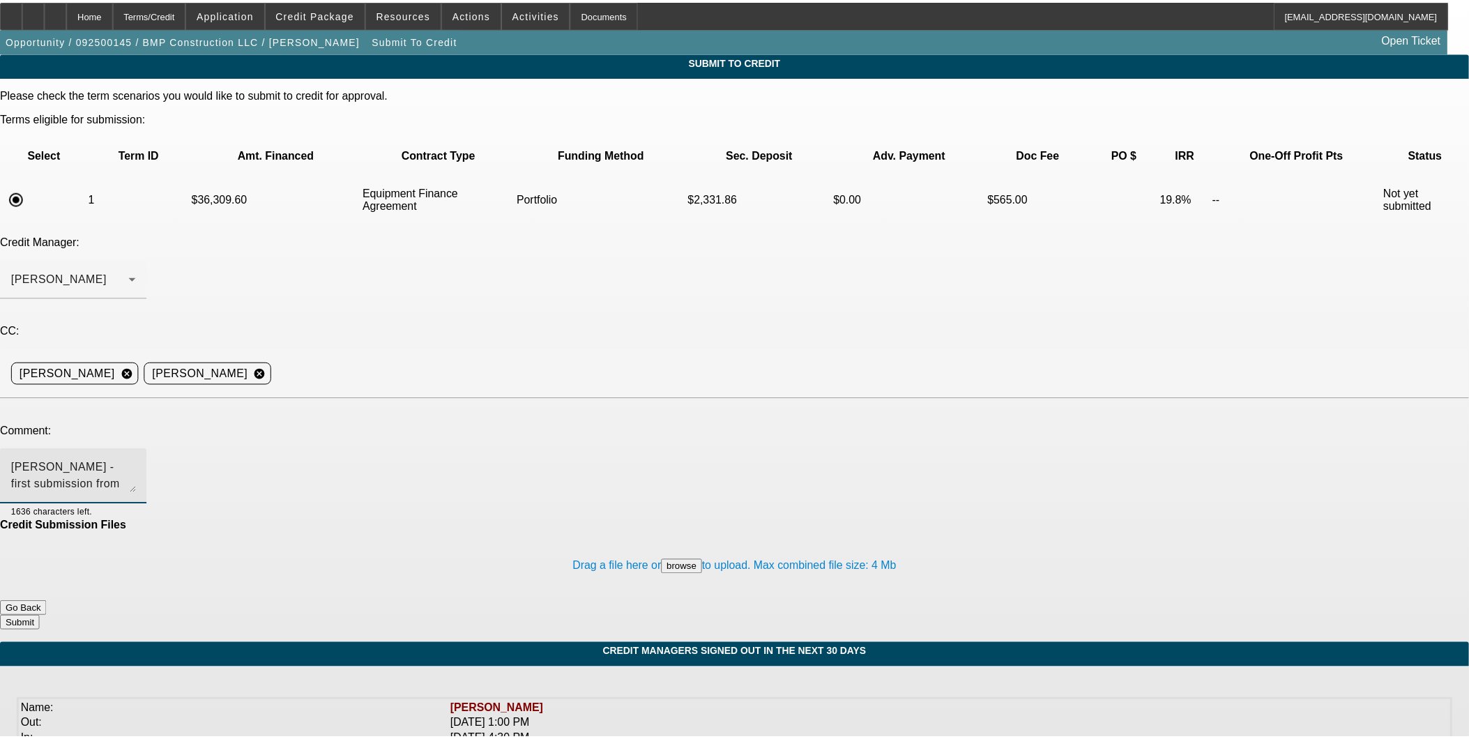
scroll to position [14, 0]
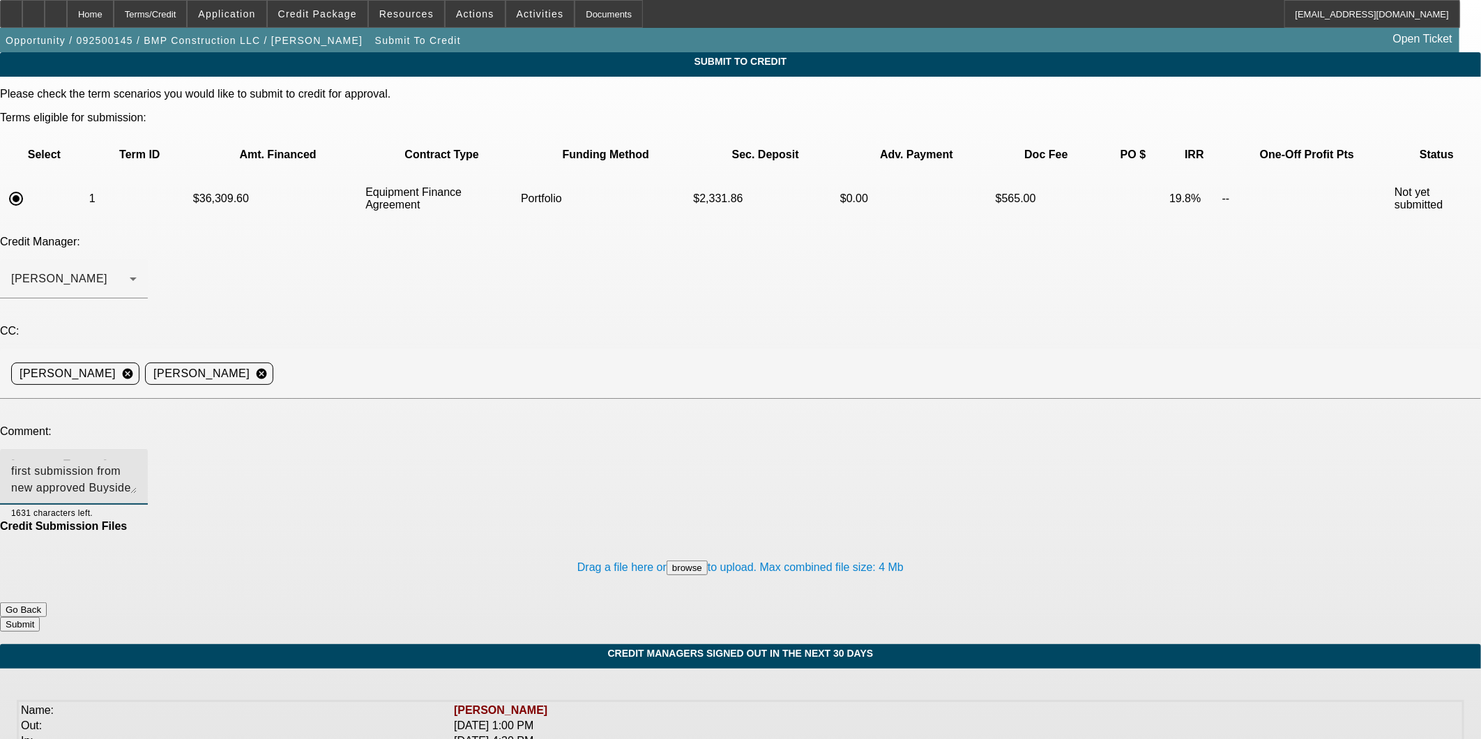
type textarea "[PERSON_NAME] - first submission from new approved Buyside Source - Smarter Equ…"
click at [40, 617] on button "Submit" at bounding box center [20, 624] width 40 height 15
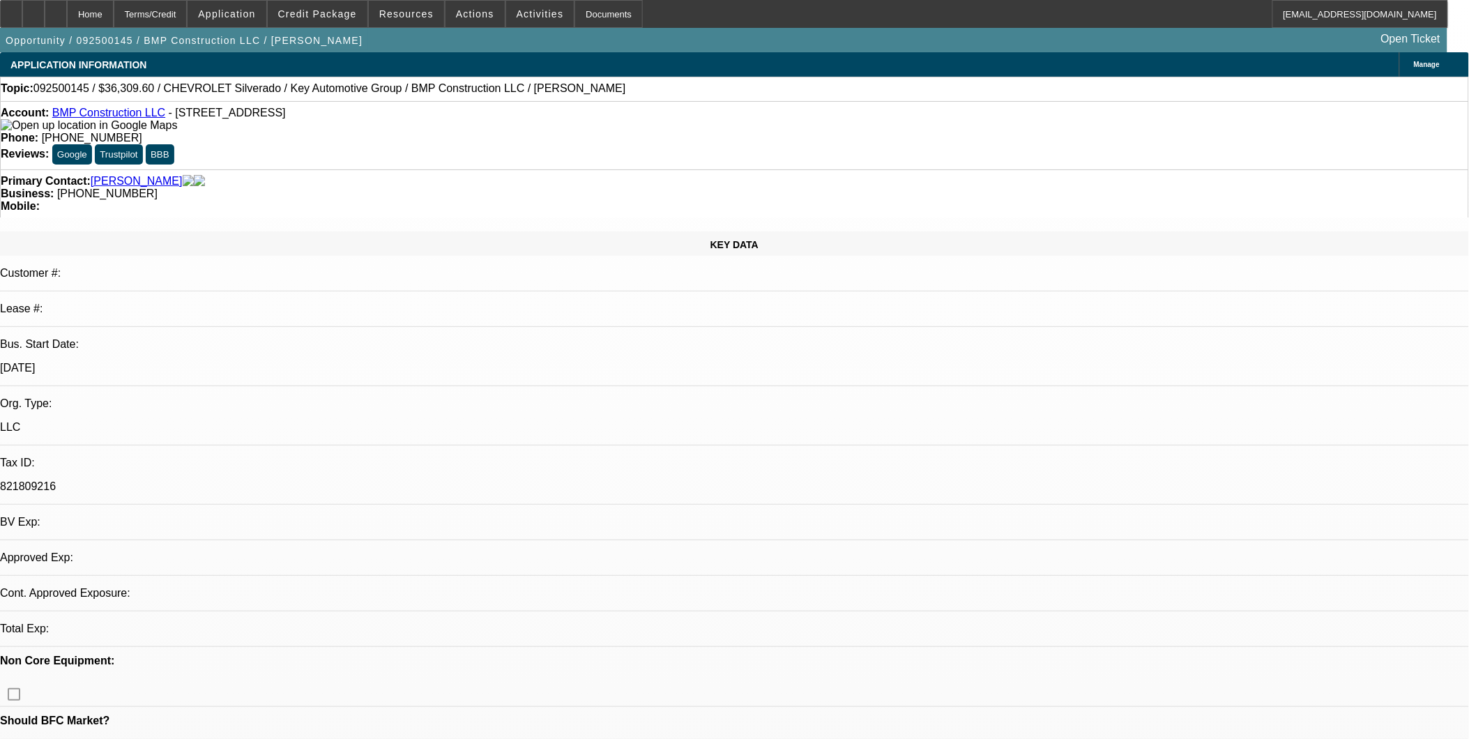
select select "0.1"
select select "2"
select select "0"
select select "6"
